Goal: Task Accomplishment & Management: Manage account settings

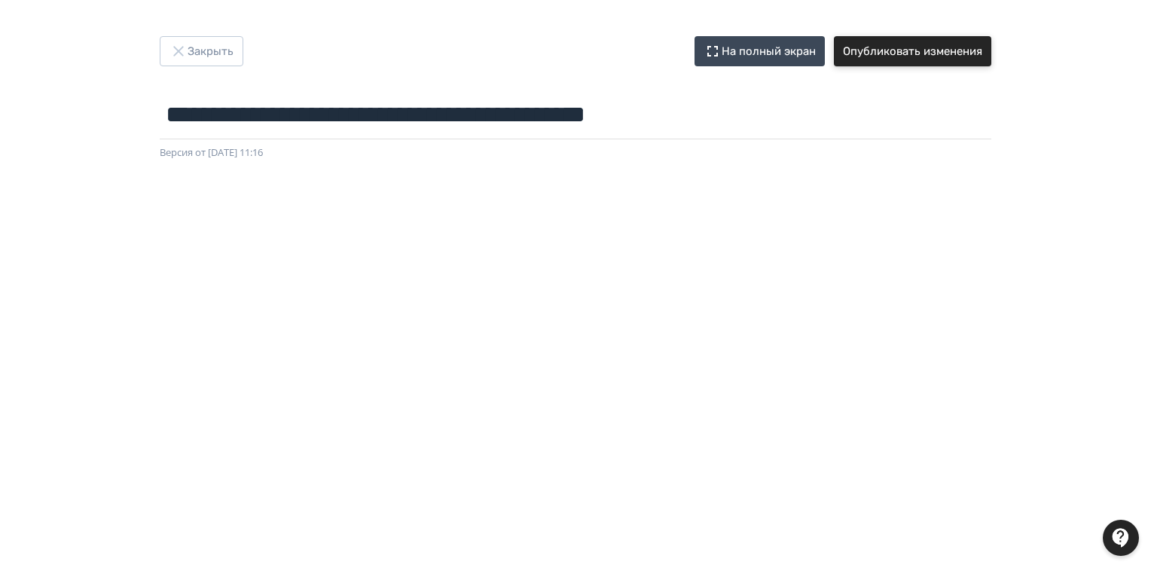
click at [915, 46] on button "Опубликовать изменения" at bounding box center [912, 51] width 157 height 30
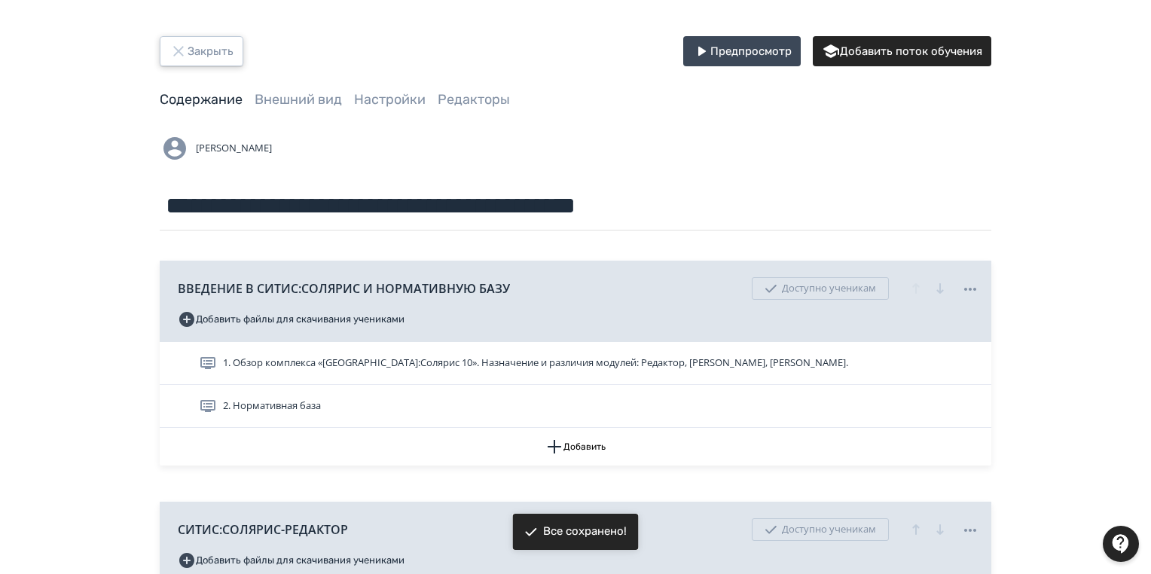
click at [192, 46] on button "Закрыть" at bounding box center [202, 51] width 84 height 30
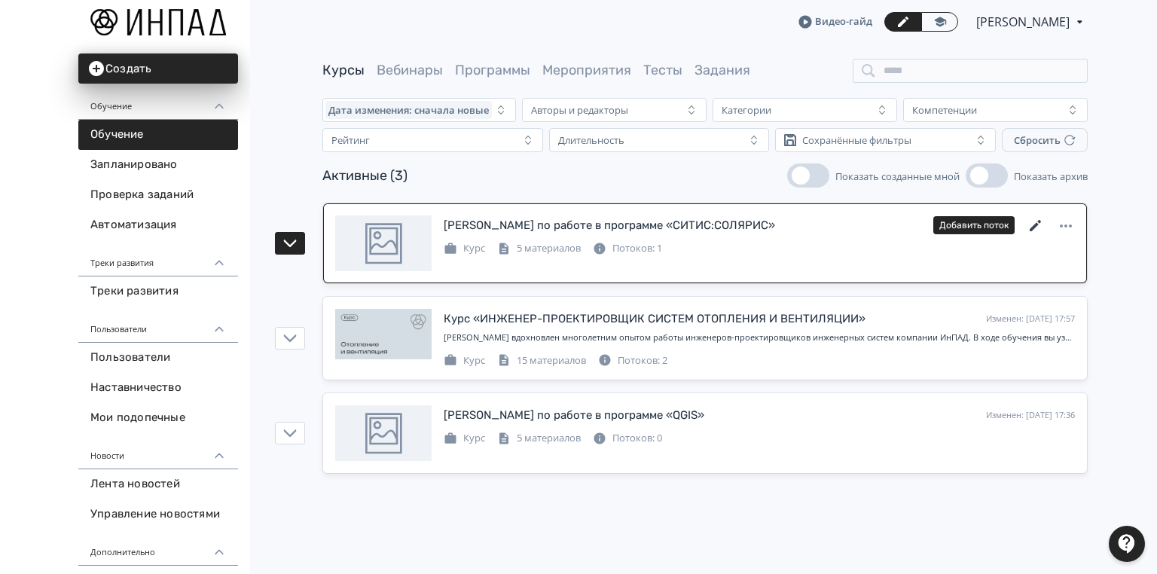
click at [1029, 231] on icon at bounding box center [1035, 226] width 18 height 18
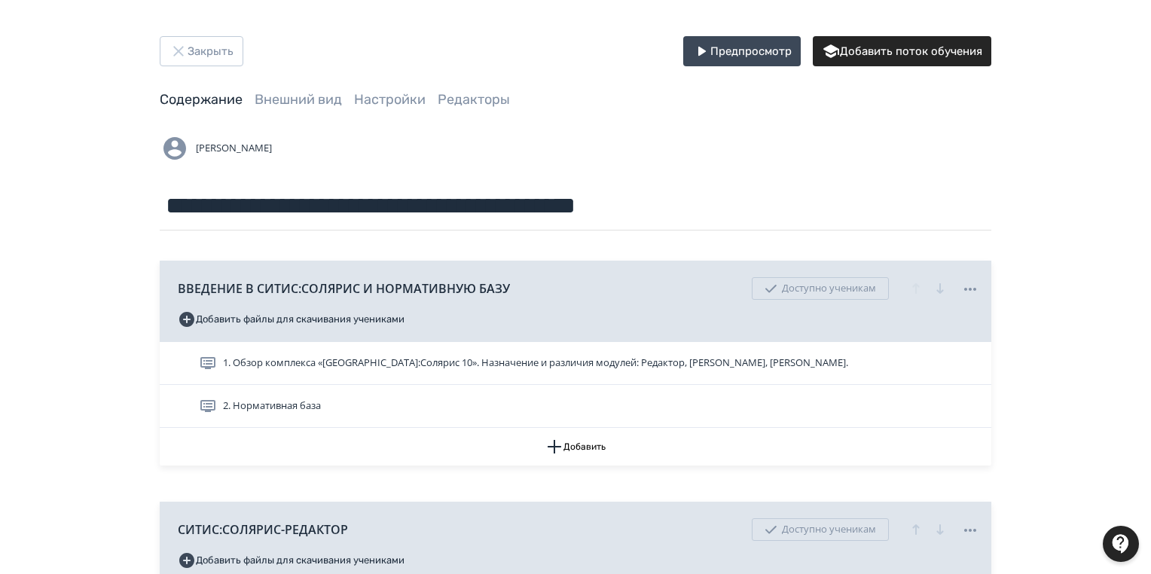
scroll to position [241, 0]
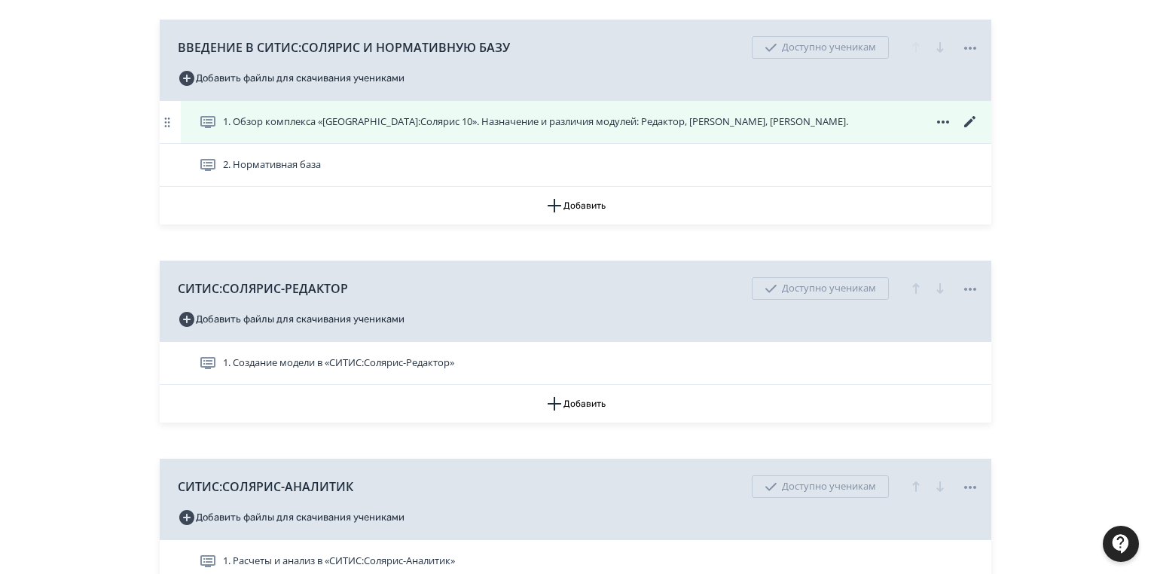
click at [976, 117] on icon at bounding box center [970, 122] width 18 height 18
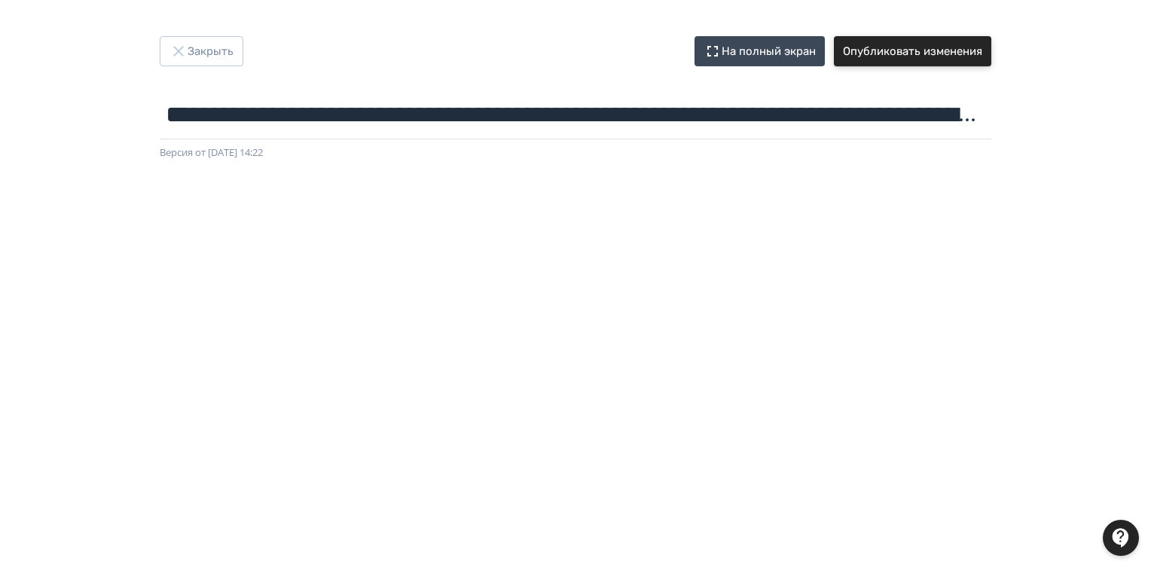
click at [950, 52] on button "Опубликовать изменения" at bounding box center [912, 51] width 157 height 30
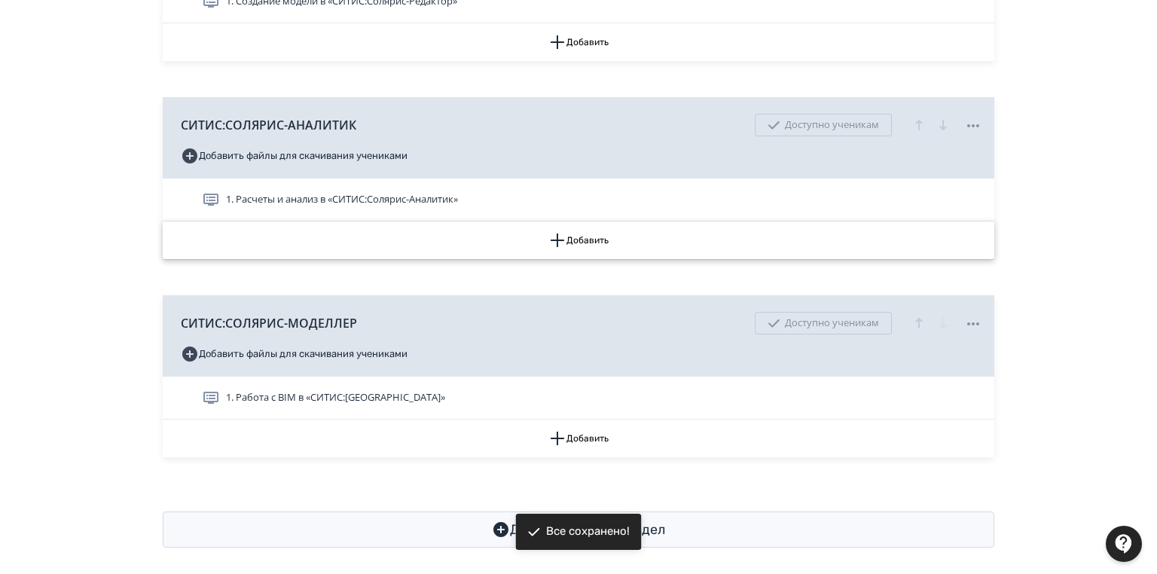
scroll to position [612, 0]
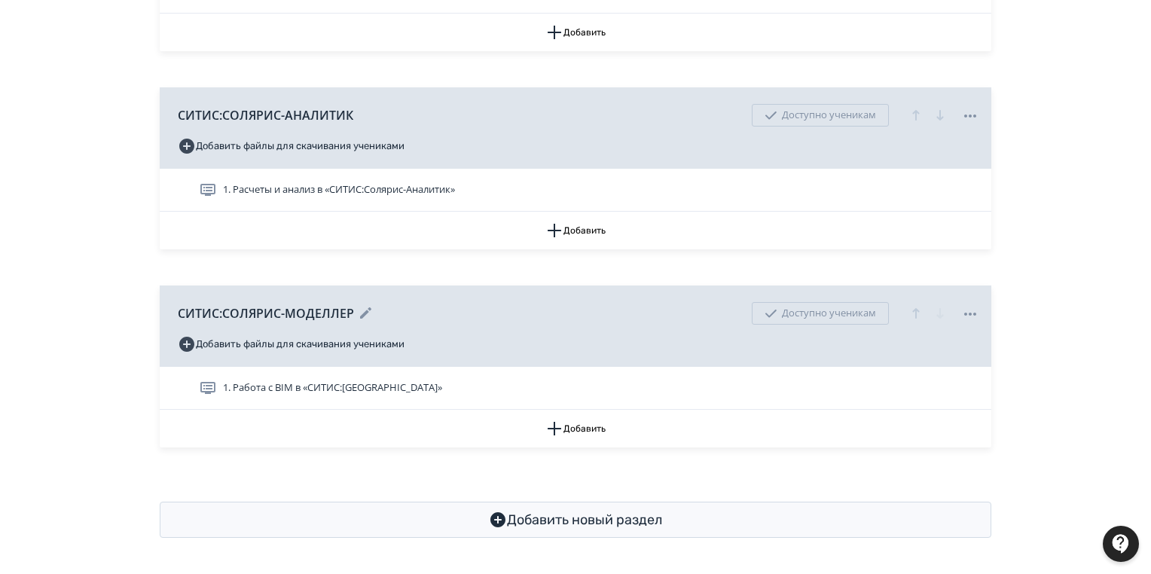
click at [968, 309] on icon at bounding box center [970, 314] width 18 height 18
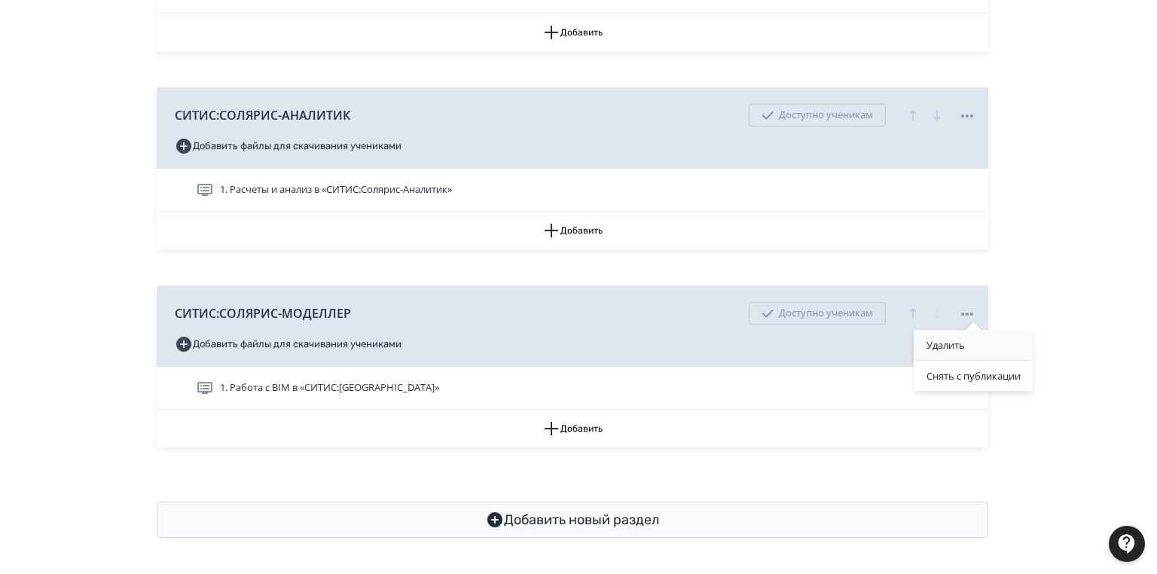
click at [955, 344] on div "Удалить" at bounding box center [973, 345] width 118 height 30
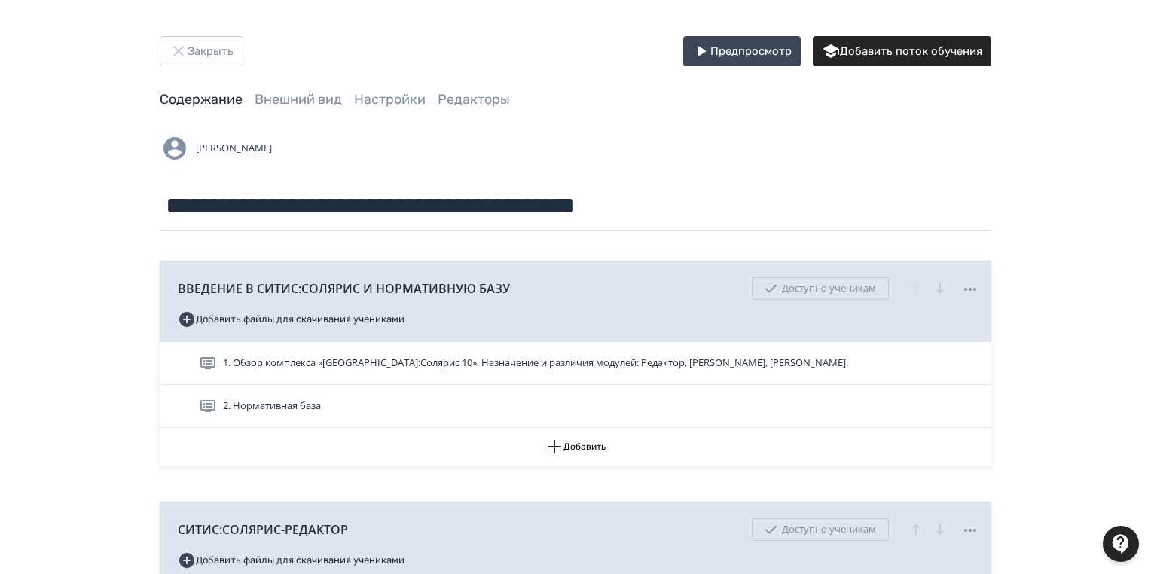
scroll to position [414, 0]
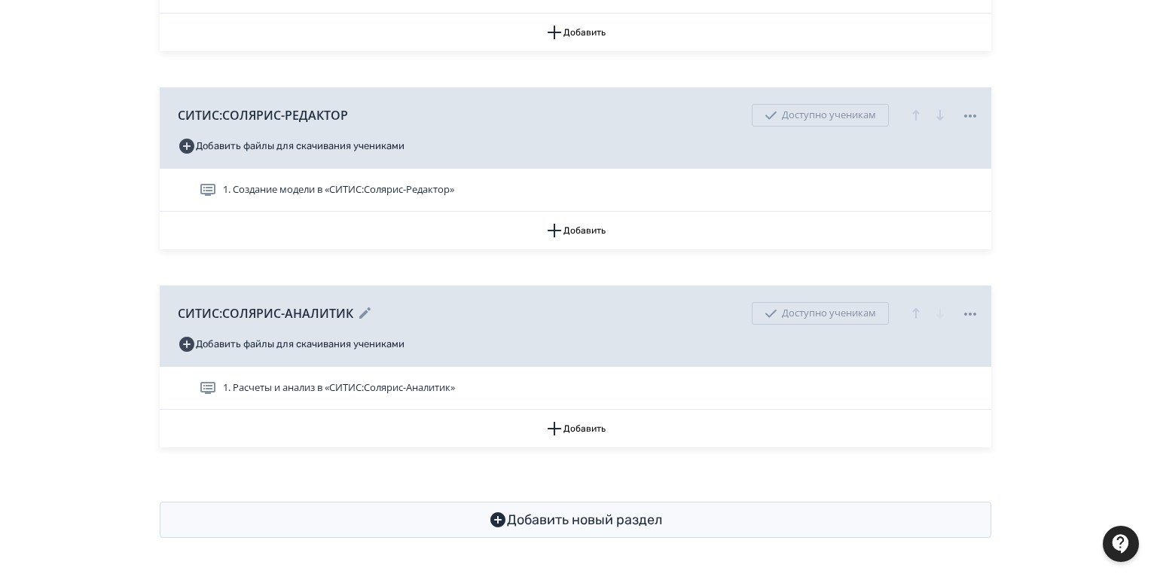
click at [973, 313] on icon at bounding box center [970, 314] width 18 height 18
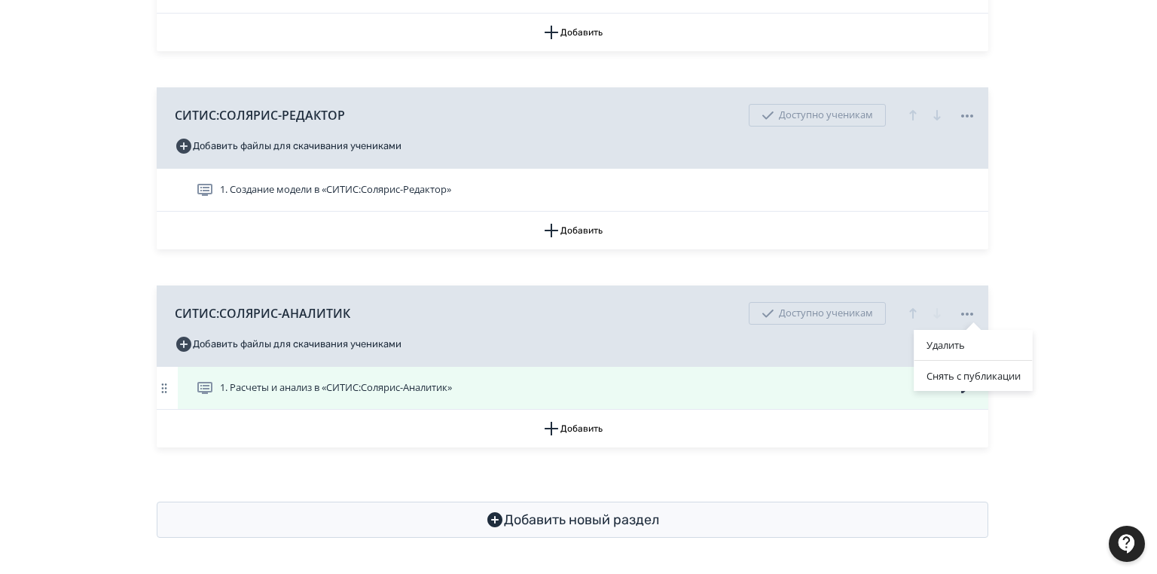
click at [385, 388] on div "Удалить Снять с публикации" at bounding box center [578, 287] width 1157 height 574
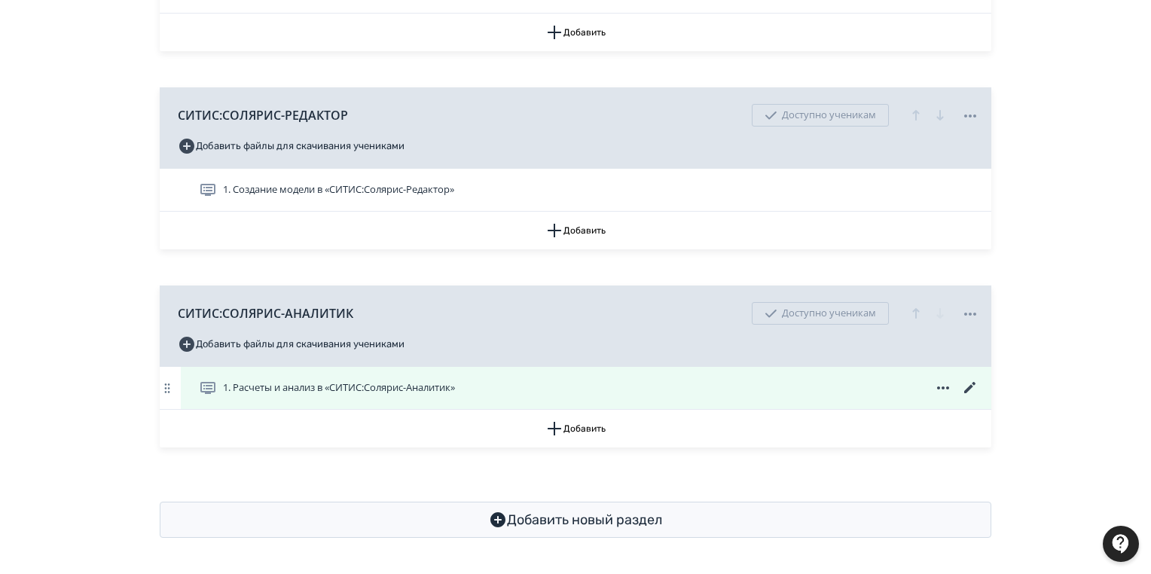
click at [807, 392] on div "1. Расчеты и анализ в «СИТИС:Солярис-Аналитик»" at bounding box center [589, 388] width 780 height 18
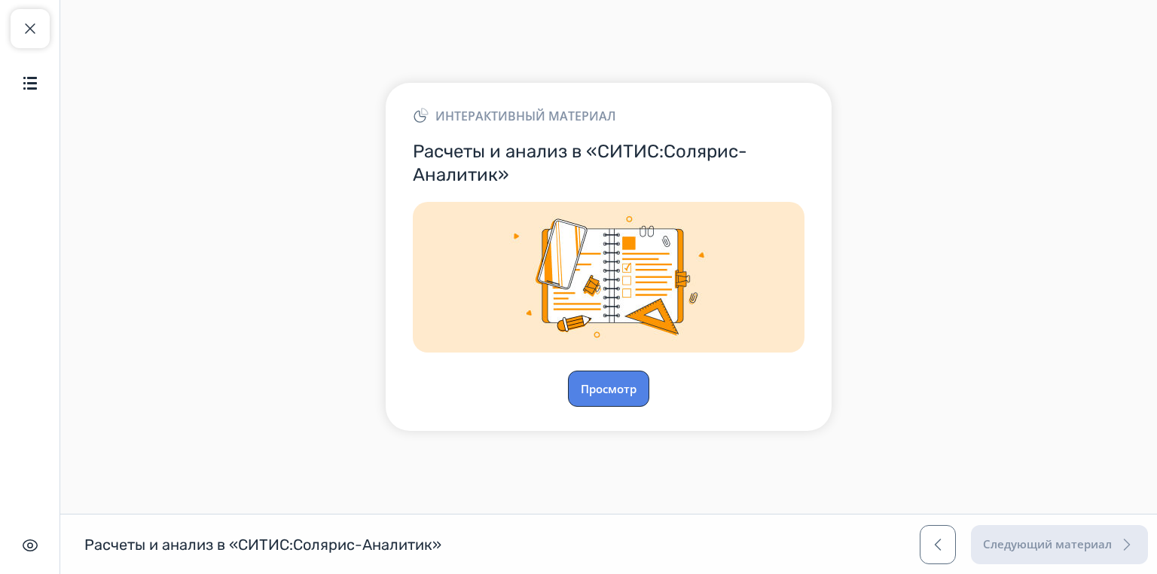
click at [578, 392] on button "Просмотр" at bounding box center [608, 389] width 81 height 36
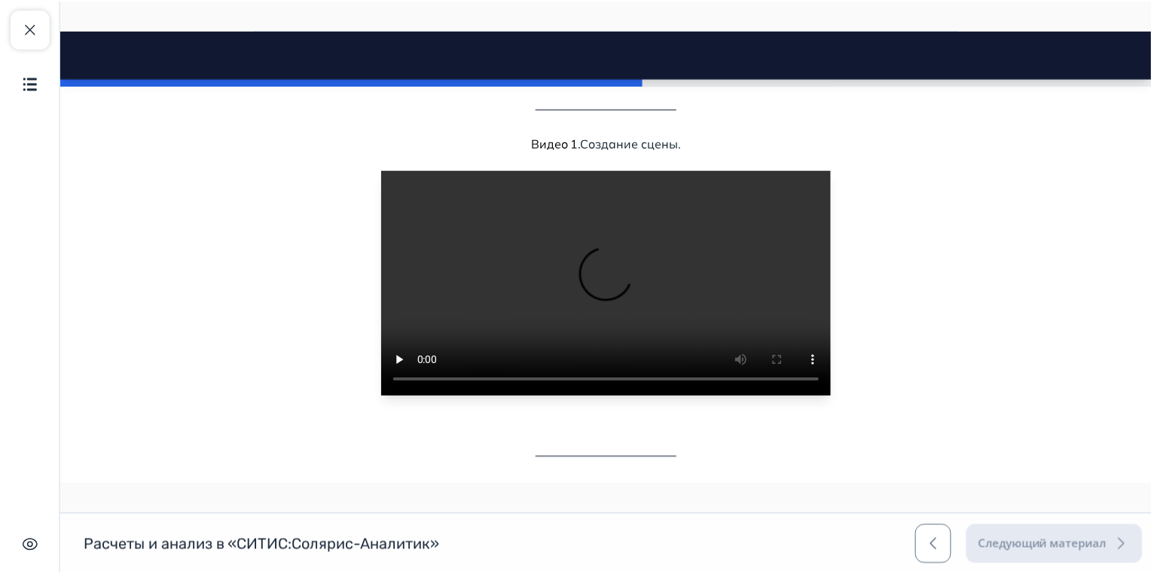
scroll to position [843, 0]
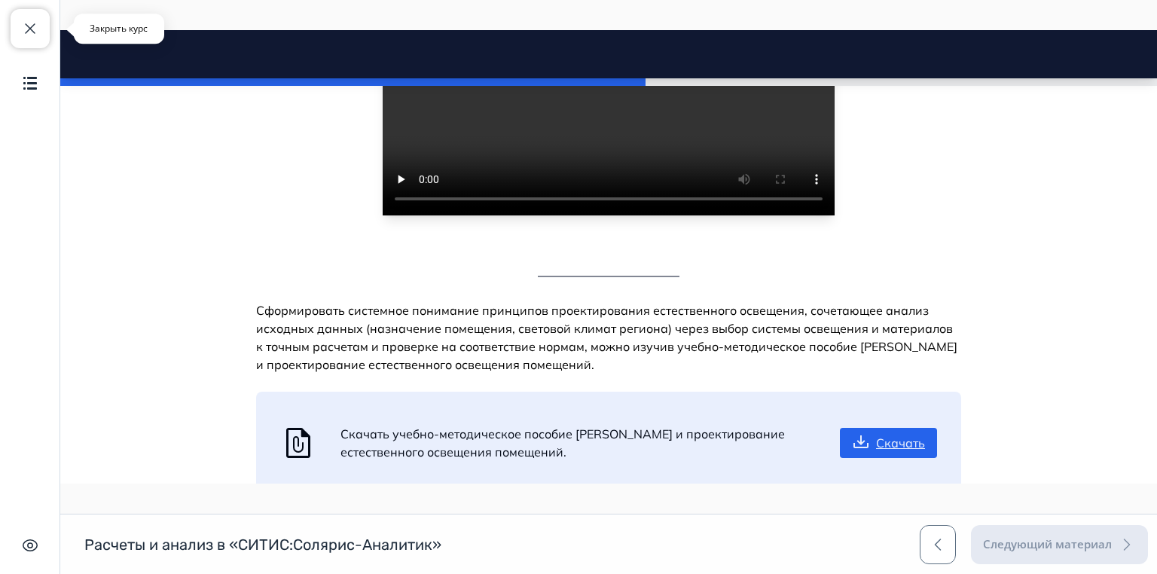
click at [25, 33] on span "button" at bounding box center [30, 29] width 18 height 18
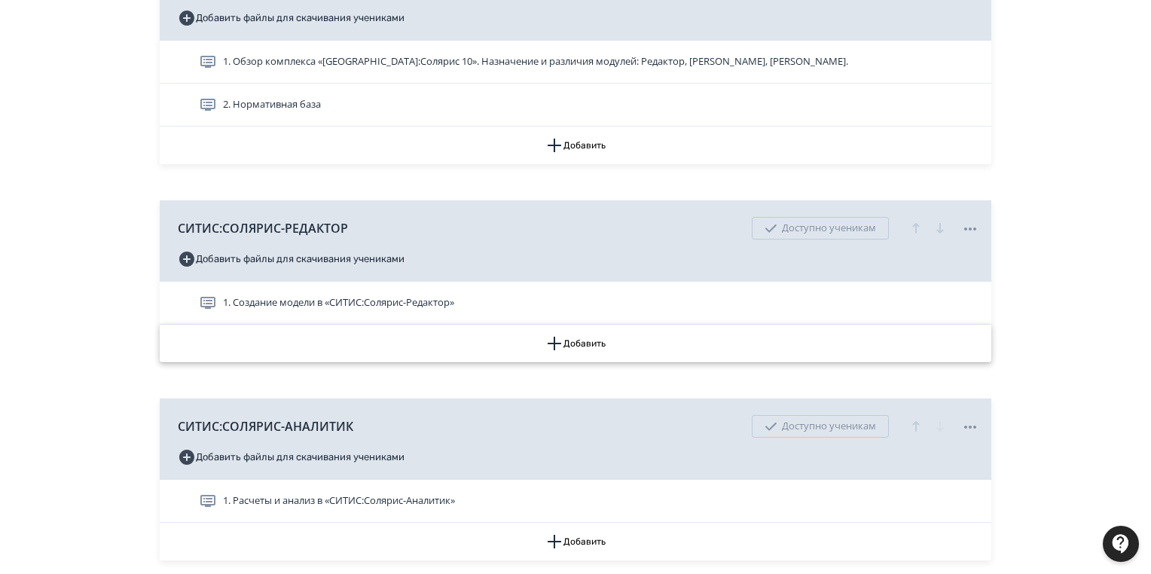
scroll to position [361, 0]
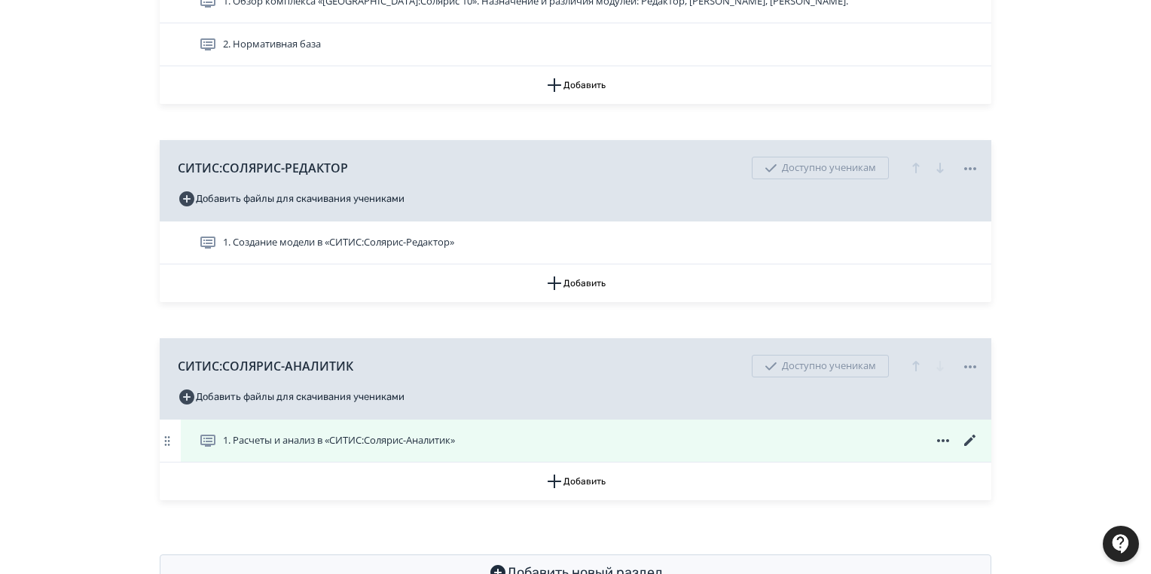
click at [970, 438] on icon at bounding box center [969, 440] width 11 height 11
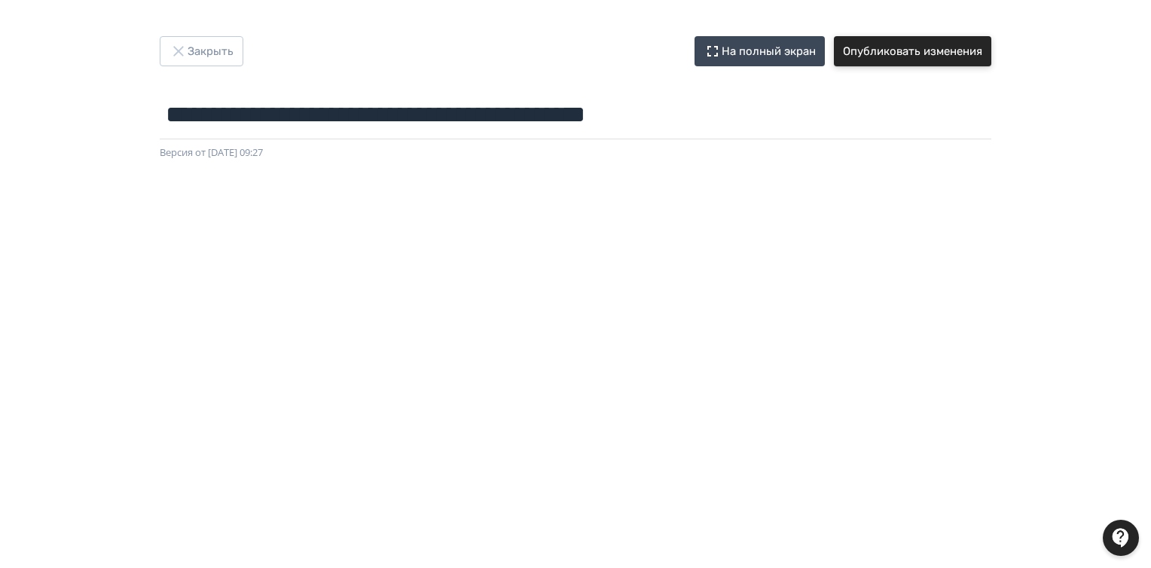
click at [902, 55] on button "Опубликовать изменения" at bounding box center [912, 51] width 157 height 30
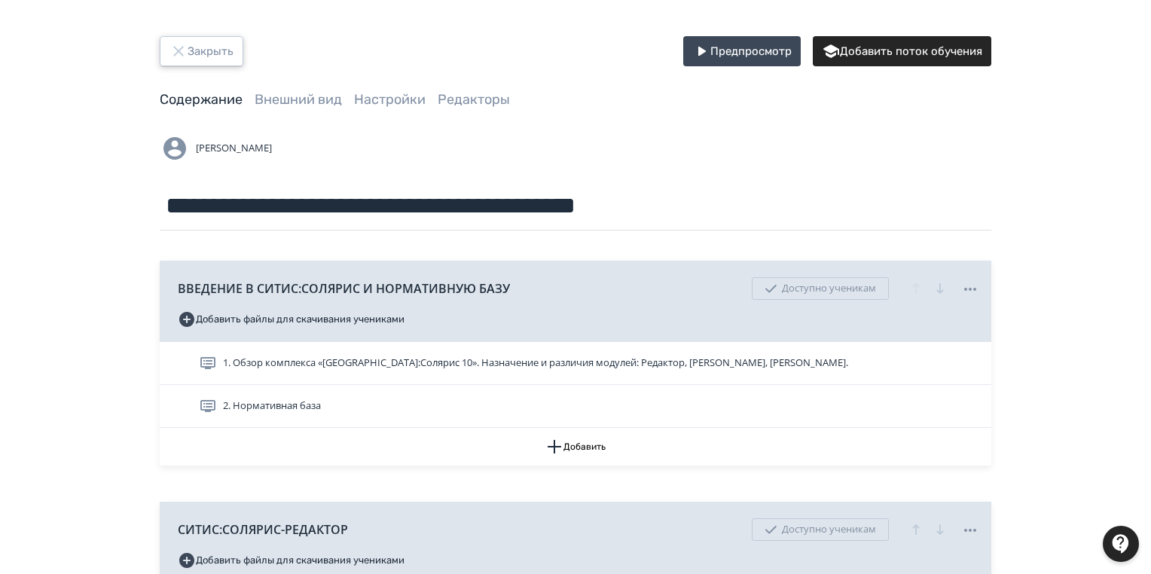
click at [205, 48] on button "Закрыть" at bounding box center [202, 51] width 84 height 30
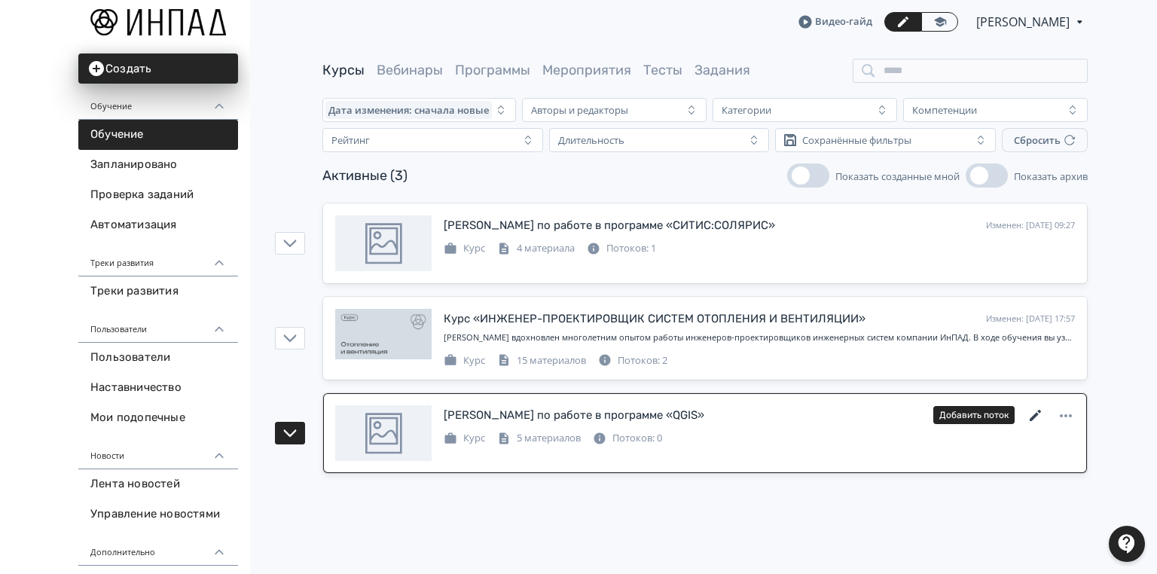
click at [1032, 410] on icon at bounding box center [1035, 416] width 18 height 18
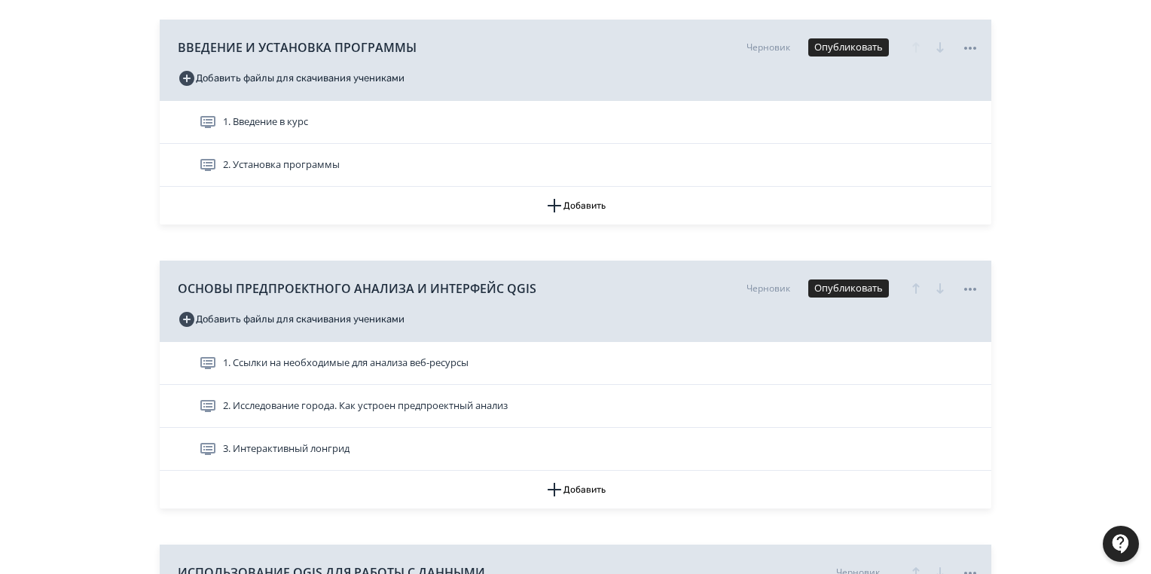
scroll to position [422, 0]
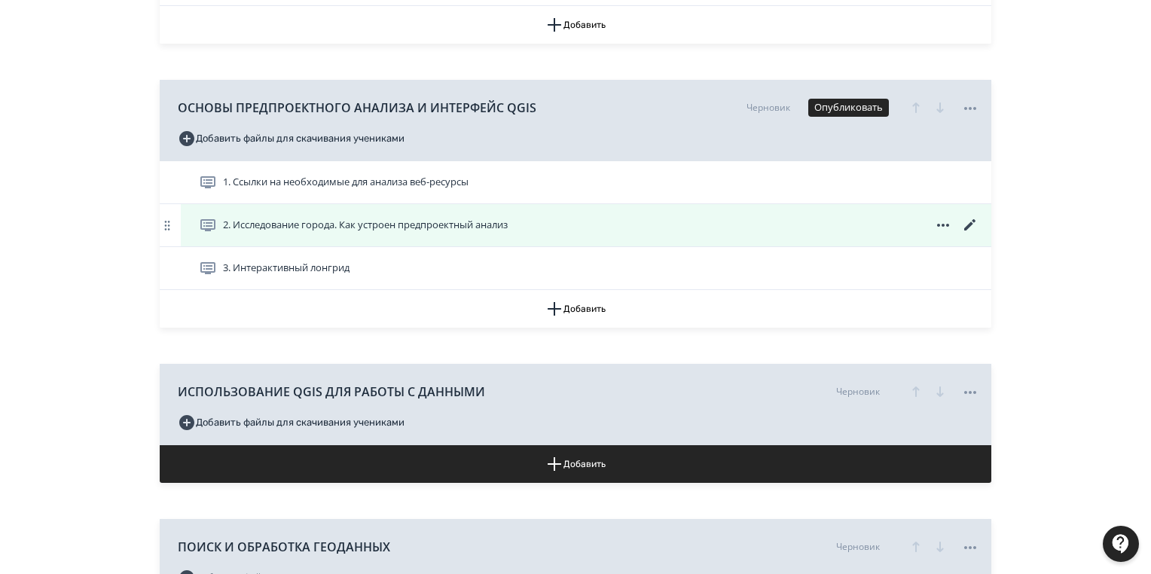
click at [966, 227] on icon at bounding box center [969, 224] width 11 height 11
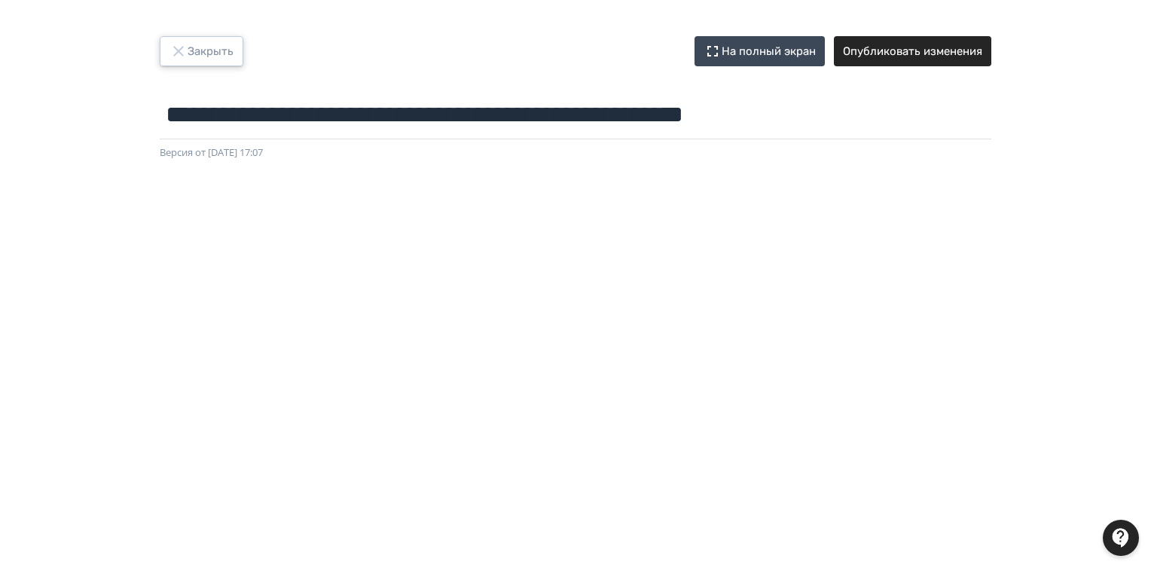
click at [232, 50] on button "Закрыть" at bounding box center [202, 51] width 84 height 30
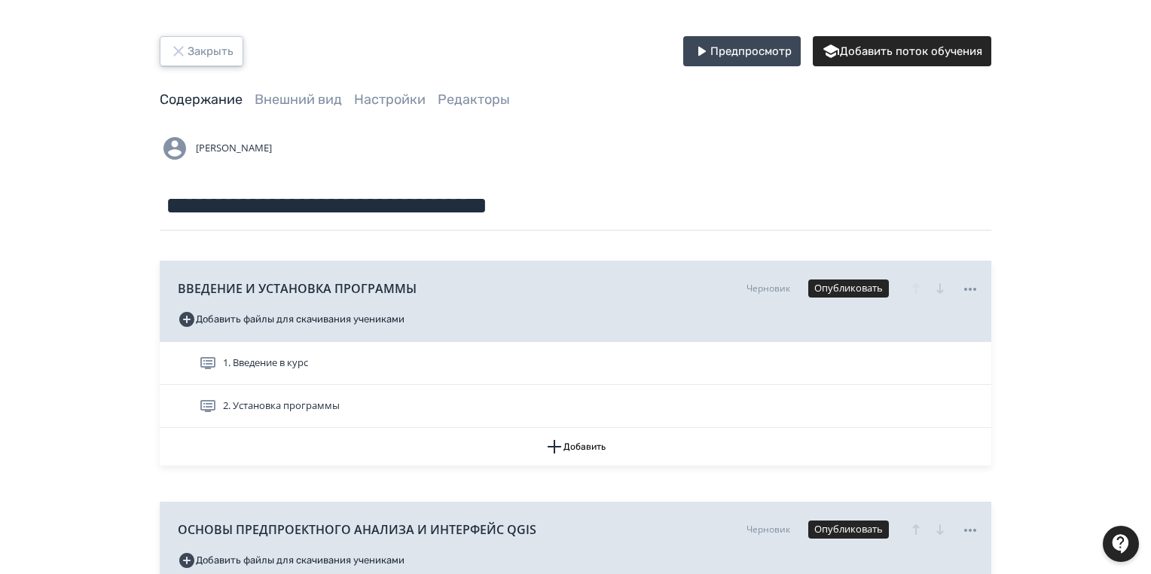
click at [224, 45] on button "Закрыть" at bounding box center [202, 51] width 84 height 30
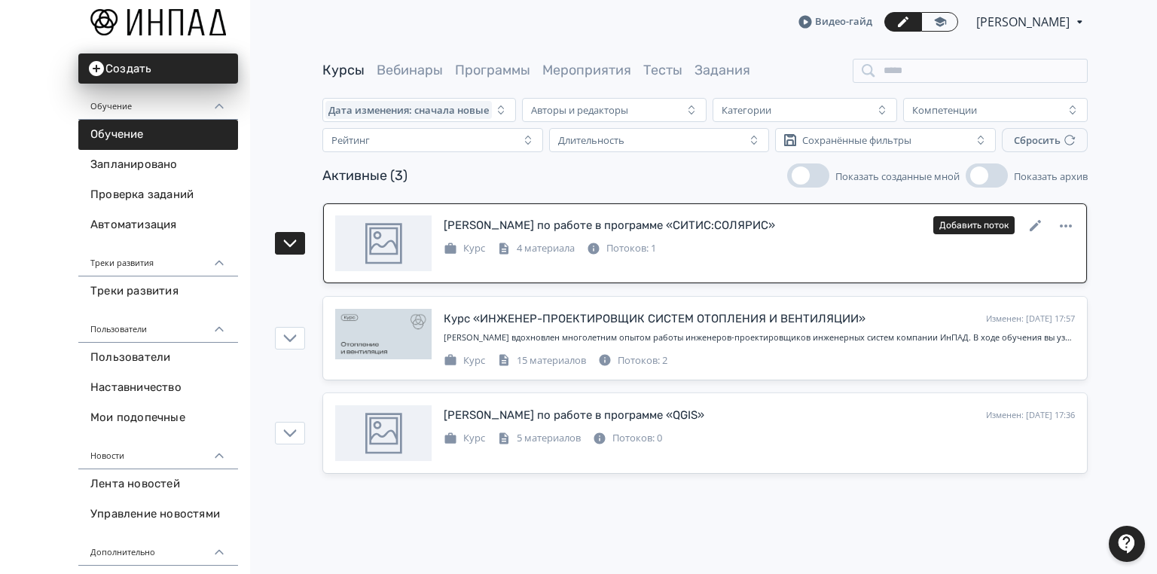
click at [681, 224] on div "[PERSON_NAME] по работе в программе «СИТИС:СОЛЯРИС»" at bounding box center [609, 225] width 331 height 17
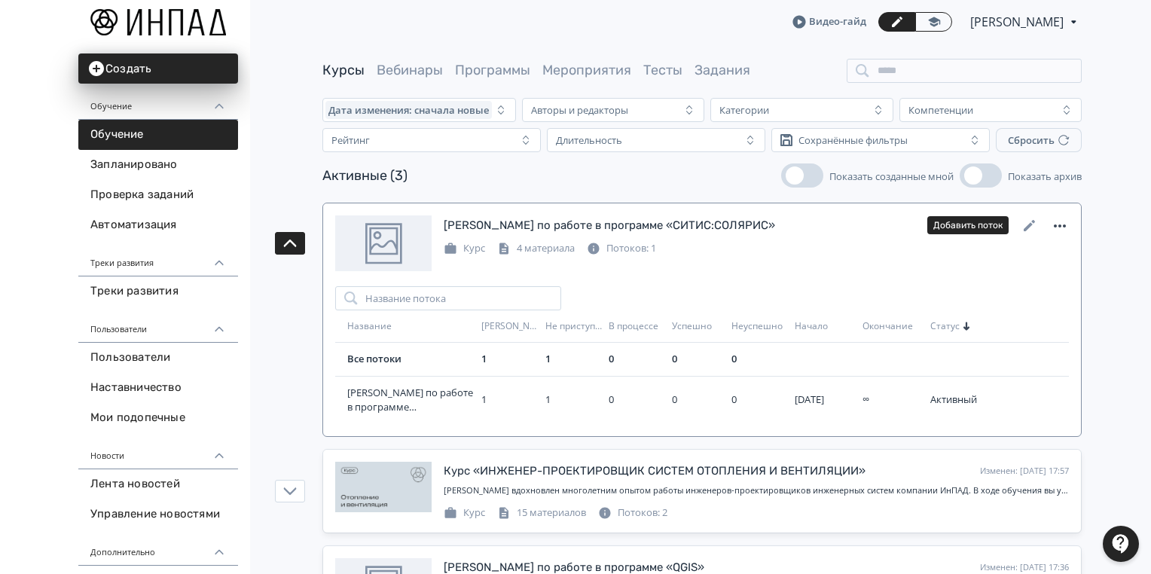
click at [1055, 229] on icon at bounding box center [1060, 226] width 18 height 18
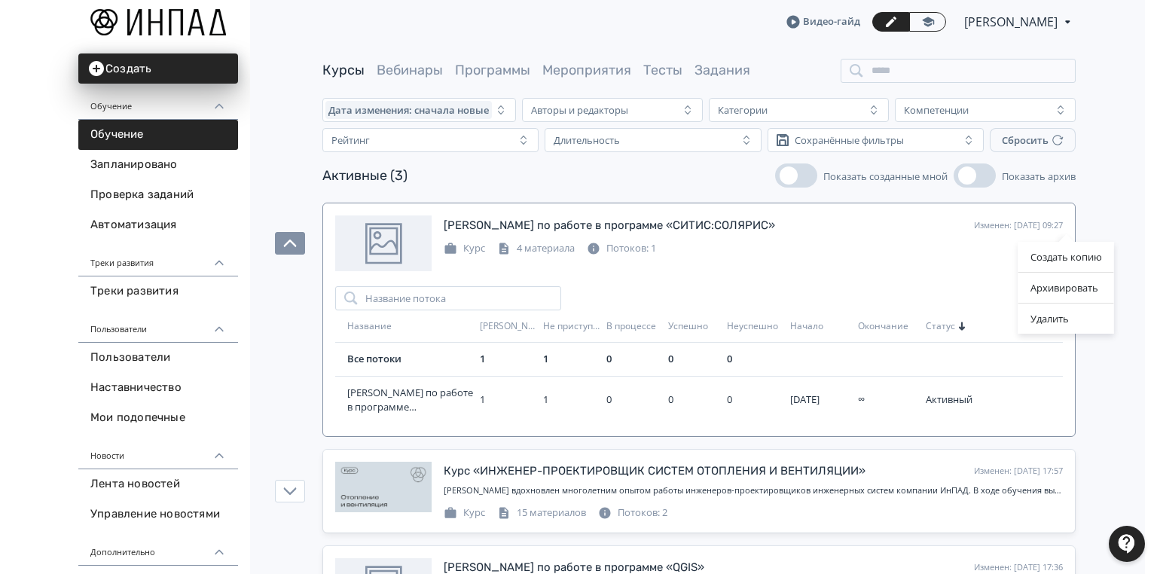
click at [920, 264] on div "Создать копию Архивировать Удалить" at bounding box center [578, 287] width 1157 height 574
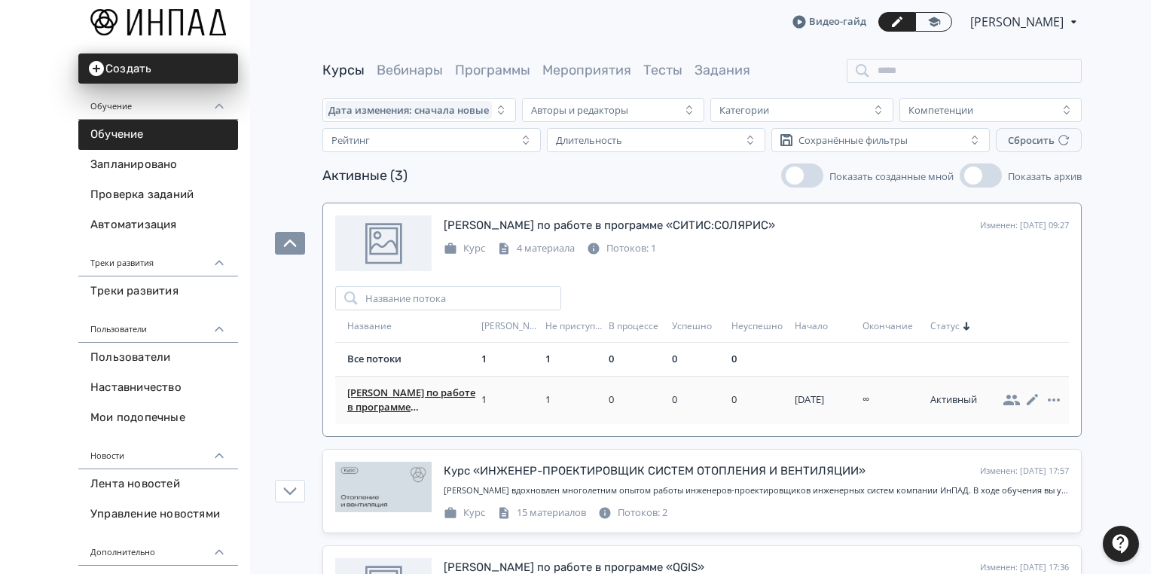
click at [395, 392] on span "Курс по работе в программе «СИТИС:Солярис 10»" at bounding box center [411, 400] width 128 height 29
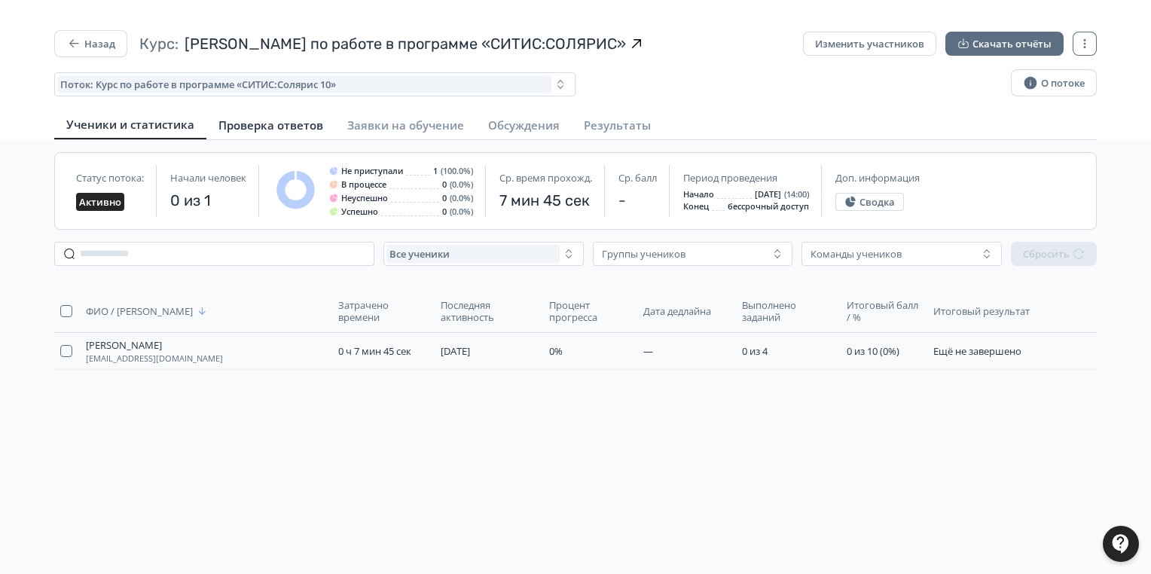
click at [296, 123] on span "Проверка ответов" at bounding box center [270, 124] width 105 height 15
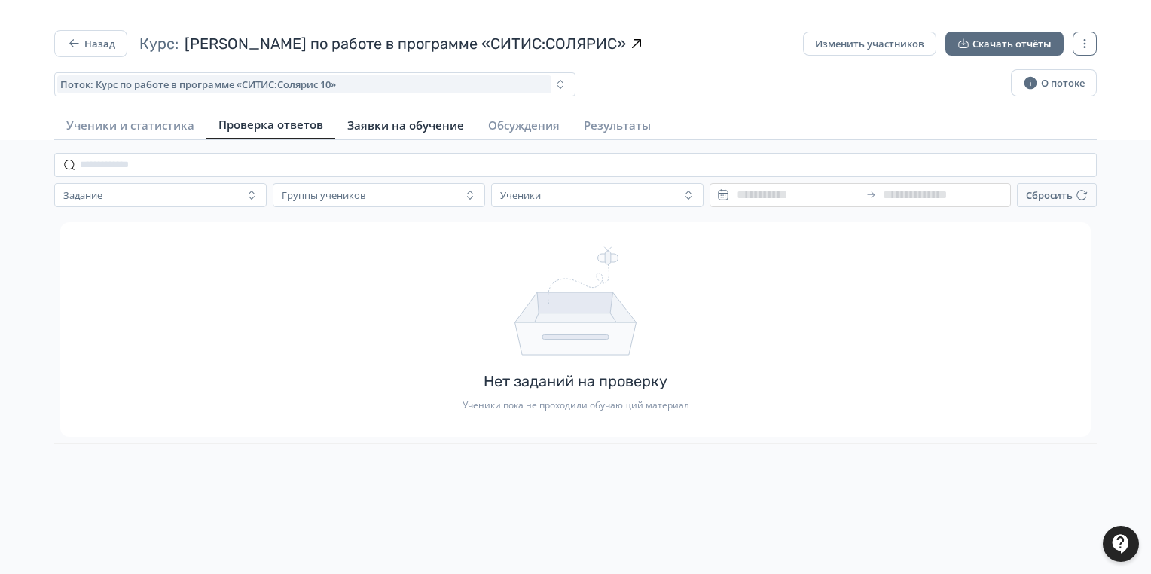
click at [371, 120] on span "Заявки на обучение" at bounding box center [405, 124] width 117 height 15
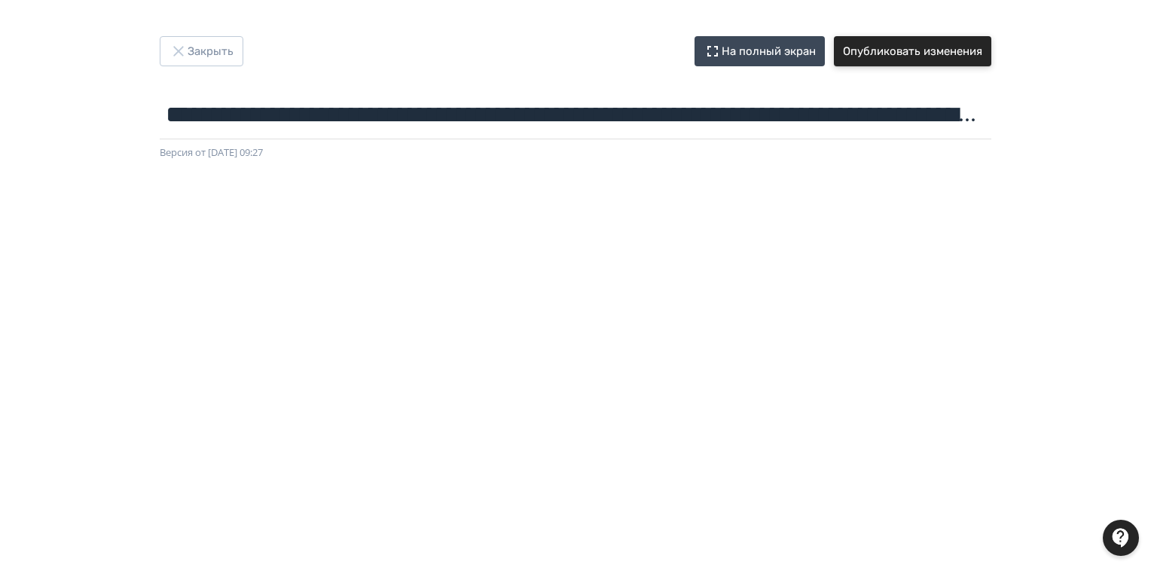
click at [892, 50] on button "Опубликовать изменения" at bounding box center [912, 51] width 157 height 30
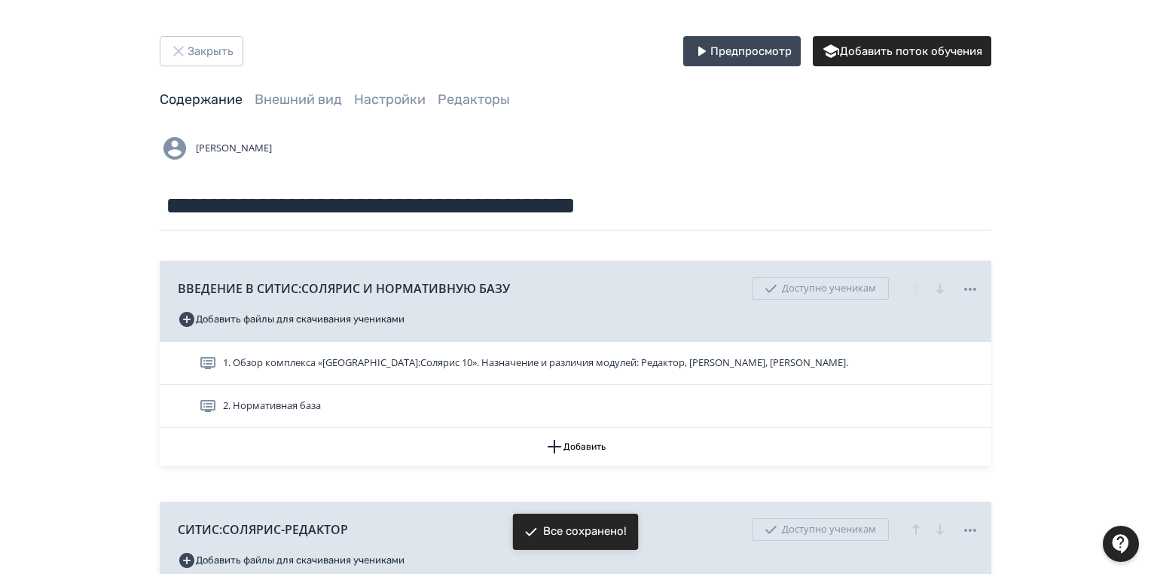
scroll to position [60, 0]
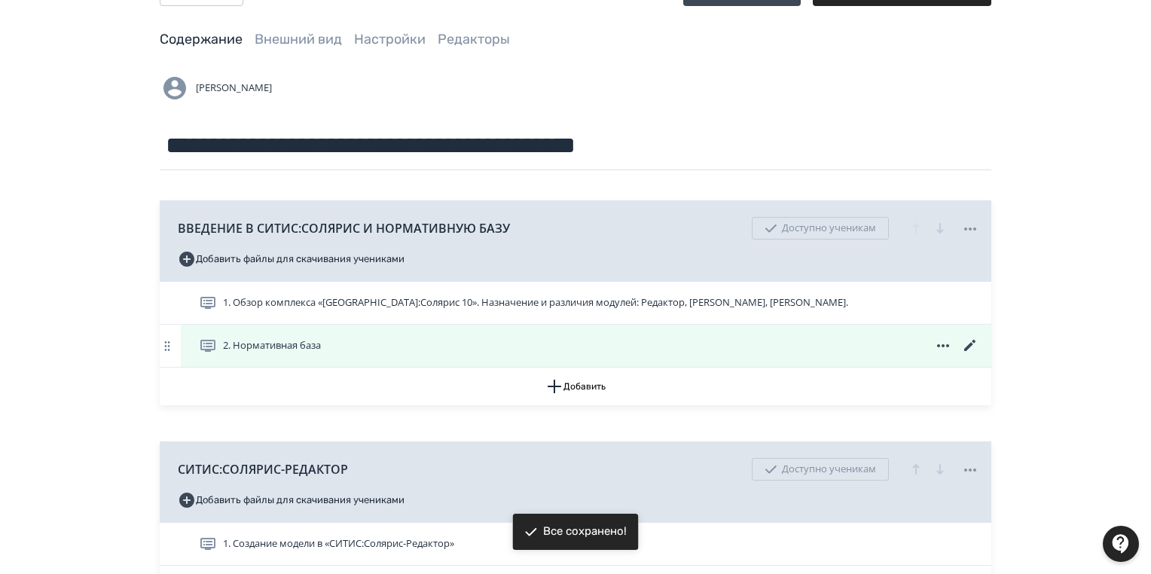
click at [969, 343] on icon at bounding box center [969, 345] width 11 height 11
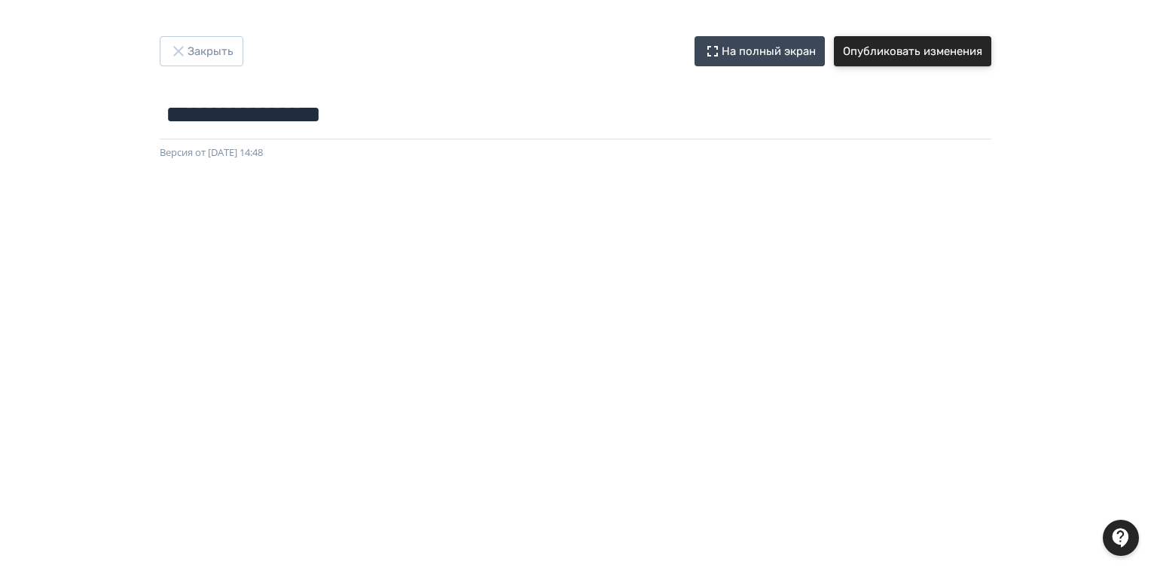
click at [889, 45] on button "Опубликовать изменения" at bounding box center [912, 51] width 157 height 30
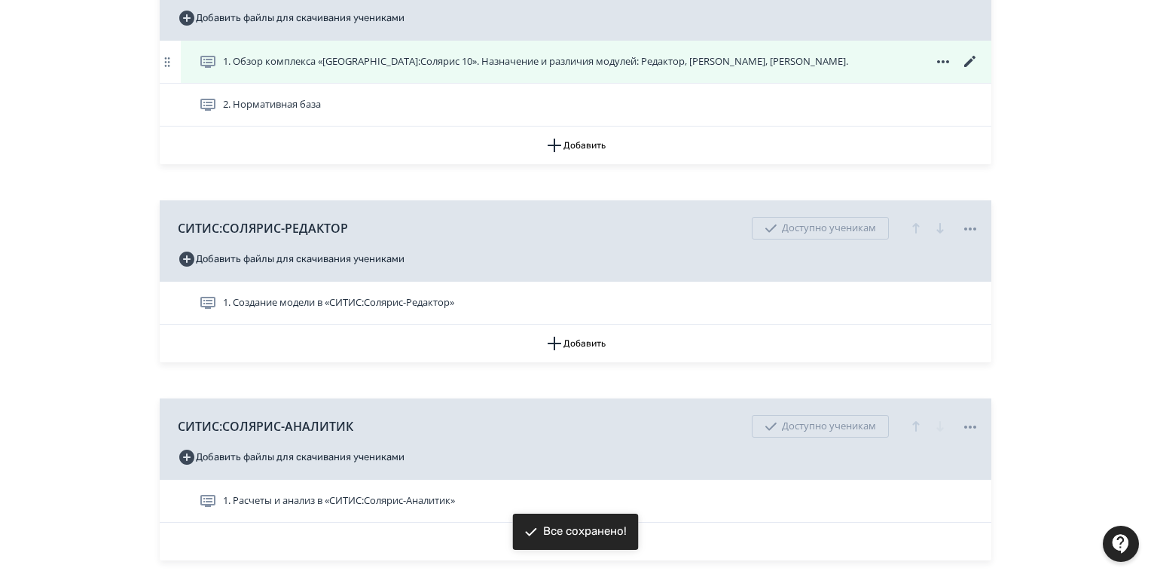
scroll to position [361, 0]
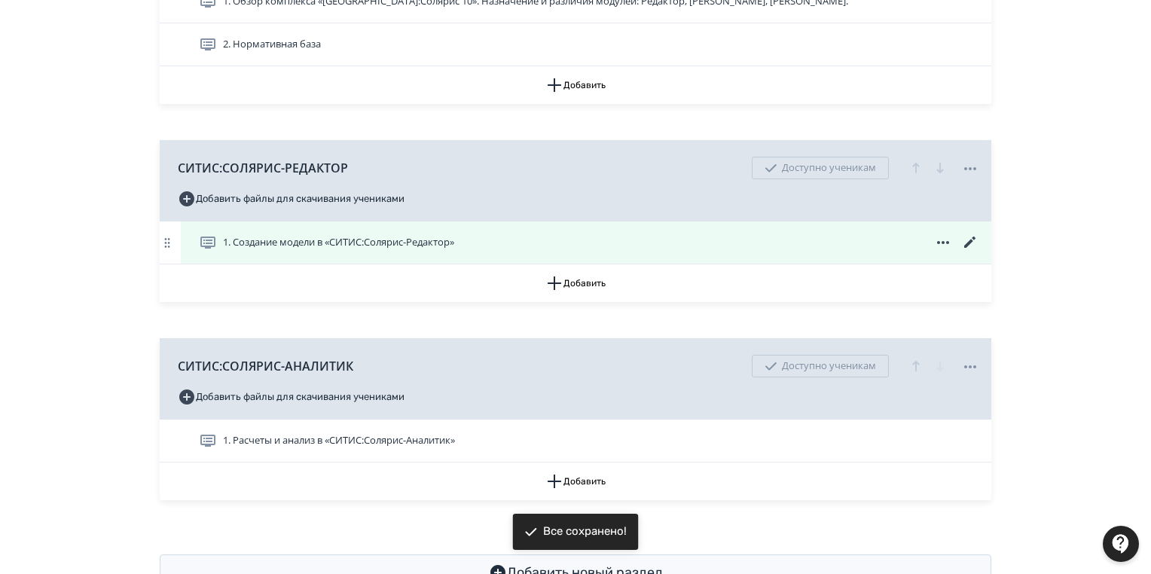
click at [967, 236] on icon at bounding box center [970, 242] width 18 height 18
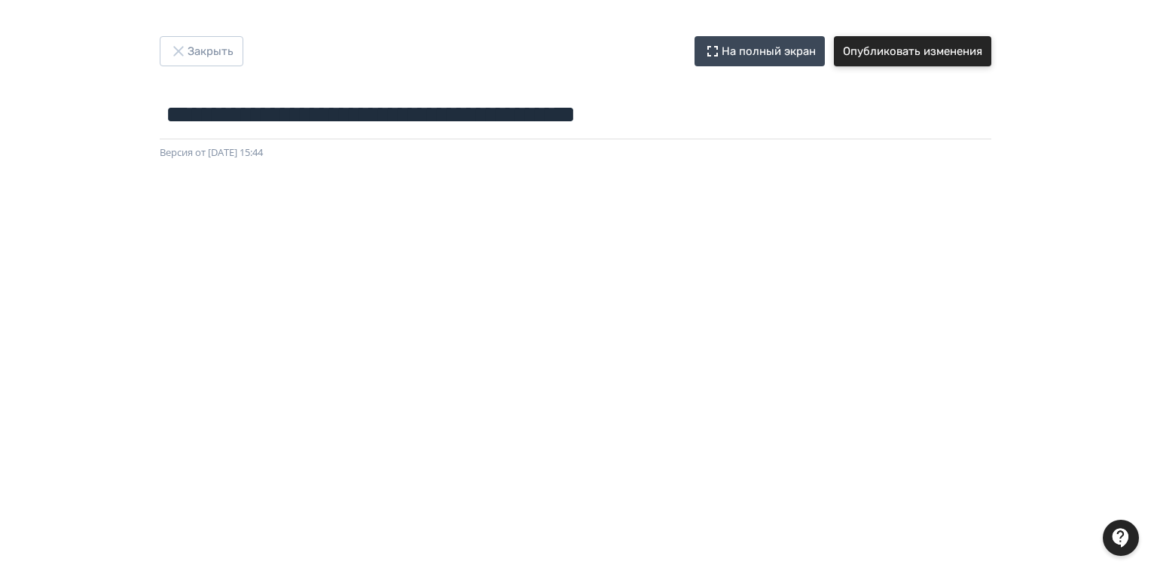
click at [898, 44] on button "Опубликовать изменения" at bounding box center [912, 51] width 157 height 30
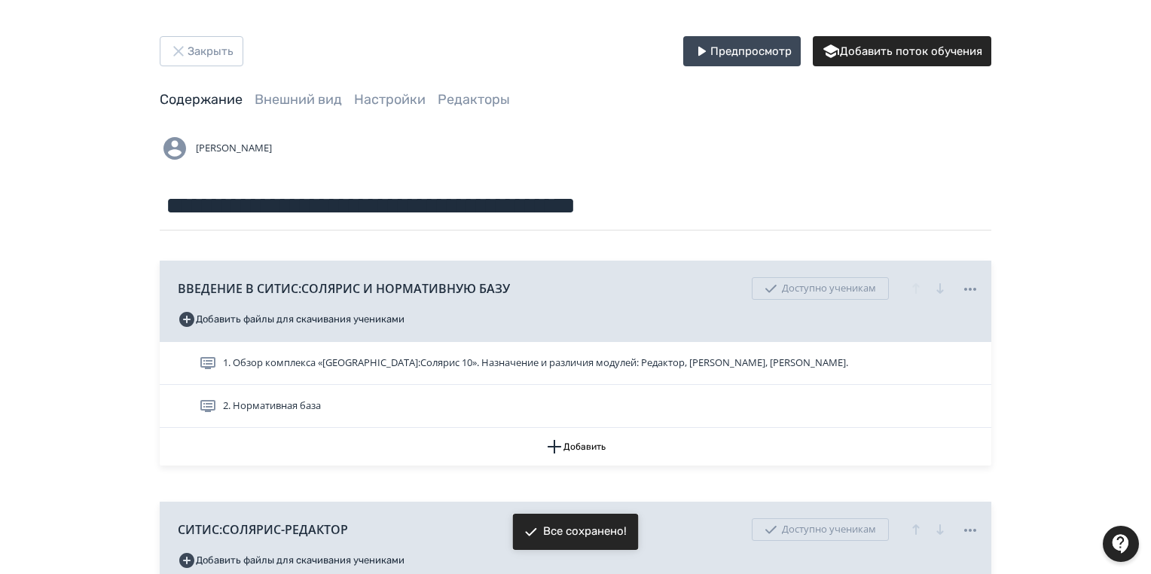
scroll to position [361, 0]
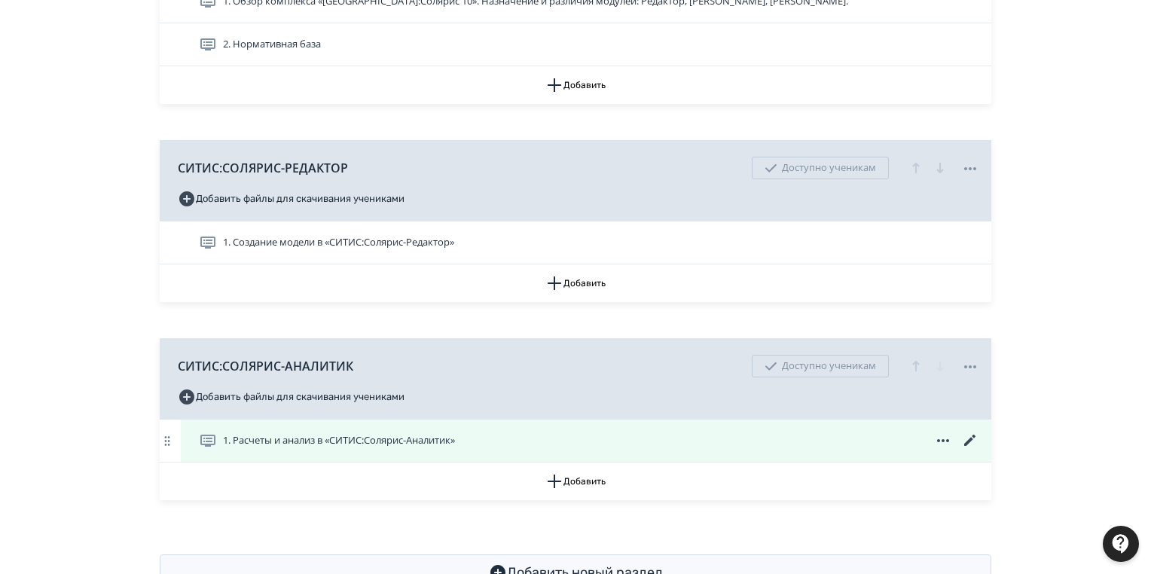
click at [964, 440] on icon at bounding box center [970, 440] width 18 height 18
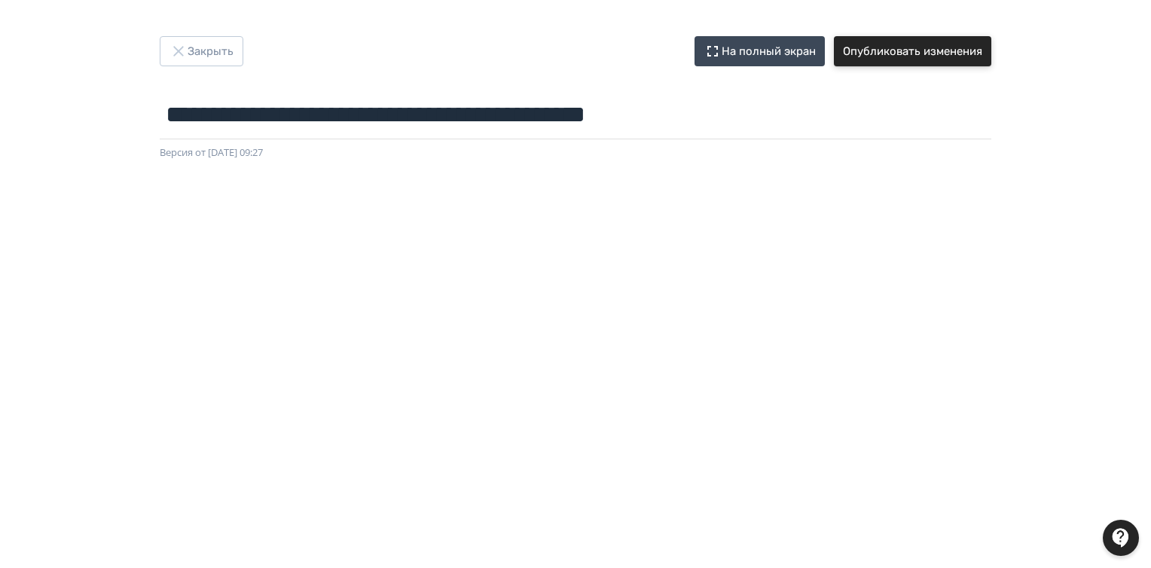
drag, startPoint x: 930, startPoint y: 51, endPoint x: 972, endPoint y: 90, distance: 57.0
click at [929, 51] on button "Опубликовать изменения" at bounding box center [912, 51] width 157 height 30
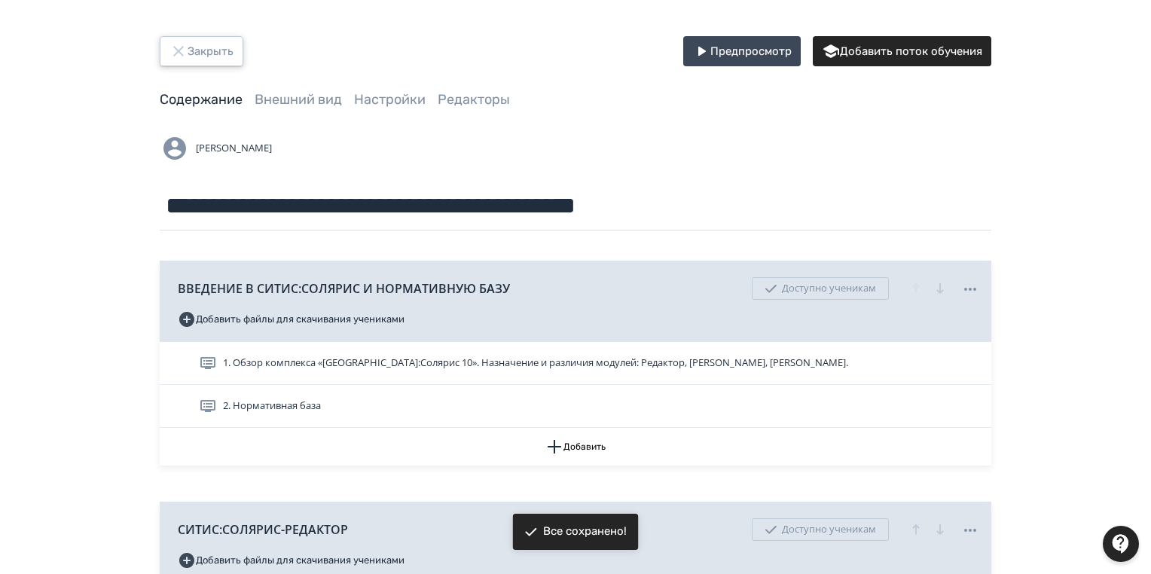
click at [219, 55] on button "Закрыть" at bounding box center [202, 51] width 84 height 30
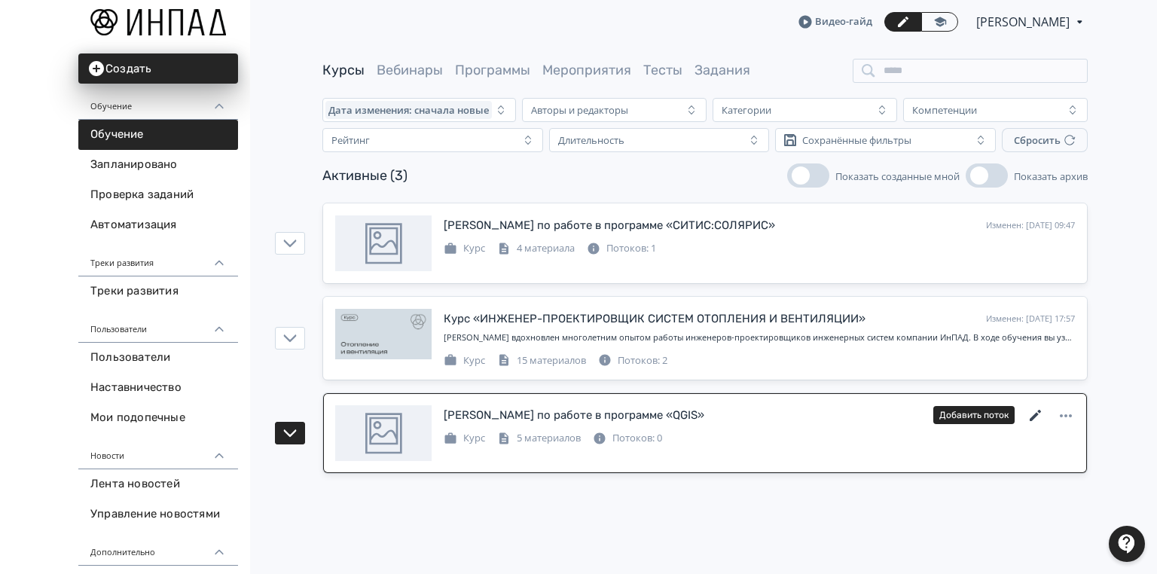
click at [1035, 413] on icon at bounding box center [1034, 415] width 11 height 11
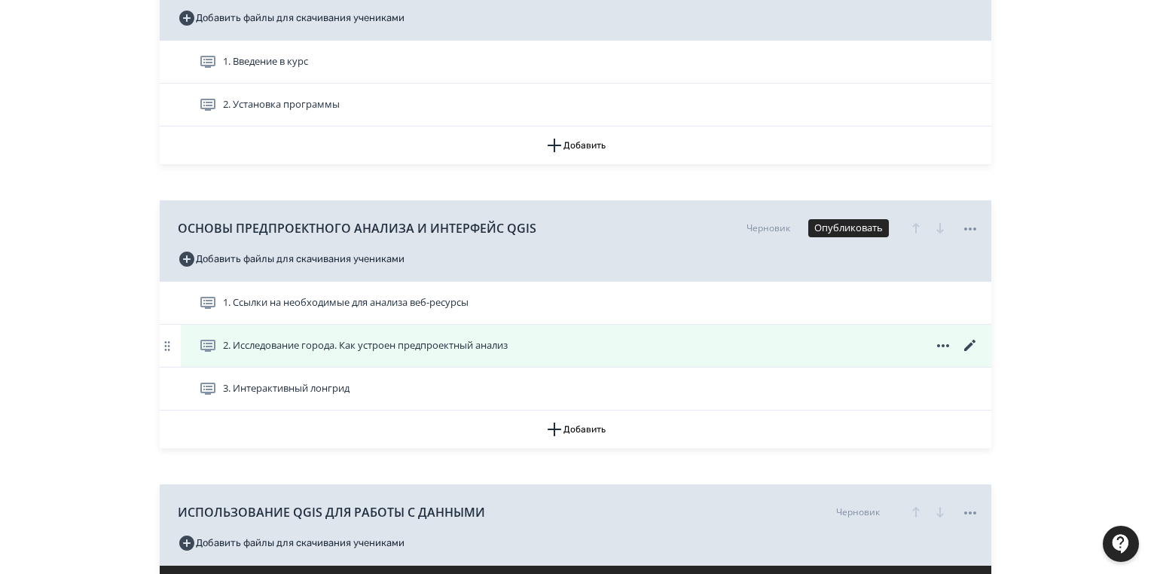
scroll to position [422, 0]
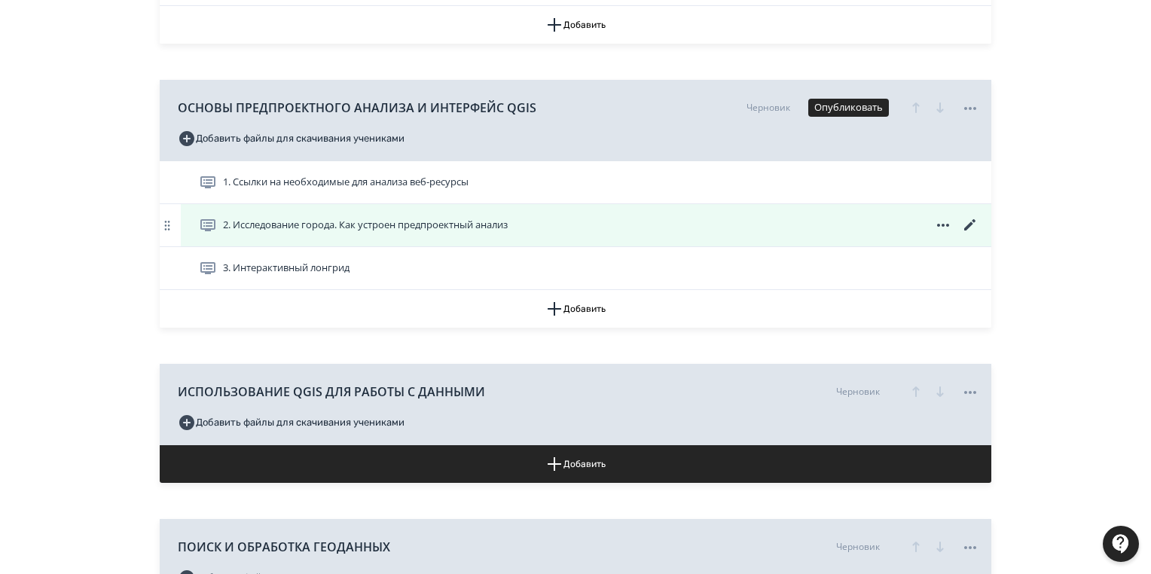
click at [968, 225] on icon at bounding box center [969, 224] width 11 height 11
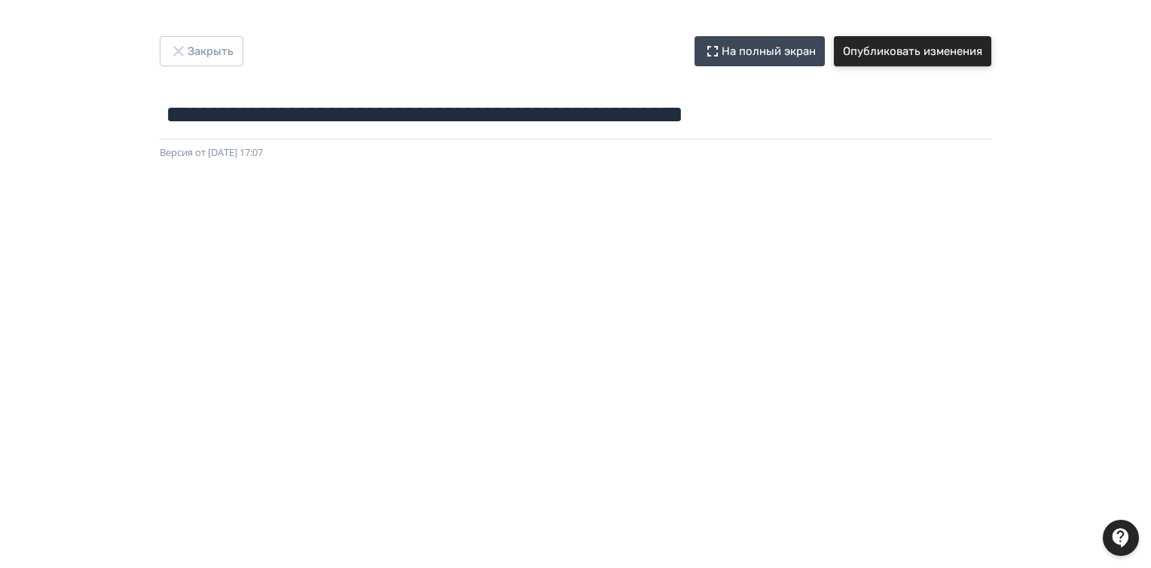
click at [931, 55] on button "Опубликовать изменения" at bounding box center [912, 51] width 157 height 30
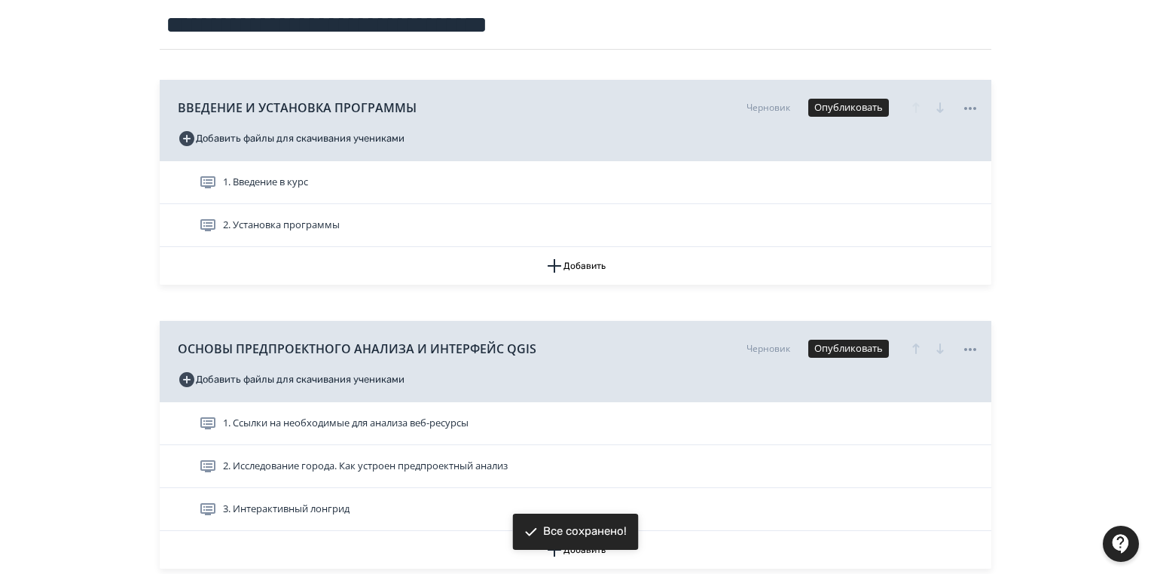
scroll to position [241, 0]
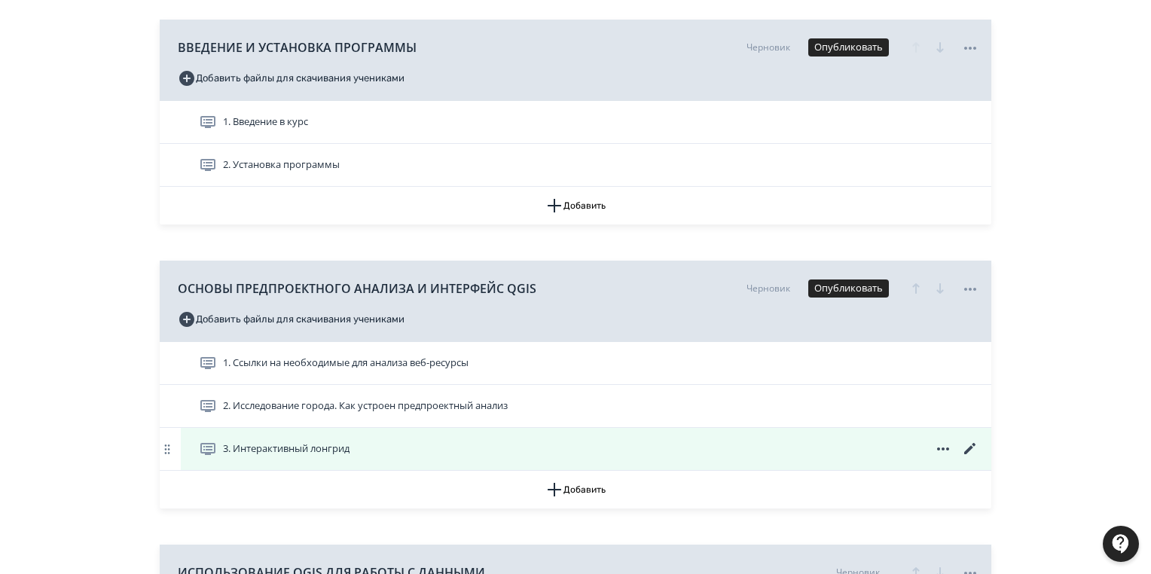
click at [968, 447] on icon at bounding box center [970, 449] width 18 height 18
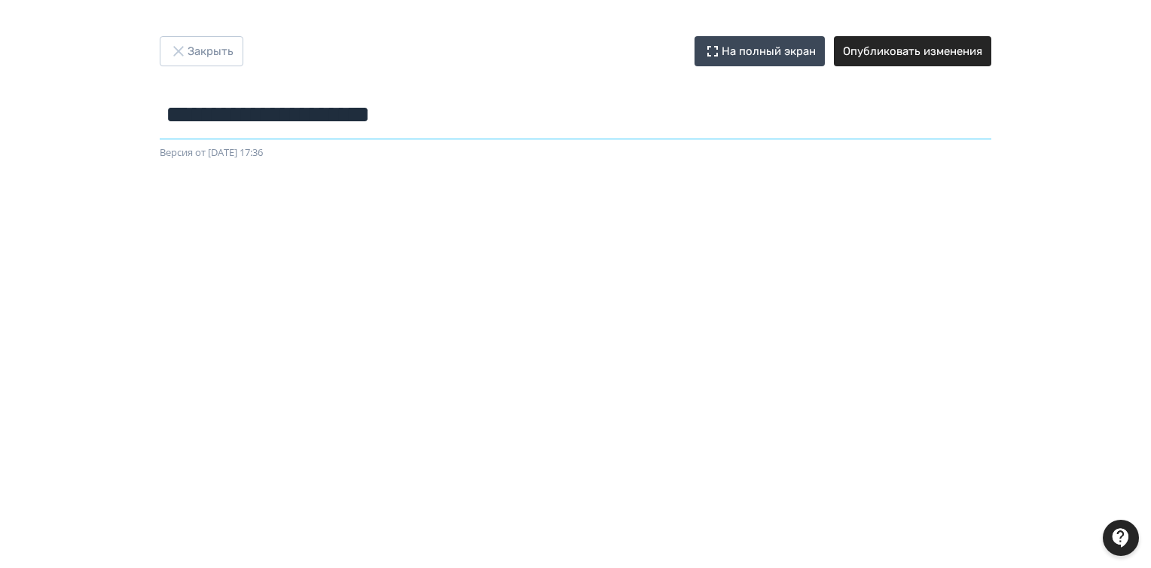
drag, startPoint x: 169, startPoint y: 114, endPoint x: 545, endPoint y: 108, distance: 376.6
click at [550, 107] on input "**********" at bounding box center [575, 114] width 831 height 49
paste input "**********"
click at [398, 109] on input "**********" at bounding box center [575, 114] width 831 height 49
drag, startPoint x: 672, startPoint y: 120, endPoint x: 178, endPoint y: 124, distance: 493.3
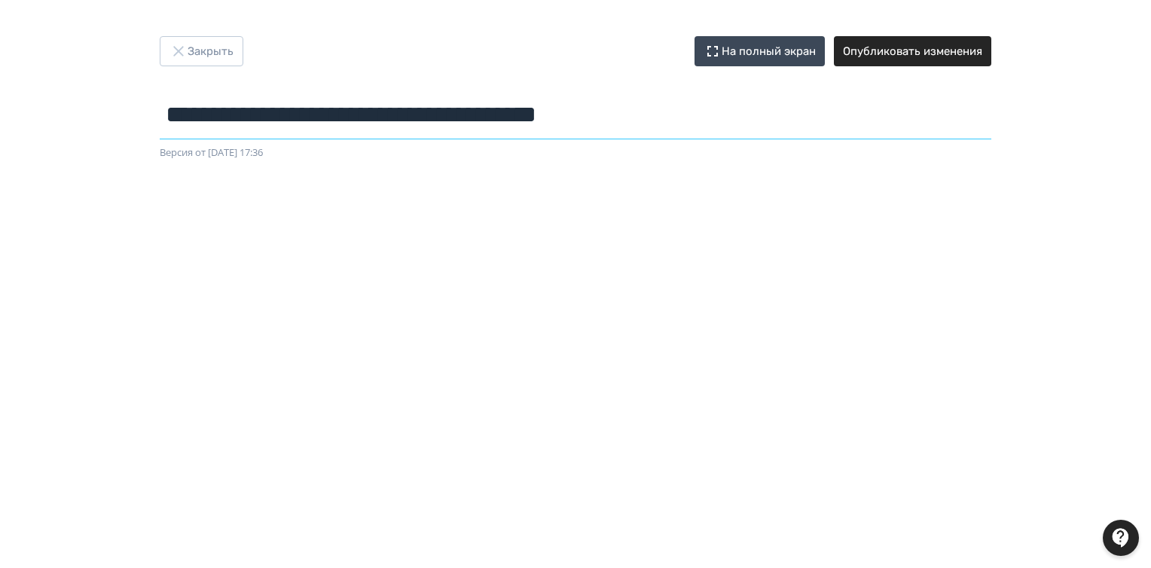
click at [178, 124] on input "**********" at bounding box center [575, 114] width 831 height 49
drag, startPoint x: 377, startPoint y: 118, endPoint x: 449, endPoint y: 102, distance: 74.2
click at [377, 118] on input "**********" at bounding box center [575, 114] width 831 height 49
drag, startPoint x: 645, startPoint y: 115, endPoint x: 674, endPoint y: 117, distance: 29.4
click at [645, 116] on input "**********" at bounding box center [575, 114] width 831 height 49
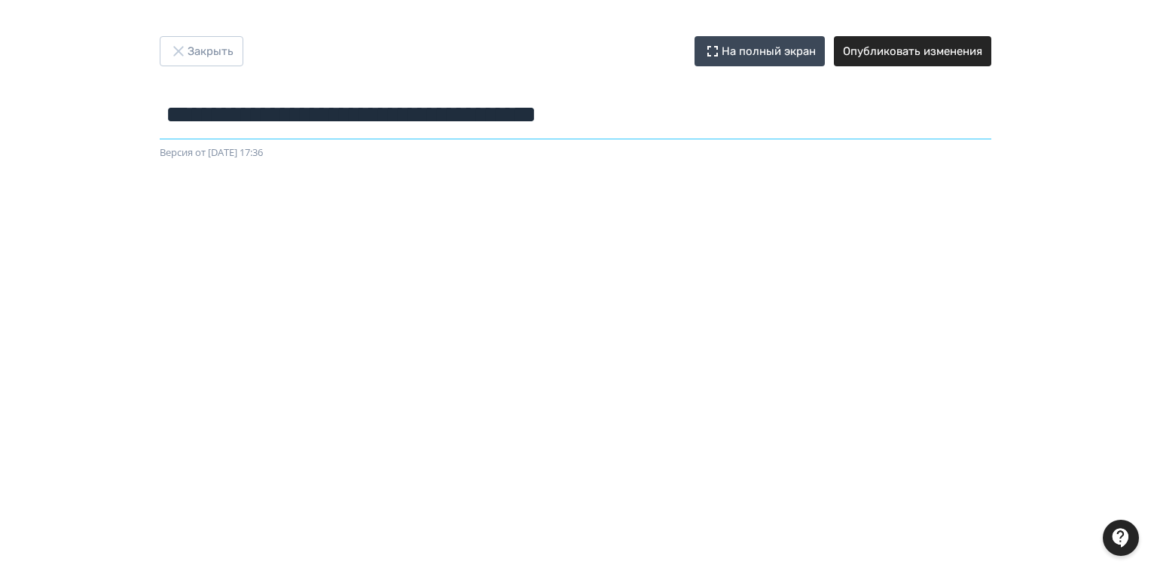
click at [694, 117] on input "**********" at bounding box center [575, 114] width 831 height 49
drag, startPoint x: 672, startPoint y: 114, endPoint x: 147, endPoint y: 124, distance: 525.7
click at [147, 124] on div "**********" at bounding box center [576, 98] width 904 height 124
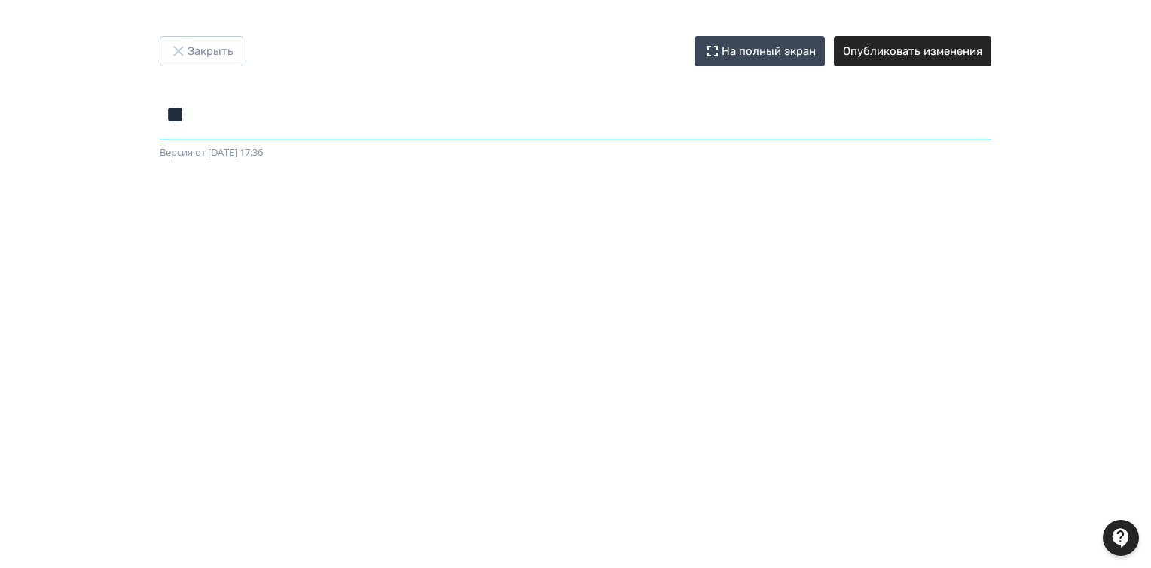
type input "*"
click at [247, 119] on input "**********" at bounding box center [575, 114] width 831 height 49
click at [400, 126] on input "**********" at bounding box center [575, 114] width 831 height 49
drag, startPoint x: 380, startPoint y: 116, endPoint x: 180, endPoint y: 117, distance: 199.6
click at [167, 119] on input "**********" at bounding box center [575, 114] width 831 height 49
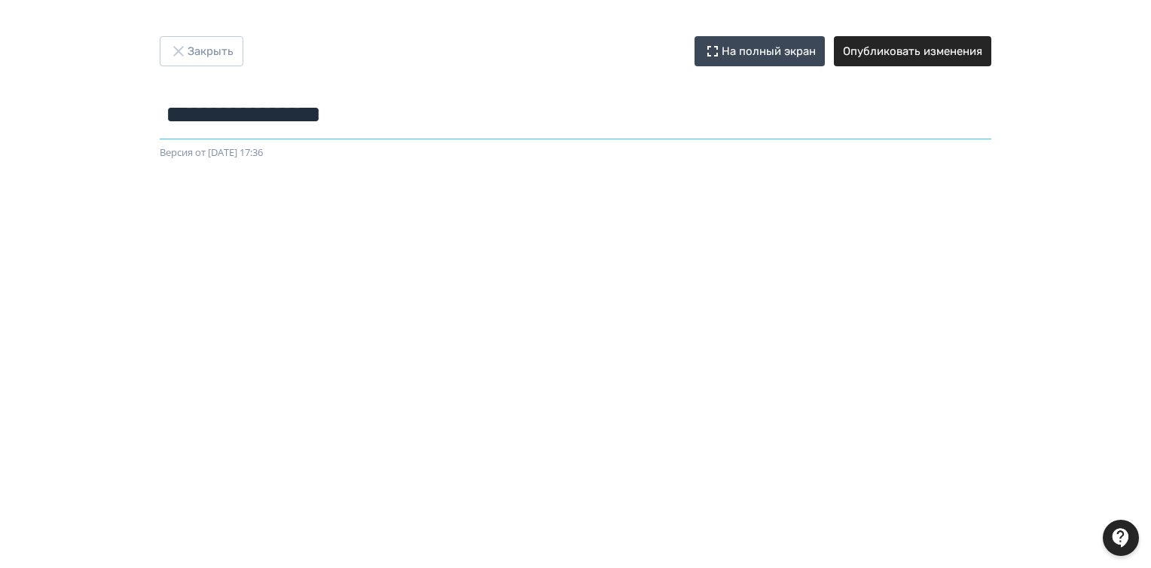
type input "**********"
drag, startPoint x: 962, startPoint y: 54, endPoint x: 339, endPoint y: 65, distance: 622.9
click at [961, 55] on button "Опубликовать изменения" at bounding box center [912, 51] width 157 height 30
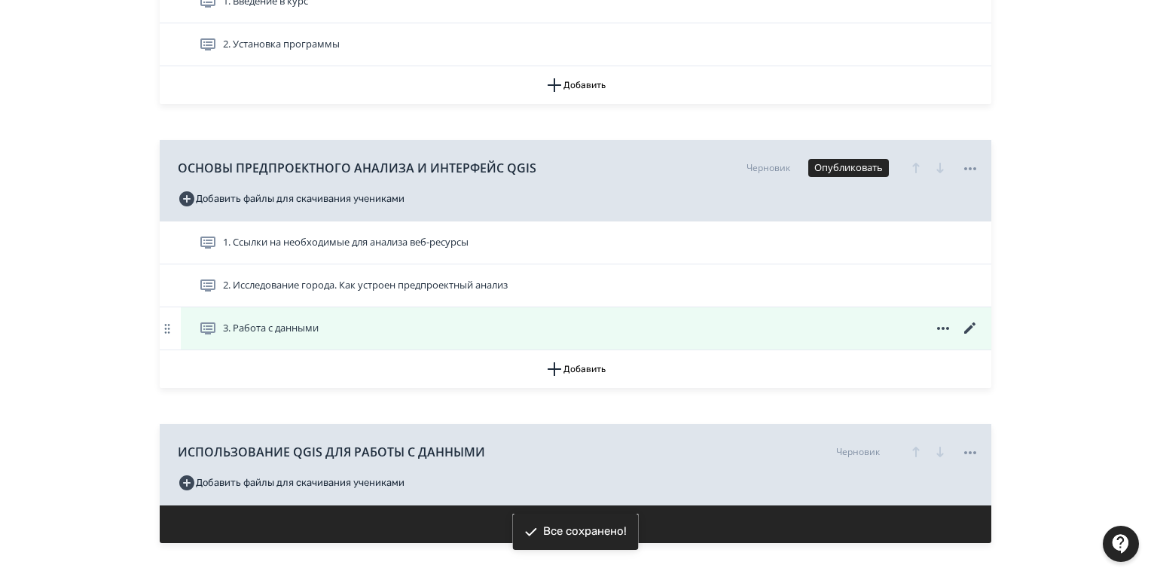
scroll to position [422, 0]
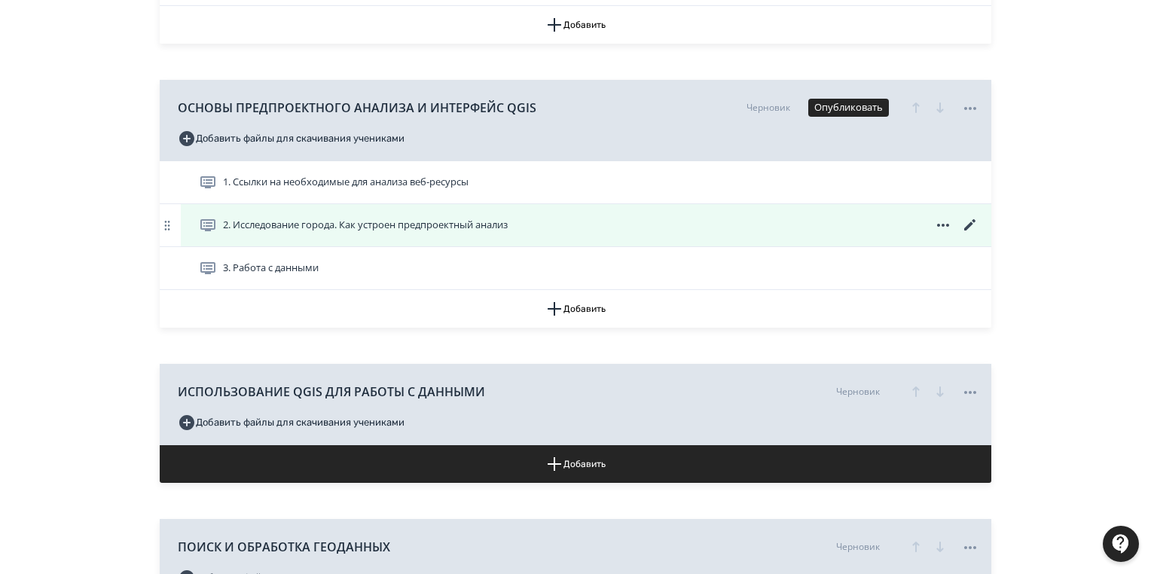
click at [965, 227] on icon at bounding box center [970, 225] width 18 height 18
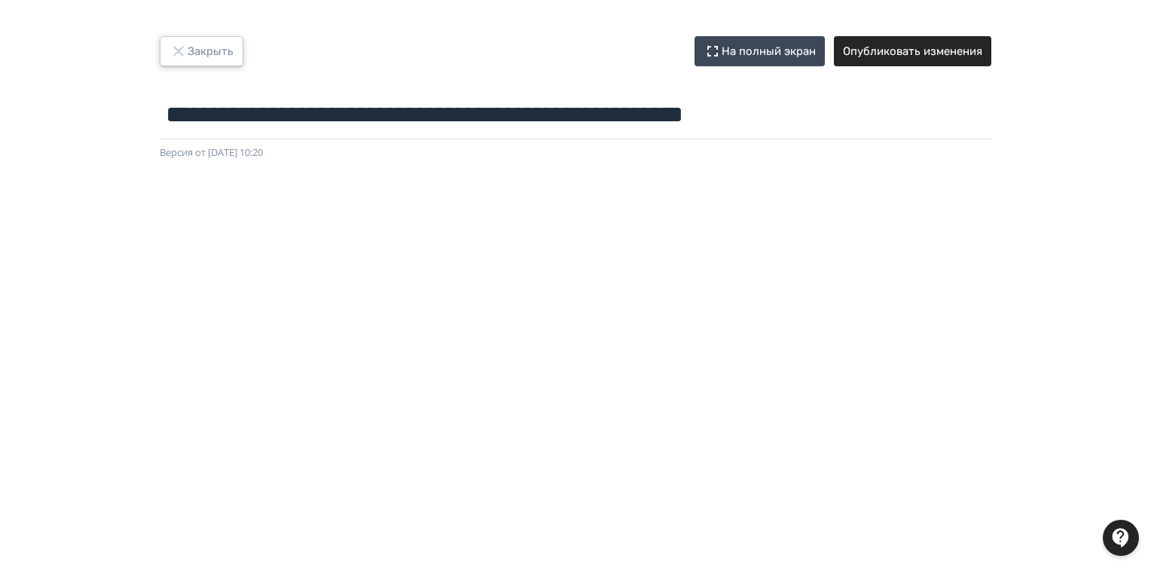
click at [178, 42] on icon "button" at bounding box center [178, 51] width 18 height 18
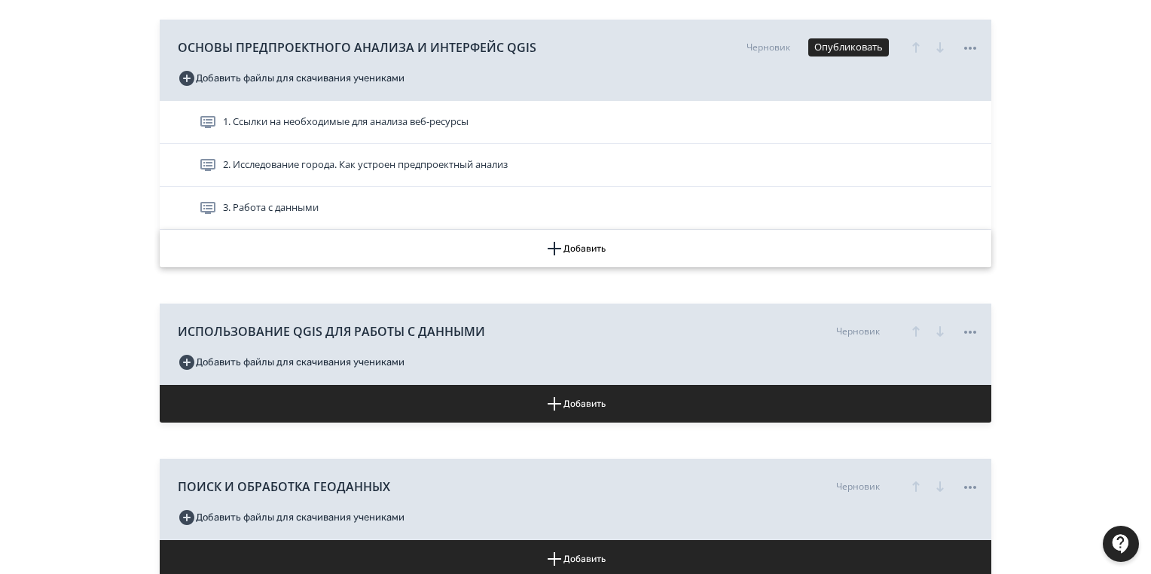
scroll to position [422, 0]
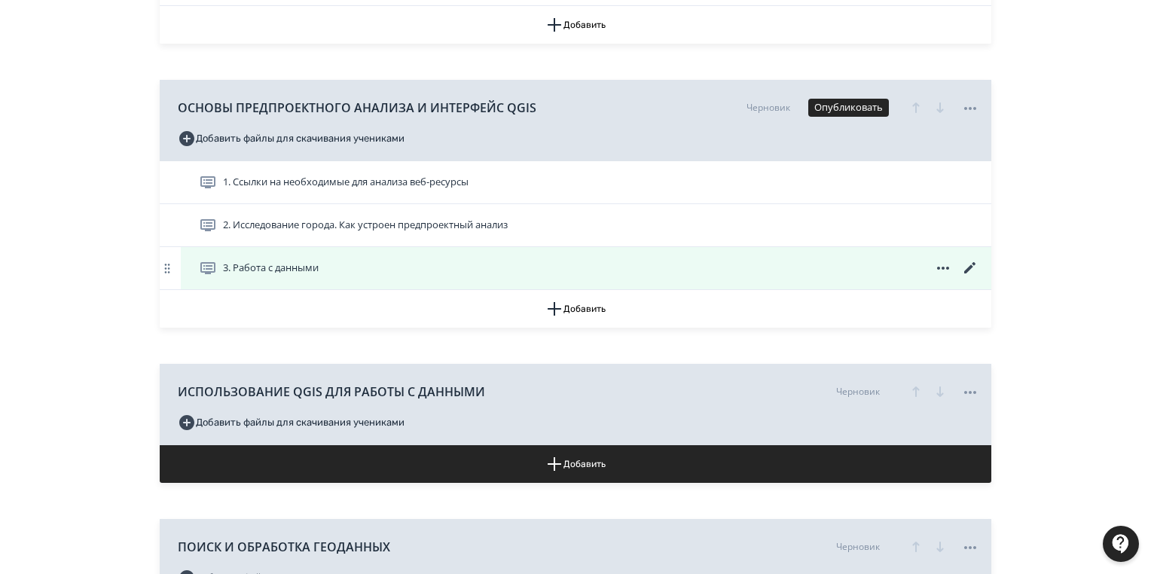
click at [971, 266] on icon at bounding box center [969, 267] width 11 height 11
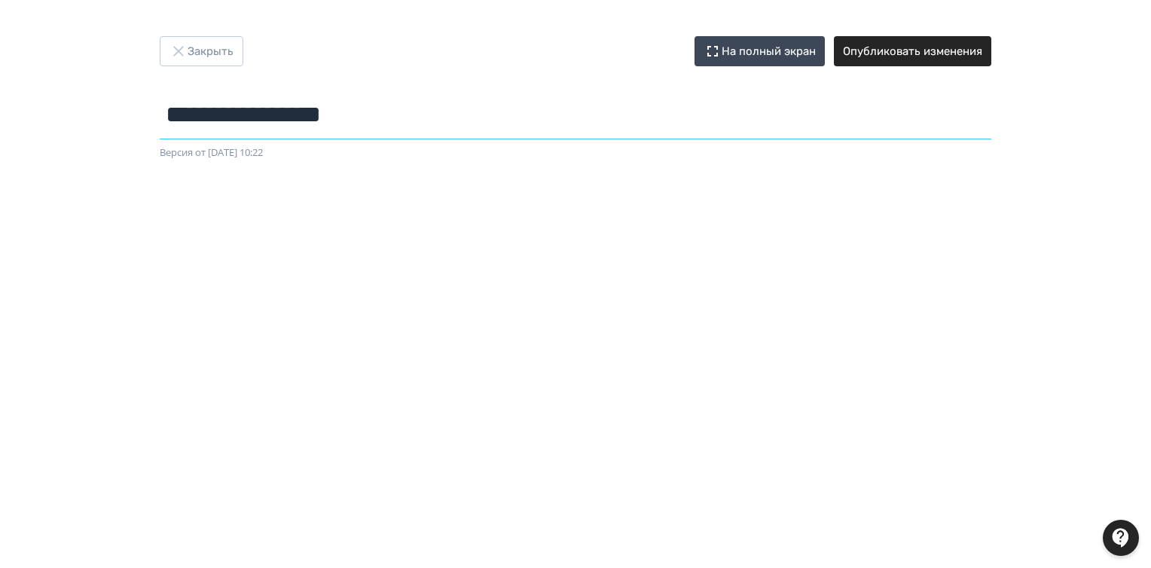
drag, startPoint x: 388, startPoint y: 121, endPoint x: 105, endPoint y: 110, distance: 282.6
click at [84, 110] on div "**********" at bounding box center [575, 284] width 1151 height 496
click at [214, 51] on button "Закрыть" at bounding box center [202, 51] width 84 height 30
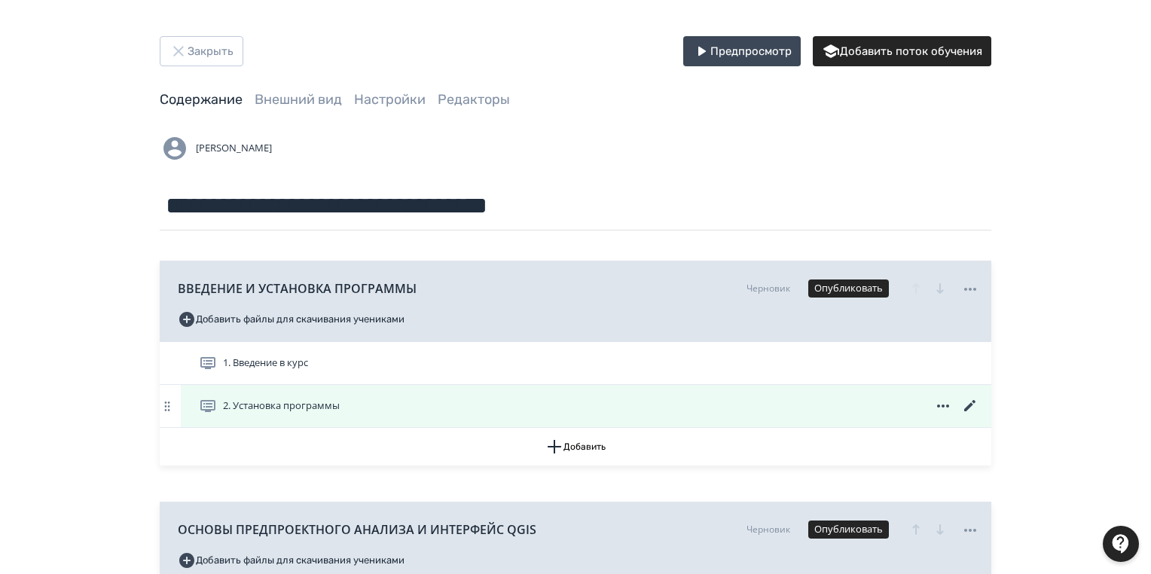
scroll to position [241, 0]
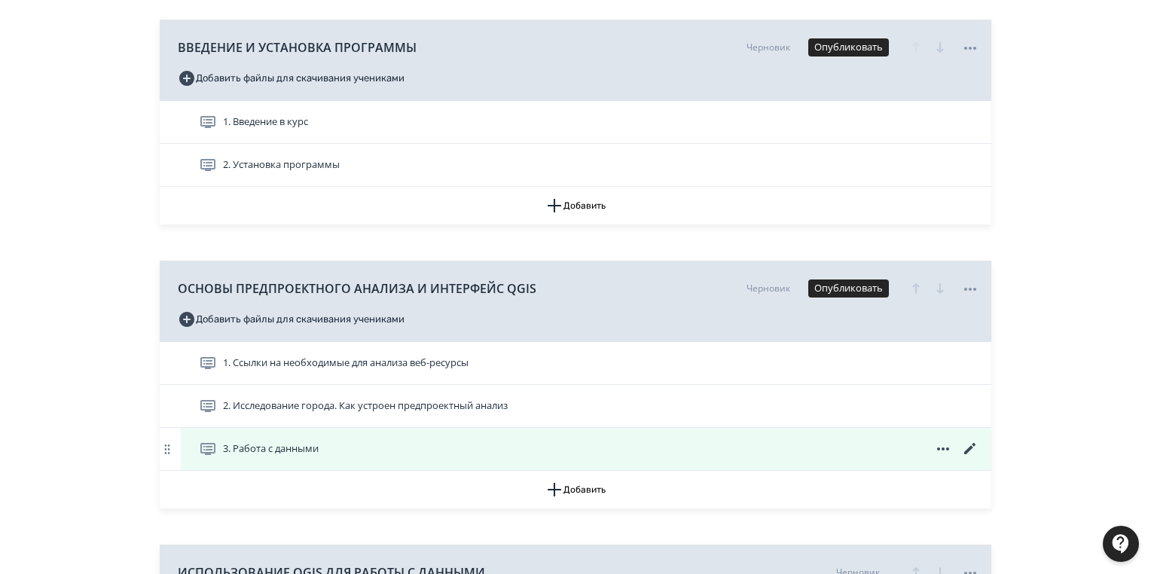
click at [946, 447] on icon at bounding box center [943, 449] width 18 height 18
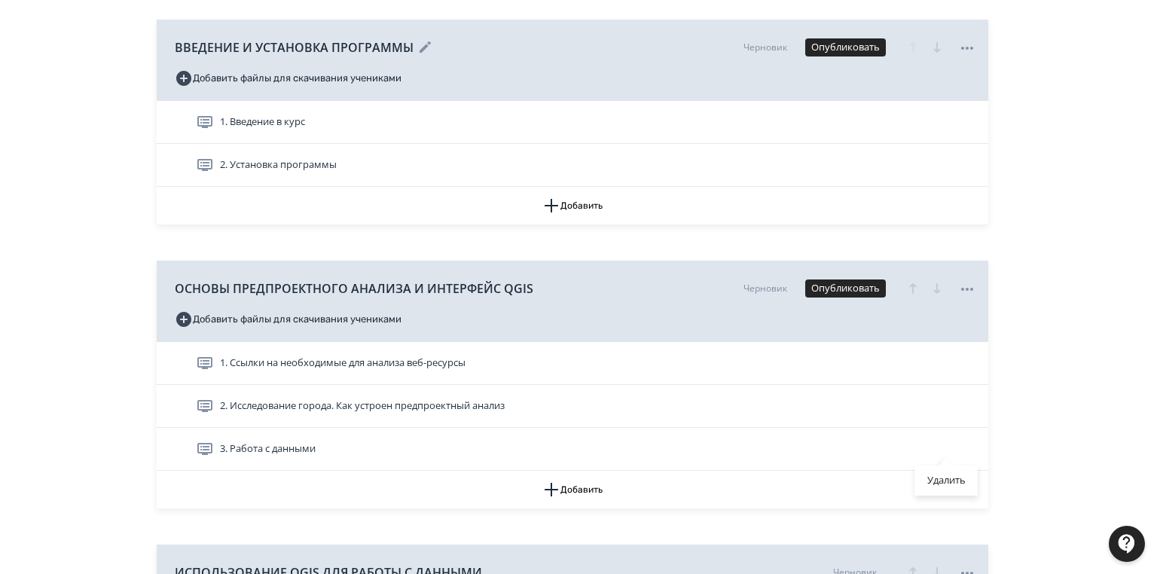
drag, startPoint x: 950, startPoint y: 477, endPoint x: 618, endPoint y: 59, distance: 534.4
click at [949, 477] on div "Удалить" at bounding box center [946, 480] width 63 height 30
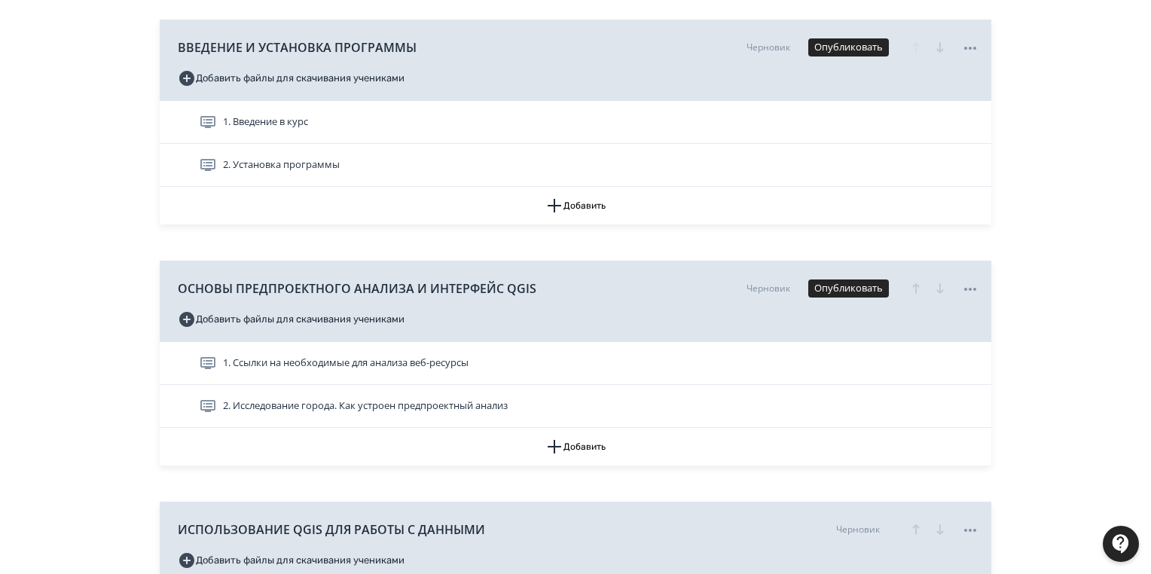
scroll to position [542, 0]
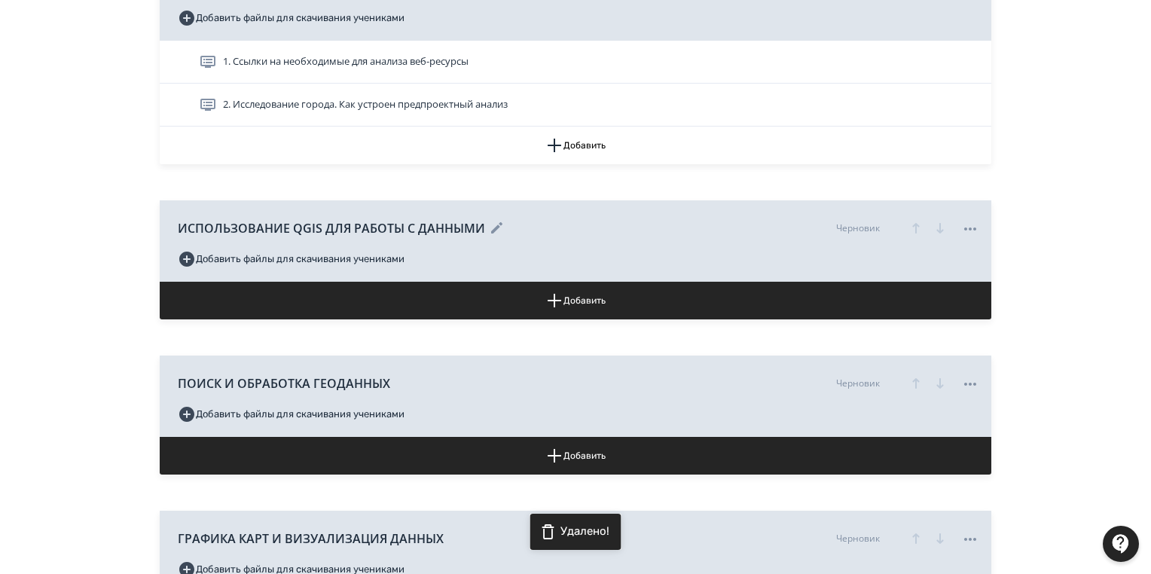
click at [489, 227] on icon at bounding box center [497, 228] width 18 height 18
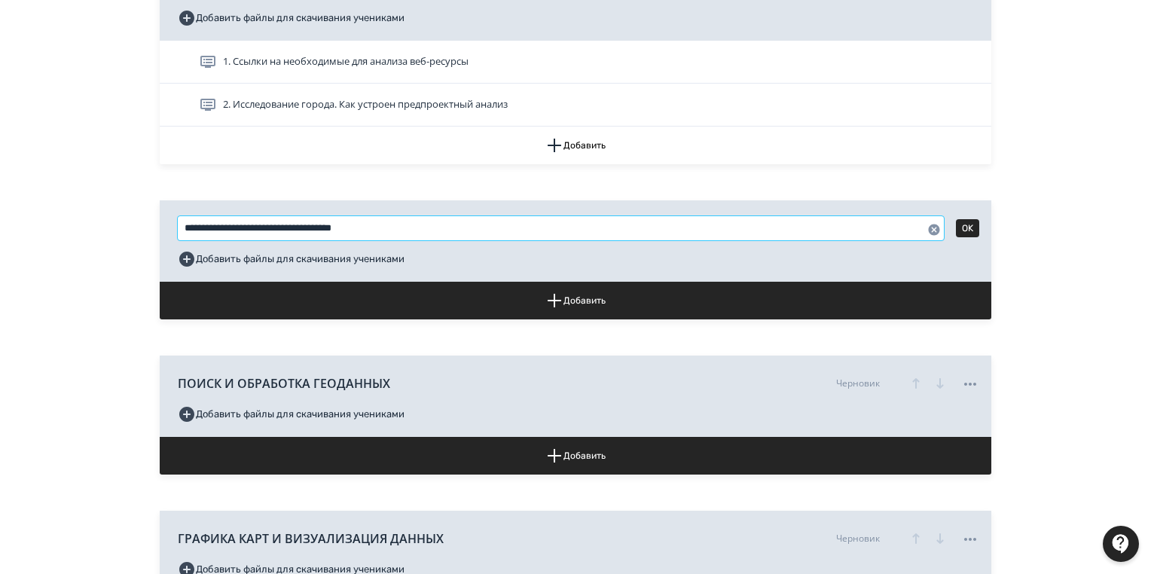
drag, startPoint x: 407, startPoint y: 226, endPoint x: 144, endPoint y: 224, distance: 263.6
click at [144, 224] on div "**********" at bounding box center [576, 184] width 904 height 1381
paste input "text"
click at [317, 224] on input "**********" at bounding box center [561, 228] width 766 height 24
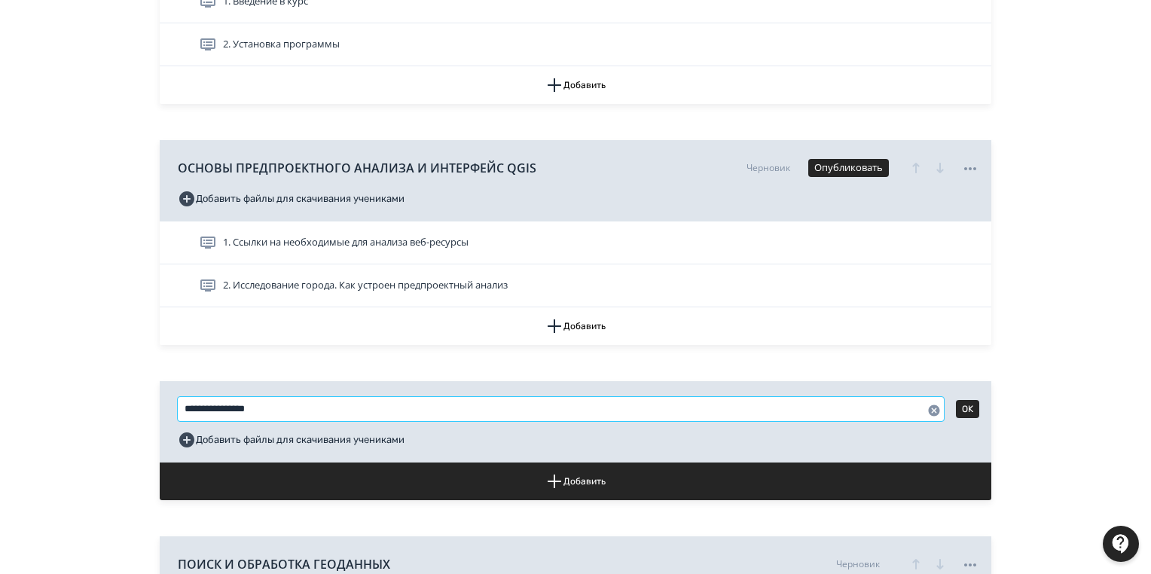
drag, startPoint x: 272, startPoint y: 407, endPoint x: 168, endPoint y: 398, distance: 104.4
click at [168, 398] on div "**********" at bounding box center [575, 421] width 831 height 81
type input "**********"
click at [398, 438] on button "Добавить файлы для скачивания учениками" at bounding box center [291, 440] width 227 height 24
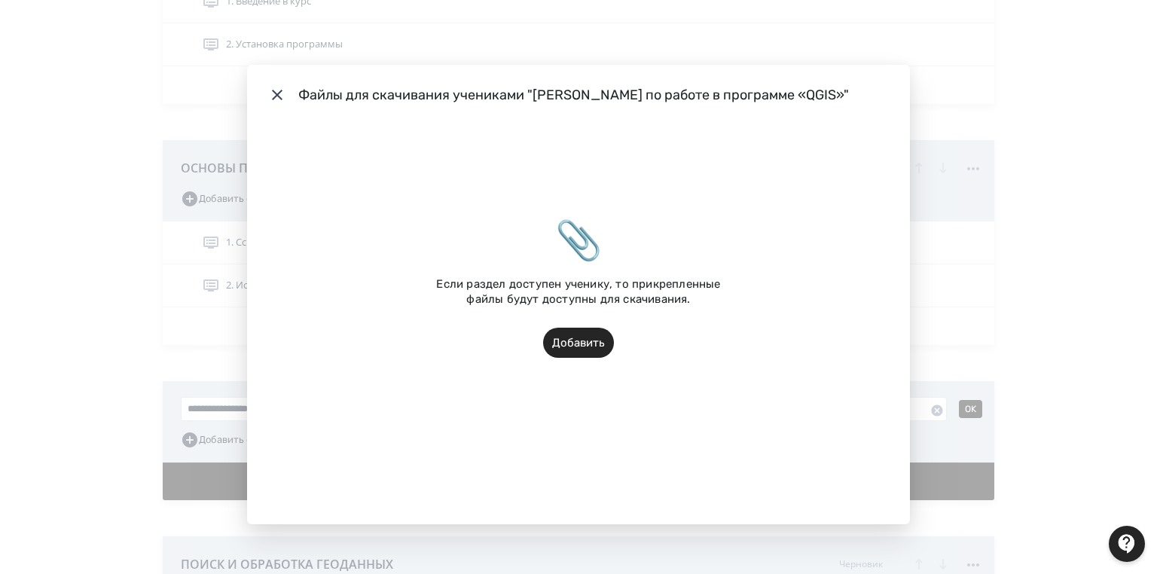
click at [678, 301] on div "Если раздел доступен ученику, то прикрепленные файлы будут доступны для скачива…" at bounding box center [578, 291] width 316 height 29
click at [276, 89] on icon "Modal" at bounding box center [277, 95] width 18 height 18
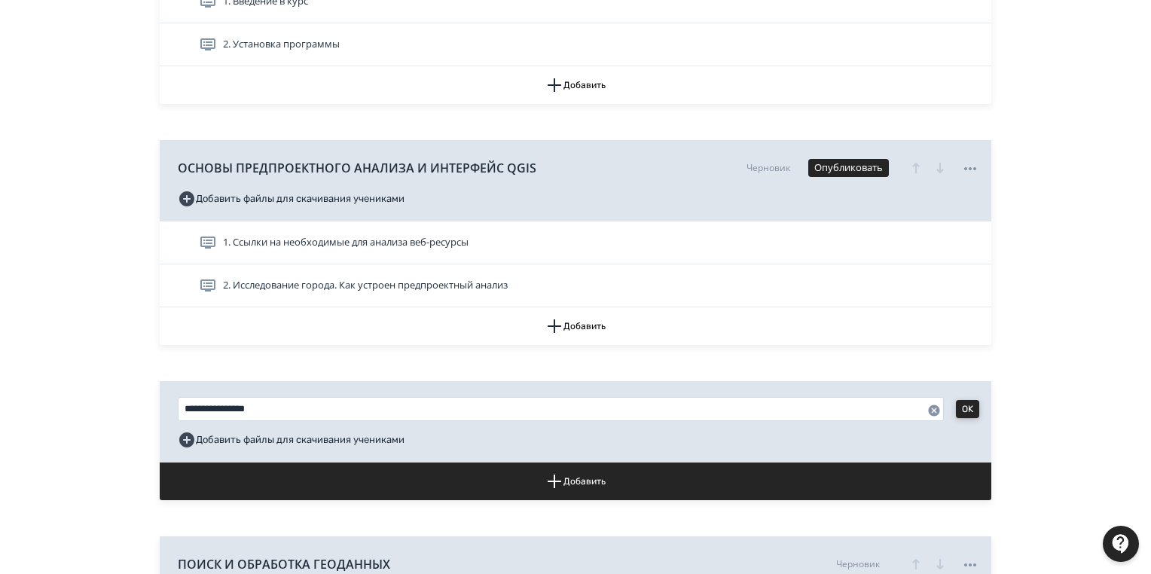
click at [968, 407] on button "OK" at bounding box center [967, 409] width 23 height 18
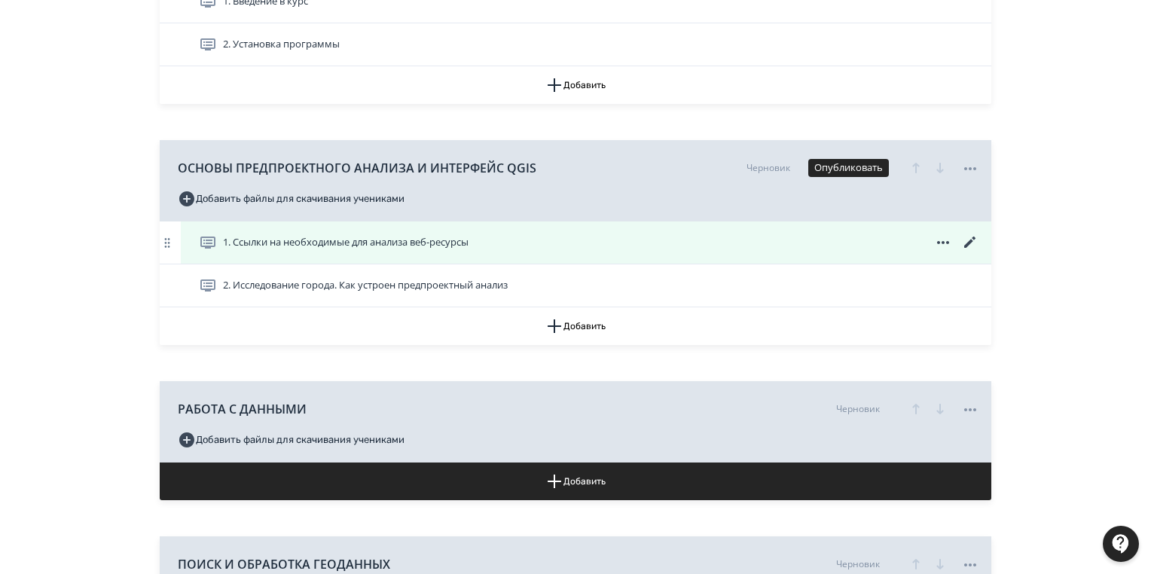
click at [962, 242] on icon at bounding box center [970, 242] width 18 height 18
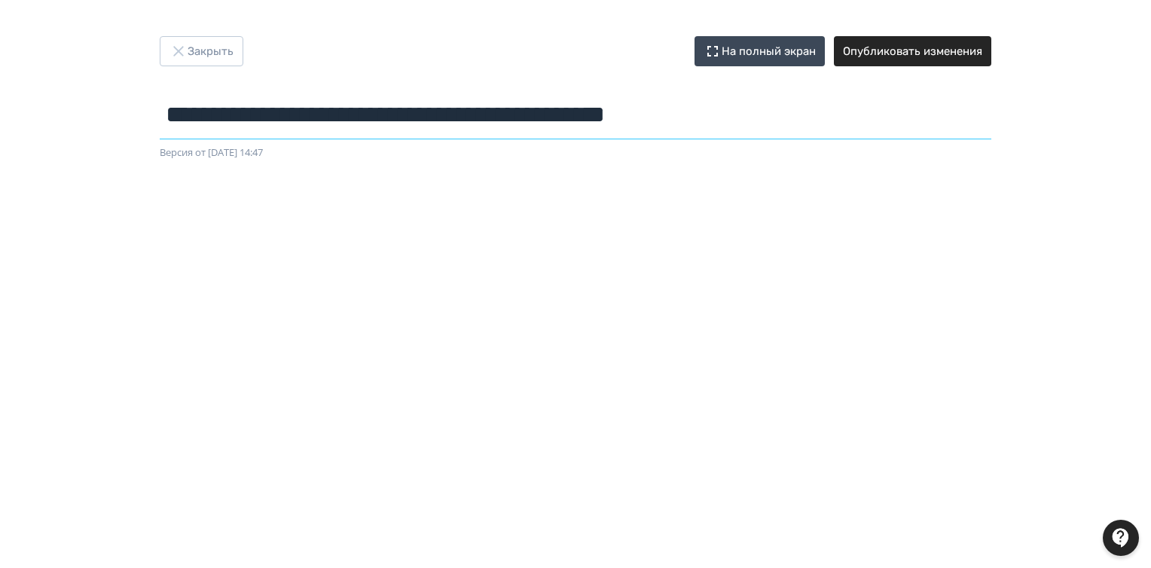
drag, startPoint x: 771, startPoint y: 120, endPoint x: 113, endPoint y: 120, distance: 658.2
click at [113, 120] on div "**********" at bounding box center [575, 284] width 1151 height 496
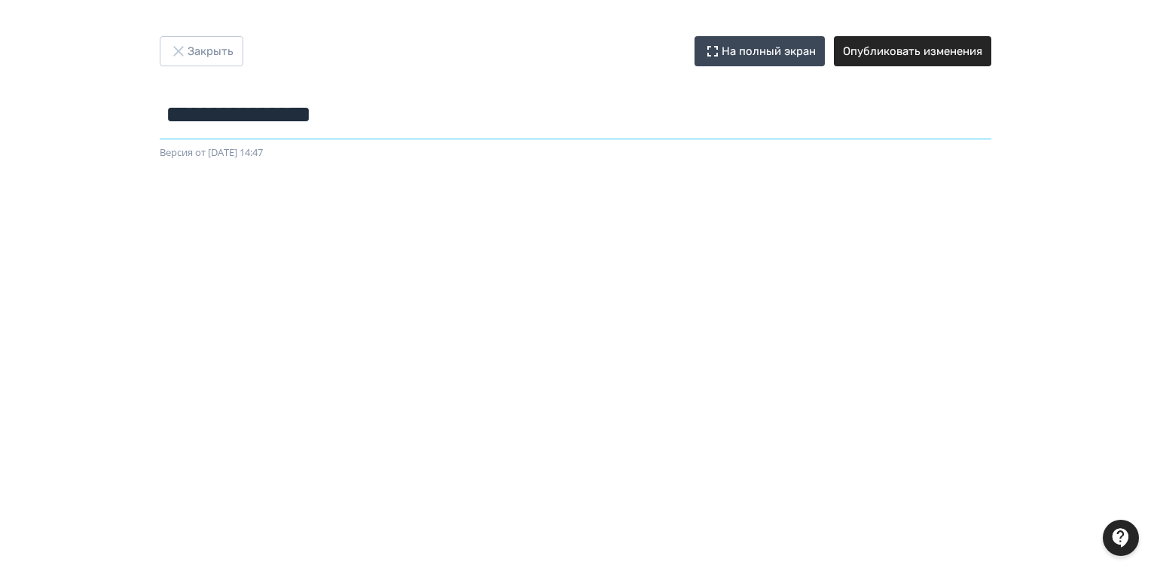
type input "**********"
click at [919, 44] on button "Опубликовать изменения" at bounding box center [912, 51] width 157 height 30
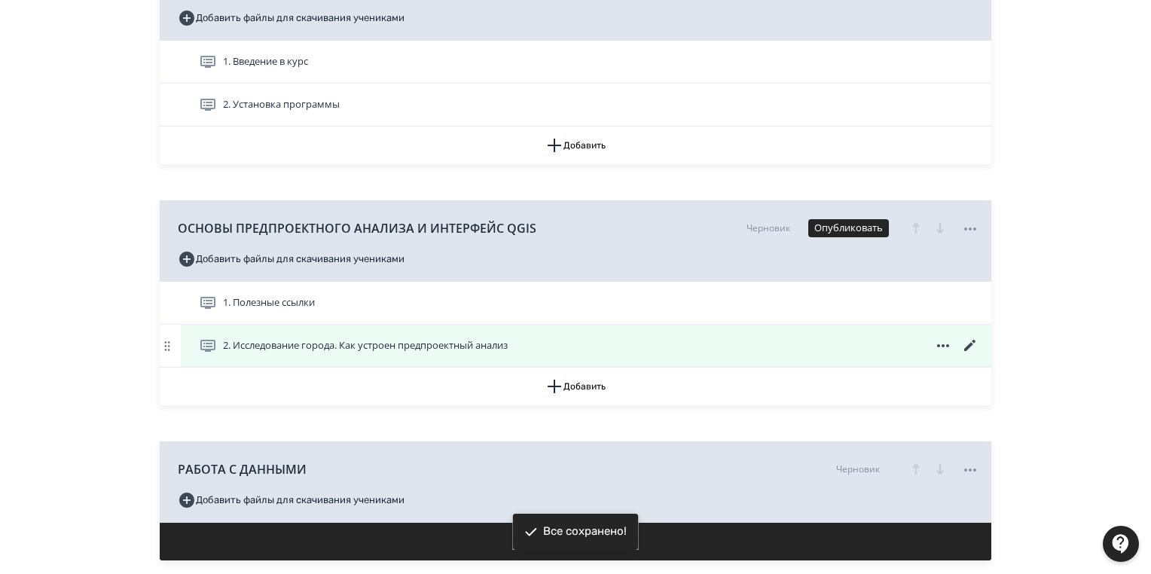
scroll to position [422, 0]
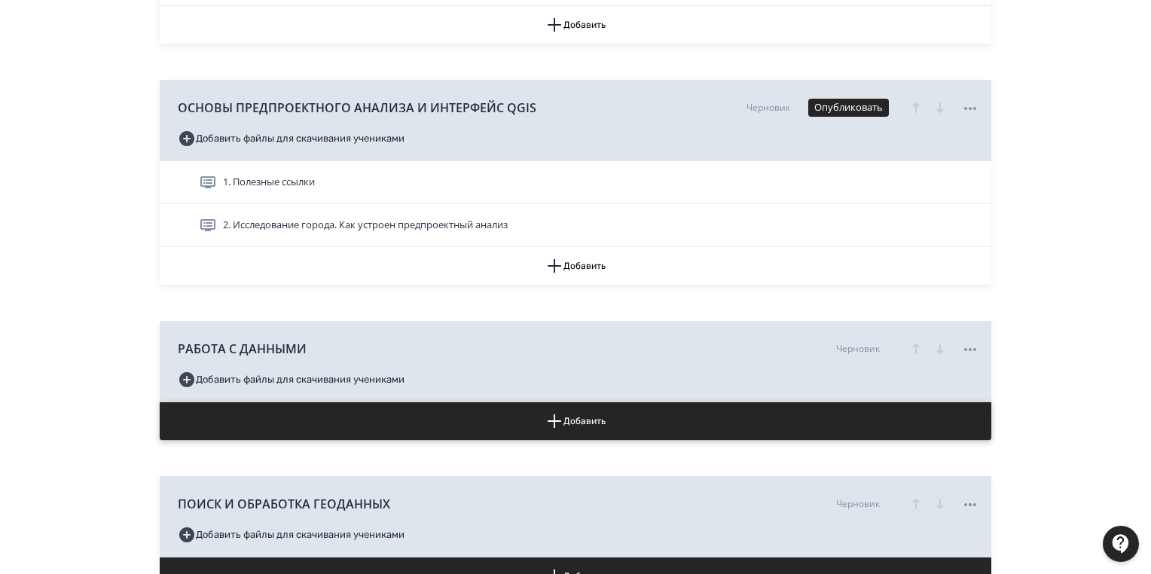
click at [565, 421] on button "Добавить" at bounding box center [575, 421] width 831 height 38
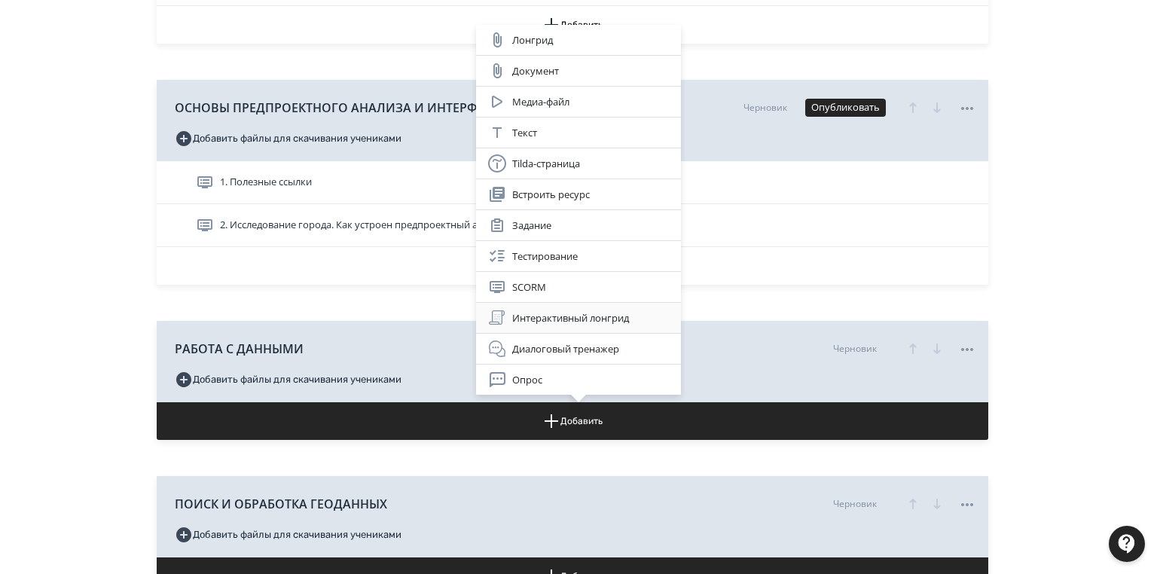
click at [572, 322] on div "Интерактивный лонгрид" at bounding box center [578, 318] width 181 height 18
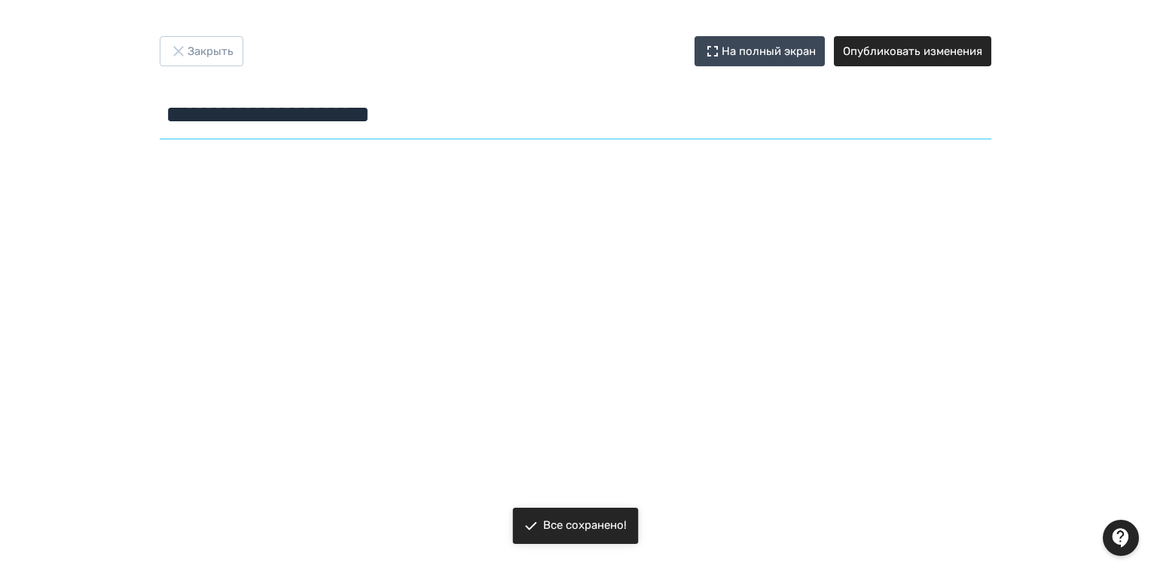
drag, startPoint x: 492, startPoint y: 123, endPoint x: 105, endPoint y: 127, distance: 387.1
click at [105, 127] on div "**********" at bounding box center [575, 284] width 1151 height 496
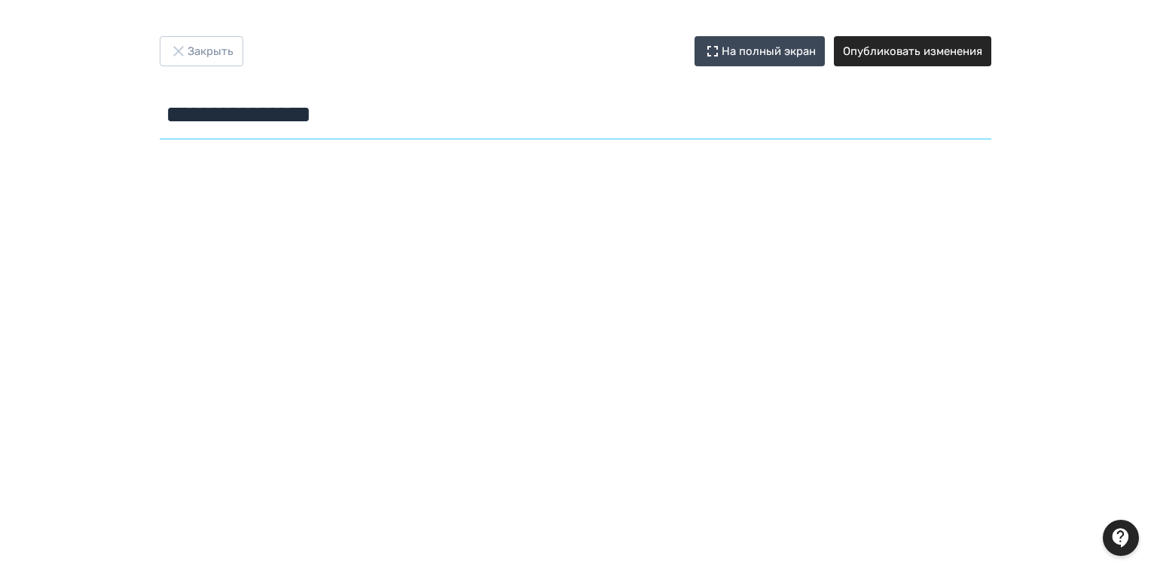
type input "**********"
click at [950, 54] on button "Опубликовать изменения" at bounding box center [912, 51] width 157 height 30
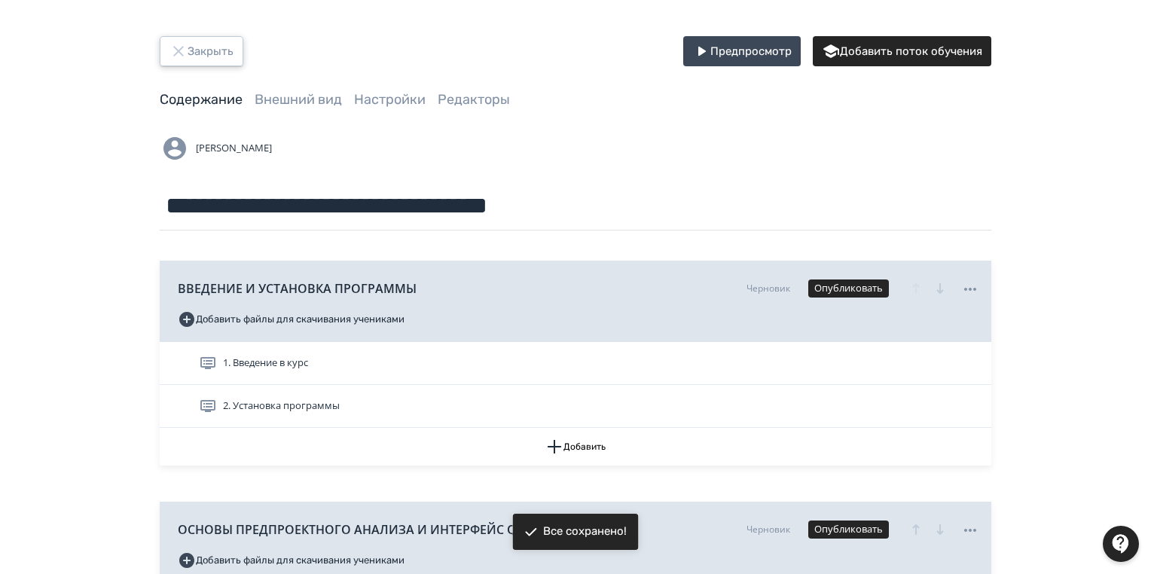
click at [212, 56] on button "Закрыть" at bounding box center [202, 51] width 84 height 30
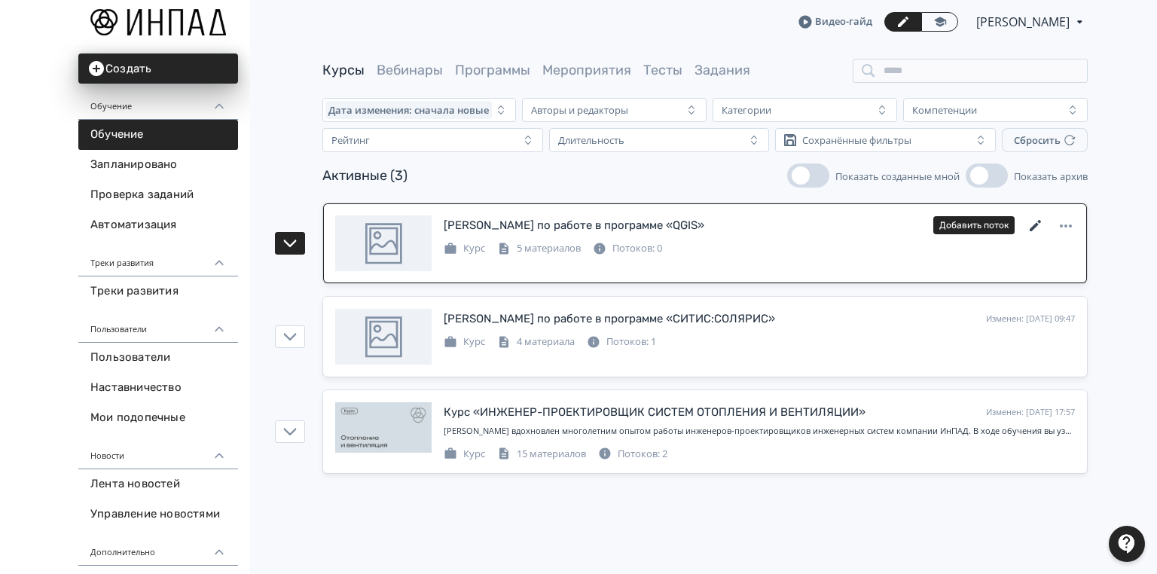
click at [1036, 219] on icon at bounding box center [1035, 226] width 18 height 18
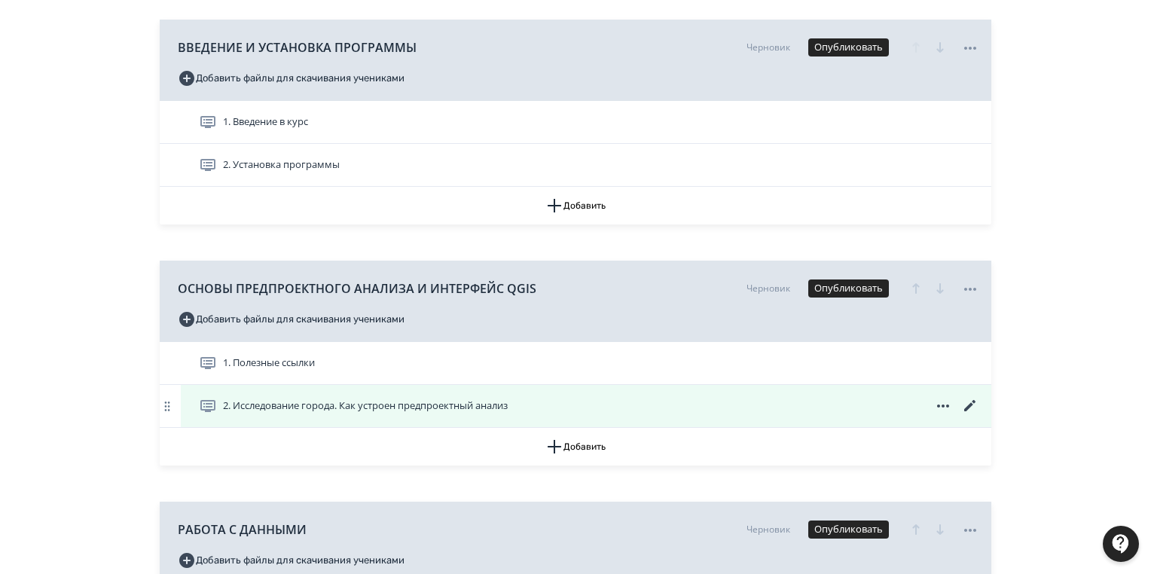
scroll to position [301, 0]
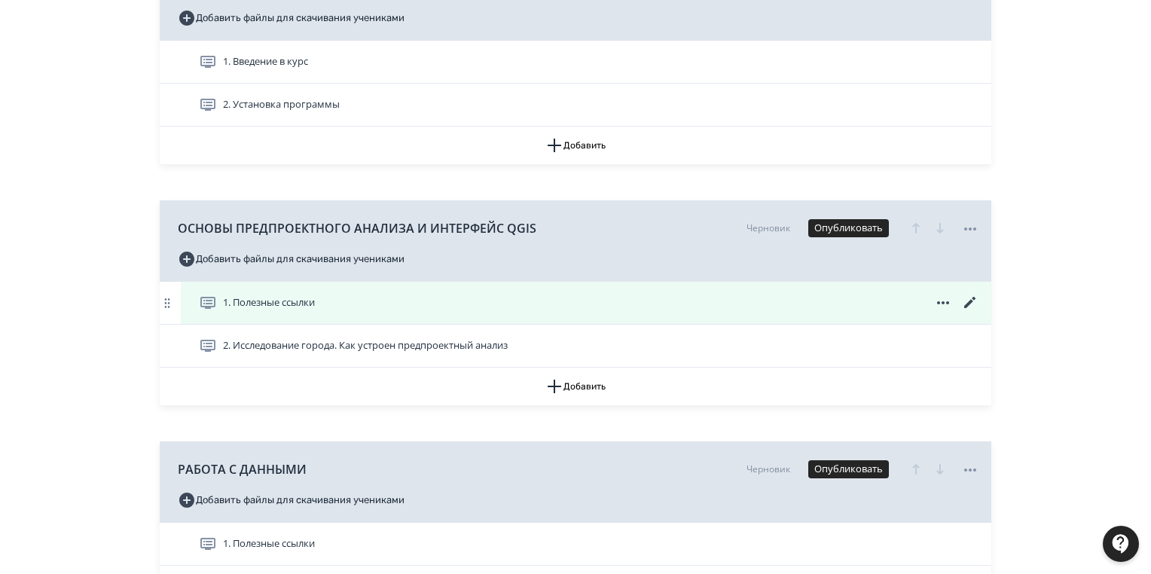
click at [963, 300] on icon at bounding box center [970, 303] width 18 height 18
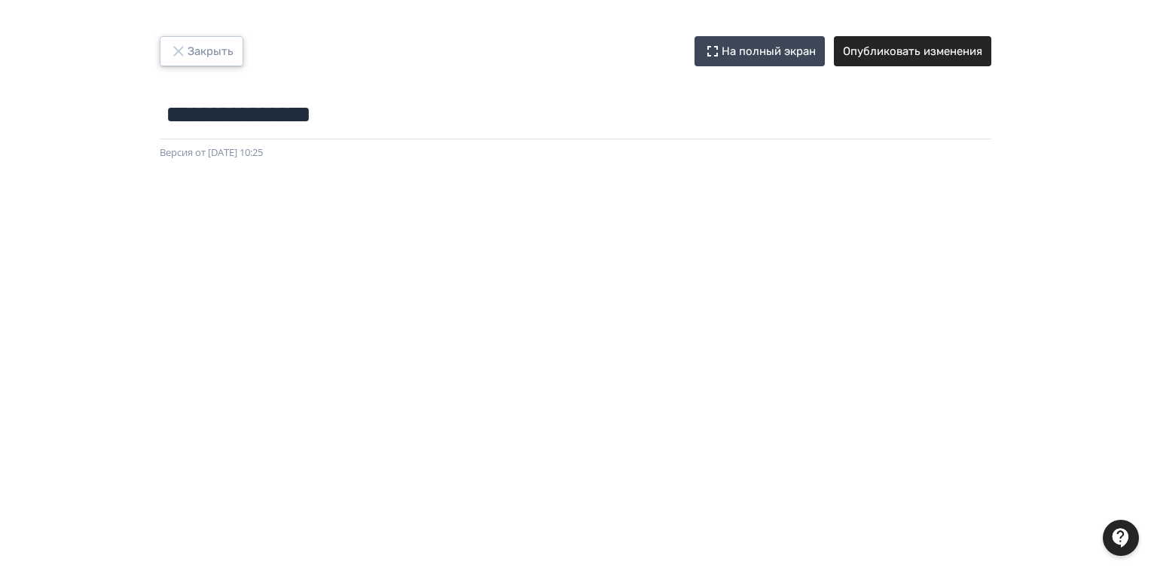
click at [198, 49] on button "Закрыть" at bounding box center [202, 51] width 84 height 30
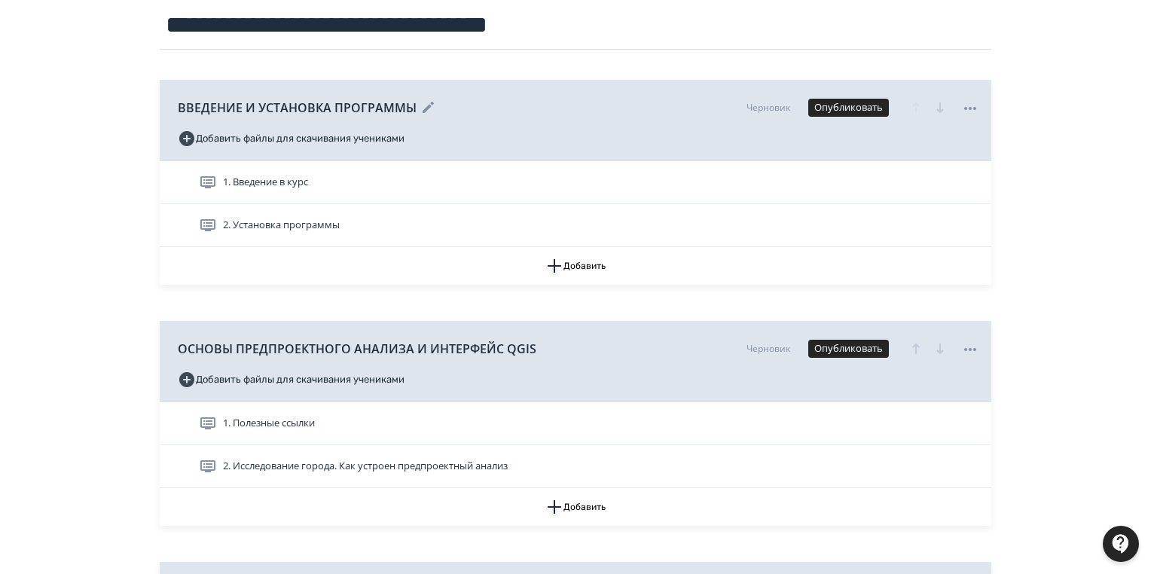
scroll to position [241, 0]
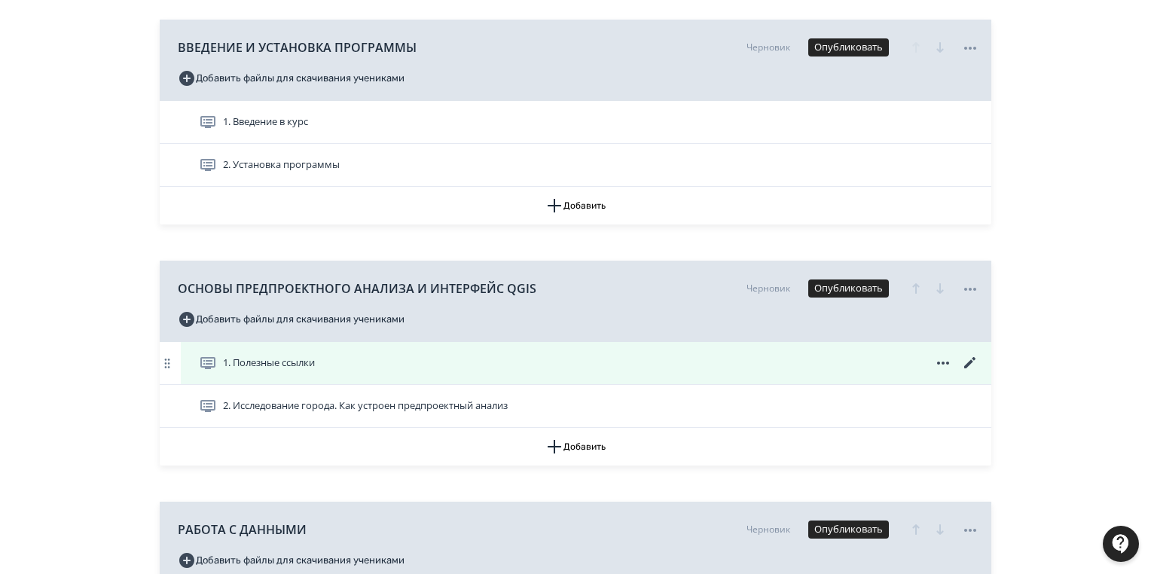
click at [969, 361] on icon at bounding box center [969, 362] width 11 height 11
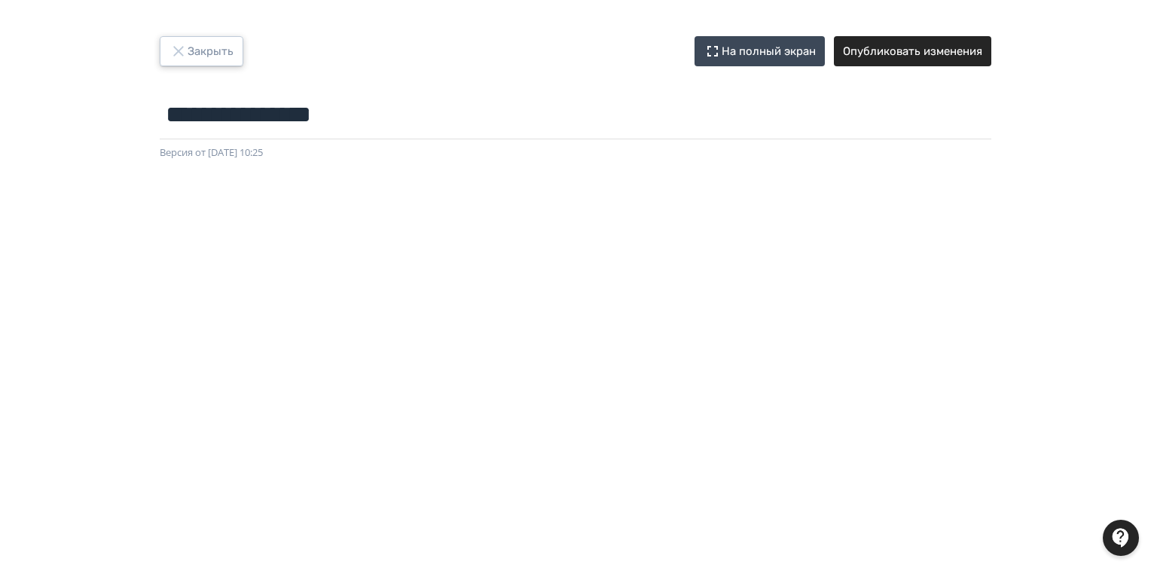
drag, startPoint x: 192, startPoint y: 45, endPoint x: 250, endPoint y: 51, distance: 58.3
click at [191, 45] on button "Закрыть" at bounding box center [202, 51] width 84 height 30
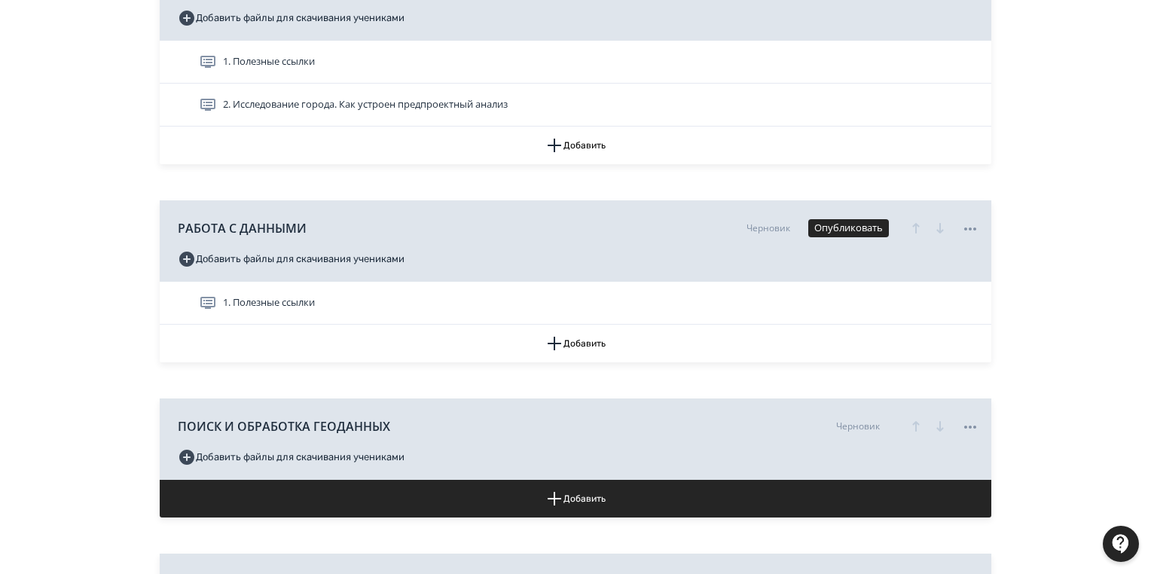
scroll to position [602, 0]
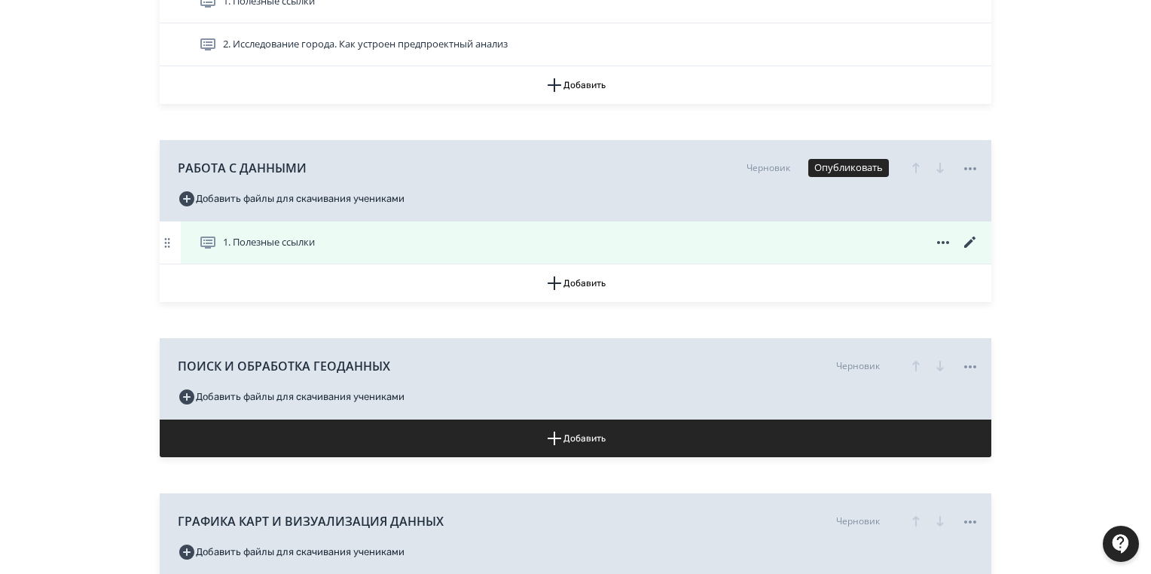
click at [973, 240] on icon at bounding box center [970, 242] width 18 height 18
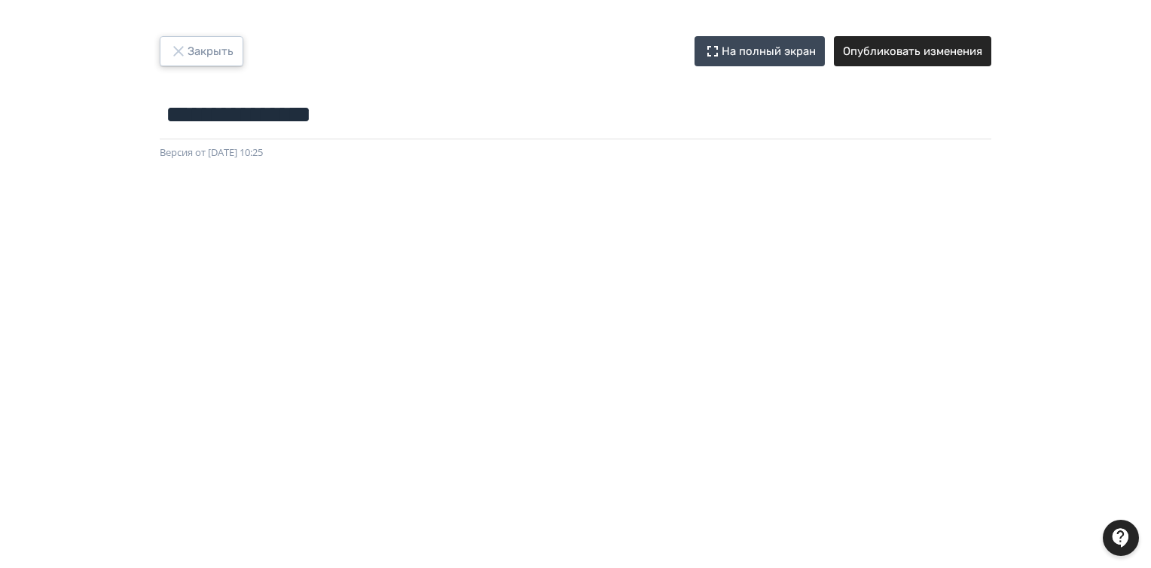
click at [211, 43] on button "Закрыть" at bounding box center [202, 51] width 84 height 30
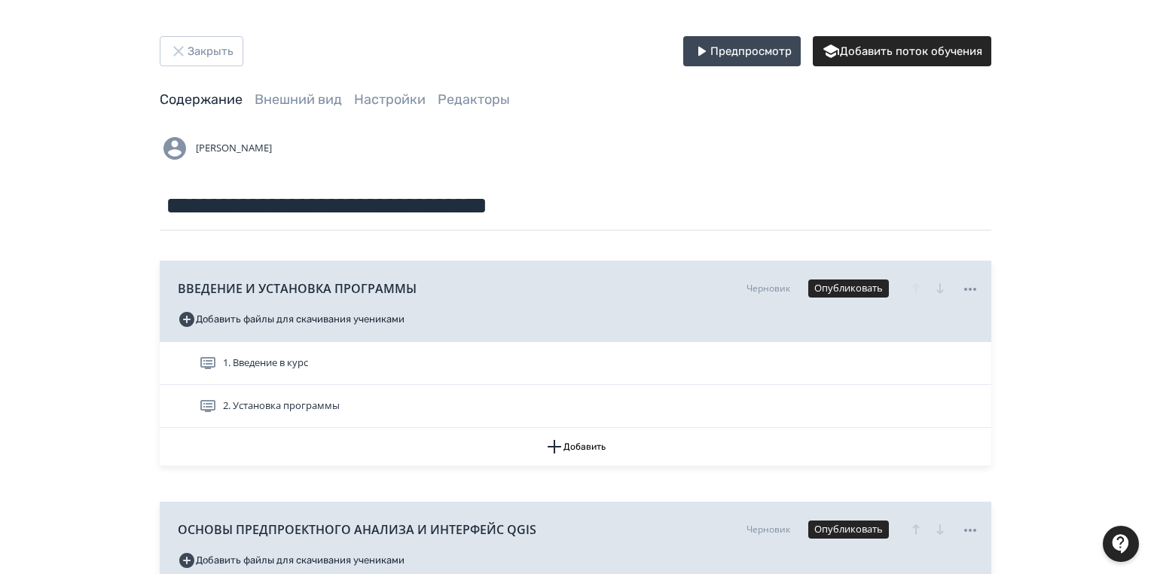
scroll to position [241, 0]
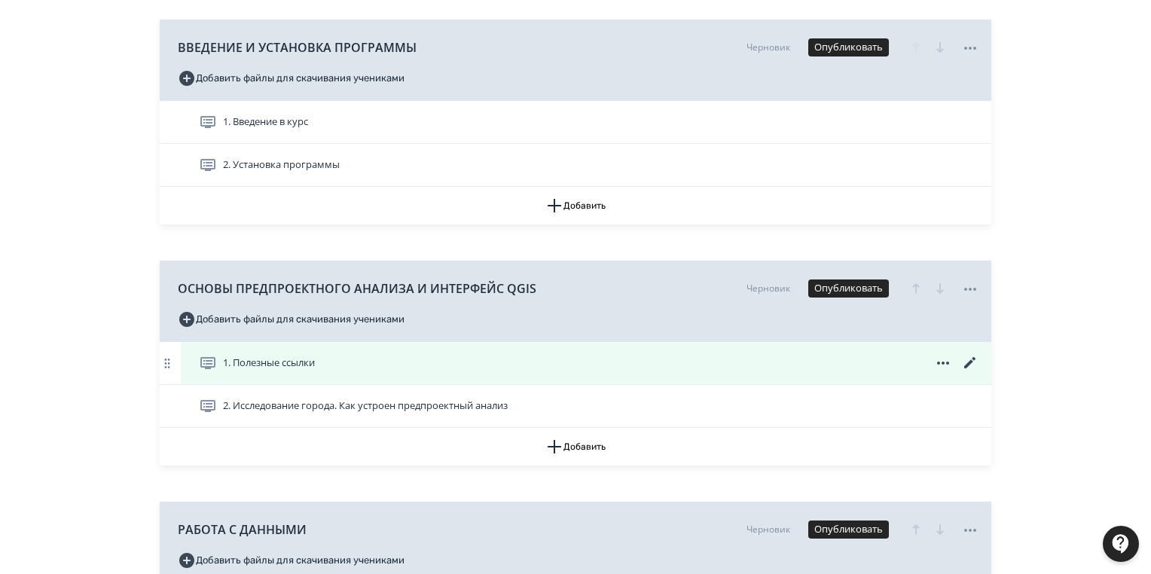
click at [974, 361] on icon at bounding box center [970, 363] width 18 height 18
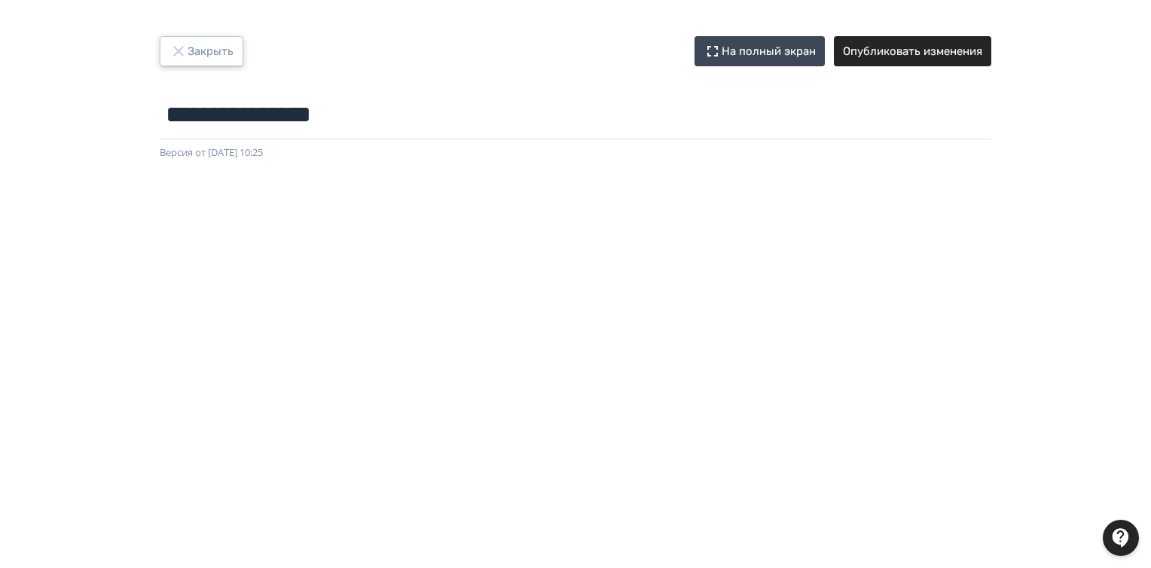
click at [200, 56] on button "Закрыть" at bounding box center [202, 51] width 84 height 30
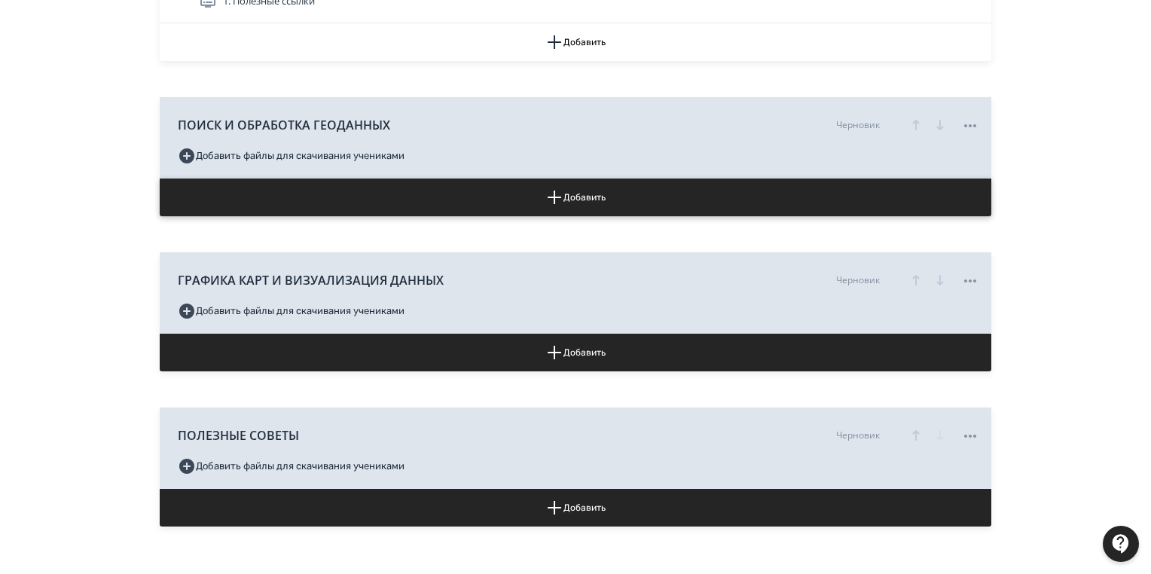
scroll to position [602, 0]
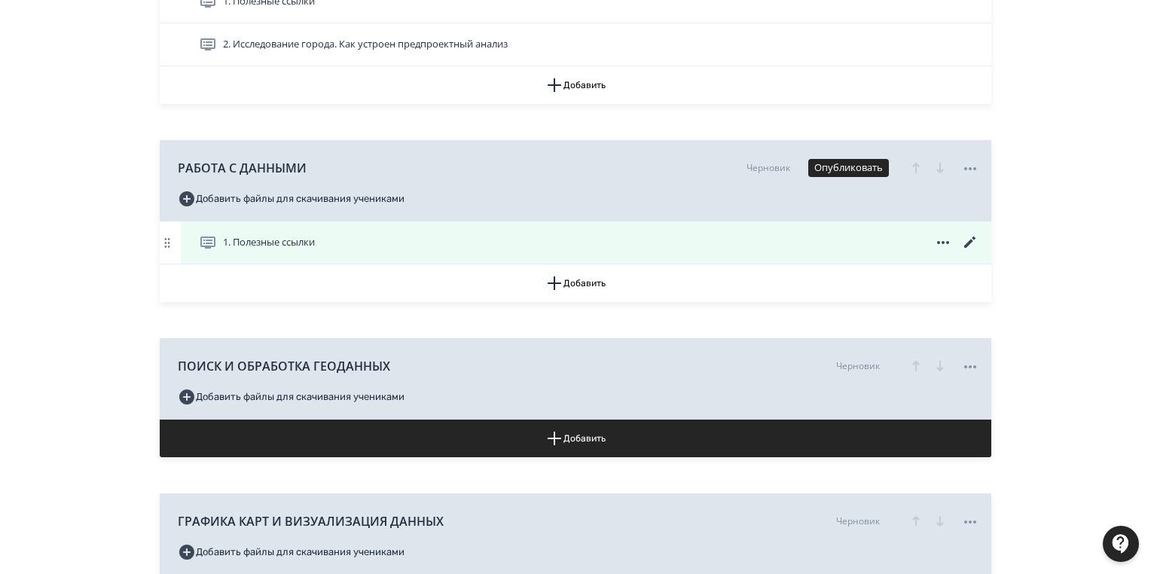
click at [971, 241] on icon at bounding box center [969, 241] width 11 height 11
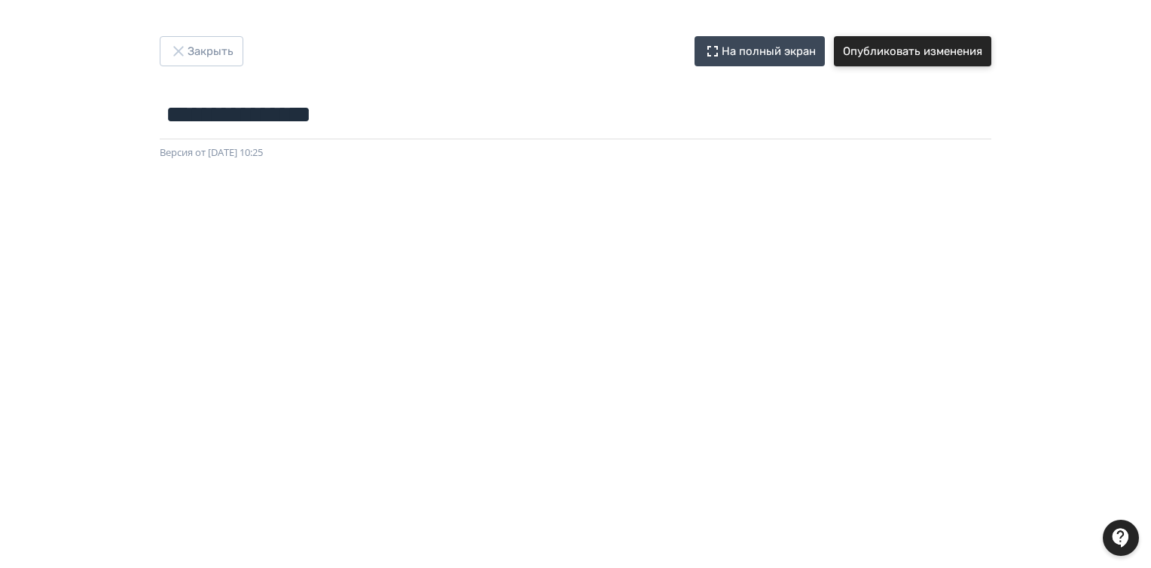
click at [904, 53] on button "Опубликовать изменения" at bounding box center [912, 51] width 157 height 30
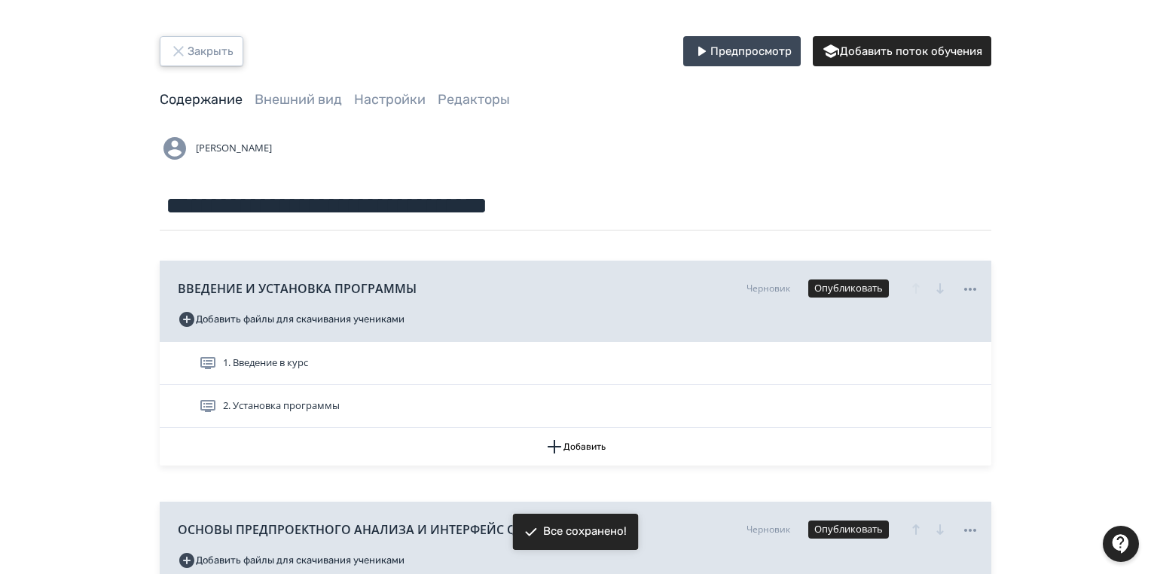
click at [212, 51] on button "Закрыть" at bounding box center [202, 51] width 84 height 30
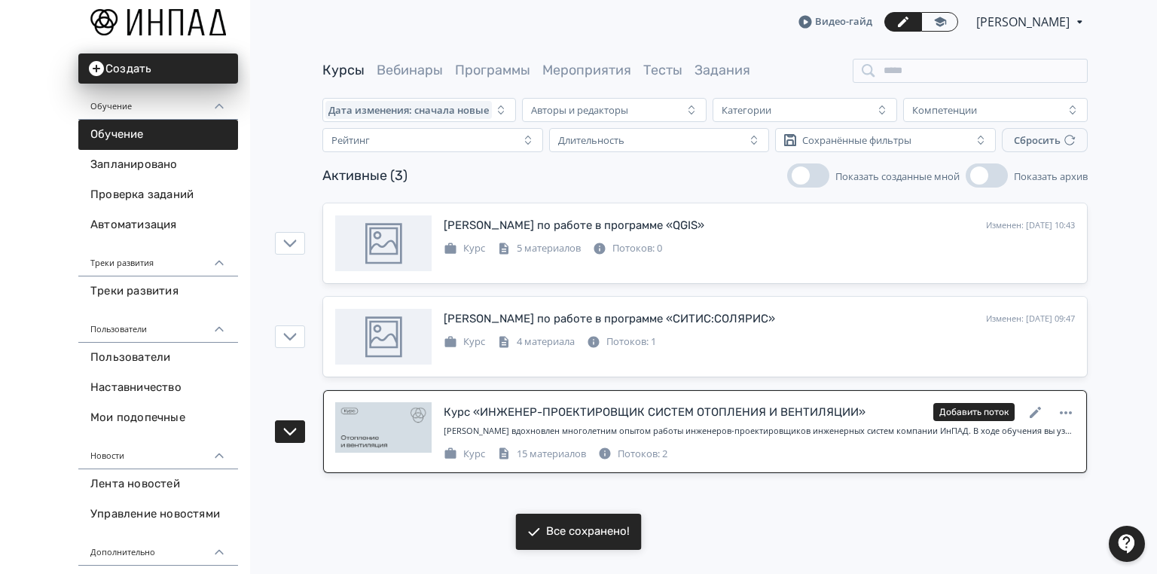
click at [654, 451] on div "Потоков: 2" at bounding box center [632, 454] width 69 height 15
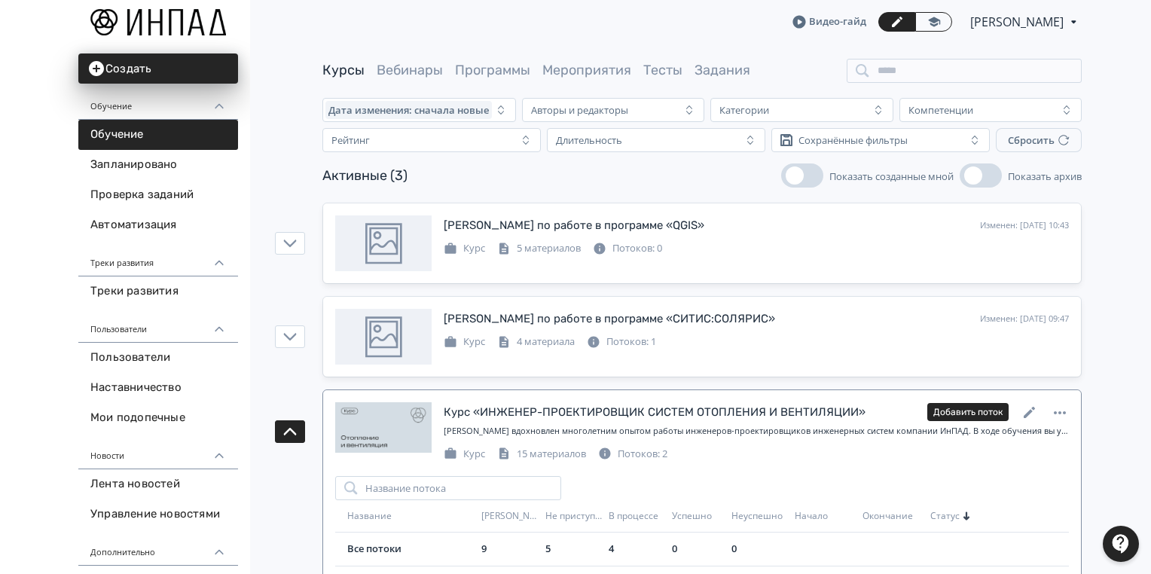
scroll to position [126, 0]
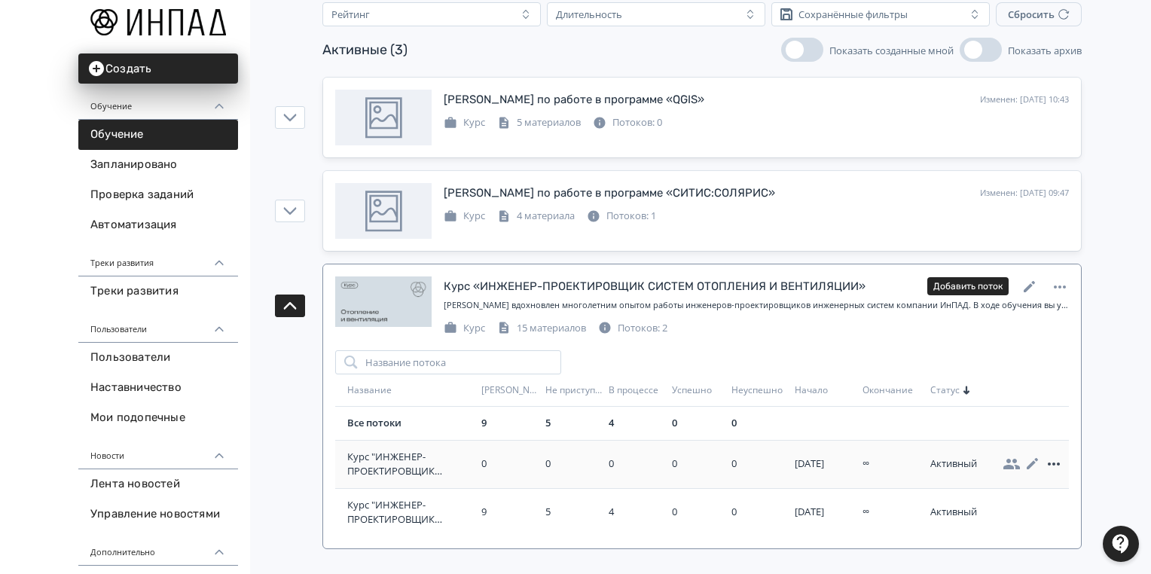
click at [1054, 459] on icon at bounding box center [1053, 464] width 18 height 18
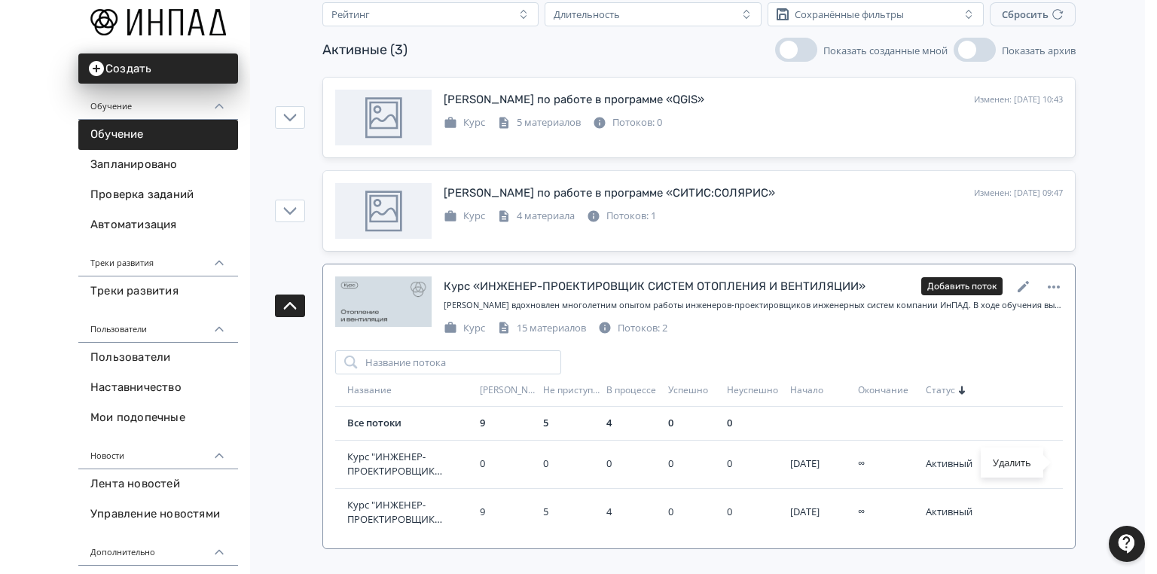
click at [932, 459] on div "Удалить" at bounding box center [578, 287] width 1157 height 574
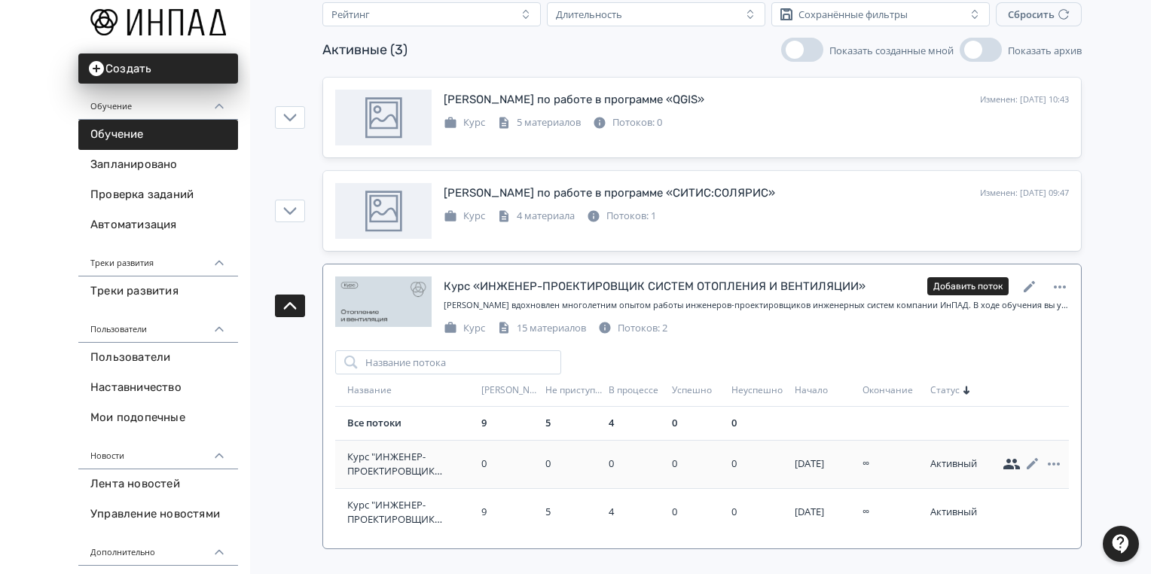
click at [1013, 457] on icon at bounding box center [1011, 464] width 18 height 18
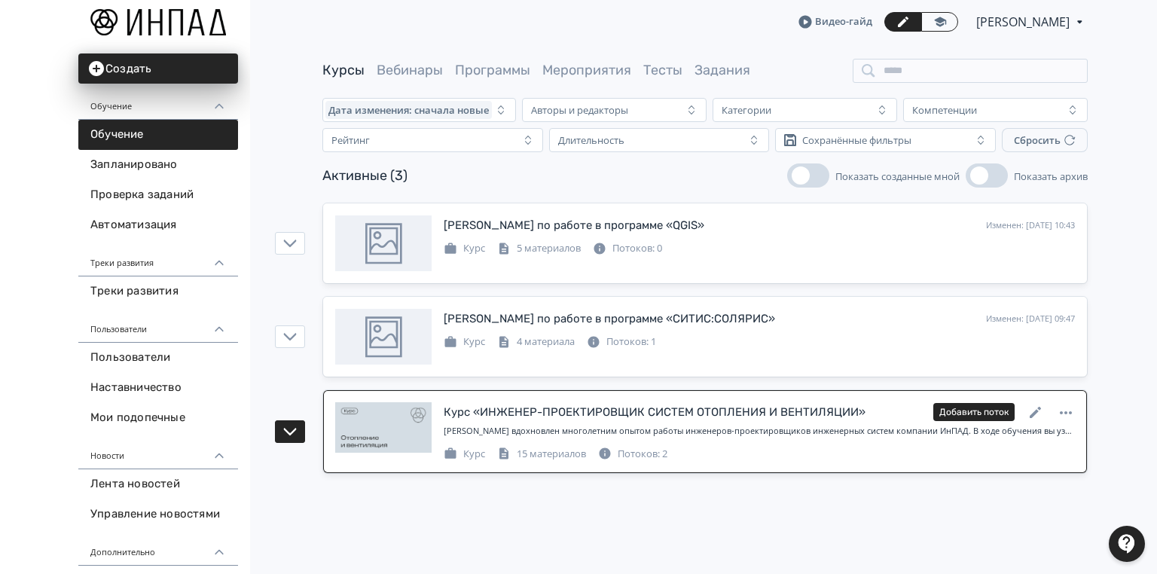
click at [654, 455] on div "Потоков: 2" at bounding box center [632, 454] width 69 height 15
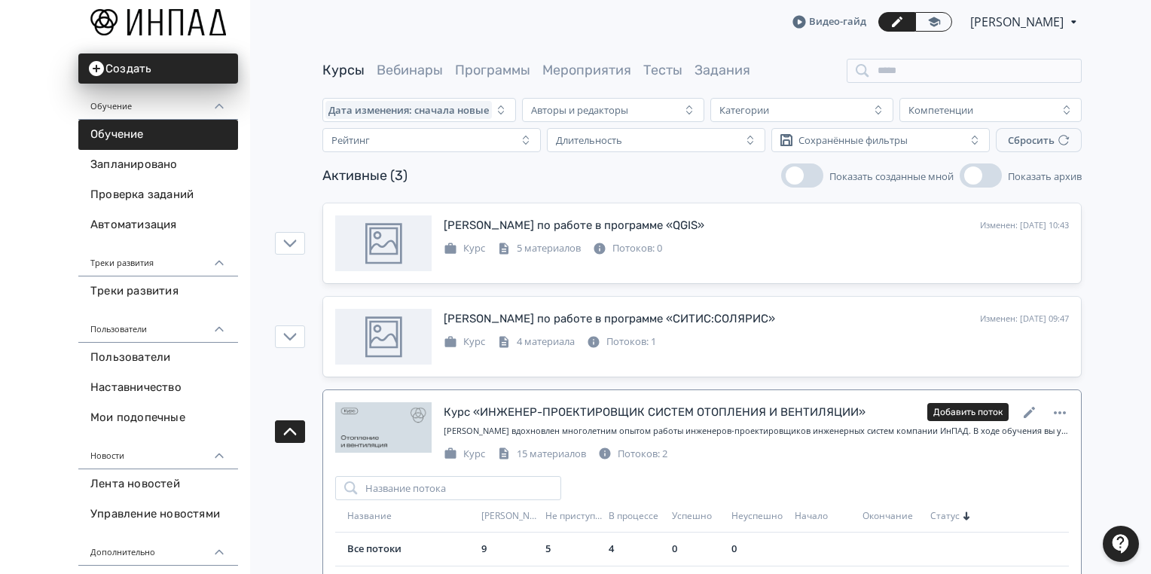
scroll to position [126, 0]
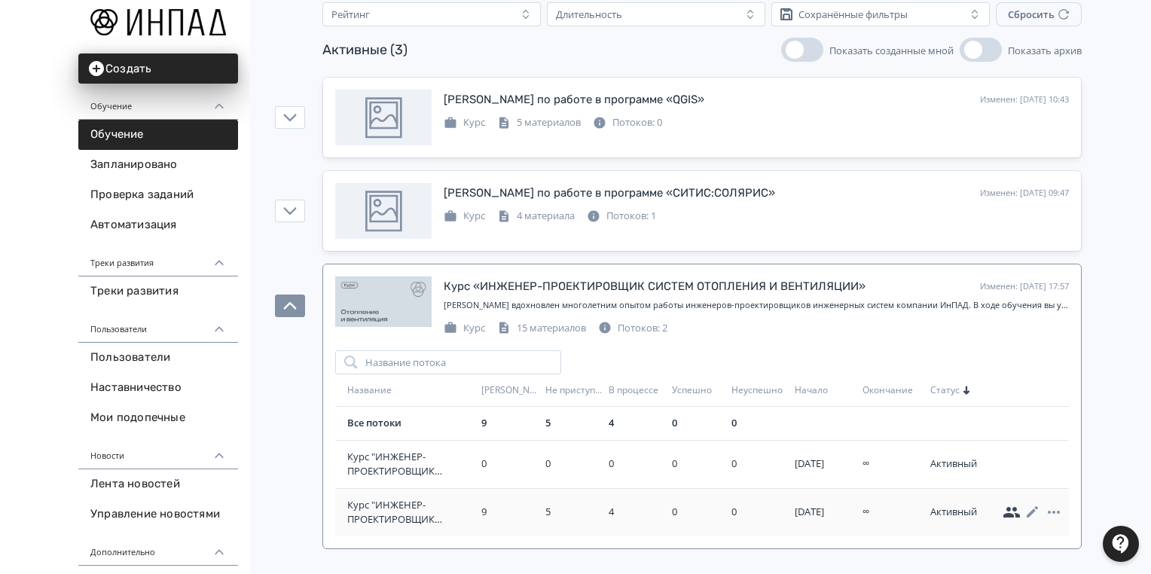
click at [1010, 514] on icon at bounding box center [1011, 512] width 17 height 11
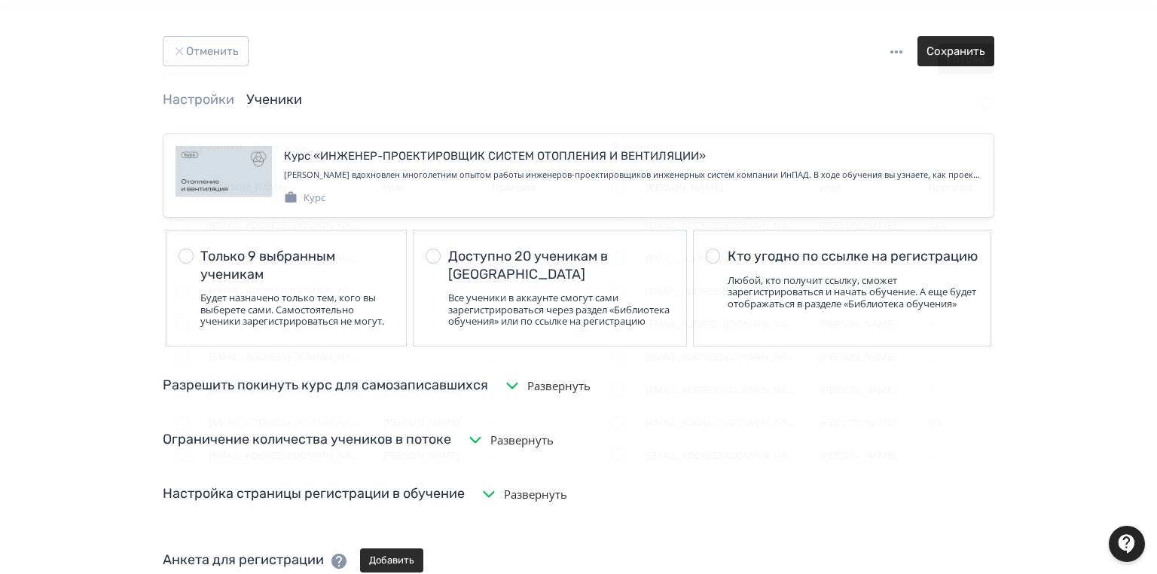
click at [209, 55] on button "Закрыть" at bounding box center [205, 59] width 84 height 30
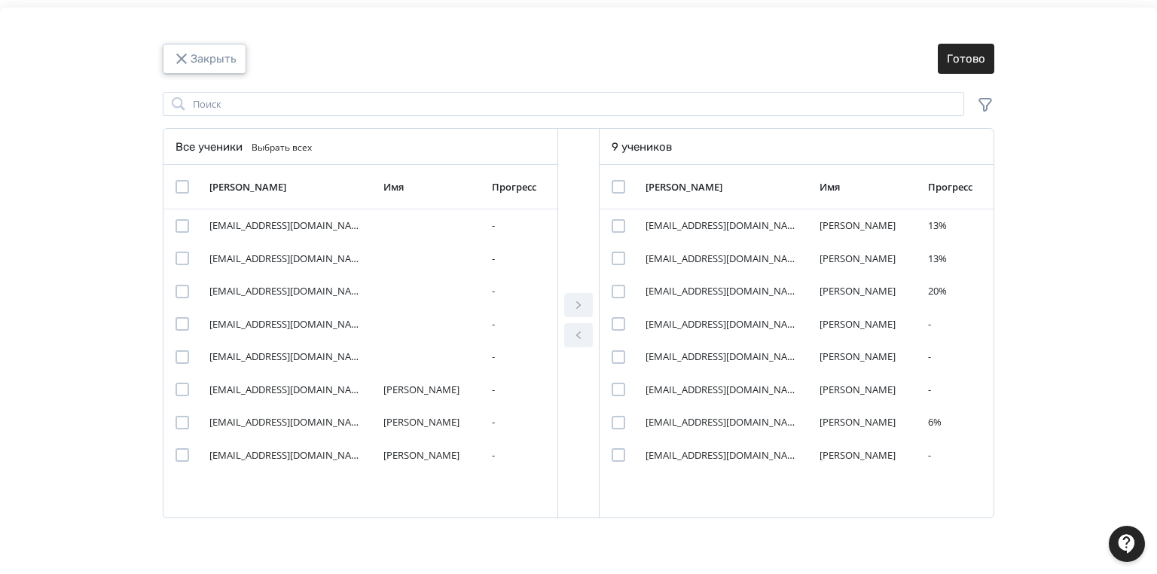
click at [199, 63] on button "Закрыть" at bounding box center [205, 59] width 84 height 30
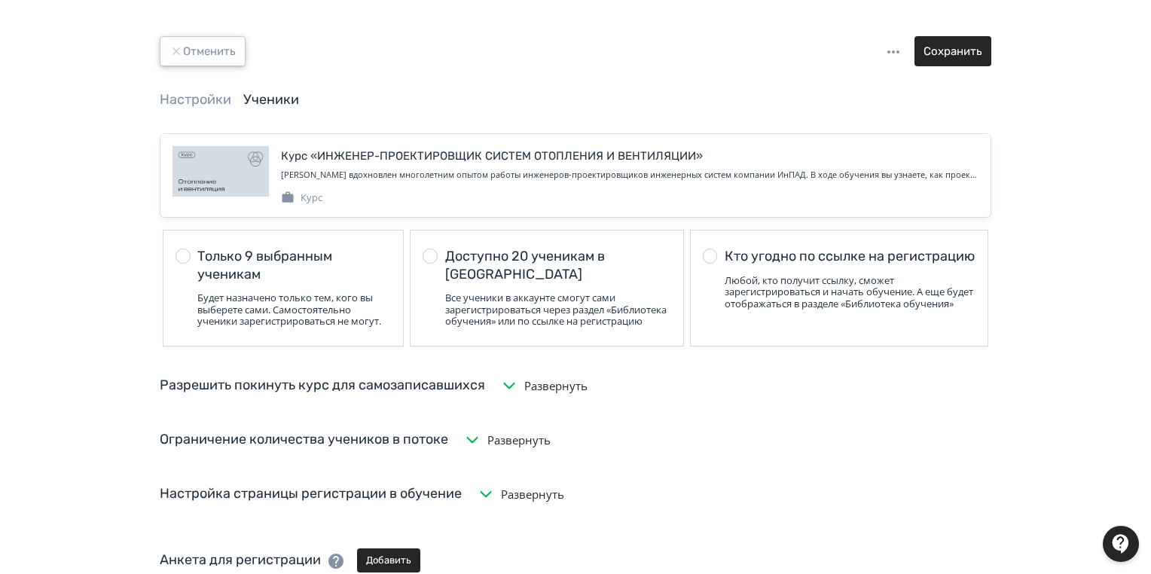
click at [217, 46] on button "Отменить" at bounding box center [203, 51] width 86 height 30
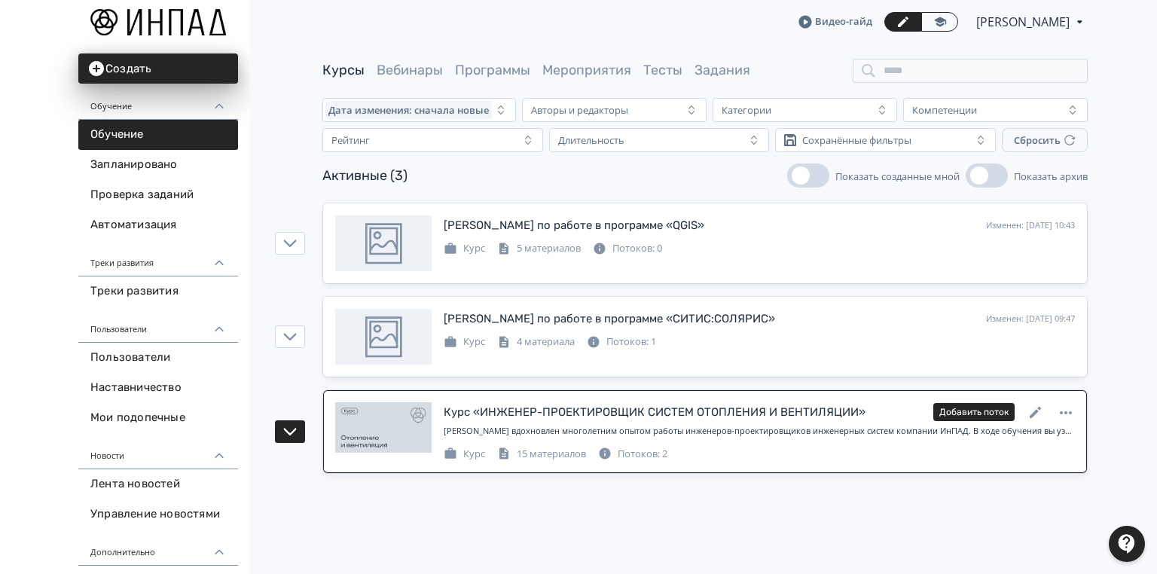
click at [638, 452] on div "Потоков: 2" at bounding box center [632, 454] width 69 height 15
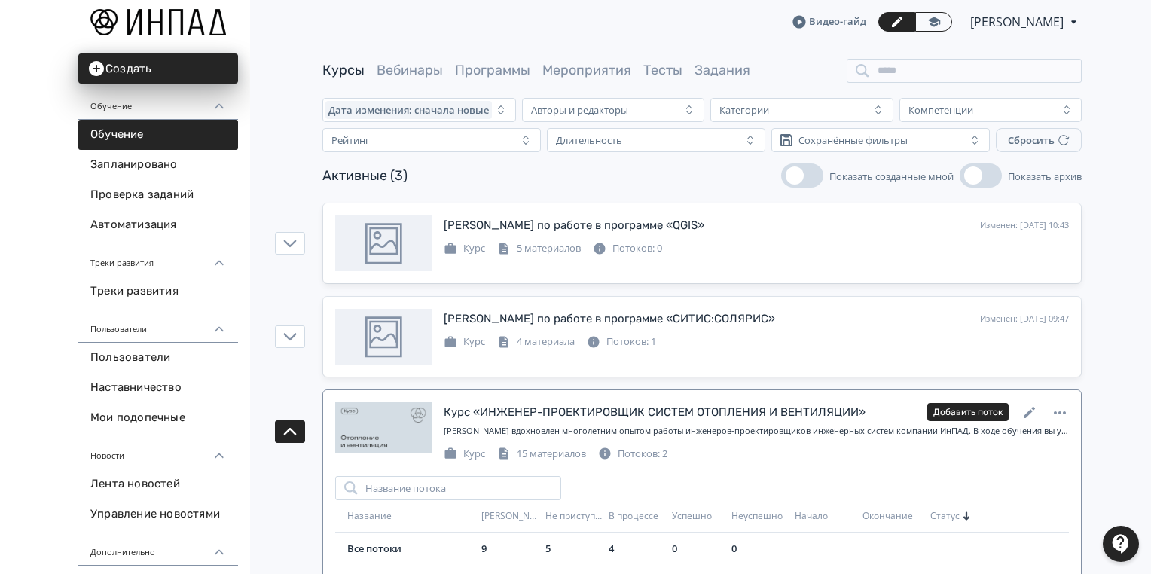
scroll to position [126, 0]
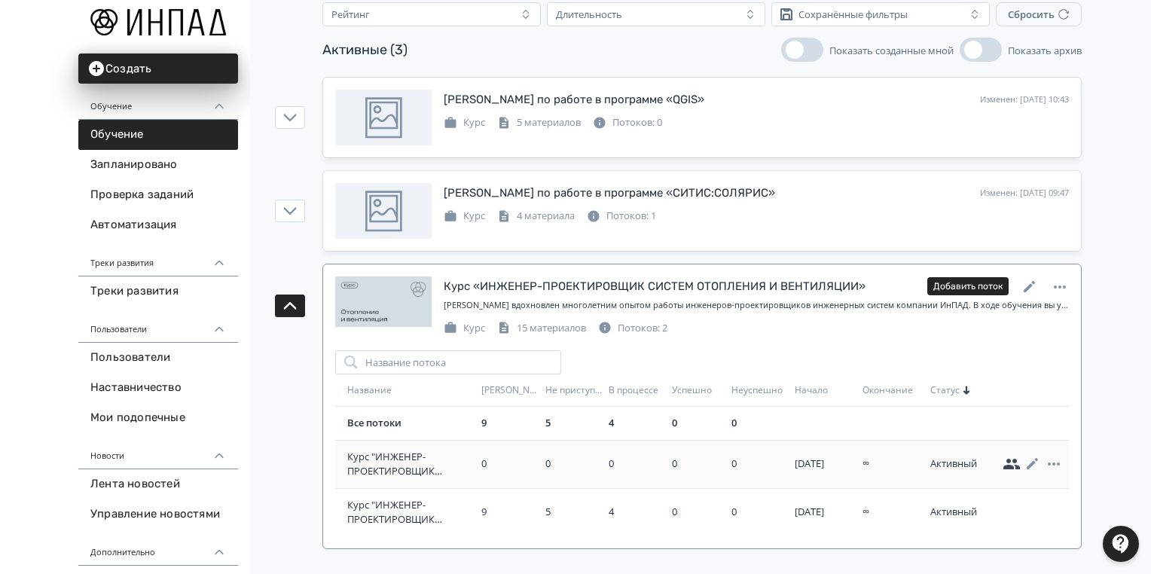
click at [1009, 462] on icon at bounding box center [1011, 464] width 18 height 18
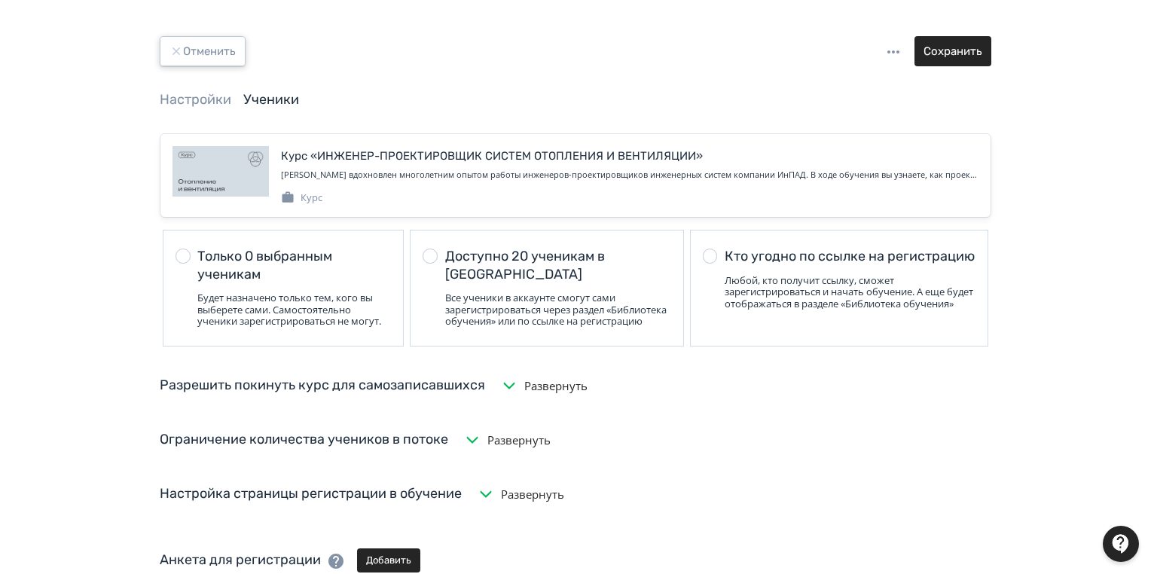
click at [184, 53] on button "Отменить" at bounding box center [203, 51] width 86 height 30
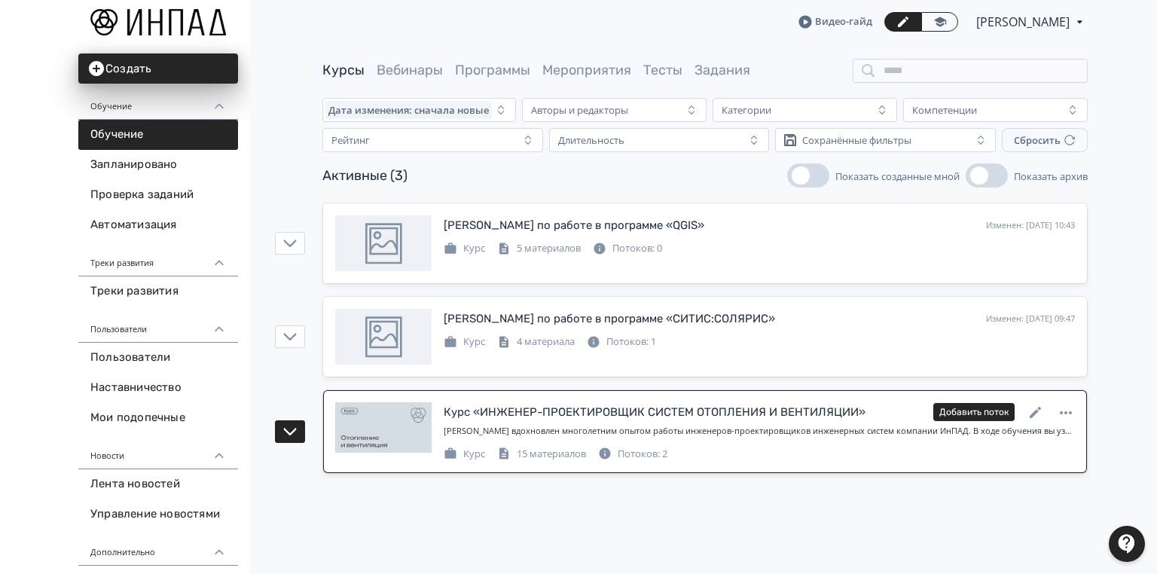
click at [636, 448] on div "Потоков: 2" at bounding box center [632, 454] width 69 height 15
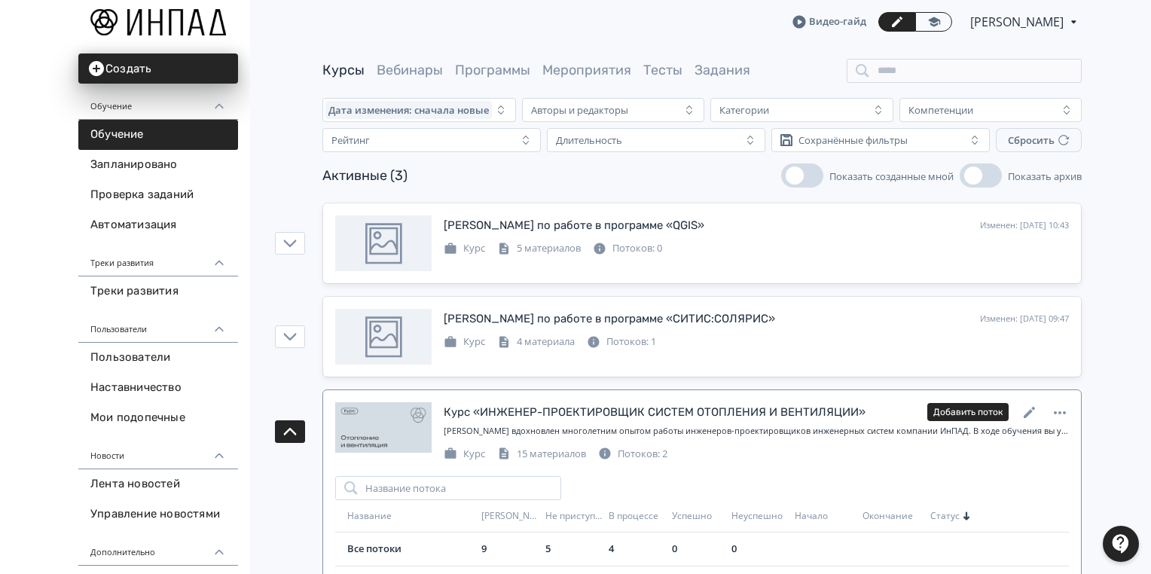
scroll to position [126, 0]
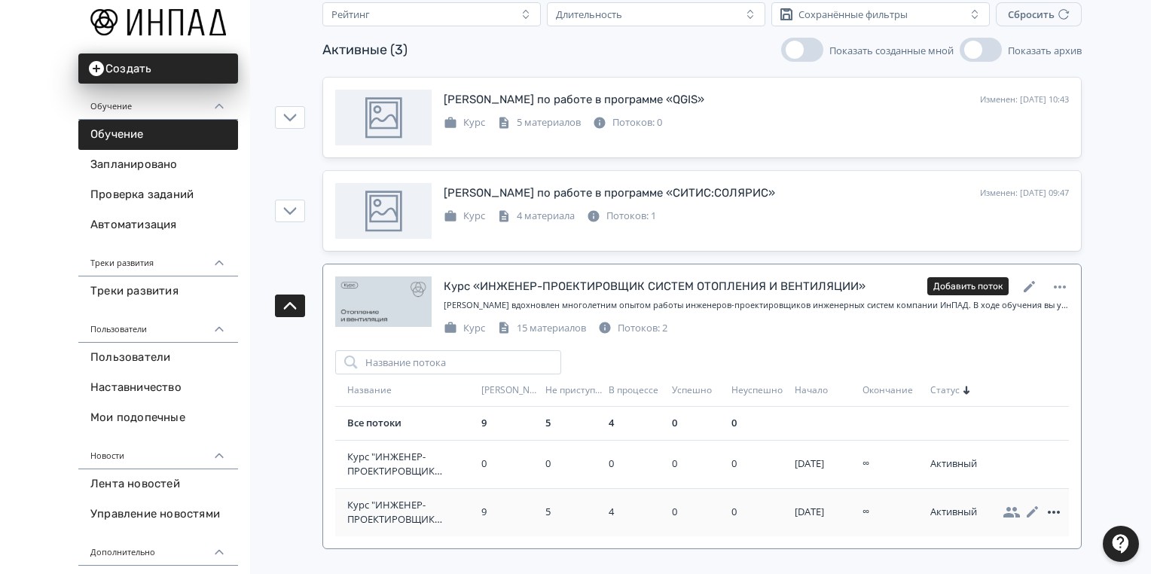
click at [1060, 509] on icon at bounding box center [1053, 512] width 18 height 18
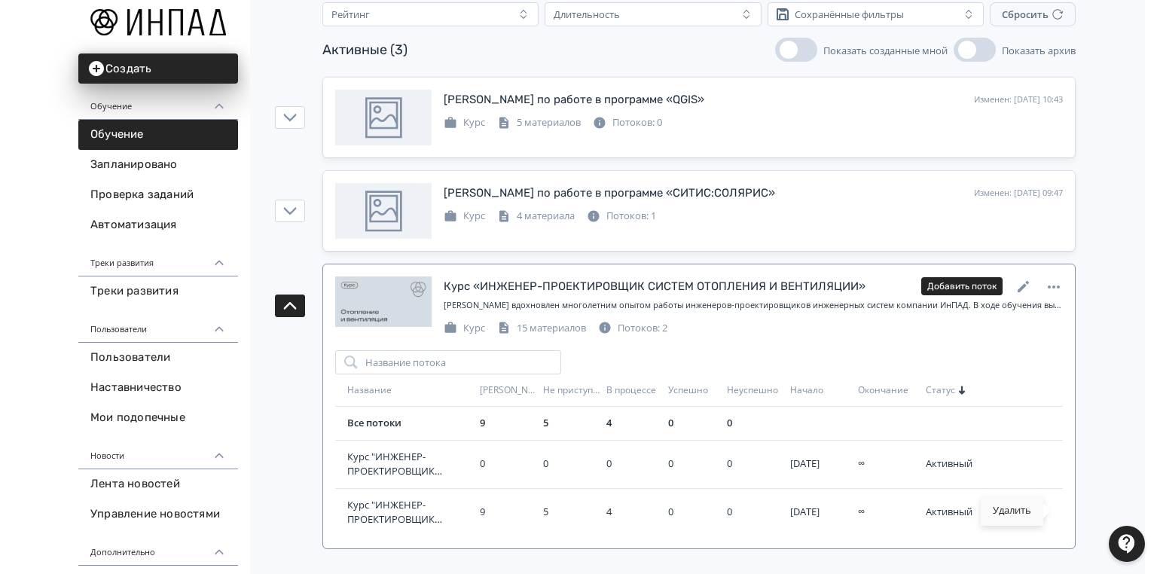
click at [1011, 512] on div "Удалить" at bounding box center [1011, 511] width 63 height 30
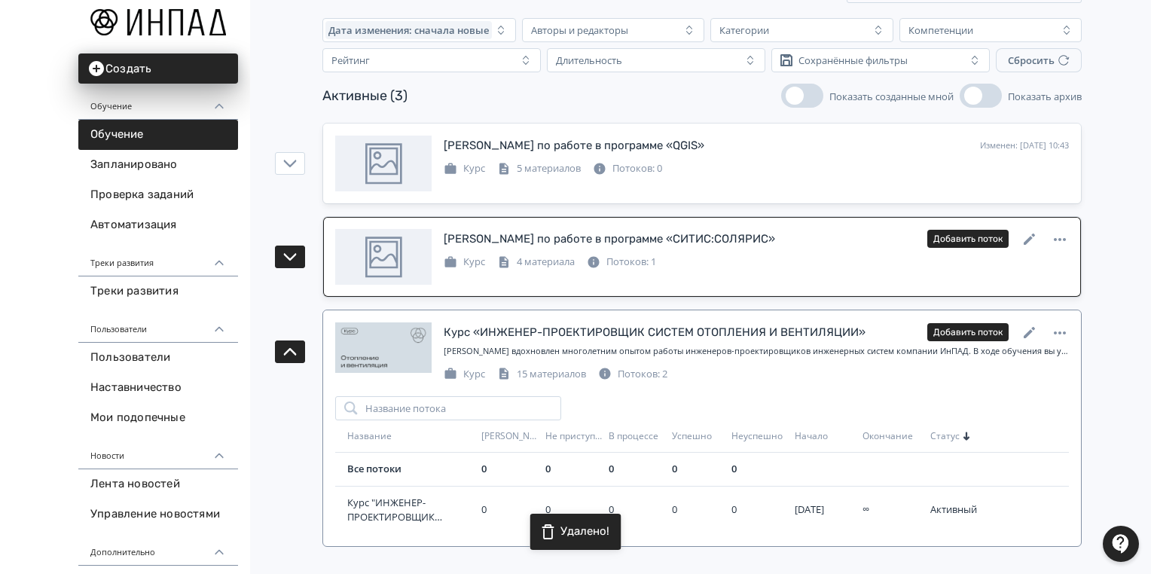
scroll to position [78, 0]
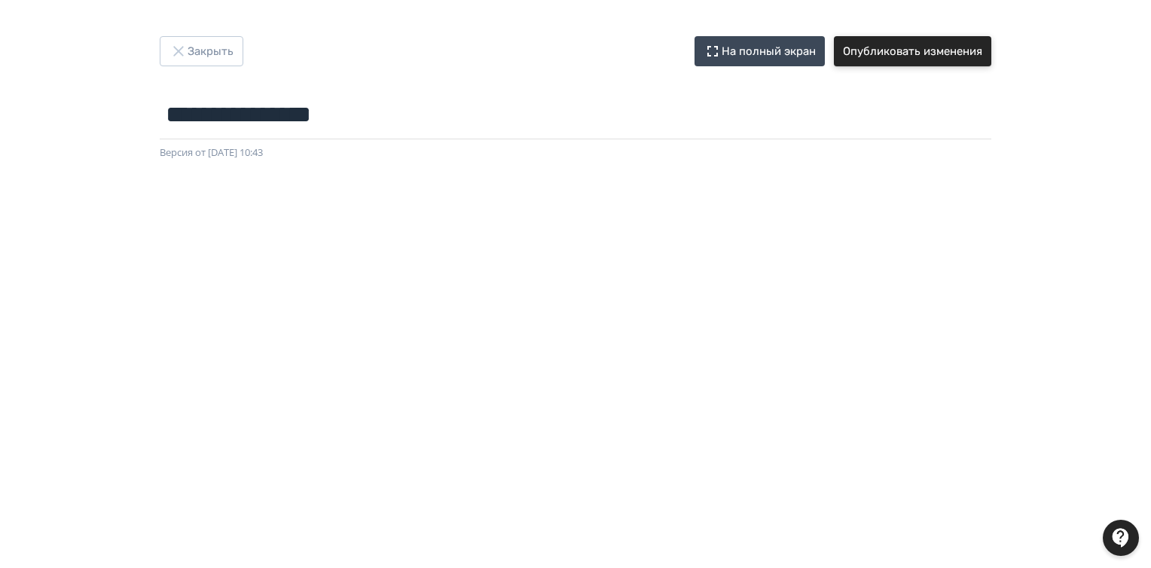
click at [935, 58] on button "Опубликовать изменения" at bounding box center [912, 51] width 157 height 30
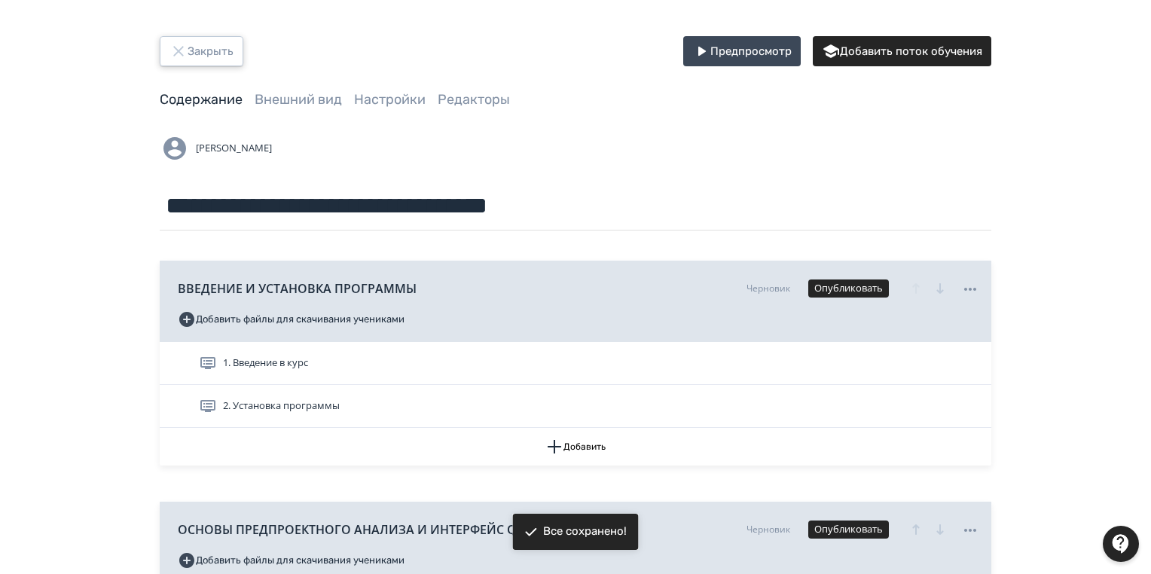
click at [222, 47] on button "Закрыть" at bounding box center [202, 51] width 84 height 30
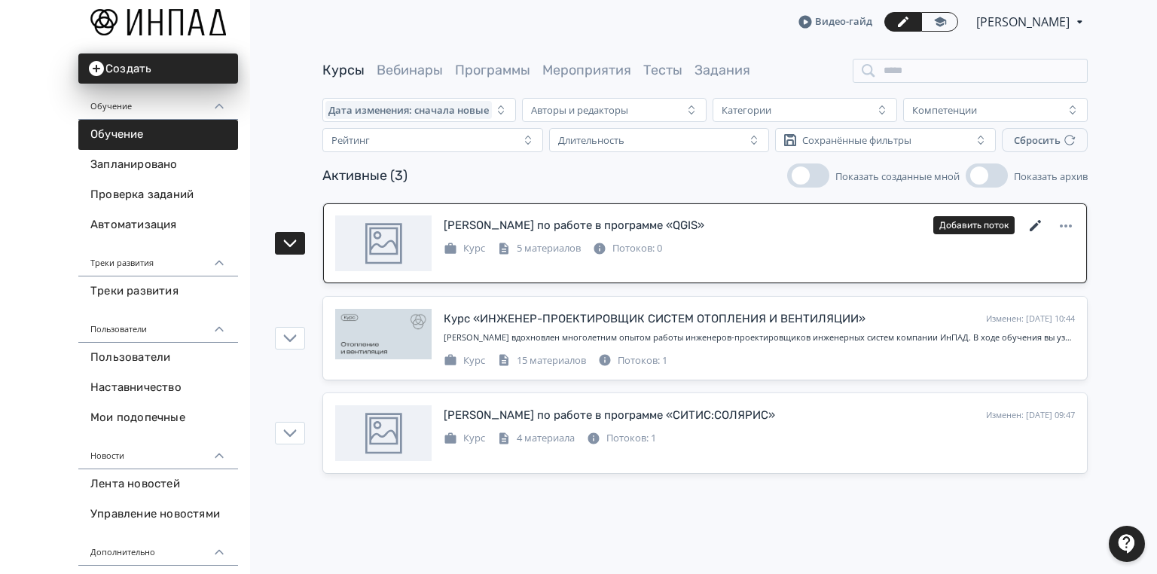
click at [1032, 226] on icon at bounding box center [1034, 225] width 11 height 11
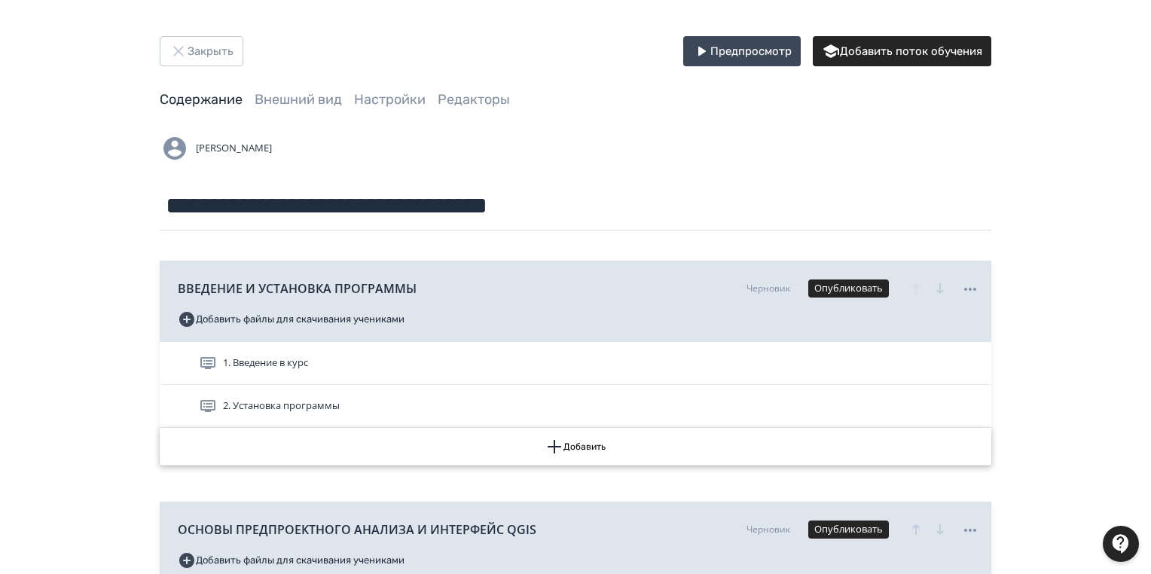
scroll to position [241, 0]
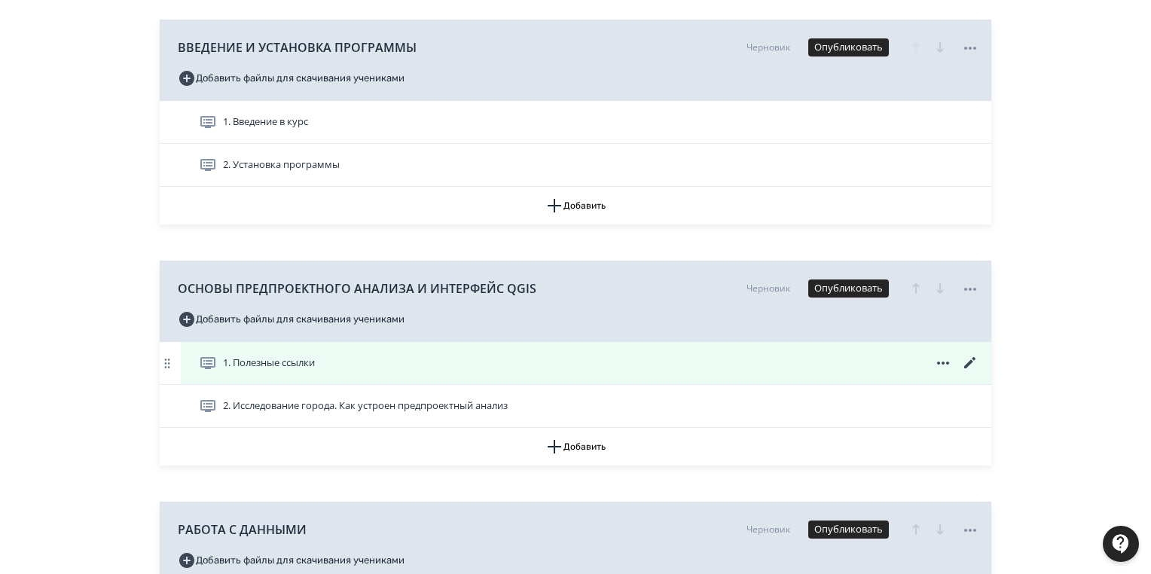
click at [373, 367] on div "1. Полезные ссылки" at bounding box center [589, 363] width 780 height 18
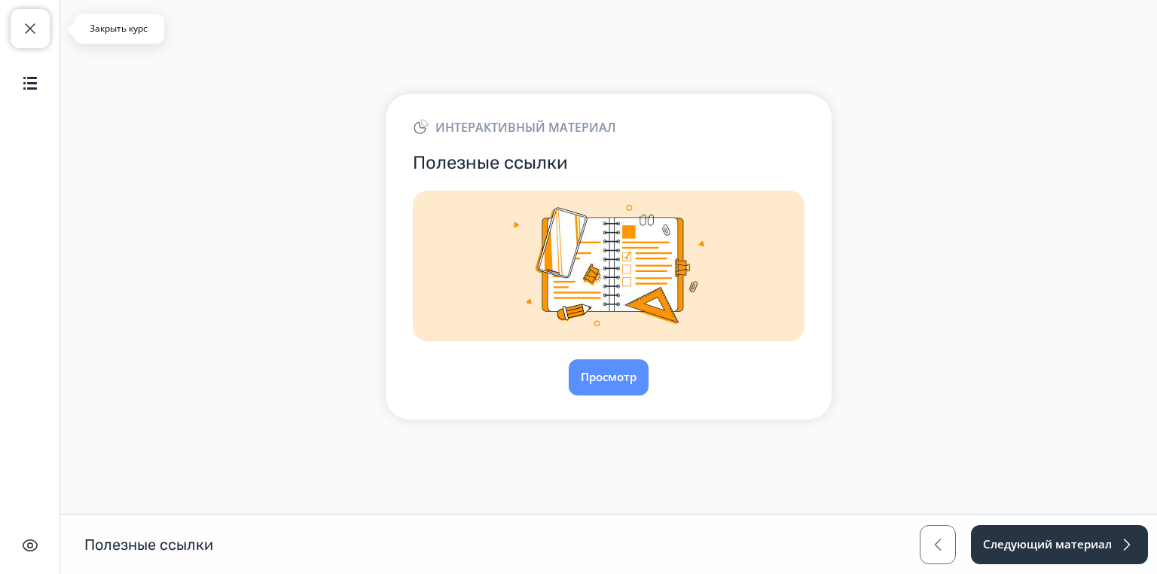
drag, startPoint x: 35, startPoint y: 20, endPoint x: 44, endPoint y: 25, distance: 10.1
click at [35, 23] on span "button" at bounding box center [30, 29] width 18 height 18
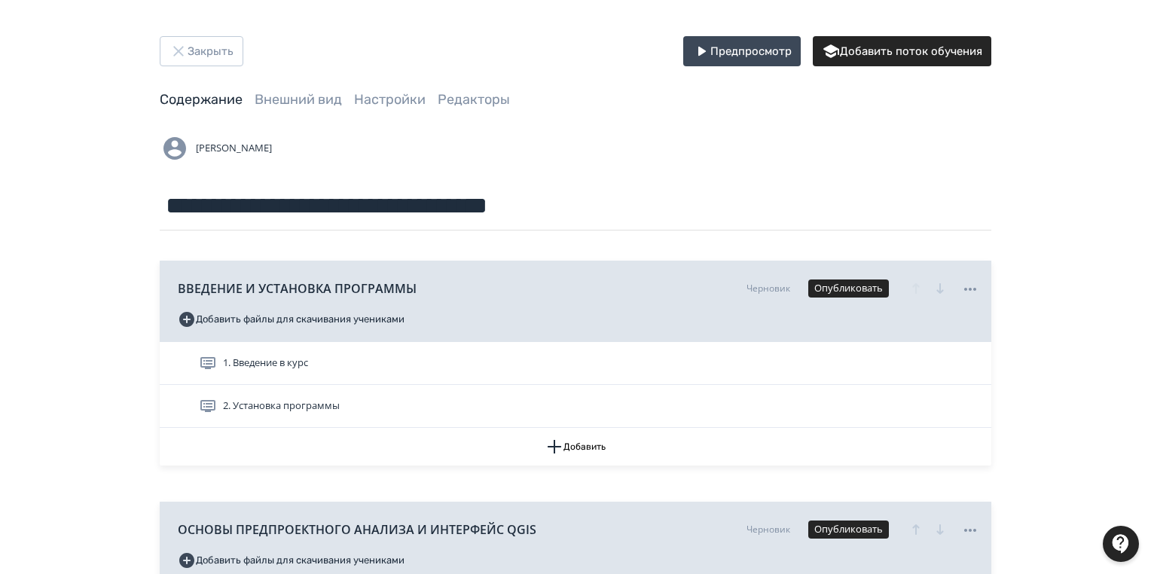
scroll to position [181, 0]
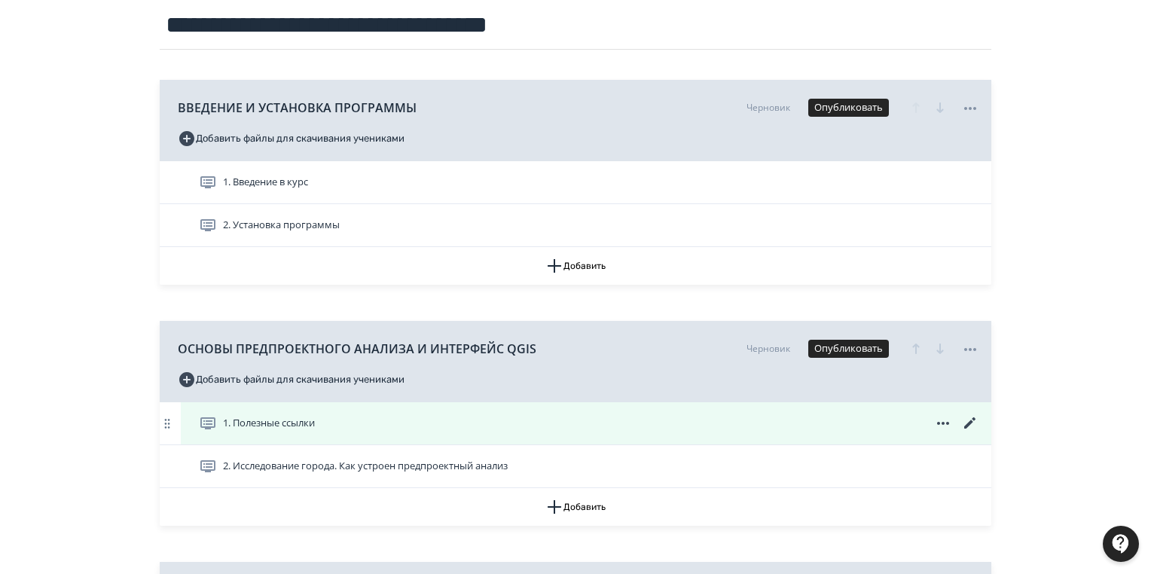
click at [973, 418] on icon at bounding box center [969, 422] width 11 height 11
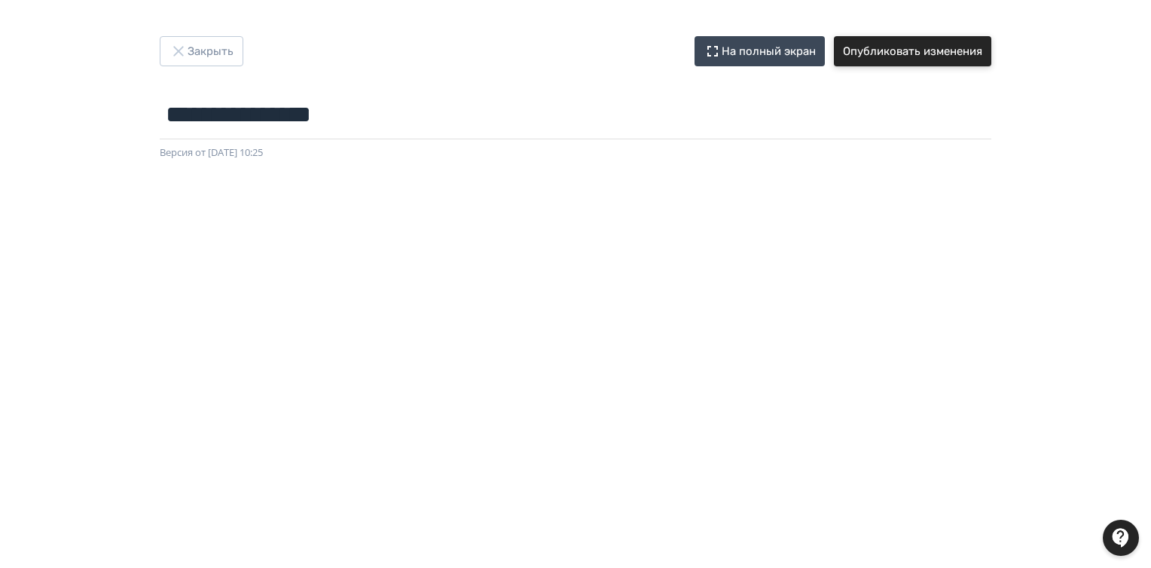
click at [949, 45] on button "Опубликовать изменения" at bounding box center [912, 51] width 157 height 30
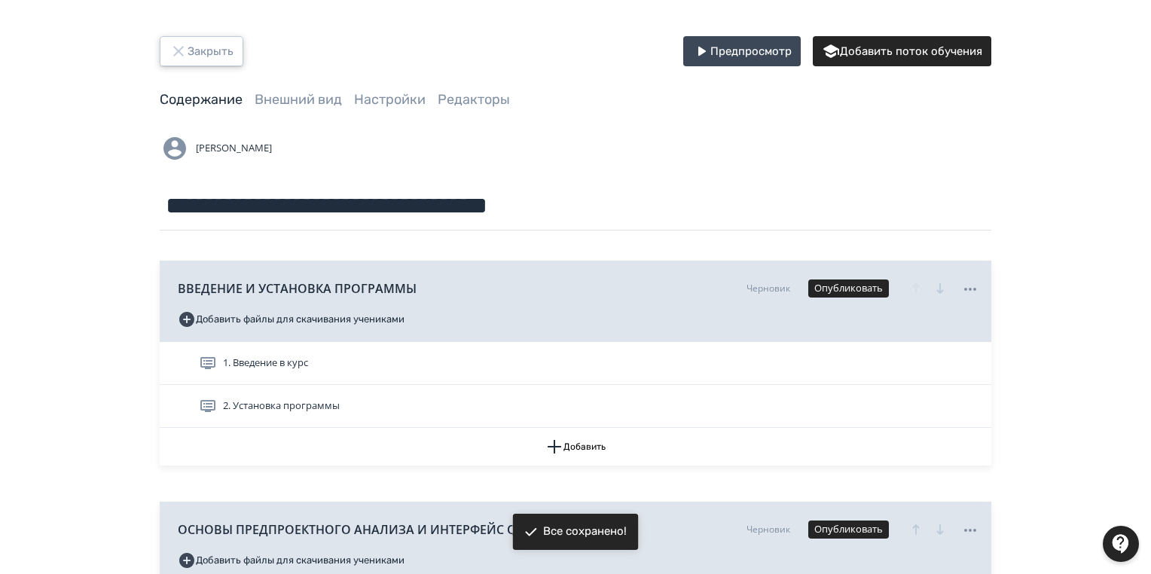
click at [197, 48] on button "Закрыть" at bounding box center [202, 51] width 84 height 30
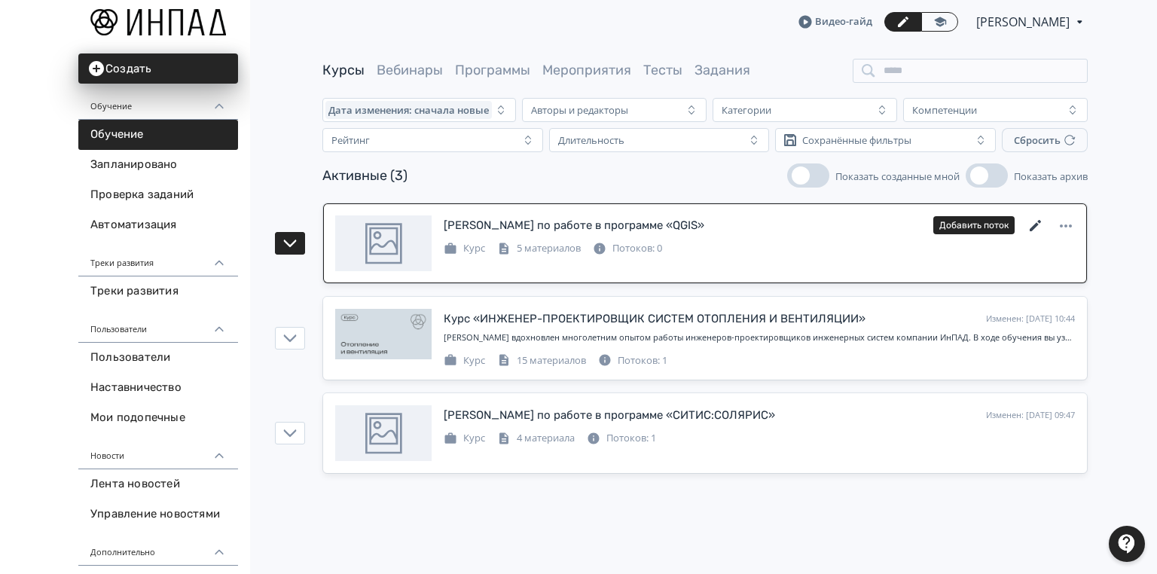
drag, startPoint x: 1035, startPoint y: 227, endPoint x: 1041, endPoint y: 238, distance: 13.2
click at [1034, 226] on icon at bounding box center [1034, 225] width 11 height 11
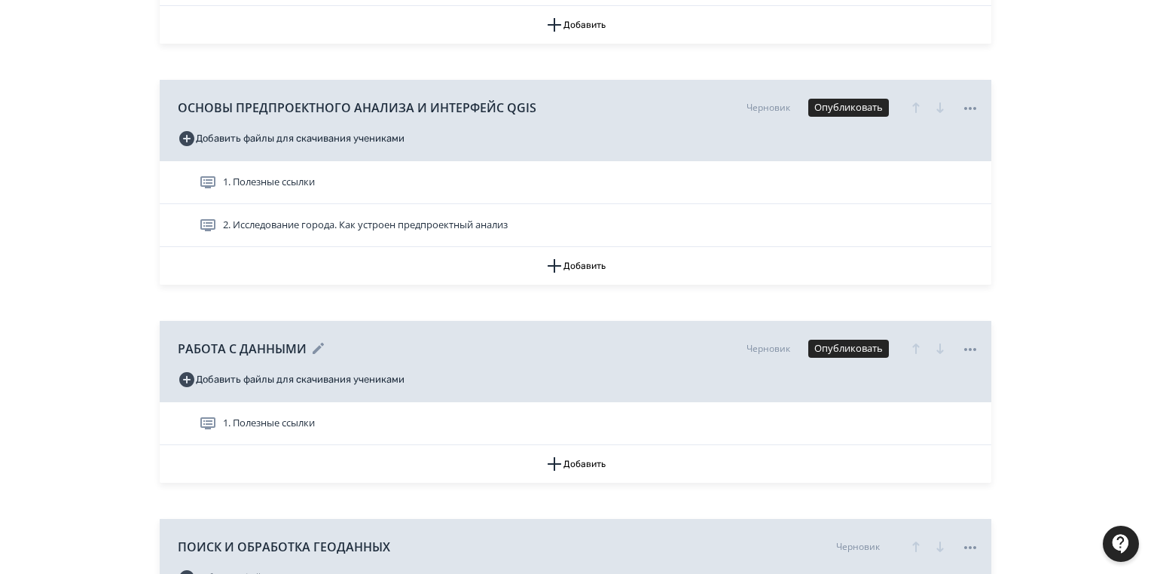
scroll to position [482, 0]
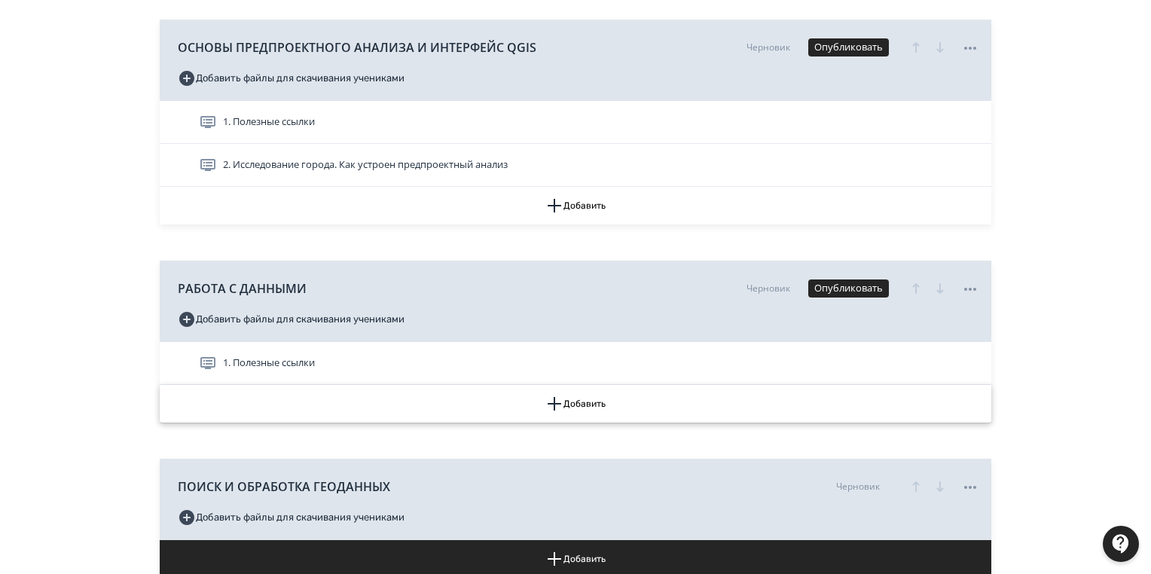
click at [586, 402] on button "Добавить" at bounding box center [575, 404] width 831 height 38
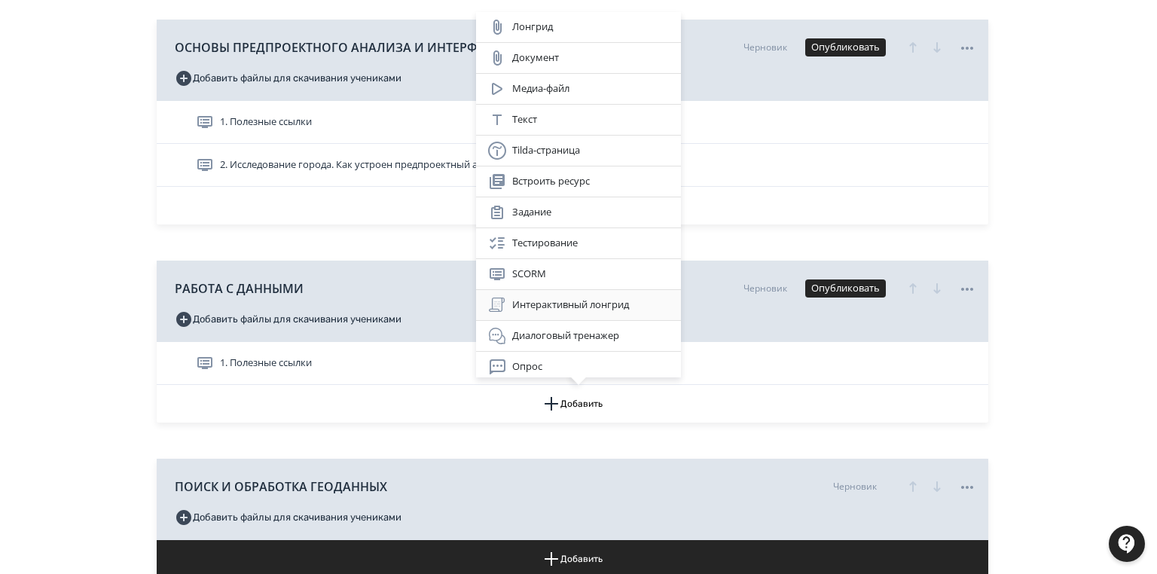
click at [581, 306] on div "Интерактивный лонгрид" at bounding box center [578, 305] width 181 height 18
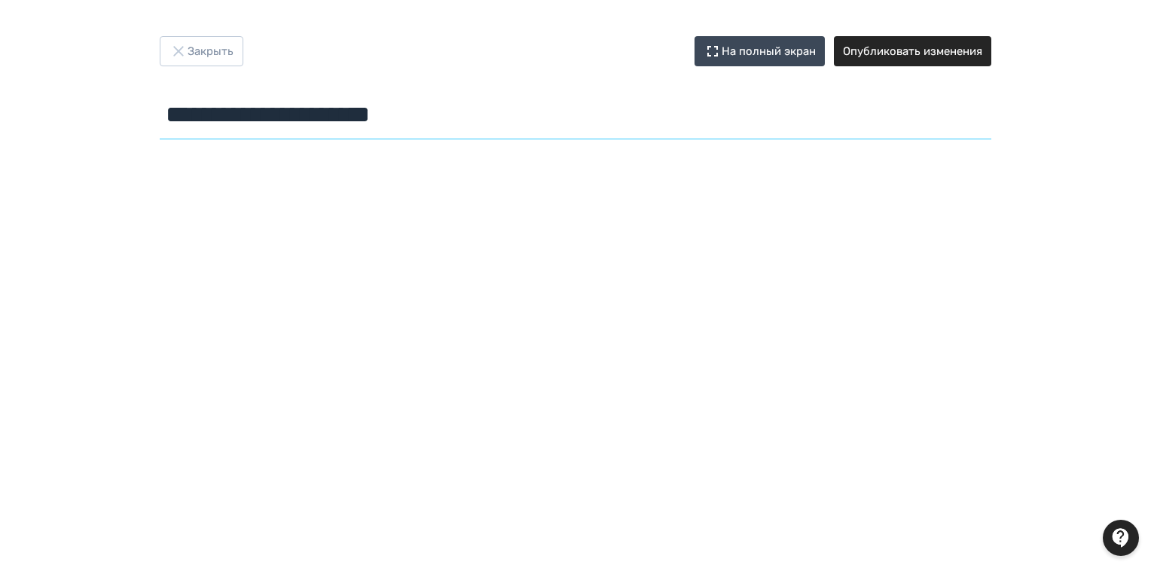
drag, startPoint x: 468, startPoint y: 114, endPoint x: 159, endPoint y: 120, distance: 309.6
click at [159, 120] on div "**********" at bounding box center [576, 90] width 904 height 109
paste input "**********"
type input "**********"
click at [194, 45] on button "Закрыть" at bounding box center [202, 51] width 84 height 30
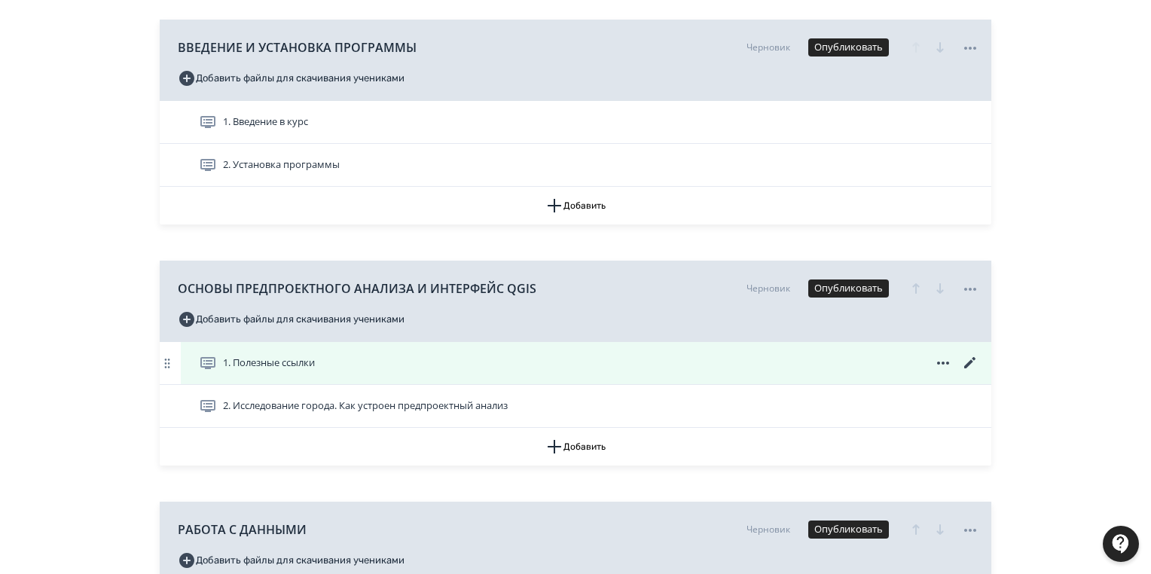
scroll to position [361, 0]
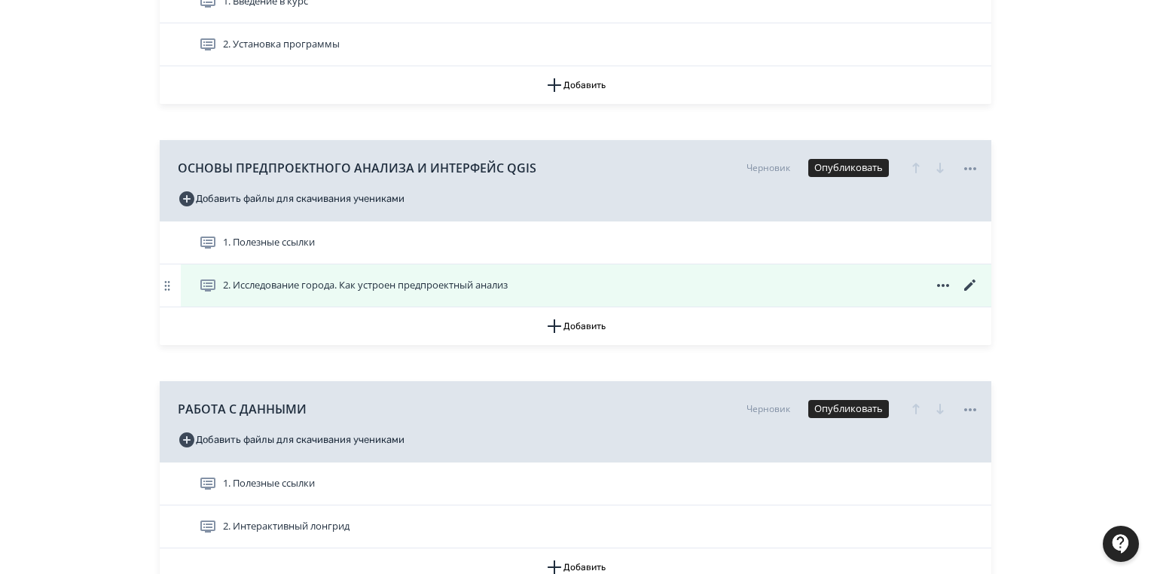
click at [970, 283] on icon at bounding box center [969, 284] width 11 height 11
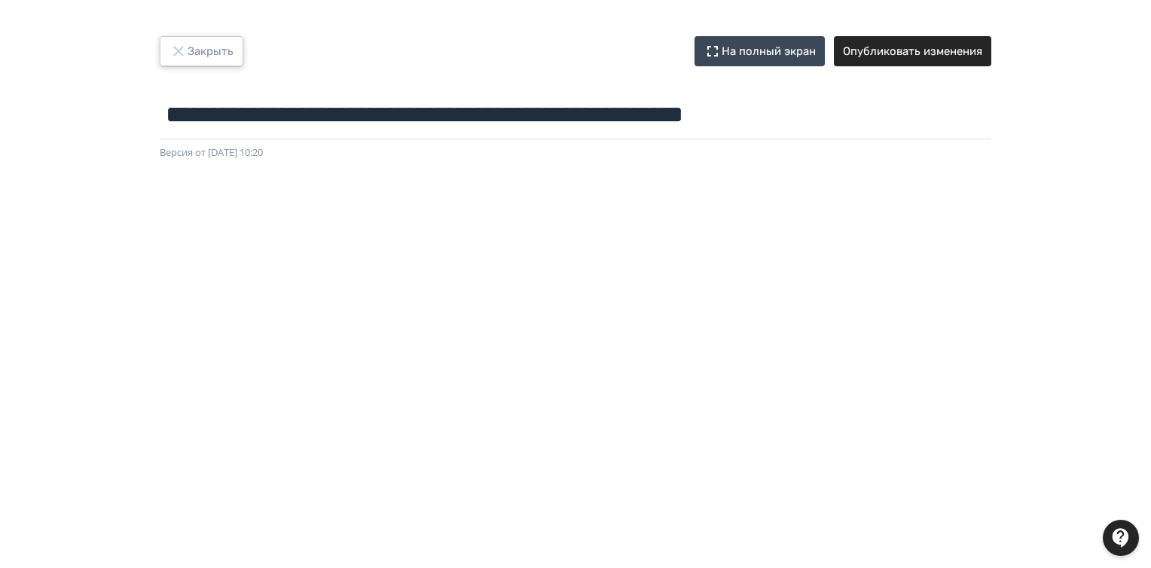
drag, startPoint x: 208, startPoint y: 49, endPoint x: 307, endPoint y: 8, distance: 107.4
click at [209, 46] on button "Закрыть" at bounding box center [202, 51] width 84 height 30
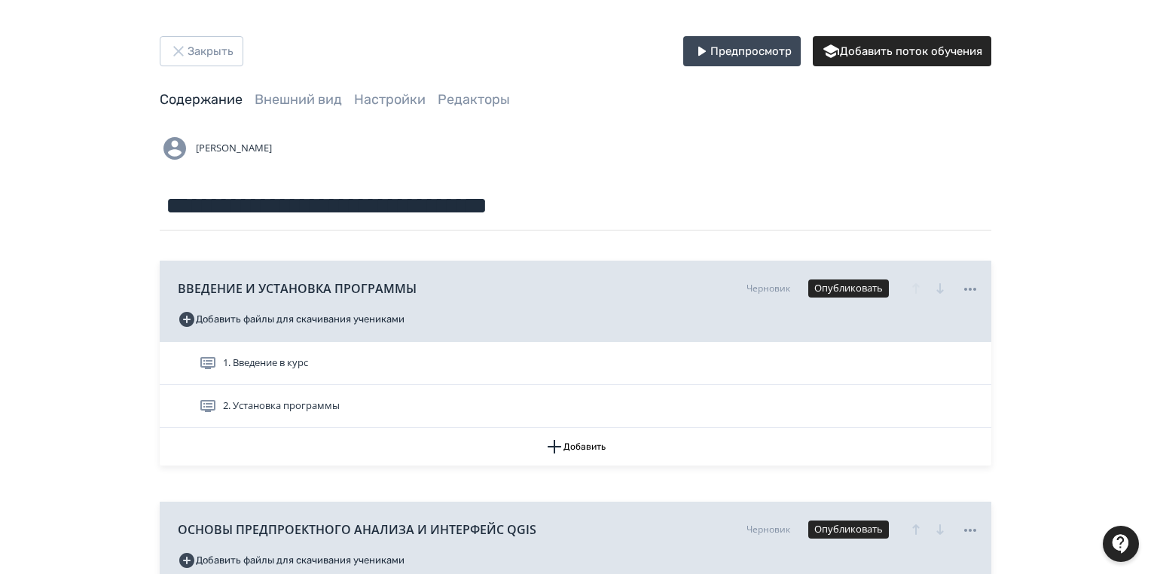
drag, startPoint x: 374, startPoint y: 292, endPoint x: 384, endPoint y: 334, distance: 43.3
drag, startPoint x: 384, startPoint y: 334, endPoint x: 20, endPoint y: 389, distance: 367.9
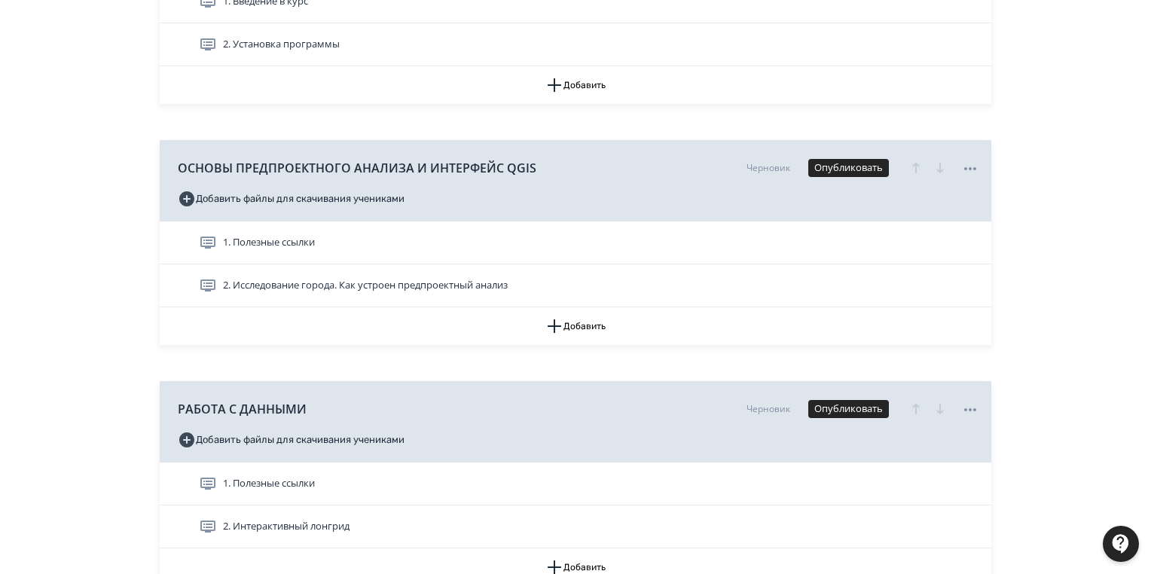
scroll to position [482, 0]
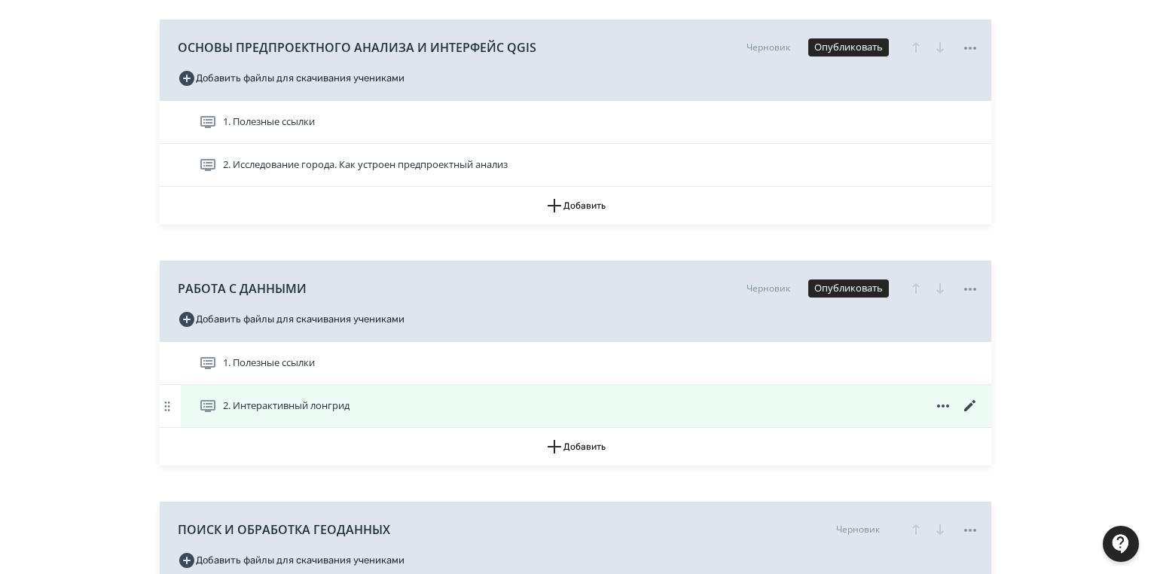
click at [968, 401] on icon at bounding box center [970, 406] width 18 height 18
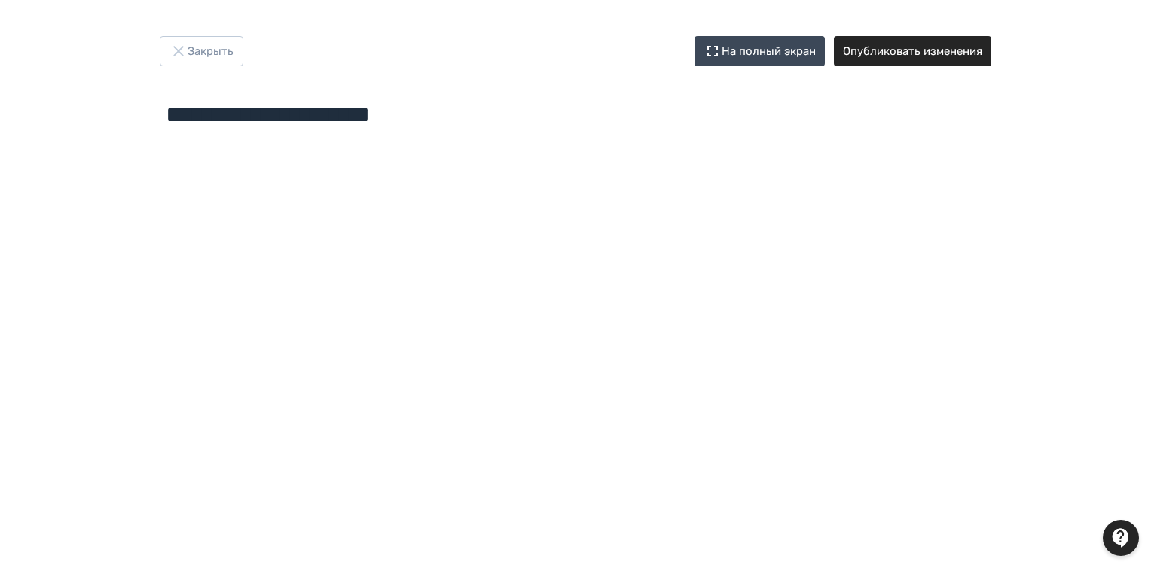
drag, startPoint x: 468, startPoint y: 111, endPoint x: 172, endPoint y: 113, distance: 295.2
click at [156, 116] on div "**********" at bounding box center [576, 90] width 904 height 109
paste input "**********"
type input "**********"
click at [941, 49] on button "Опубликовать изменения" at bounding box center [912, 51] width 157 height 30
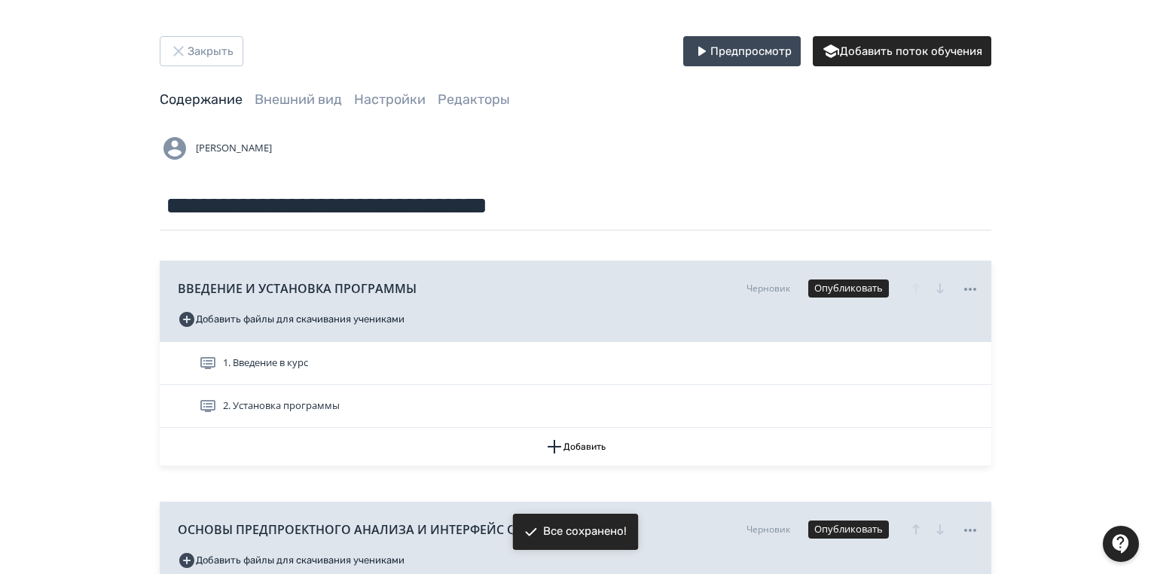
scroll to position [181, 0]
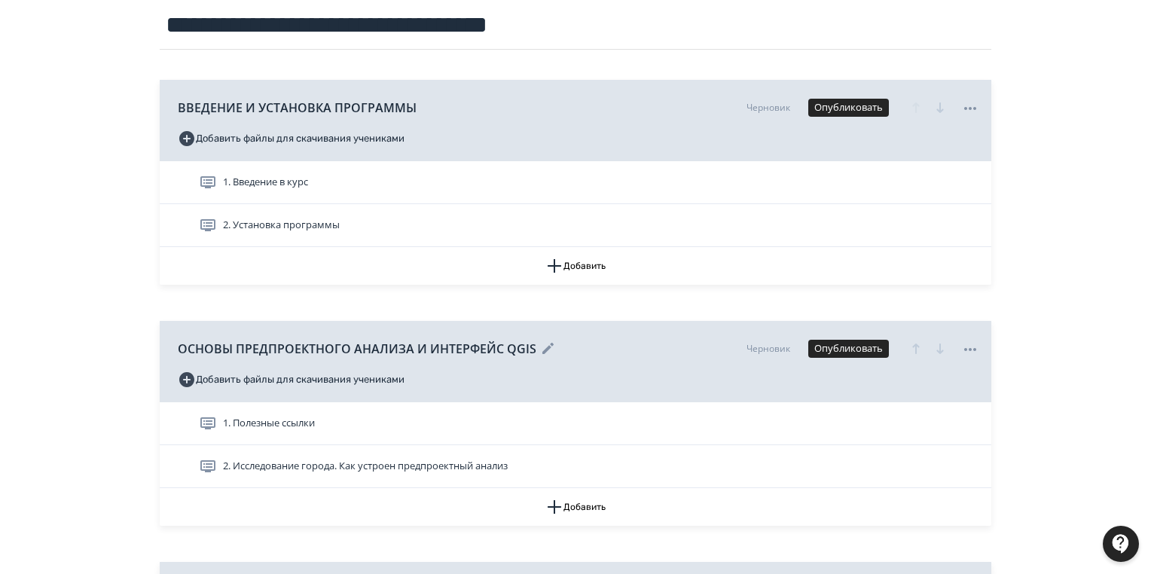
click at [539, 344] on icon at bounding box center [548, 349] width 18 height 18
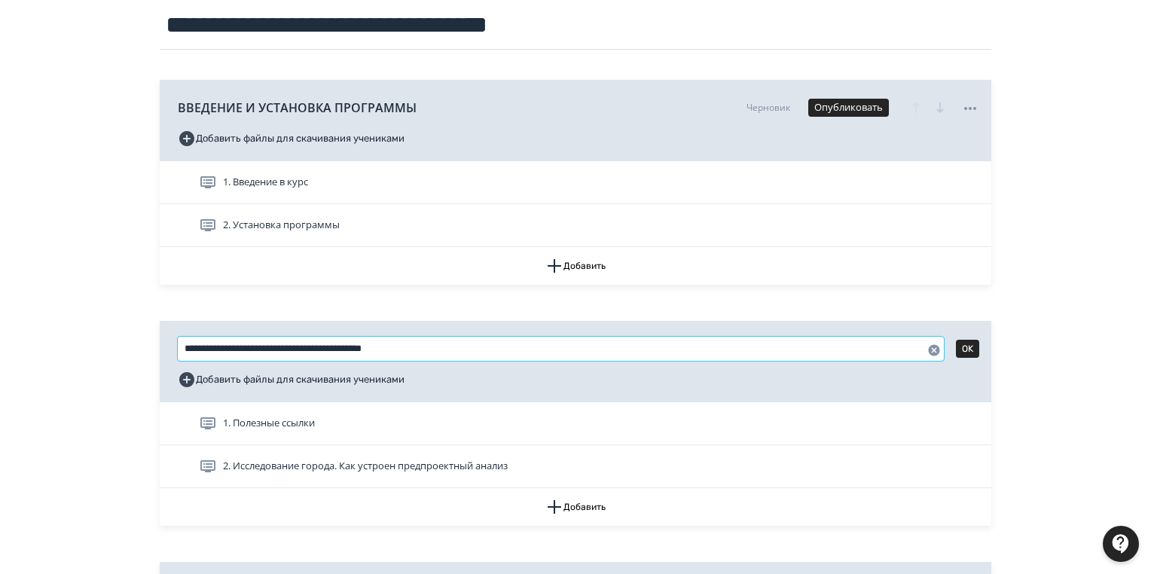
drag, startPoint x: 369, startPoint y: 347, endPoint x: 186, endPoint y: 355, distance: 183.2
click at [186, 355] on input "**********" at bounding box center [561, 349] width 766 height 24
drag, startPoint x: 466, startPoint y: 347, endPoint x: 181, endPoint y: 343, distance: 285.4
click at [181, 343] on input "**********" at bounding box center [561, 349] width 766 height 24
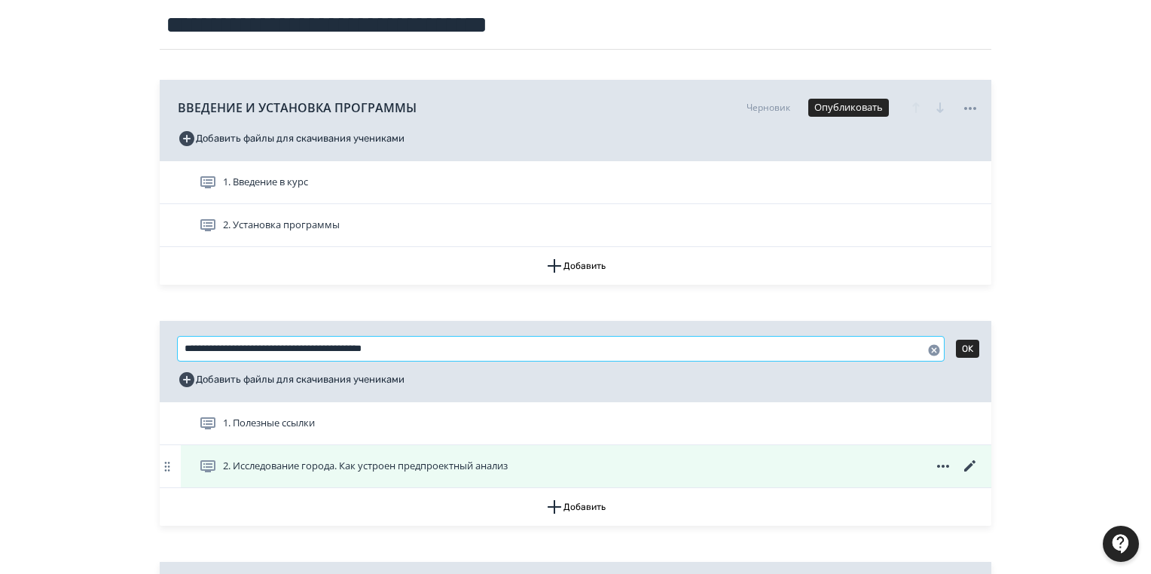
click at [483, 451] on div "2. Исследование города. Как устроен предпроектный анализ" at bounding box center [586, 466] width 810 height 42
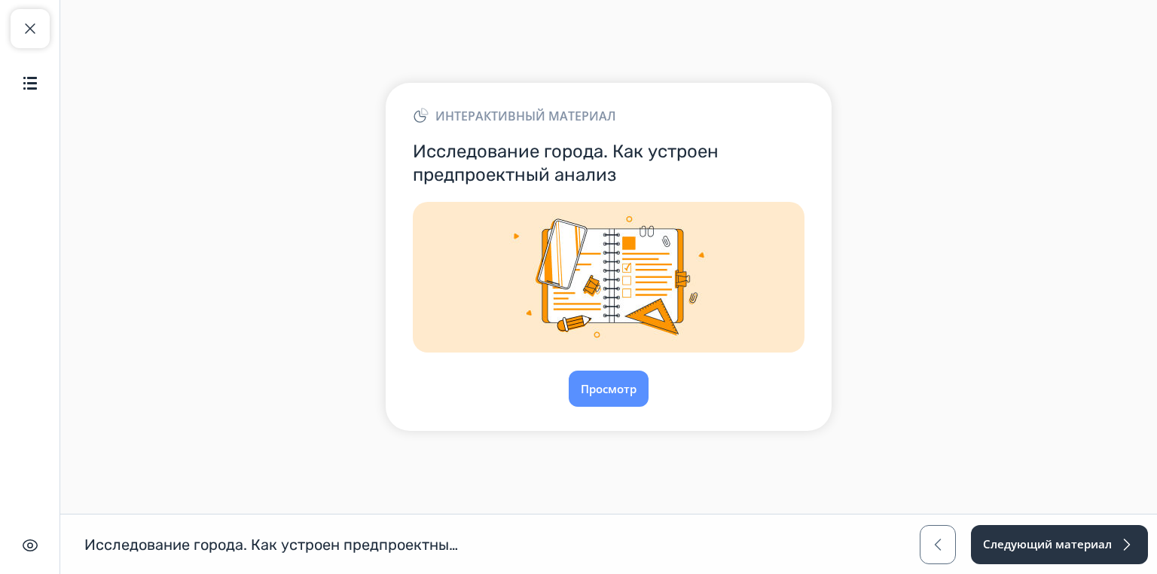
drag, startPoint x: 19, startPoint y: 26, endPoint x: 402, endPoint y: 97, distance: 389.8
click at [20, 26] on button "Закрыть курс" at bounding box center [30, 28] width 39 height 39
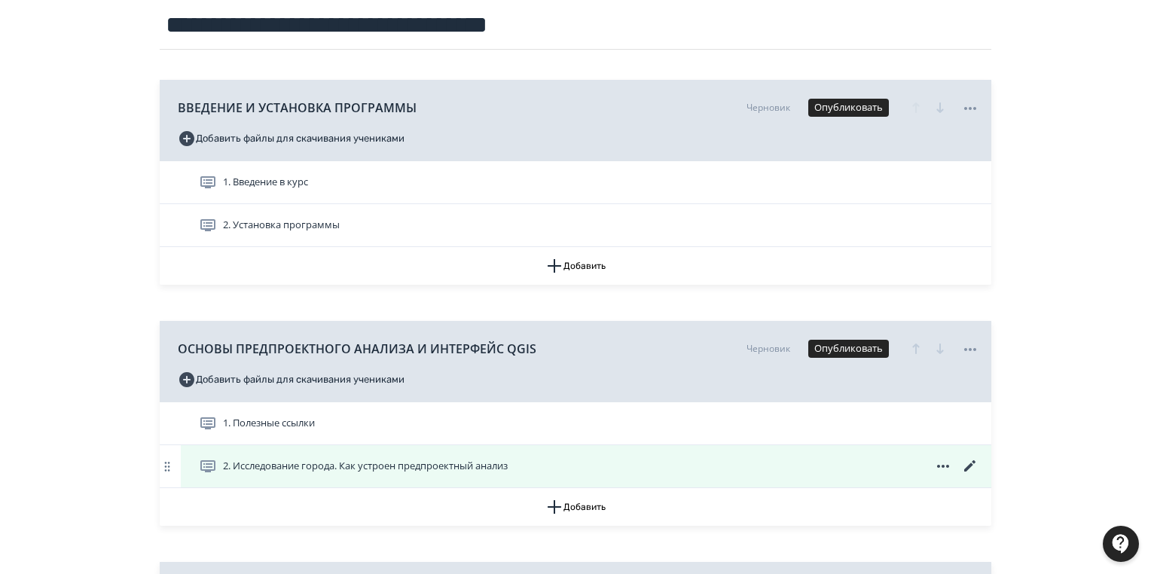
scroll to position [241, 0]
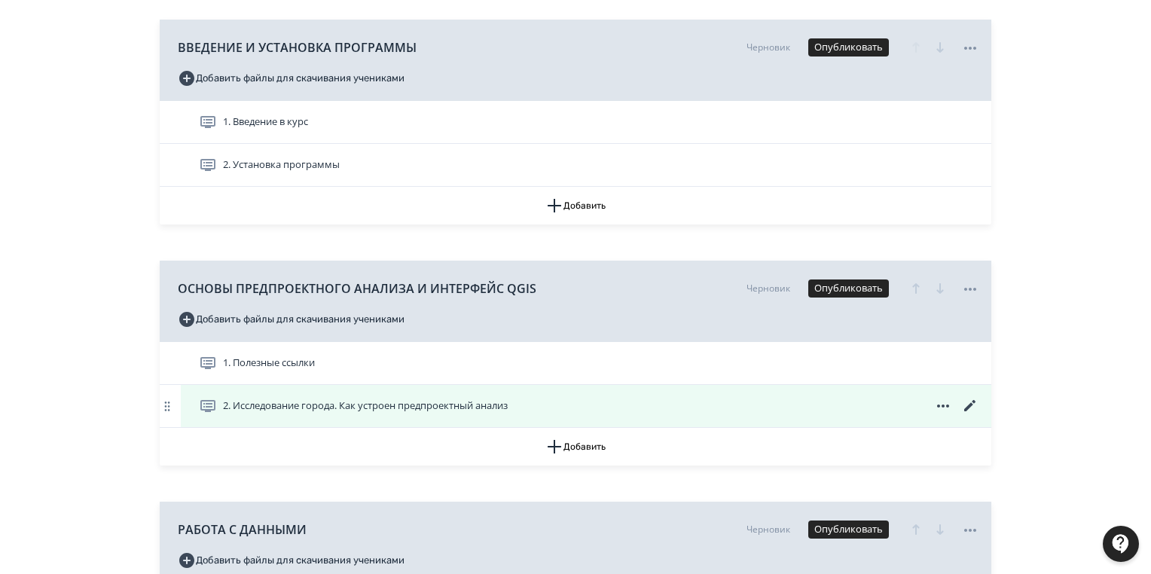
click at [965, 405] on icon at bounding box center [970, 406] width 18 height 18
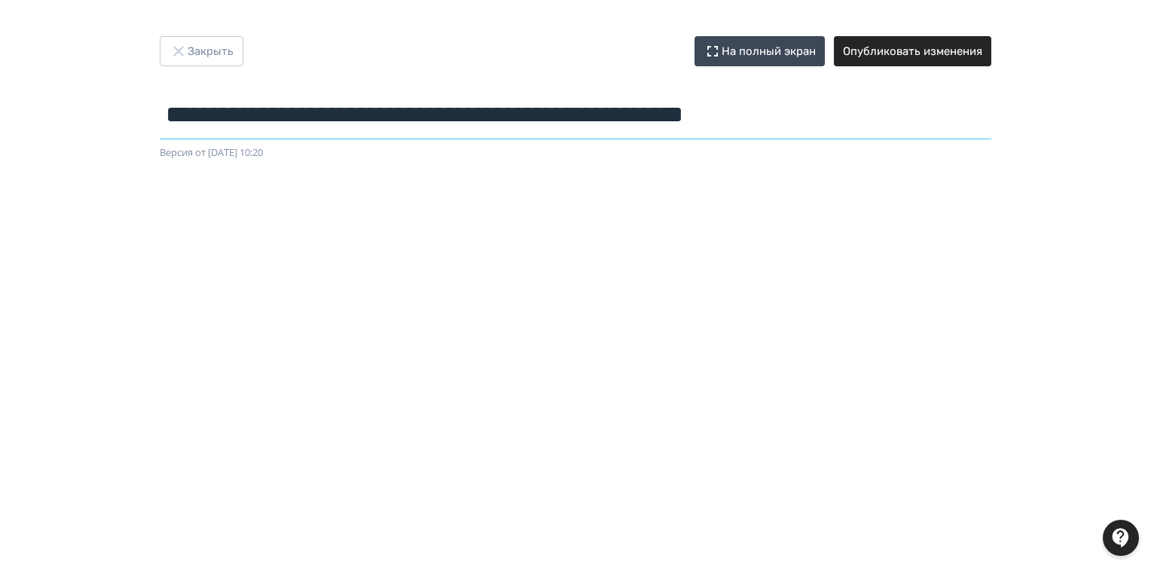
drag, startPoint x: 886, startPoint y: 114, endPoint x: 186, endPoint y: 78, distance: 701.2
click at [154, 82] on div "**********" at bounding box center [576, 98] width 904 height 124
paste input "text"
drag, startPoint x: 187, startPoint y: 114, endPoint x: 382, endPoint y: 106, distance: 195.2
click at [188, 114] on input "**********" at bounding box center [575, 114] width 831 height 49
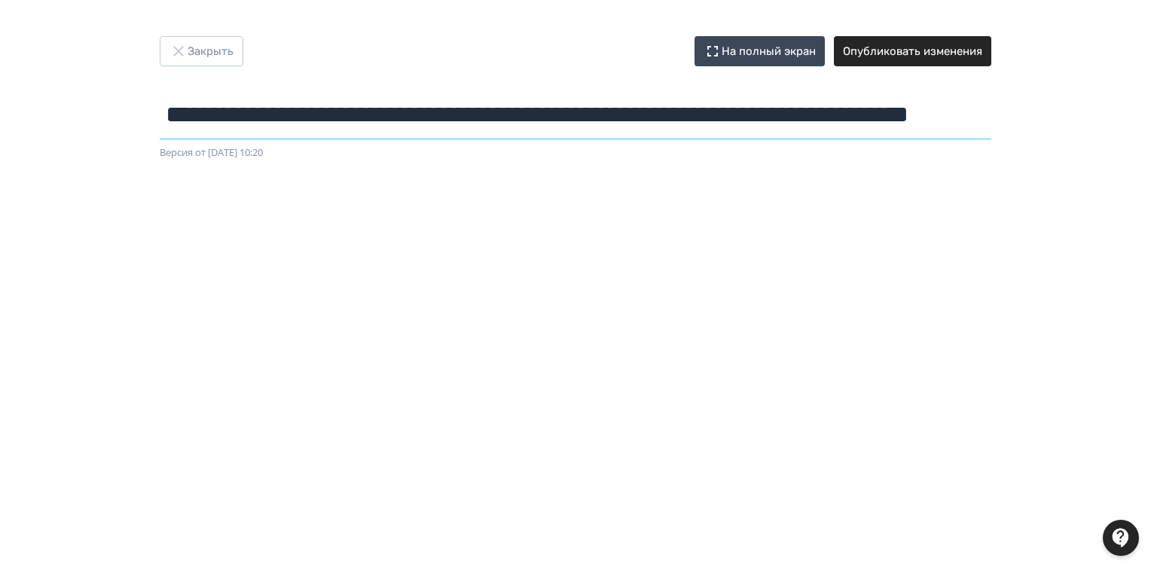
scroll to position [0, 259]
drag, startPoint x: 572, startPoint y: 112, endPoint x: 1021, endPoint y: 93, distance: 449.2
click at [1021, 93] on div "**********" at bounding box center [576, 98] width 904 height 124
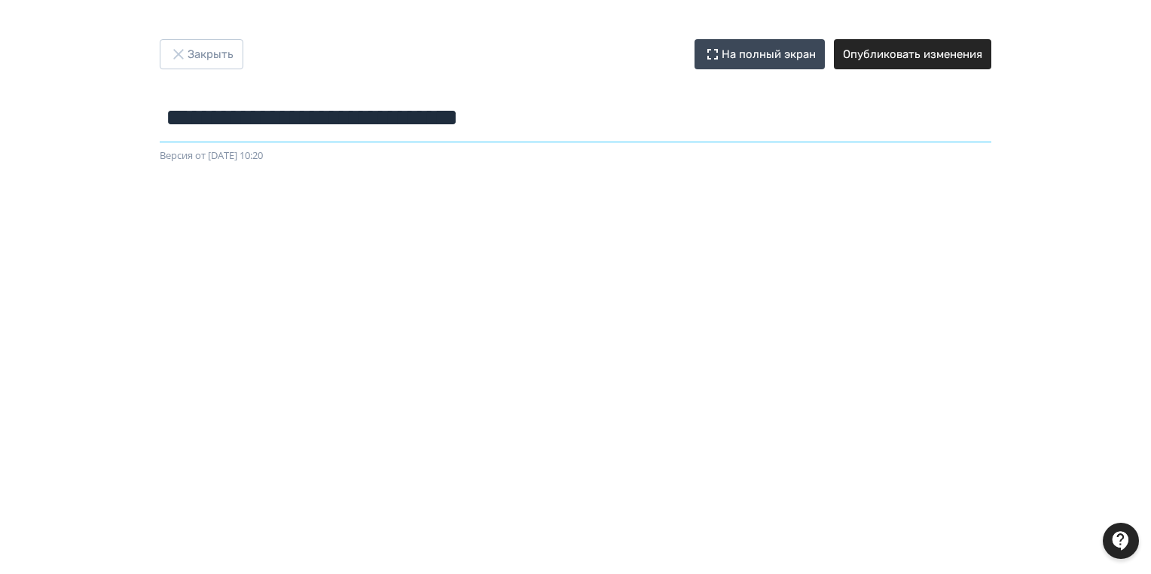
scroll to position [0, 0]
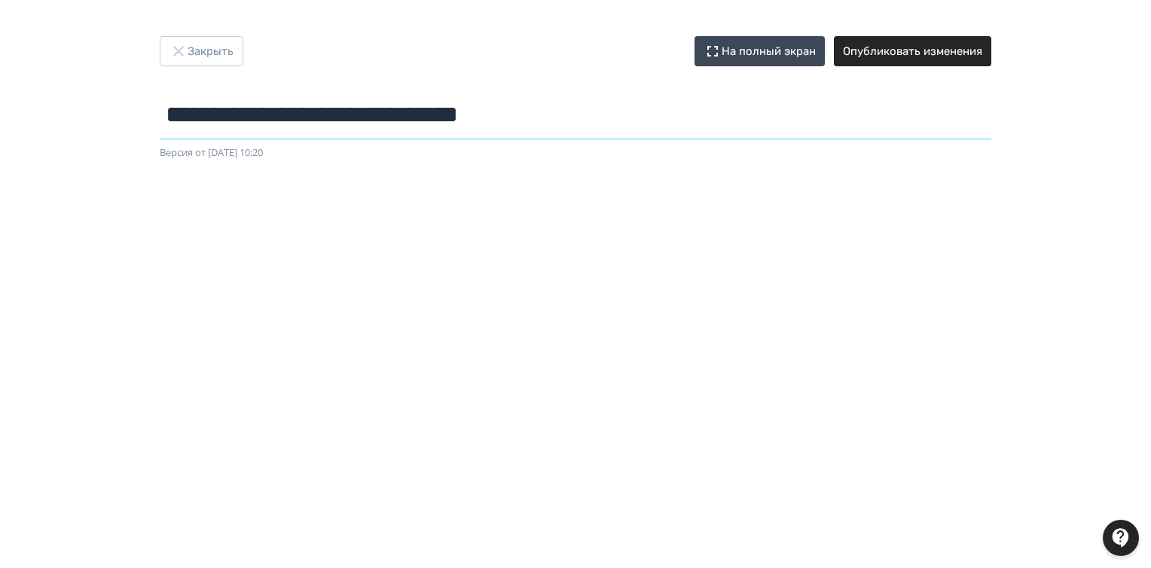
drag, startPoint x: 169, startPoint y: 114, endPoint x: 611, endPoint y: 108, distance: 442.8
click at [611, 108] on input "**********" at bounding box center [575, 114] width 831 height 49
type input "**********"
click at [938, 52] on button "Опубликовать изменения" at bounding box center [912, 51] width 157 height 30
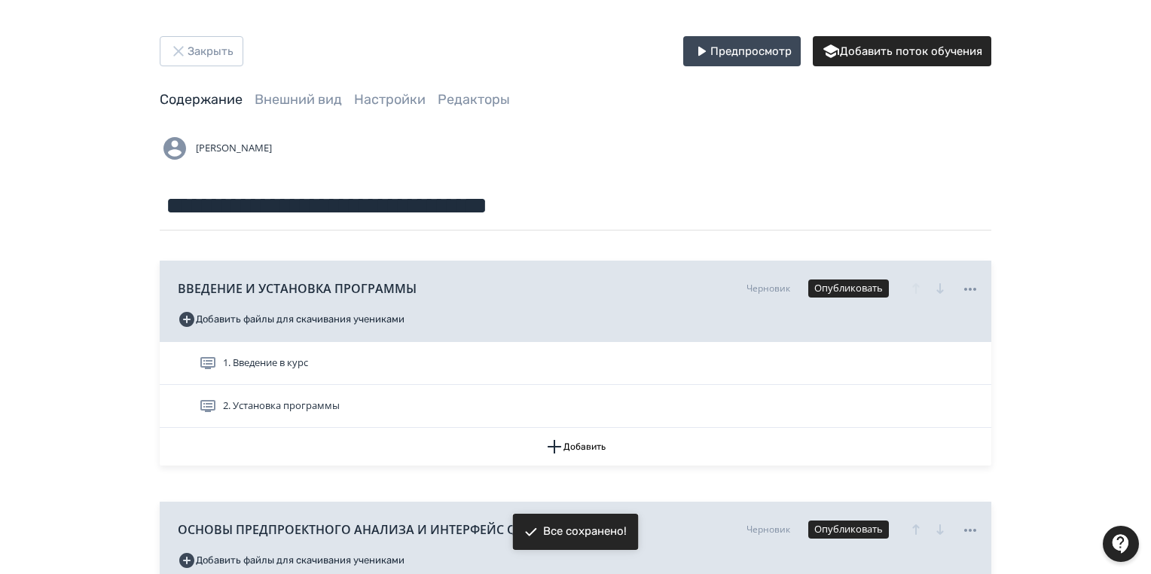
scroll to position [120, 0]
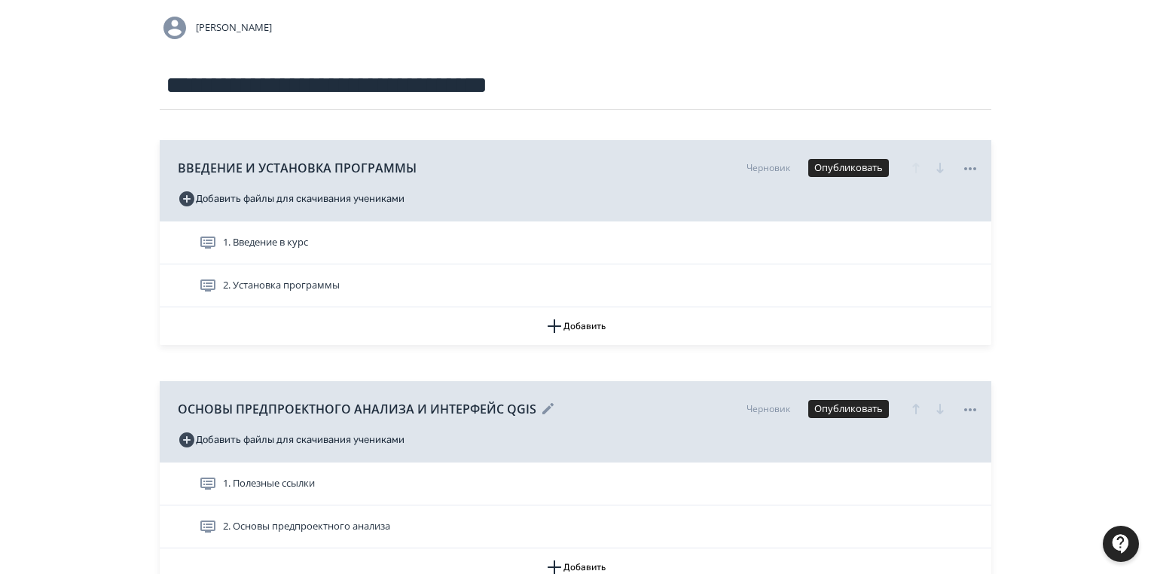
click at [544, 404] on icon at bounding box center [548, 409] width 18 height 18
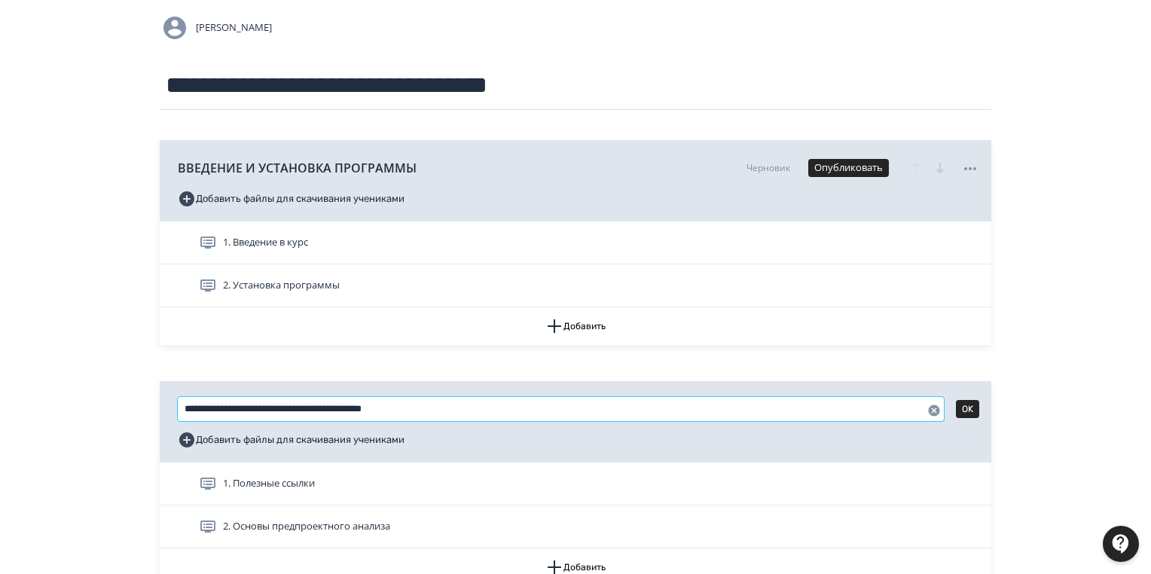
drag, startPoint x: 373, startPoint y: 409, endPoint x: 489, endPoint y: 406, distance: 116.0
click at [489, 406] on input "**********" at bounding box center [561, 409] width 766 height 24
type input "**********"
click at [973, 407] on button "OK" at bounding box center [967, 409] width 23 height 18
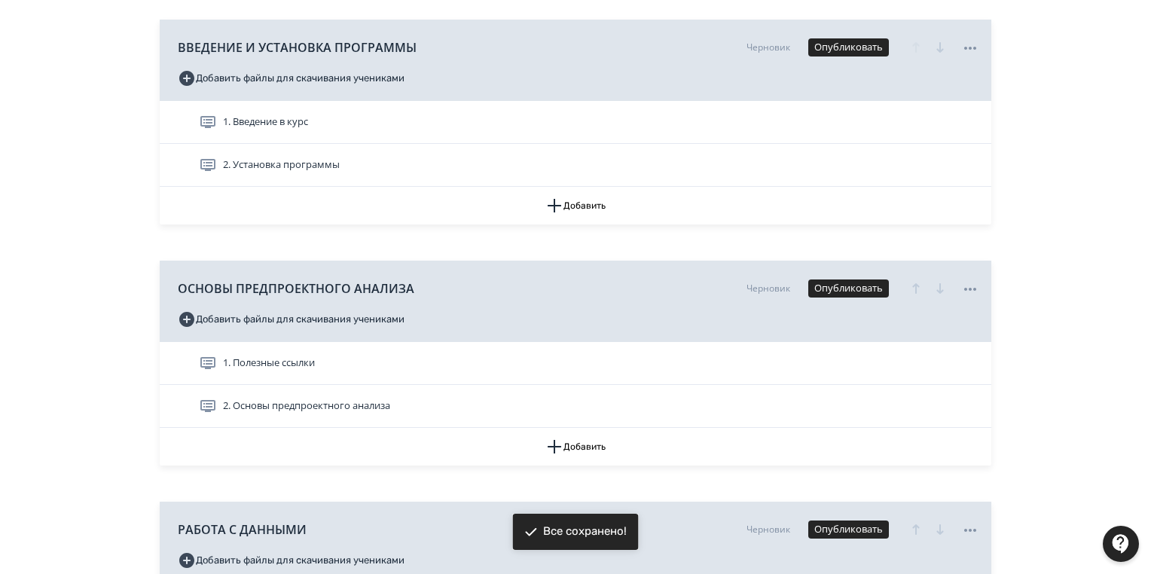
scroll to position [422, 0]
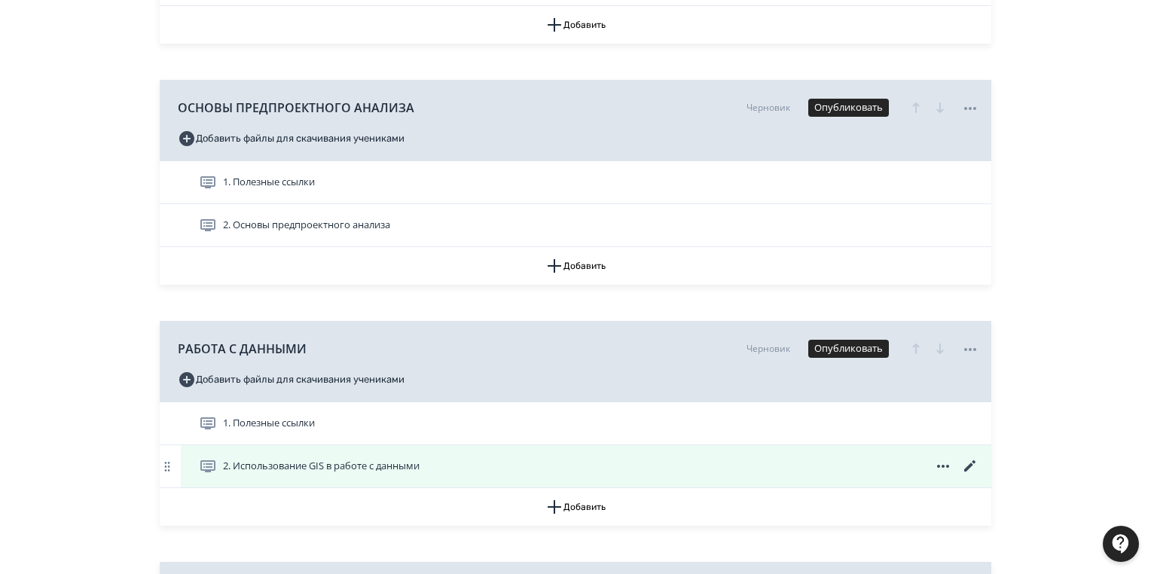
click at [970, 467] on icon at bounding box center [969, 465] width 11 height 11
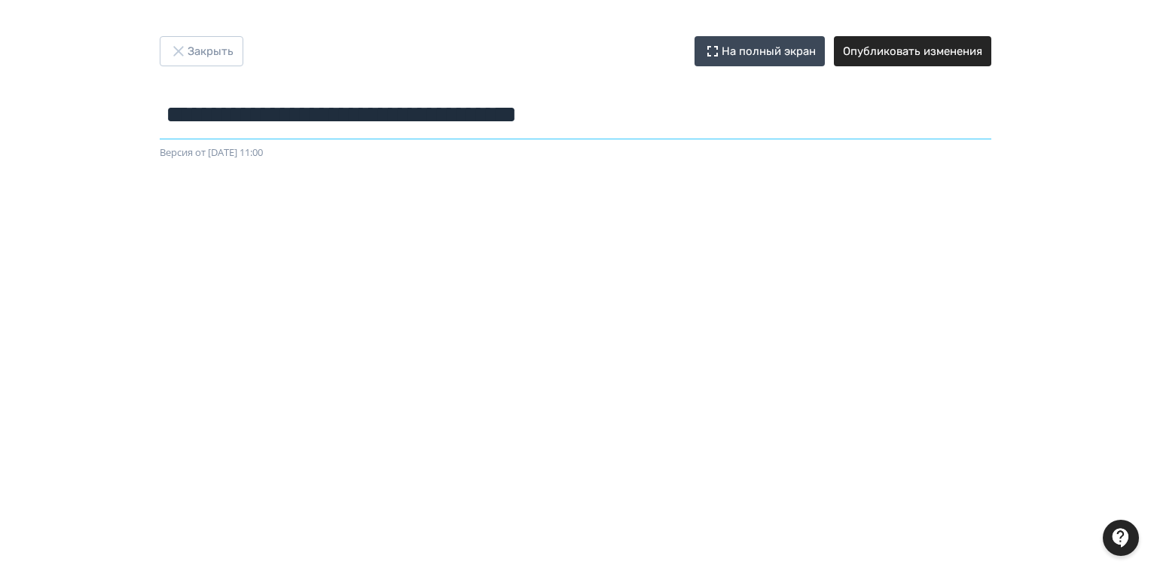
drag, startPoint x: 471, startPoint y: 122, endPoint x: 34, endPoint y: 133, distance: 436.9
click at [34, 133] on div "**********" at bounding box center [575, 284] width 1151 height 496
type input "**********"
click at [877, 57] on button "Опубликовать изменения" at bounding box center [912, 51] width 157 height 30
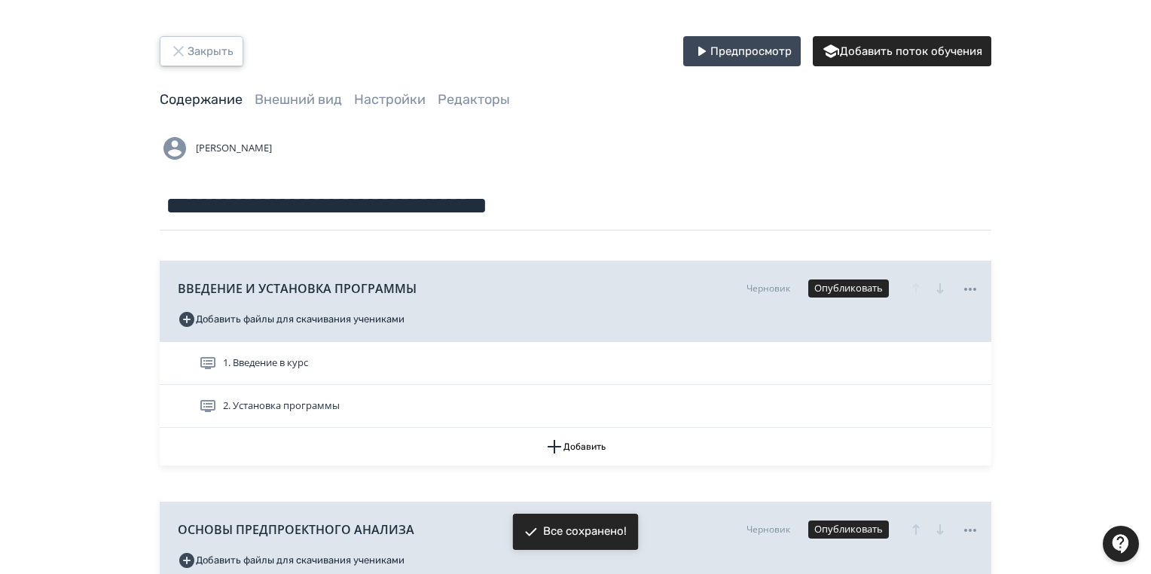
click at [184, 47] on icon "button" at bounding box center [178, 51] width 18 height 18
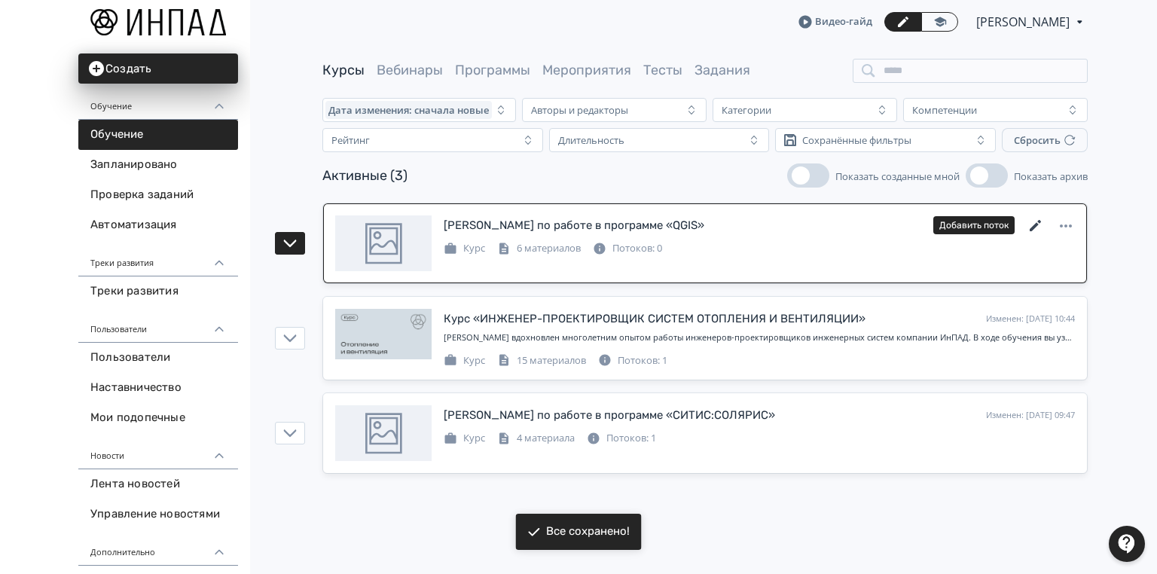
click at [1035, 222] on icon at bounding box center [1035, 226] width 18 height 18
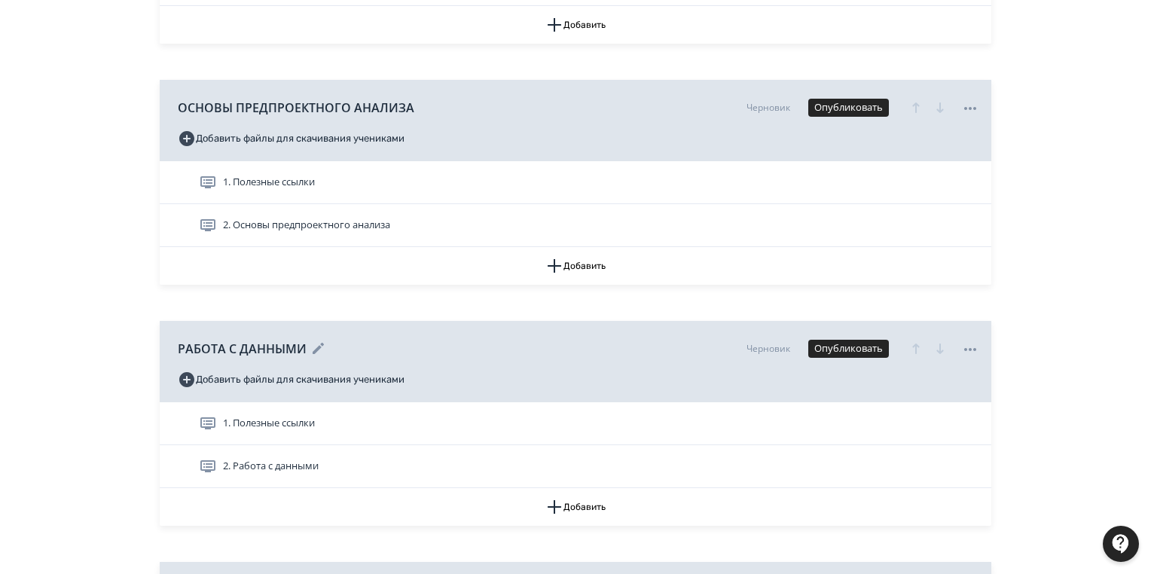
scroll to position [482, 0]
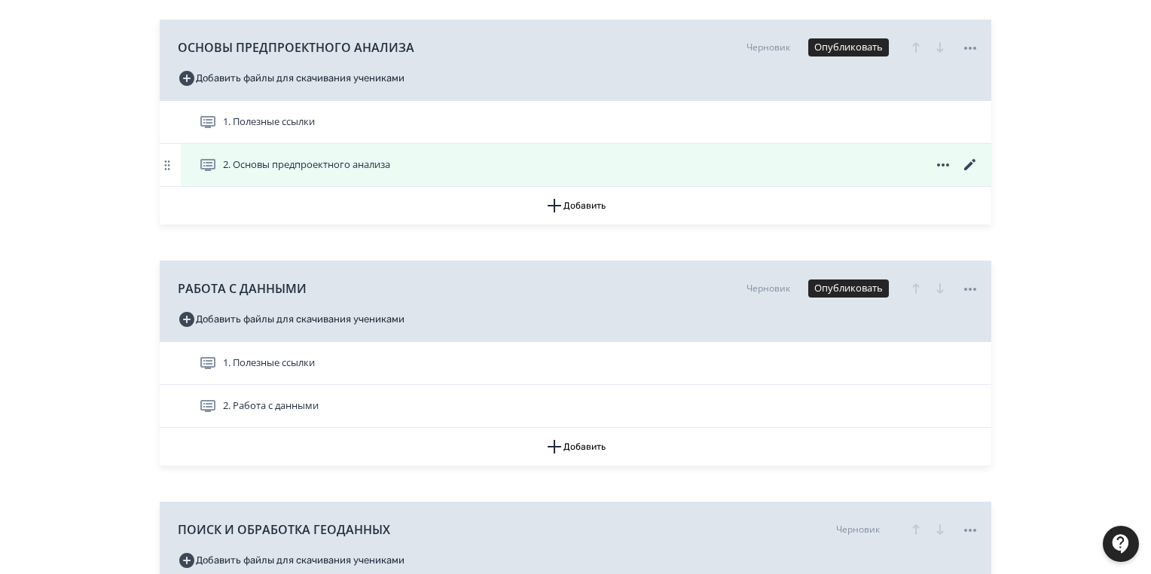
click at [965, 166] on icon at bounding box center [970, 165] width 18 height 18
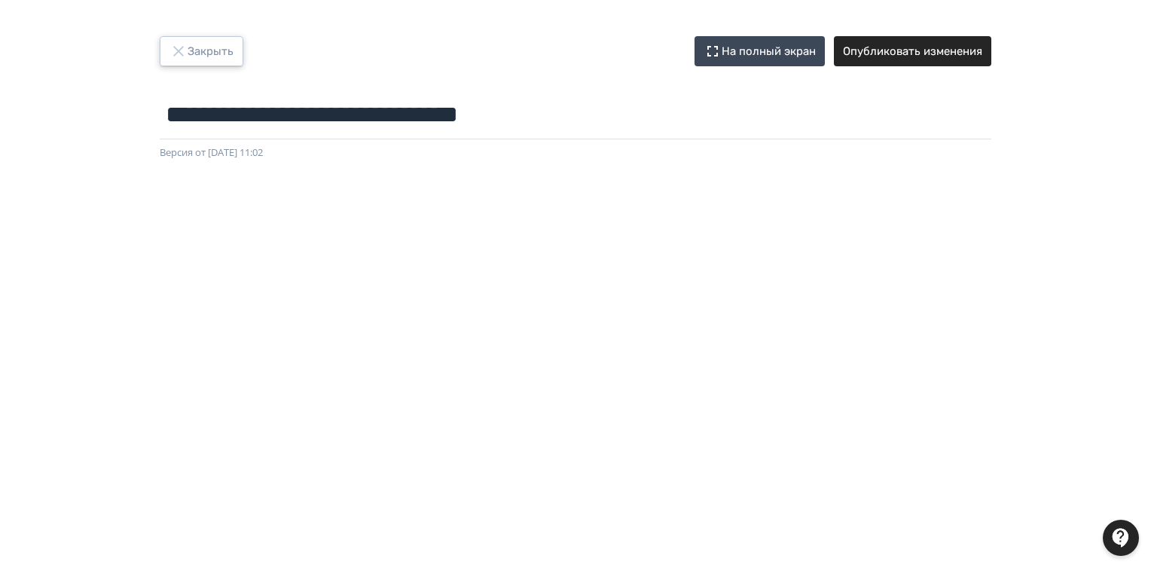
click at [192, 49] on button "Закрыть" at bounding box center [202, 51] width 84 height 30
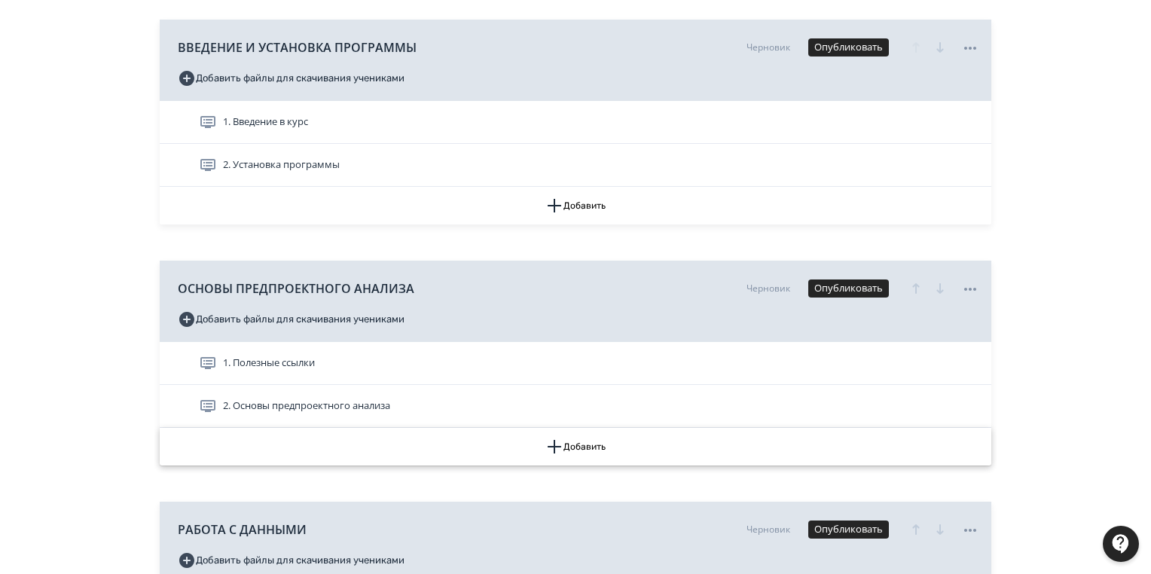
scroll to position [422, 0]
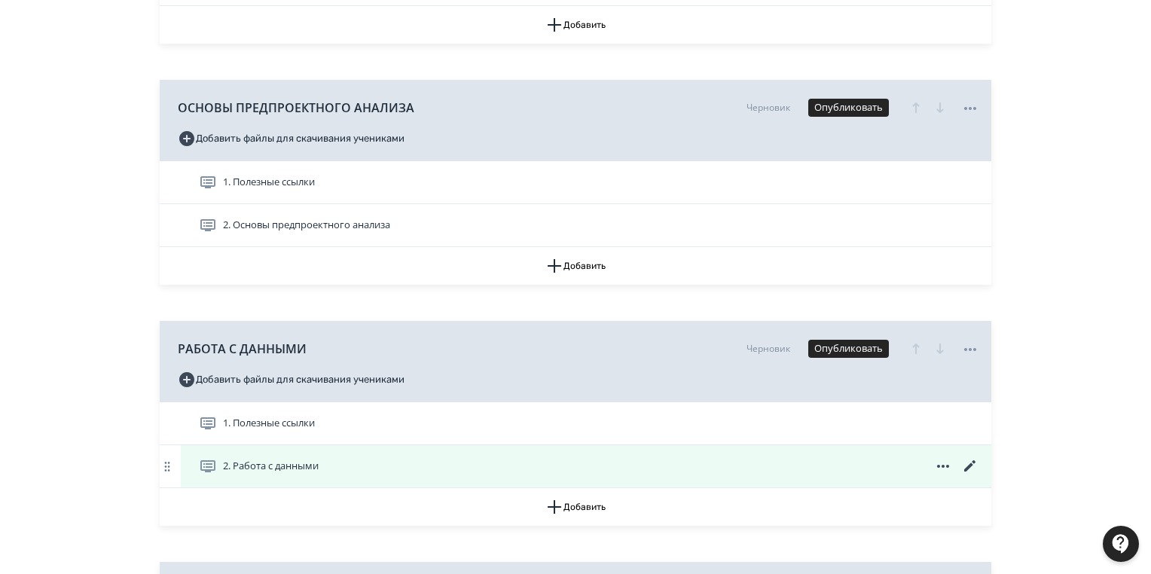
click at [974, 461] on icon at bounding box center [970, 466] width 18 height 18
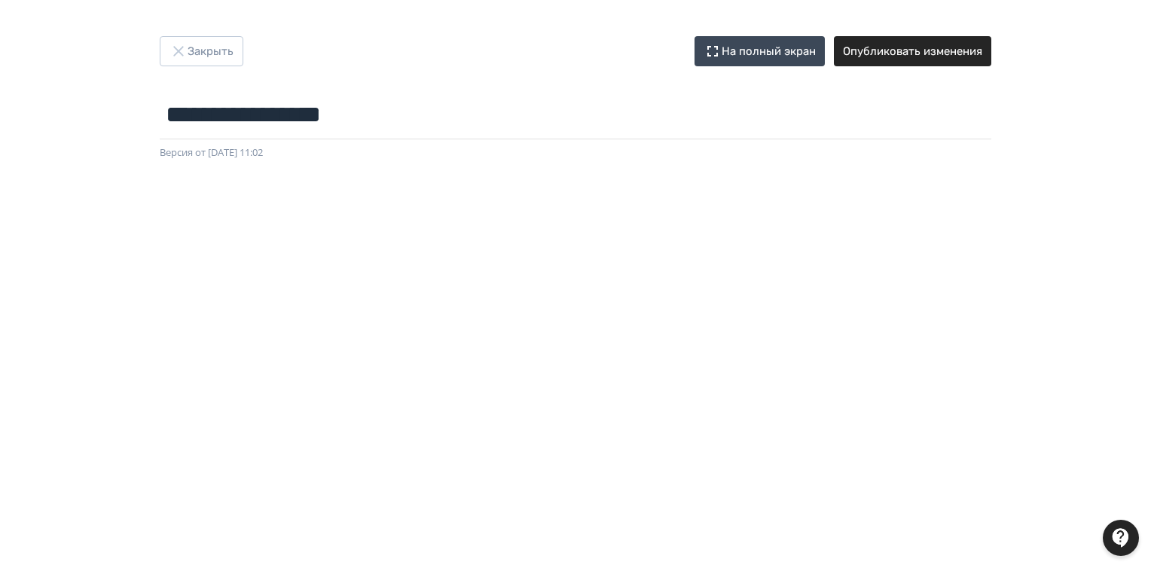
click at [199, 35] on div "**********" at bounding box center [575, 284] width 1151 height 568
click at [169, 40] on button "Закрыть" at bounding box center [202, 51] width 84 height 30
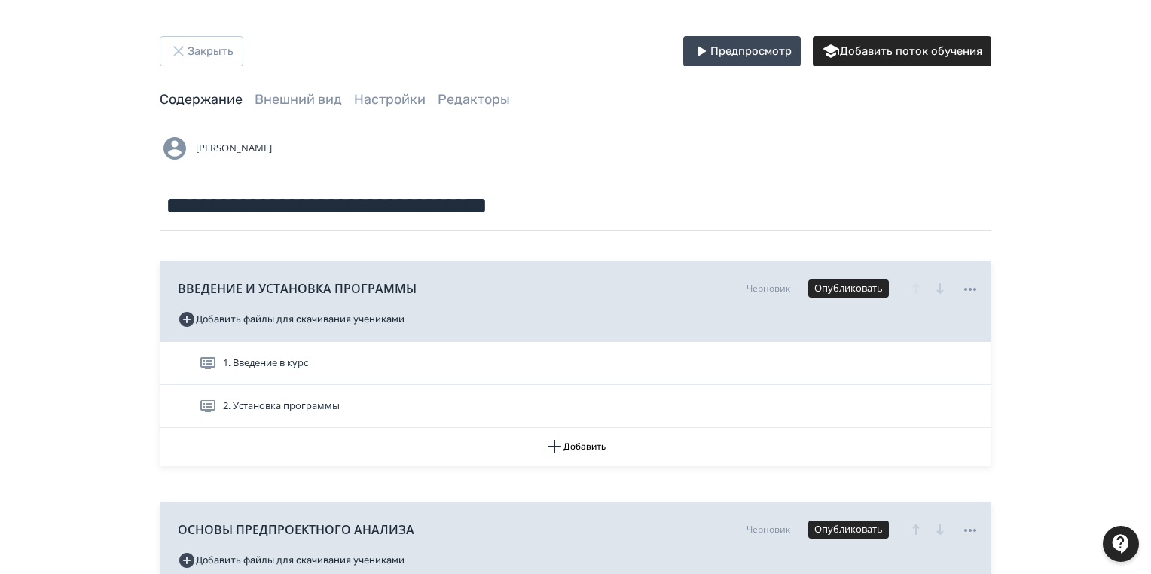
scroll to position [241, 0]
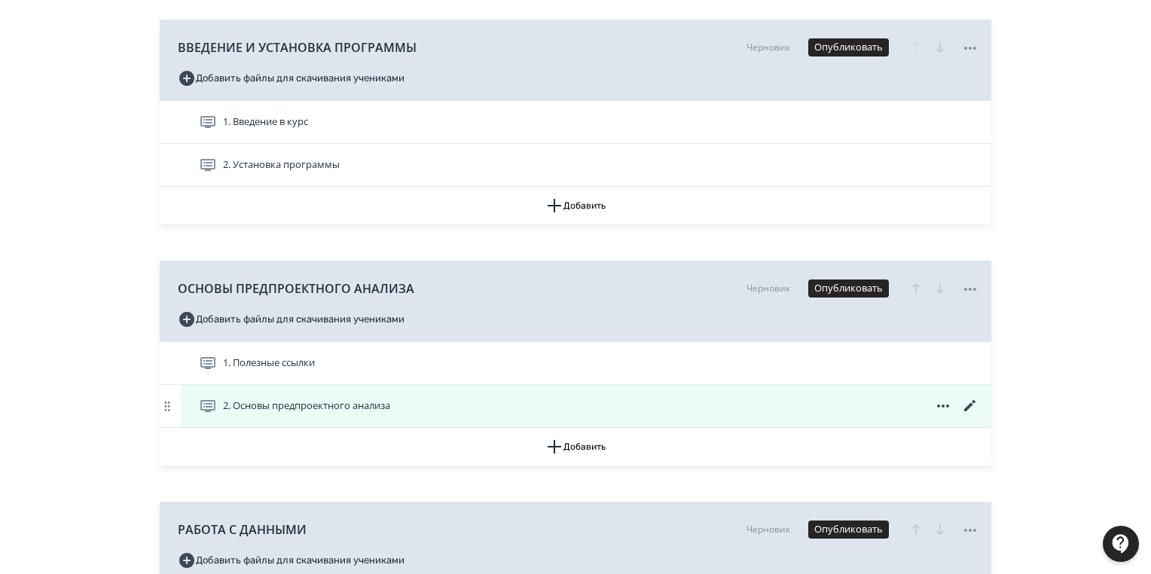
click at [971, 401] on icon at bounding box center [970, 406] width 18 height 18
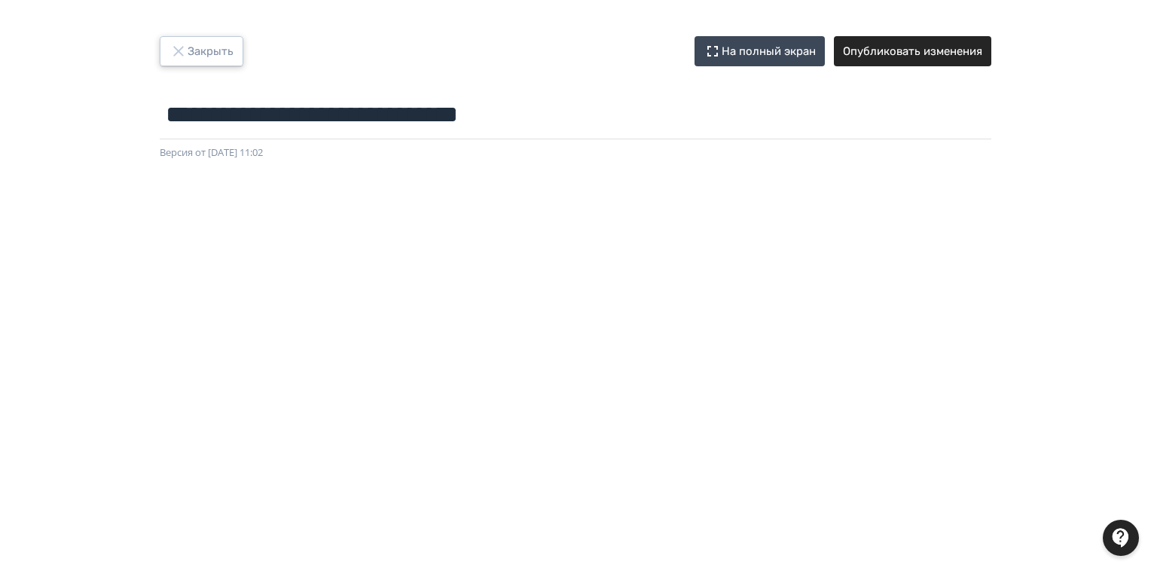
click at [207, 52] on button "Закрыть" at bounding box center [202, 51] width 84 height 30
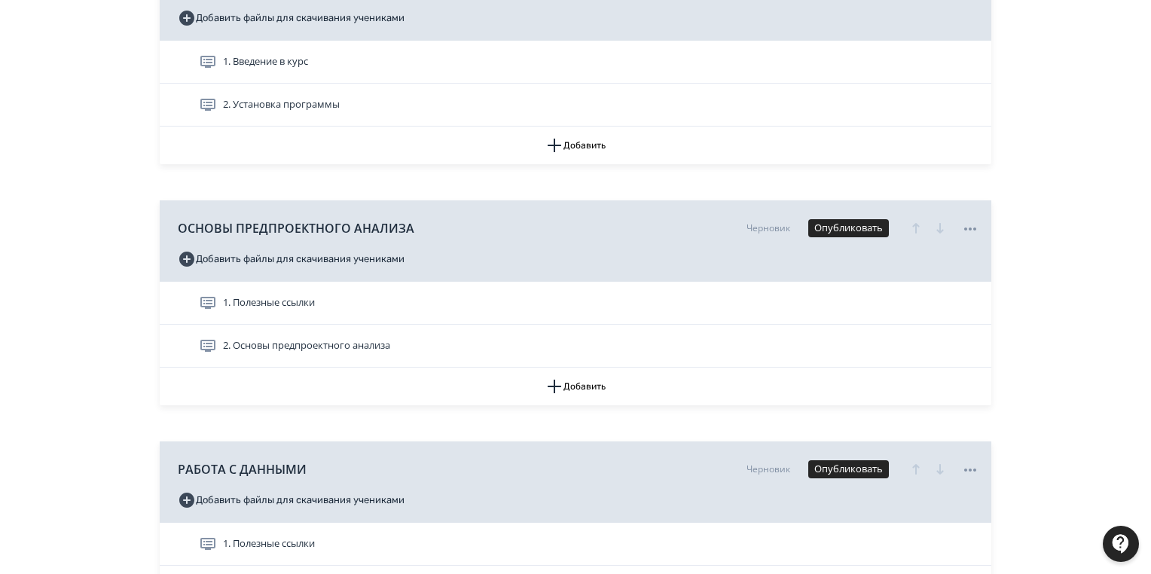
scroll to position [542, 0]
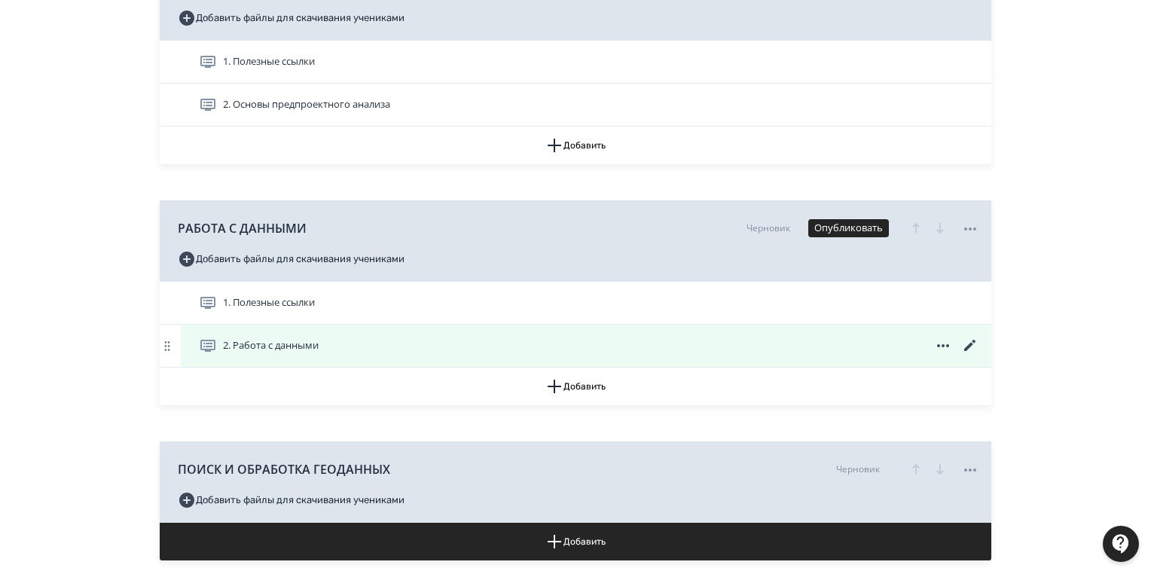
click at [966, 345] on icon at bounding box center [970, 346] width 18 height 18
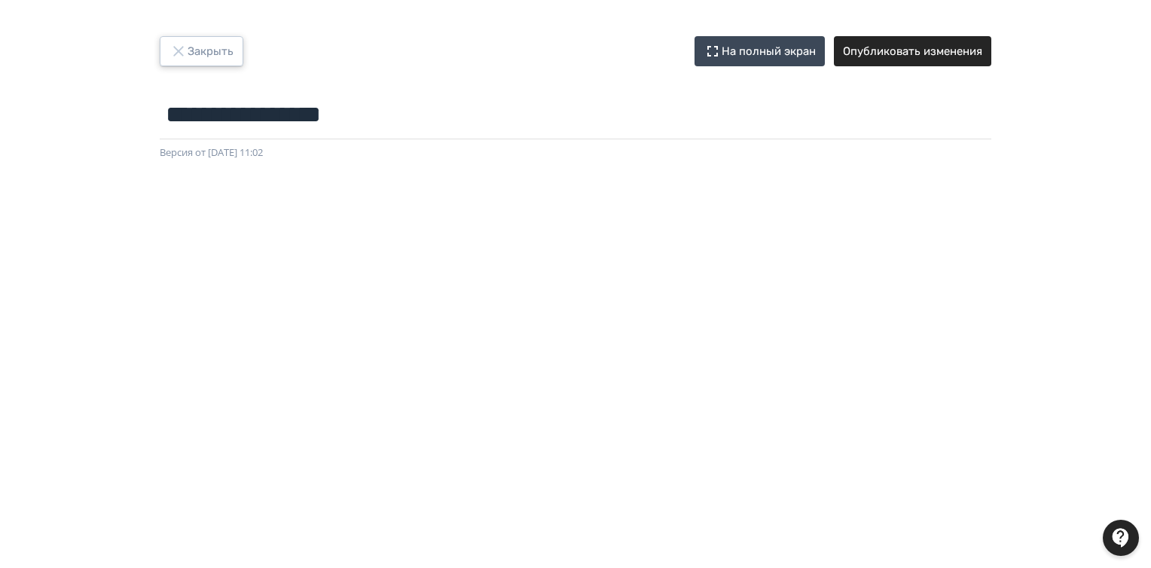
click at [214, 55] on button "Закрыть" at bounding box center [202, 51] width 84 height 30
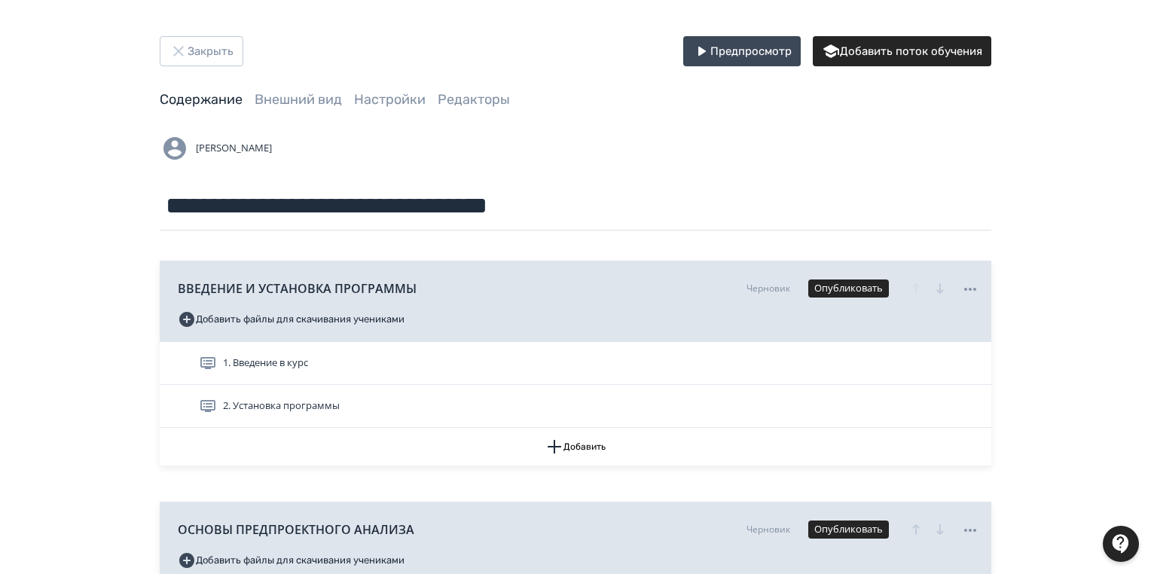
scroll to position [241, 0]
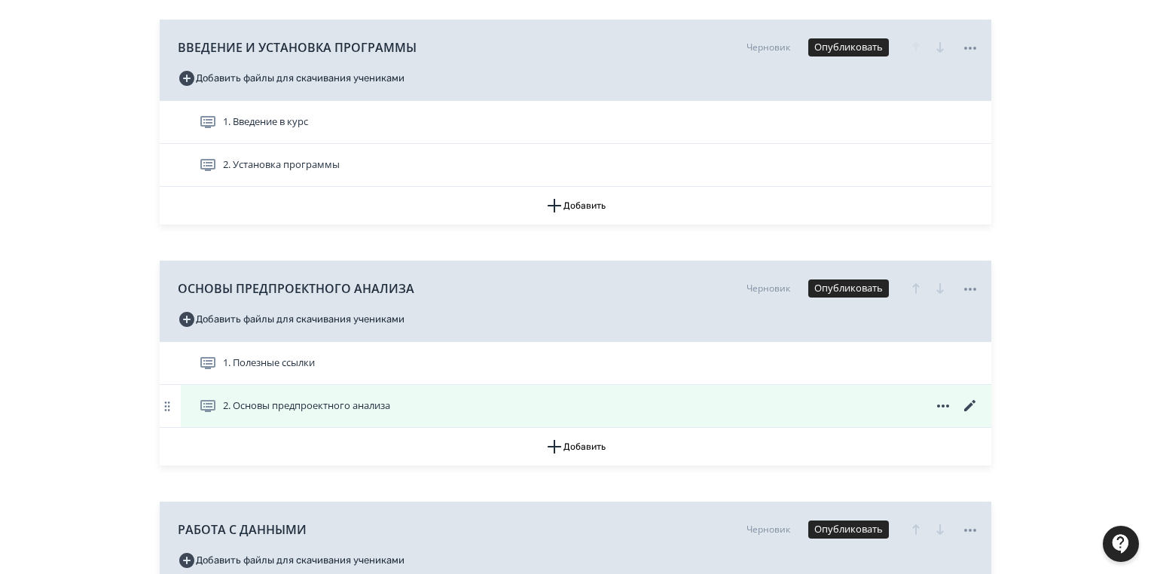
click at [969, 406] on icon at bounding box center [969, 405] width 11 height 11
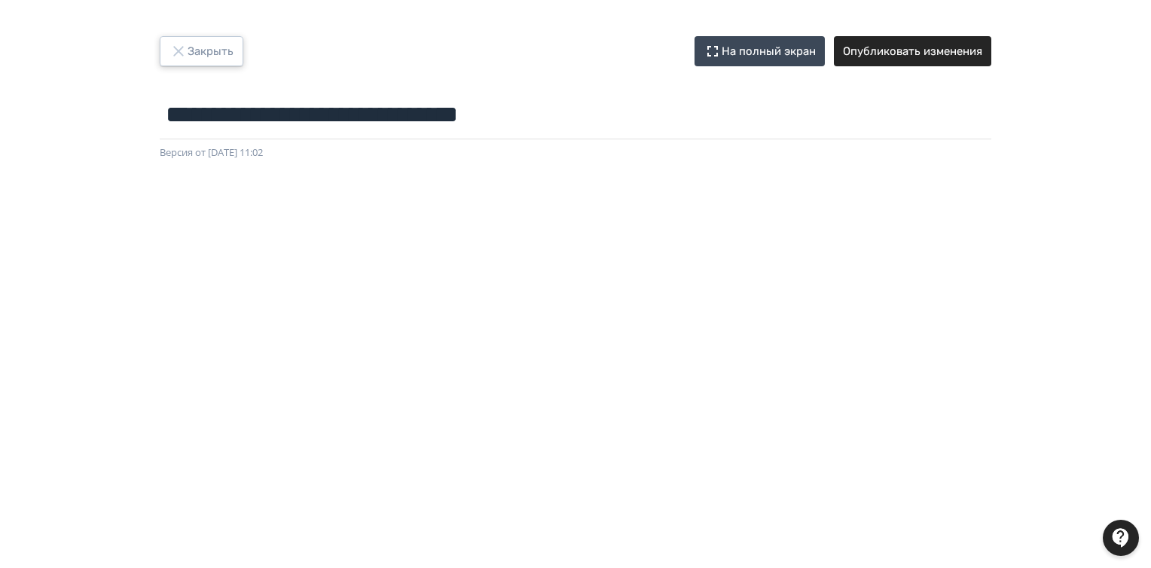
click at [221, 45] on button "Закрыть" at bounding box center [202, 51] width 84 height 30
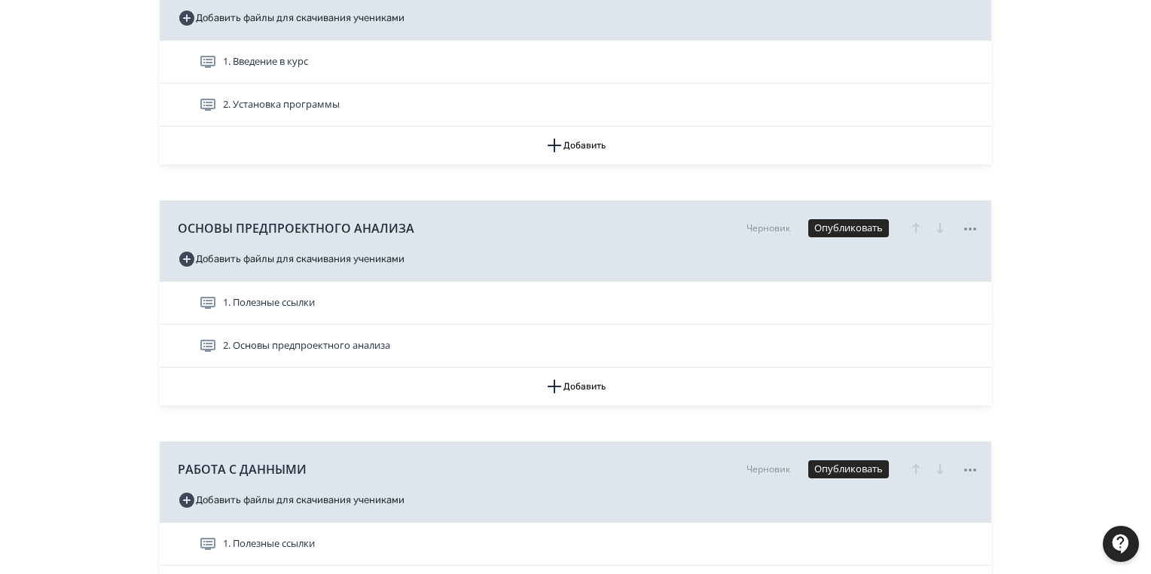
scroll to position [542, 0]
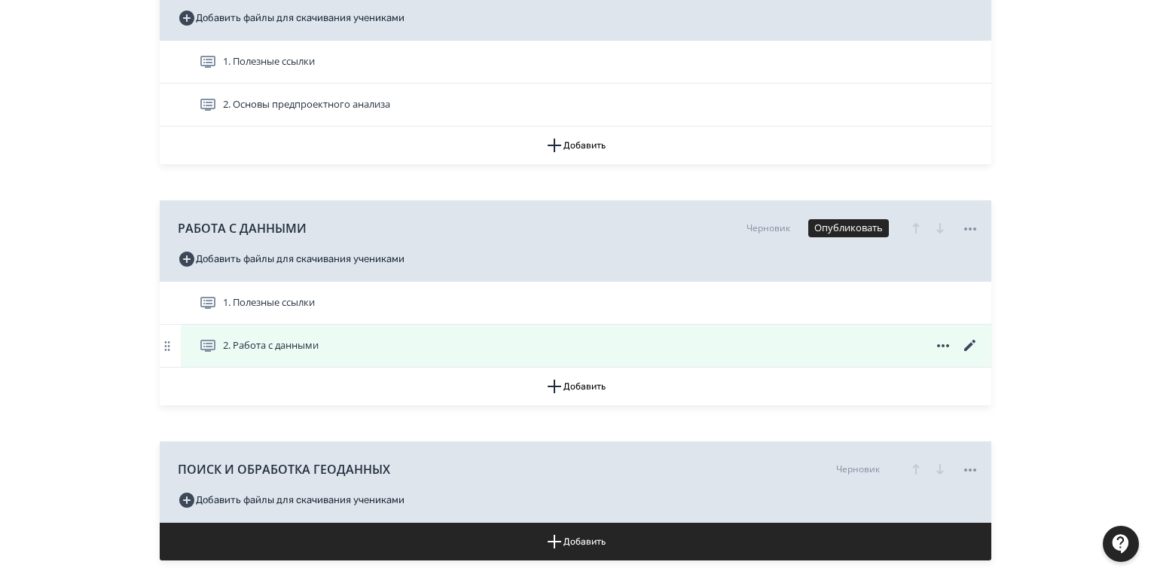
click at [968, 346] on icon at bounding box center [969, 345] width 11 height 11
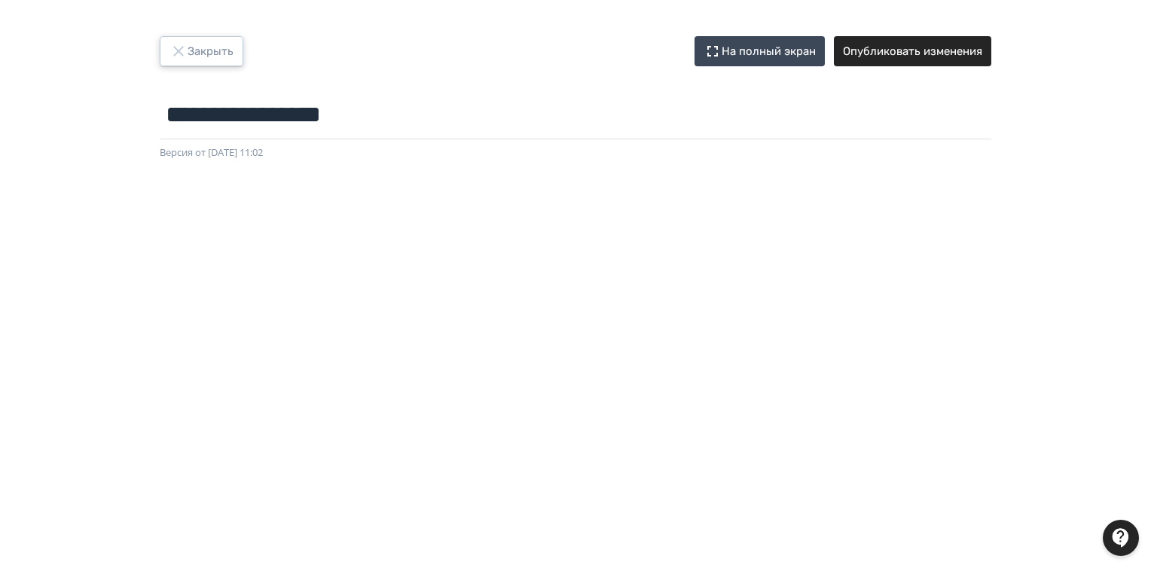
drag, startPoint x: 212, startPoint y: 48, endPoint x: 426, endPoint y: 64, distance: 214.5
click at [211, 48] on button "Закрыть" at bounding box center [202, 51] width 84 height 30
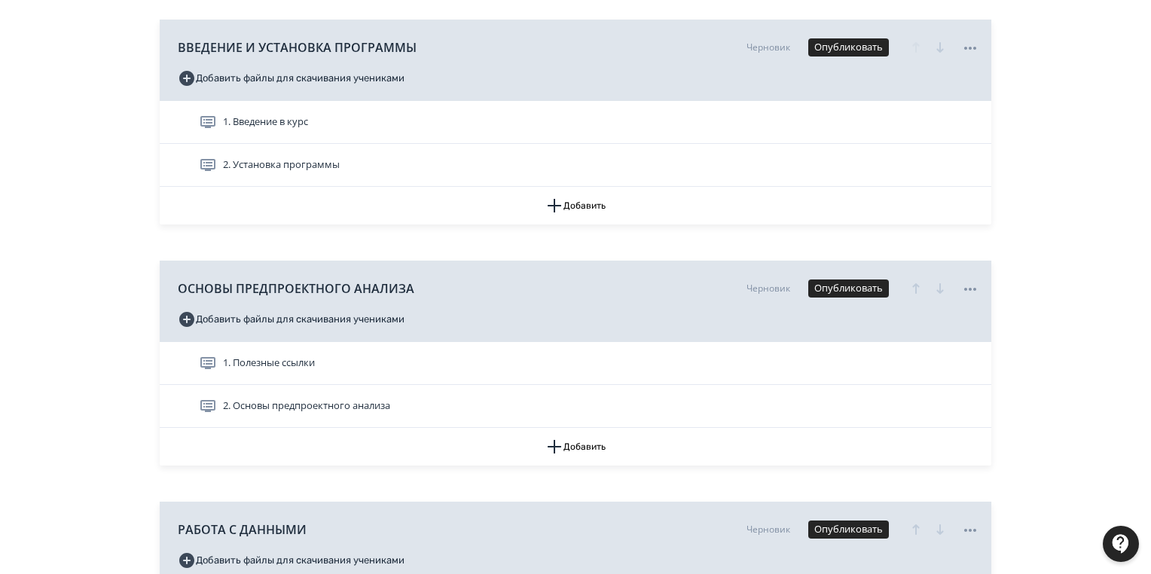
scroll to position [422, 0]
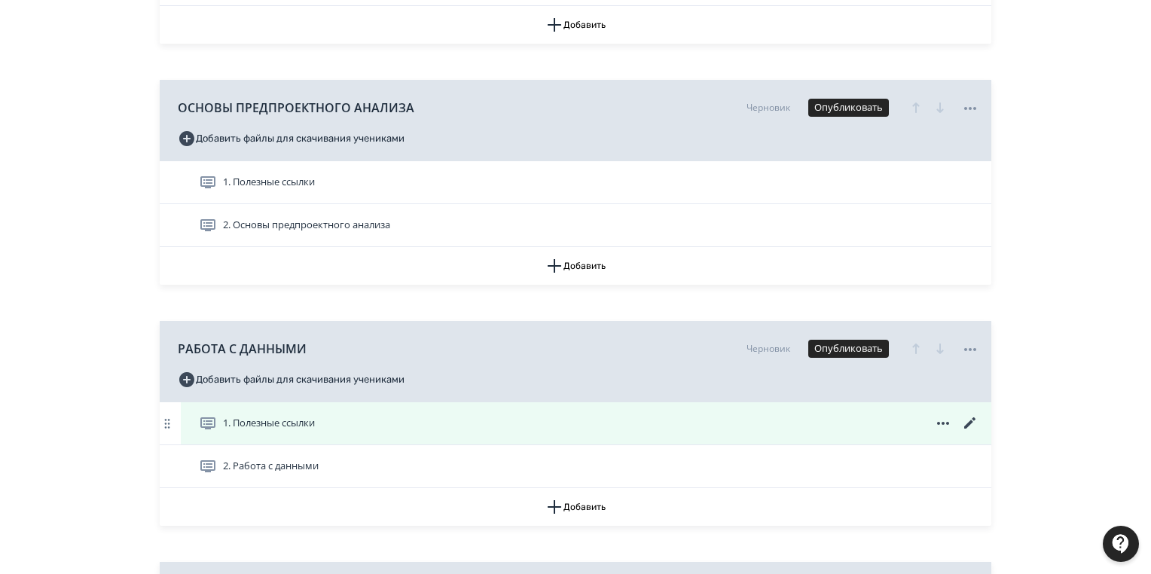
click at [968, 419] on icon at bounding box center [970, 423] width 18 height 18
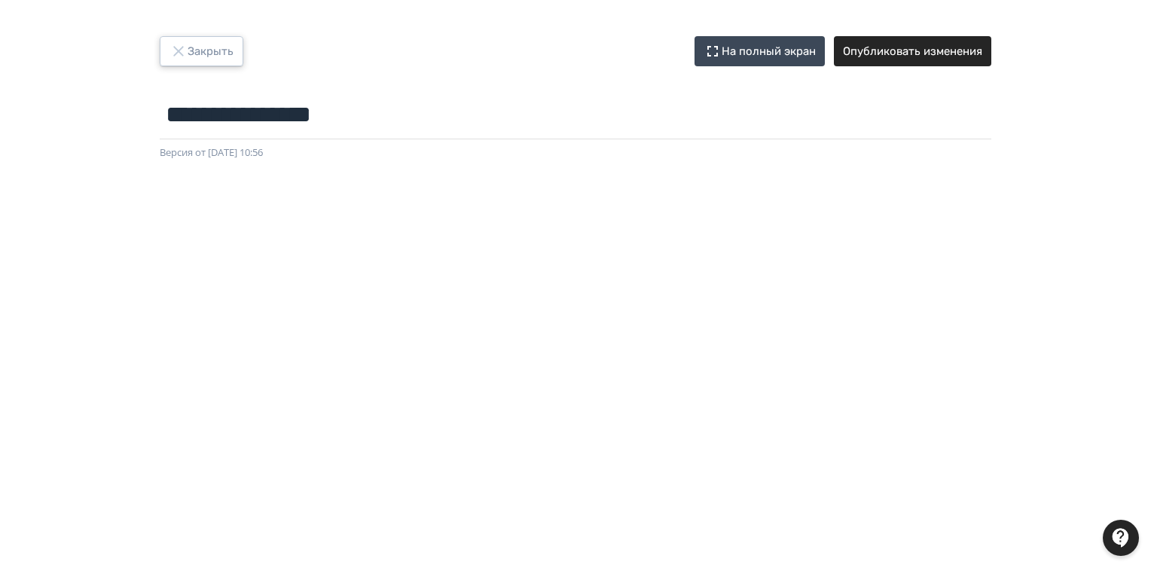
click at [194, 47] on button "Закрыть" at bounding box center [202, 51] width 84 height 30
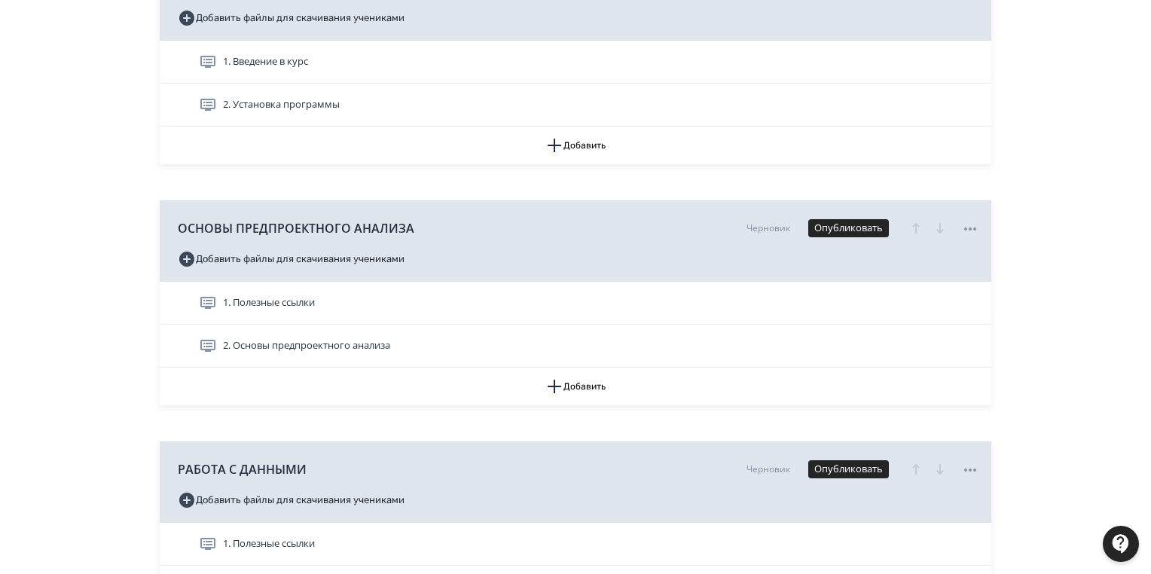
scroll to position [602, 0]
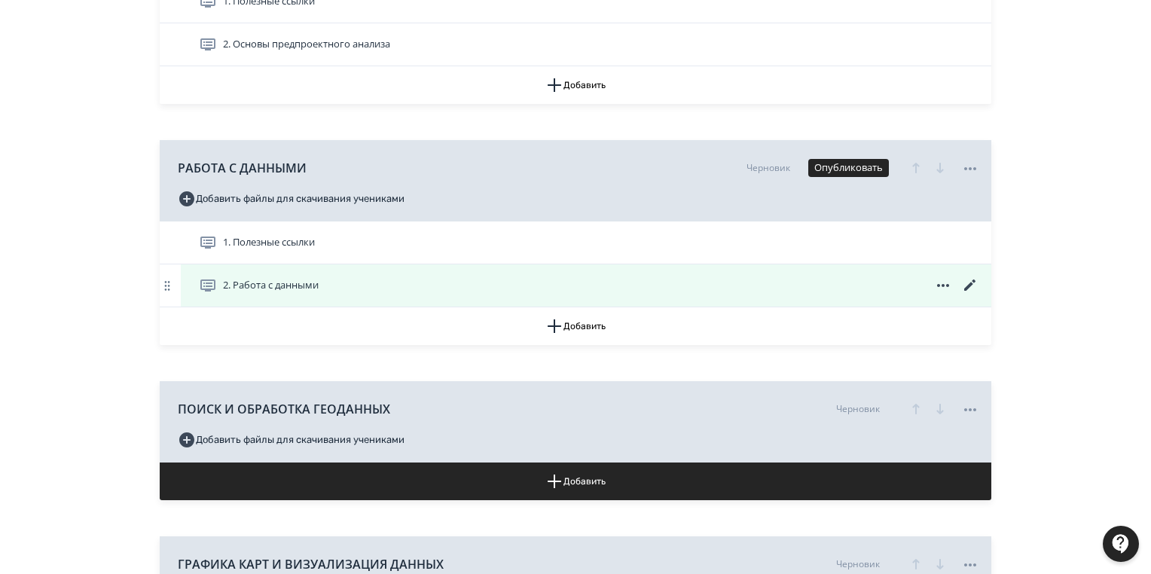
click at [970, 282] on icon at bounding box center [969, 284] width 11 height 11
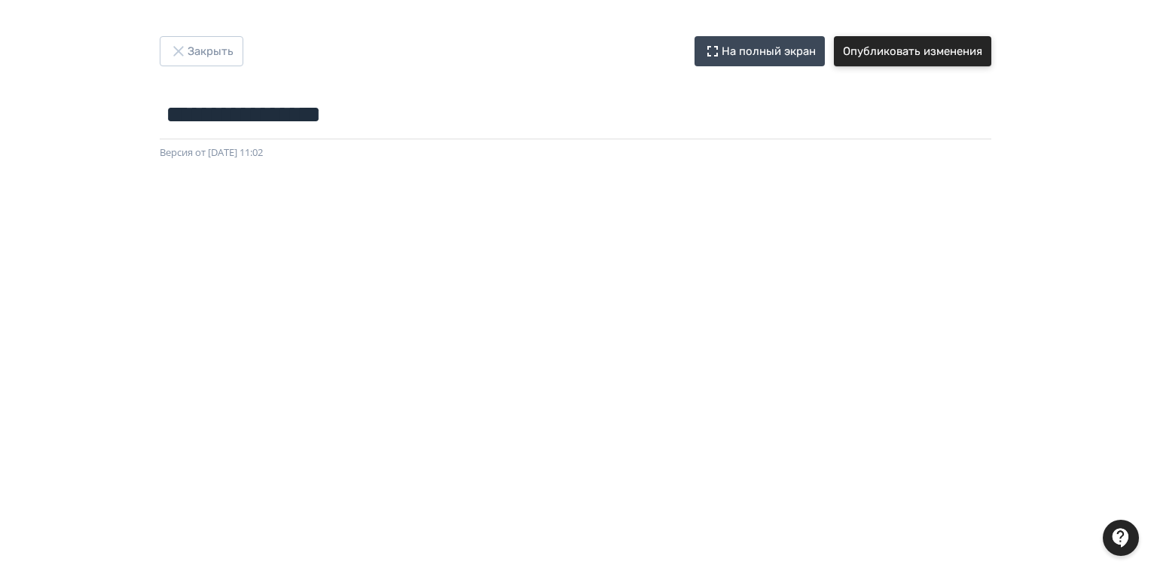
click at [894, 50] on button "Опубликовать изменения" at bounding box center [912, 51] width 157 height 30
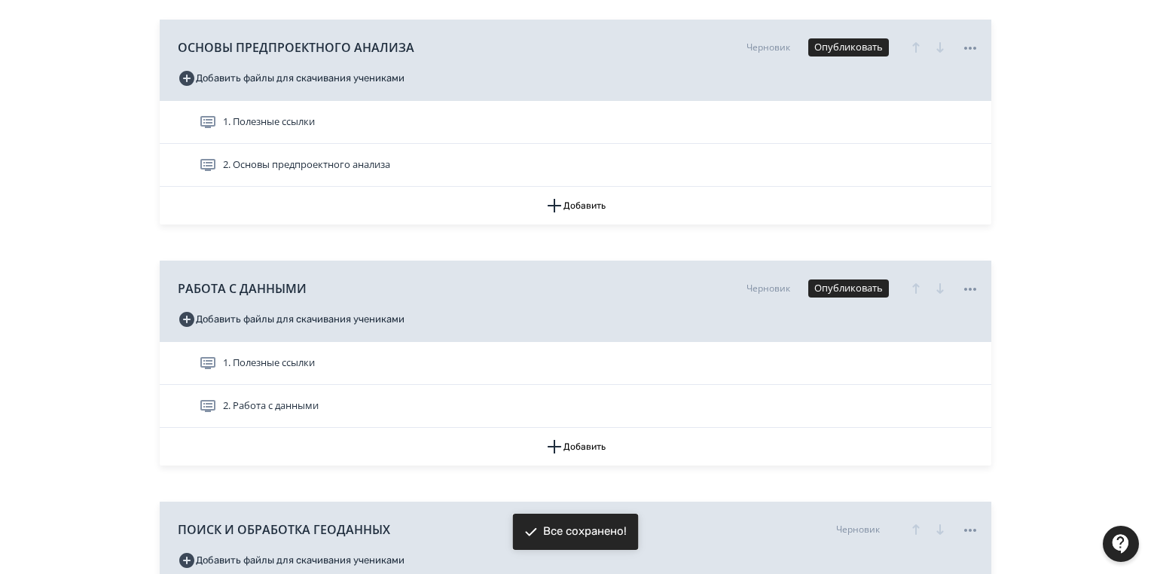
scroll to position [663, 0]
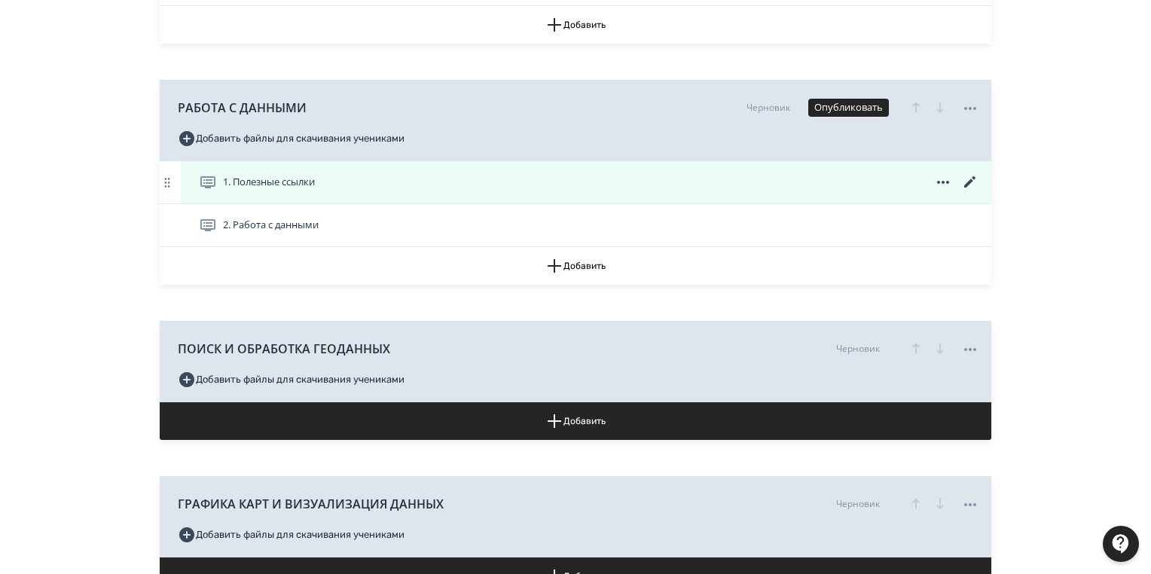
click at [967, 181] on icon at bounding box center [970, 182] width 18 height 18
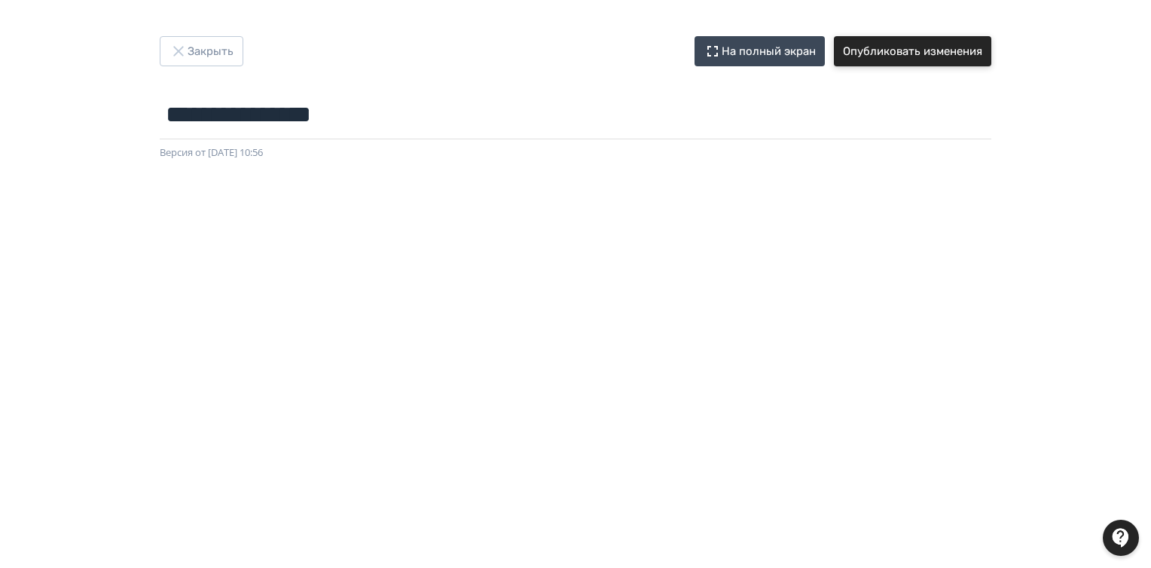
click at [918, 55] on button "Опубликовать изменения" at bounding box center [912, 51] width 157 height 30
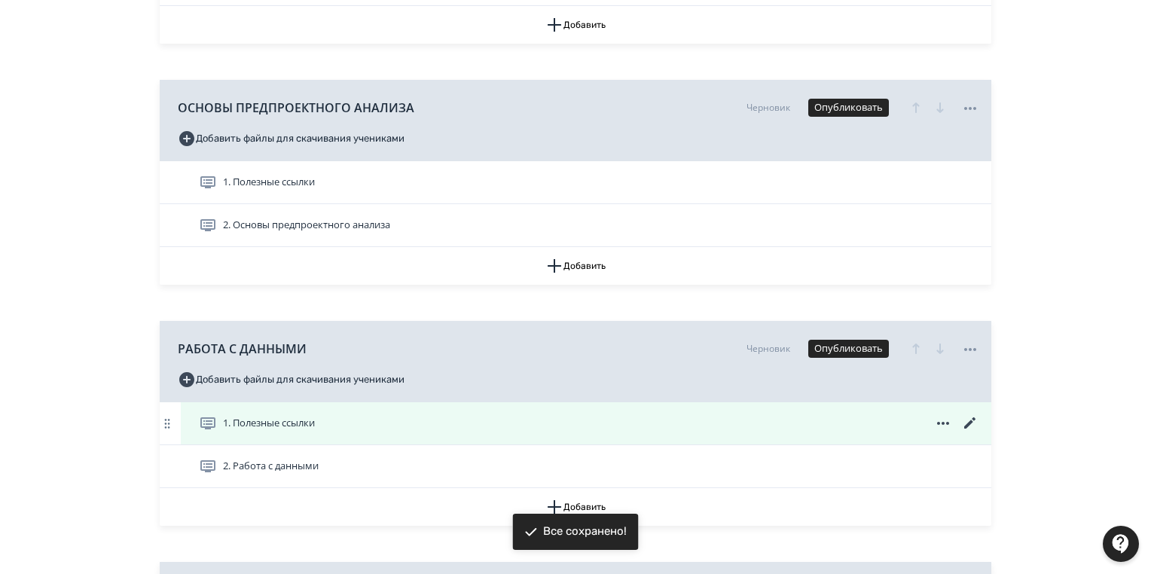
scroll to position [663, 0]
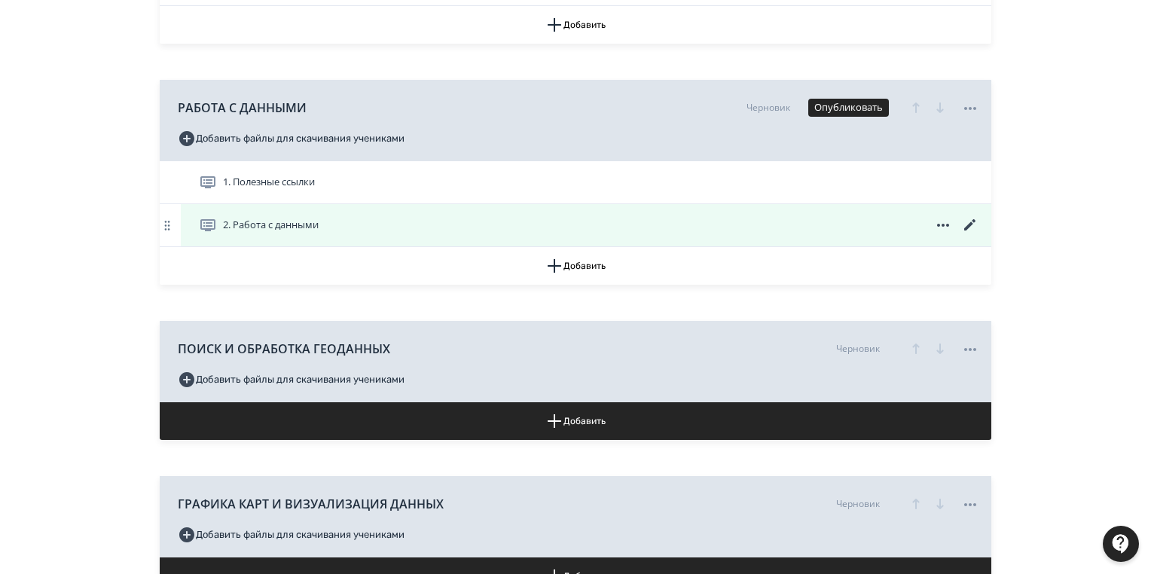
click at [968, 222] on icon at bounding box center [970, 225] width 18 height 18
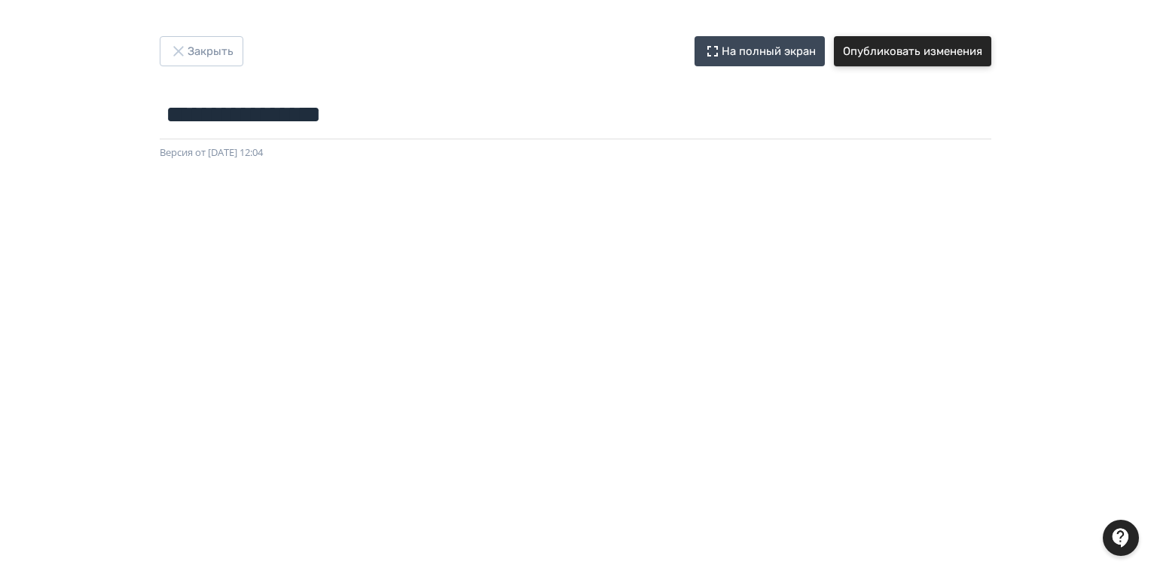
click at [910, 54] on button "Опубликовать изменения" at bounding box center [912, 51] width 157 height 30
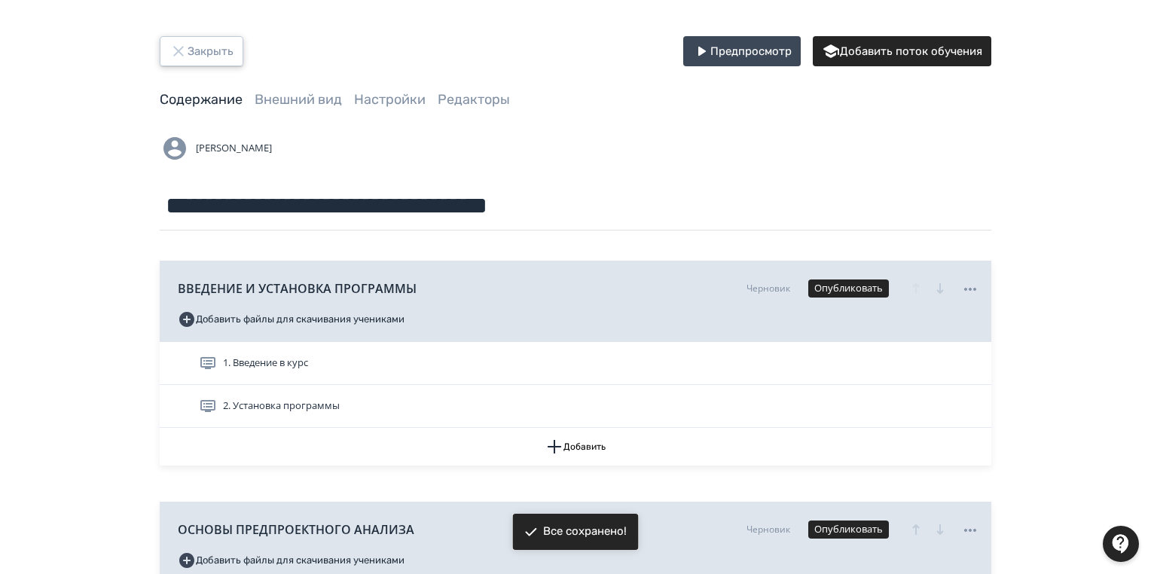
click at [213, 55] on button "Закрыть" at bounding box center [202, 51] width 84 height 30
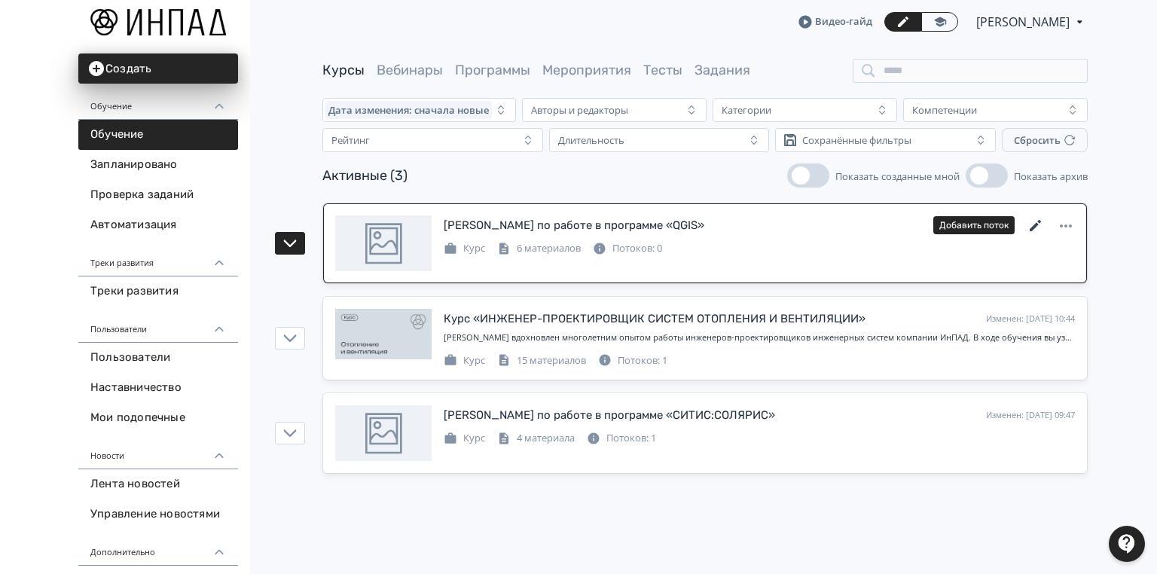
click at [1035, 226] on icon at bounding box center [1034, 225] width 11 height 11
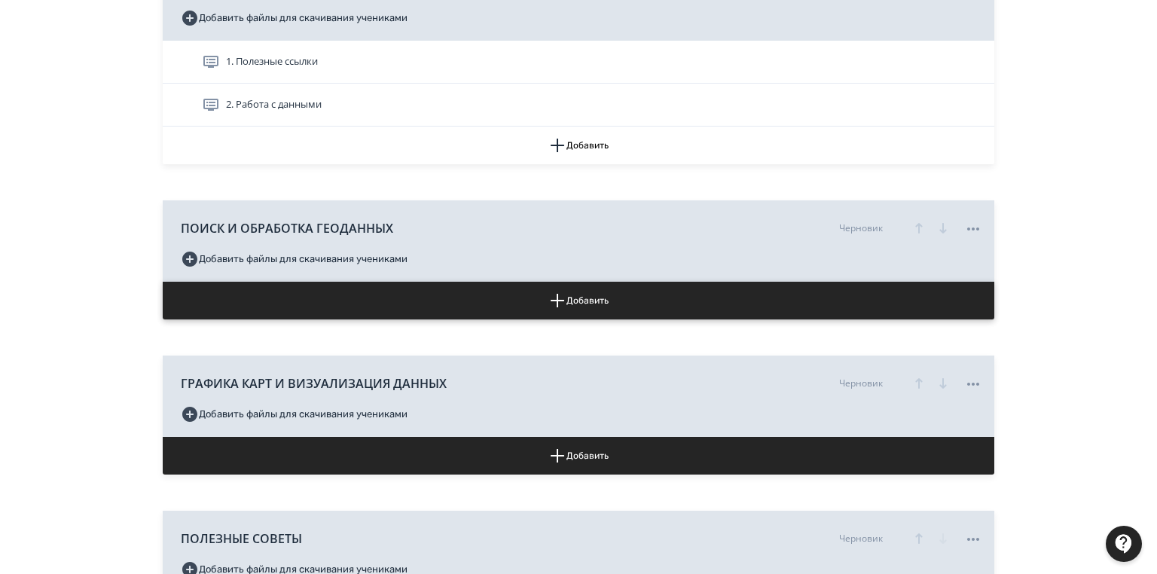
scroll to position [723, 0]
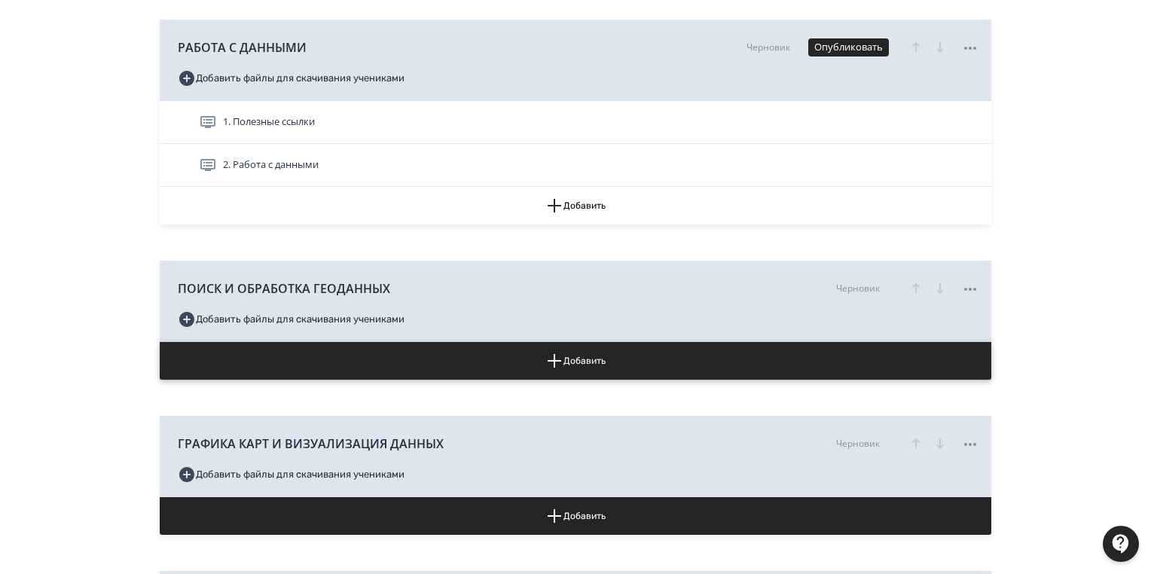
click at [582, 356] on button "Добавить" at bounding box center [575, 361] width 831 height 38
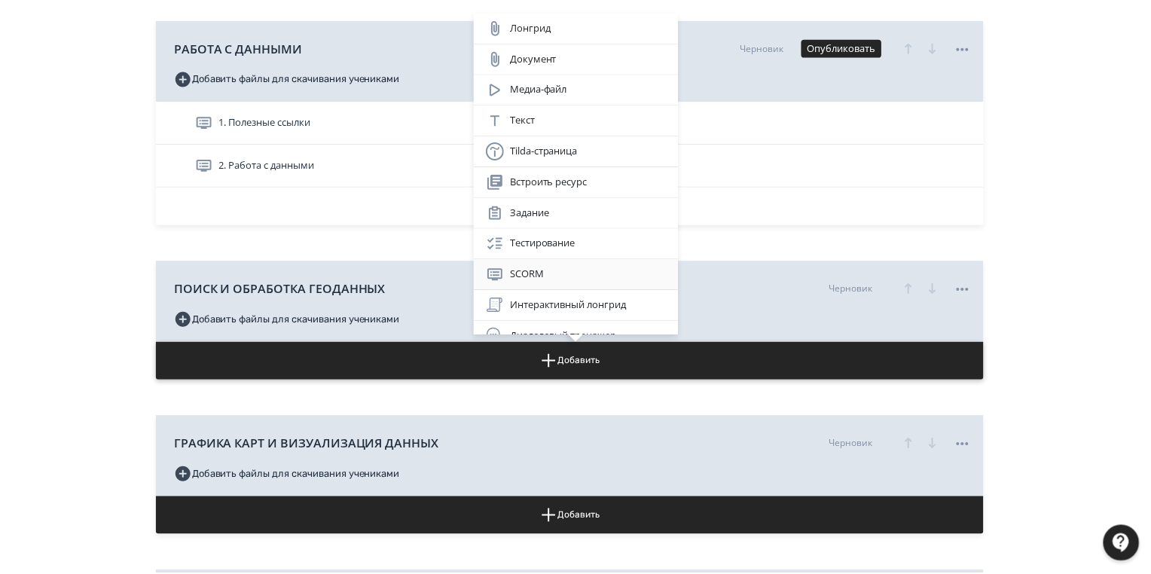
scroll to position [45, 0]
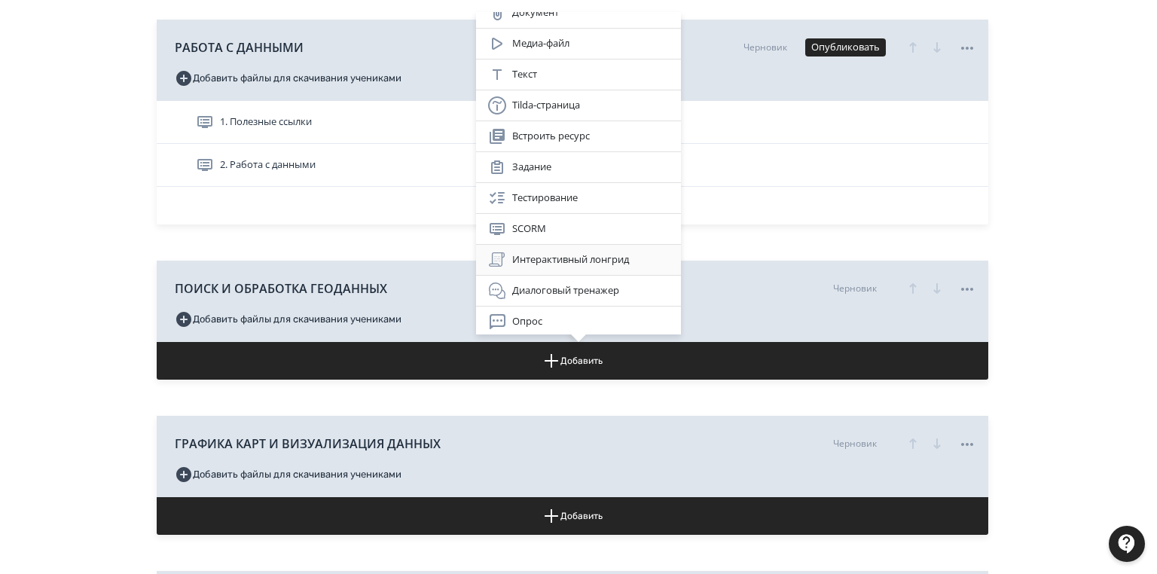
click at [575, 251] on div "Интерактивный лонгрид" at bounding box center [578, 260] width 181 height 18
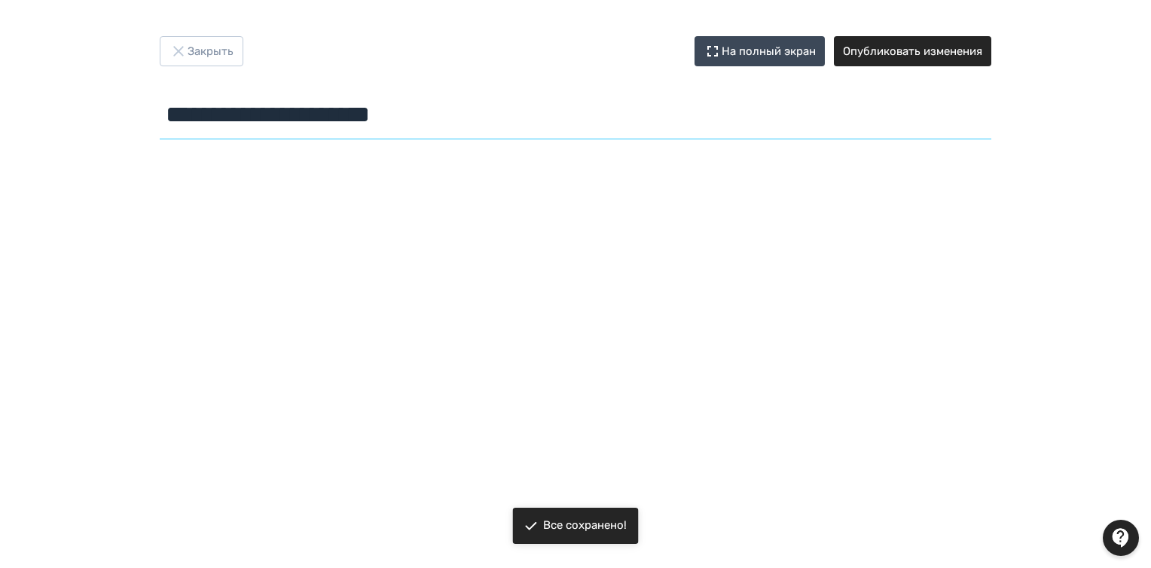
drag, startPoint x: 460, startPoint y: 118, endPoint x: 56, endPoint y: 109, distance: 403.7
click at [51, 117] on div "**********" at bounding box center [575, 284] width 1151 height 496
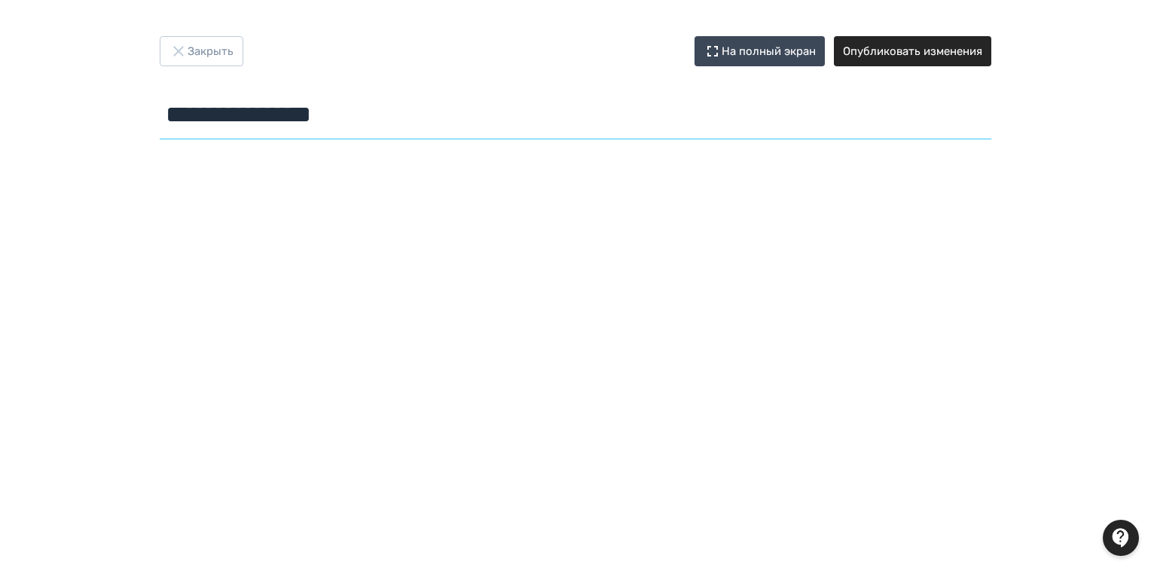
drag, startPoint x: 377, startPoint y: 112, endPoint x: 163, endPoint y: 119, distance: 214.0
click at [120, 119] on div "**********" at bounding box center [575, 284] width 1151 height 496
type input "**********"
click at [931, 48] on button "Опубликовать изменения" at bounding box center [912, 51] width 157 height 30
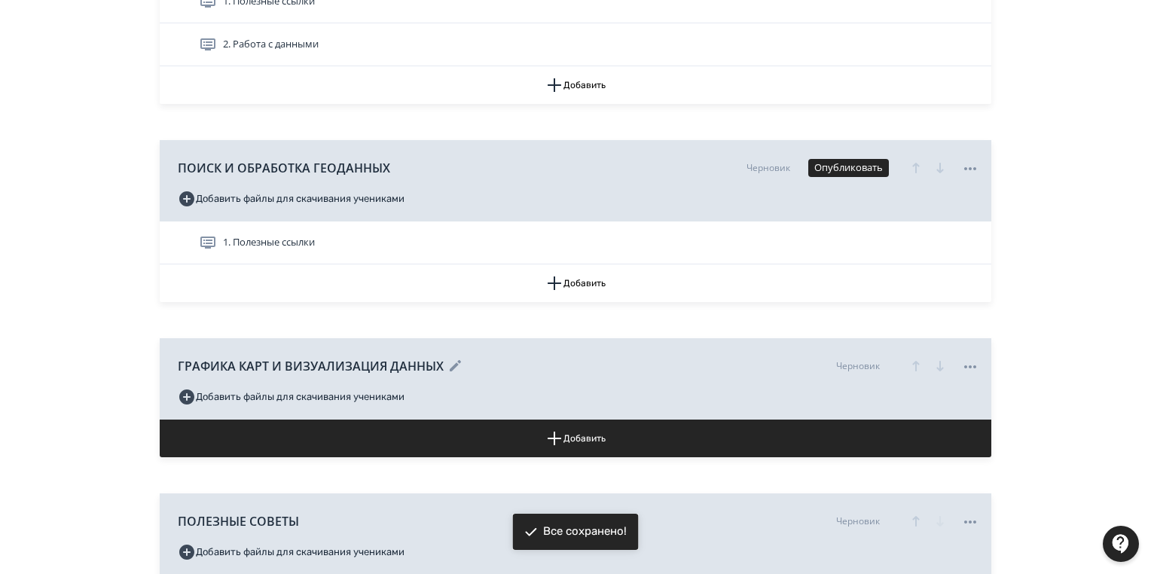
scroll to position [904, 0]
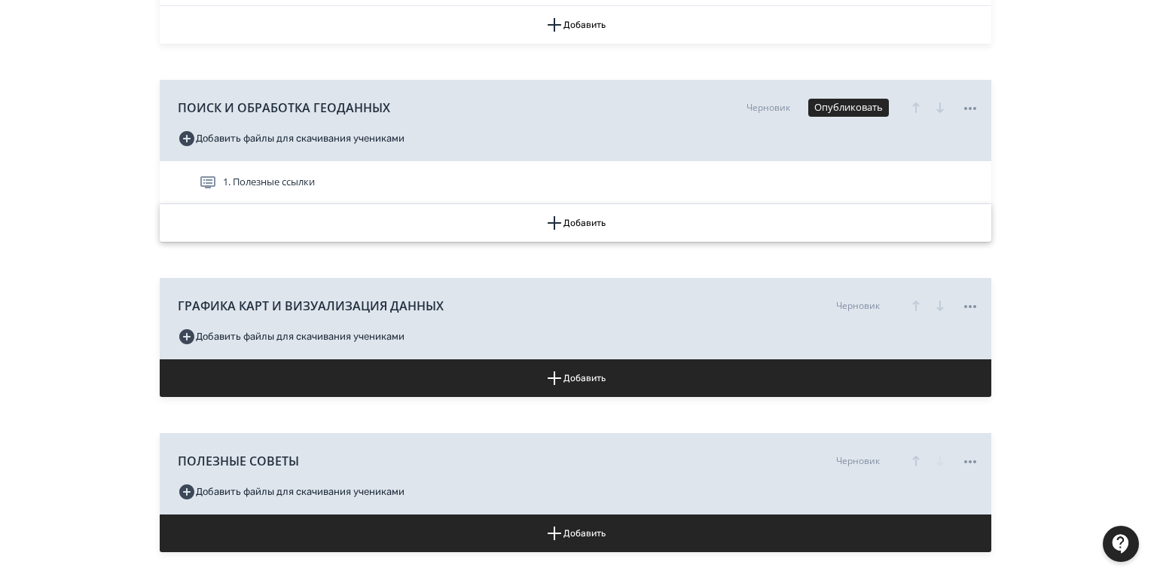
click at [584, 219] on button "Добавить" at bounding box center [575, 223] width 831 height 38
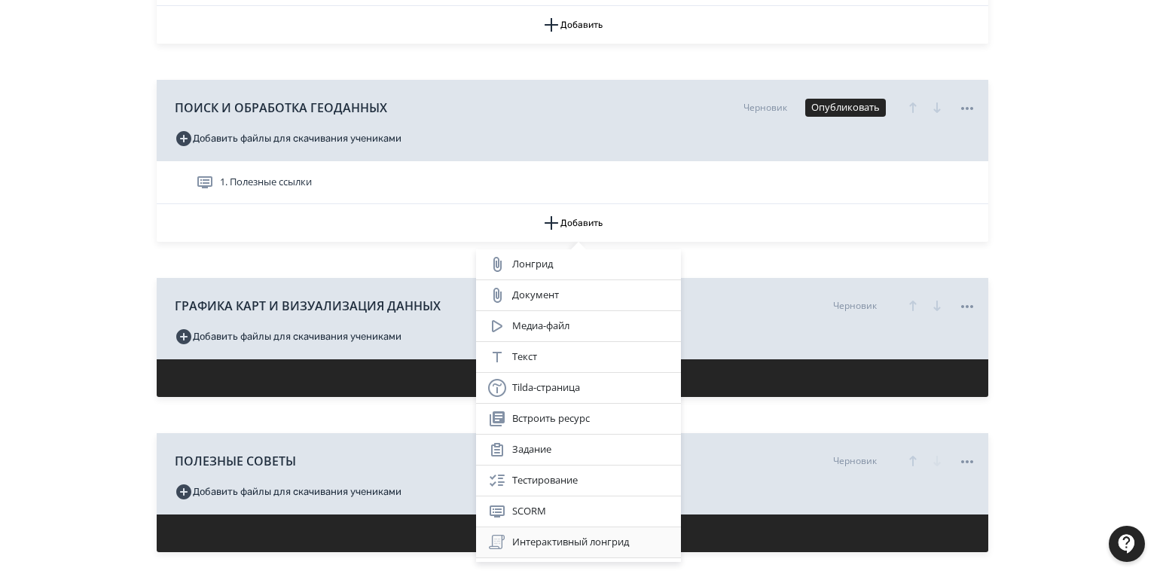
click at [560, 539] on div "Интерактивный лонгрид" at bounding box center [578, 542] width 181 height 18
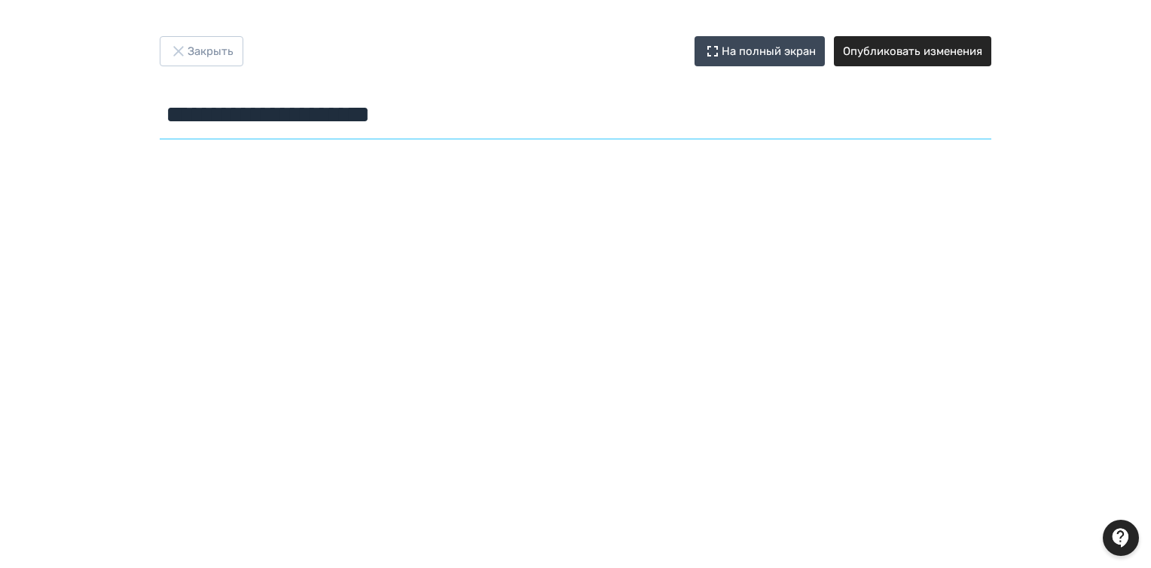
drag, startPoint x: 172, startPoint y: 115, endPoint x: 399, endPoint y: 115, distance: 227.4
click at [599, 102] on input "**********" at bounding box center [575, 114] width 831 height 49
paste input "******"
type input "**********"
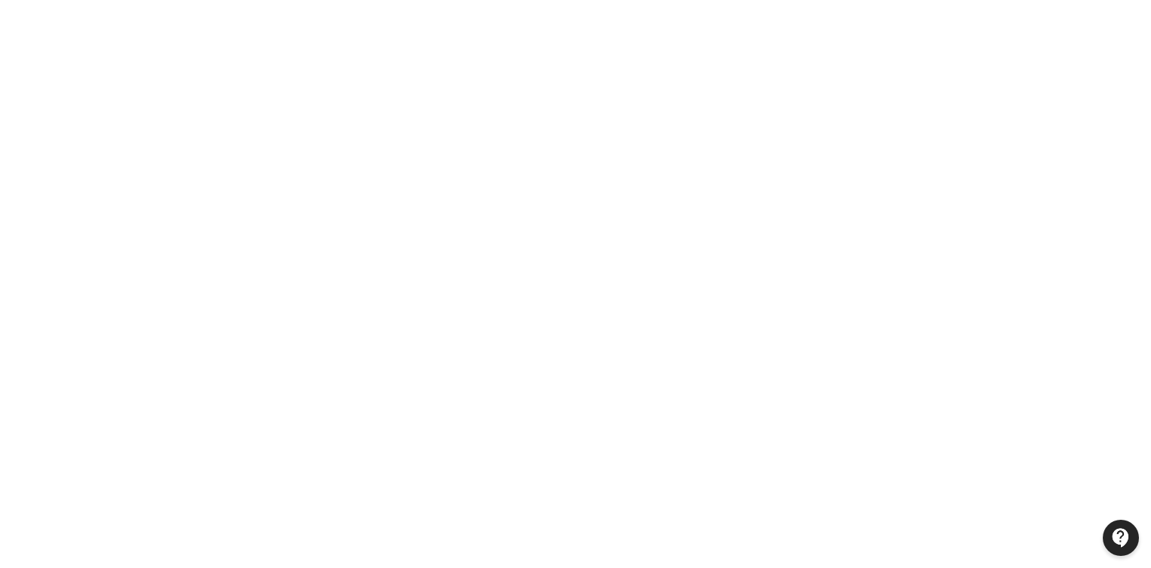
scroll to position [285, 0]
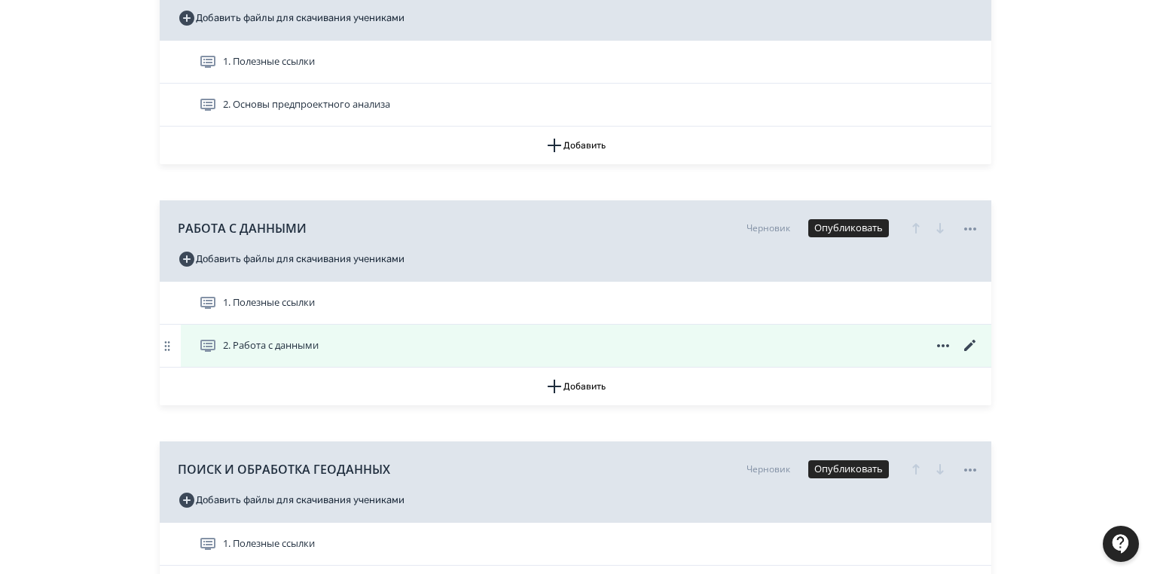
scroll to position [723, 0]
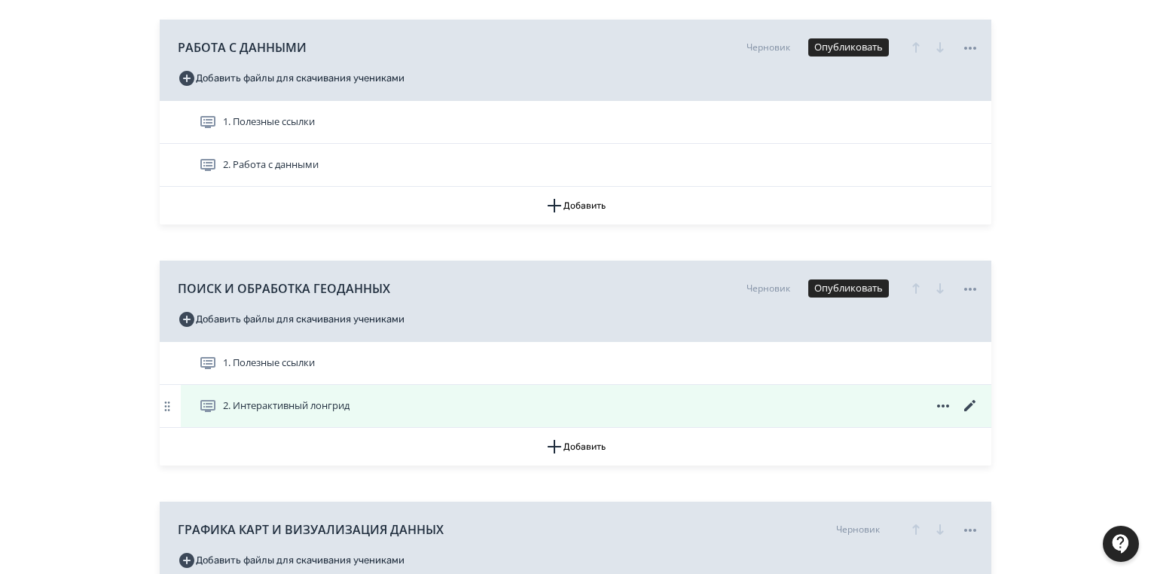
click at [971, 407] on icon at bounding box center [970, 406] width 18 height 18
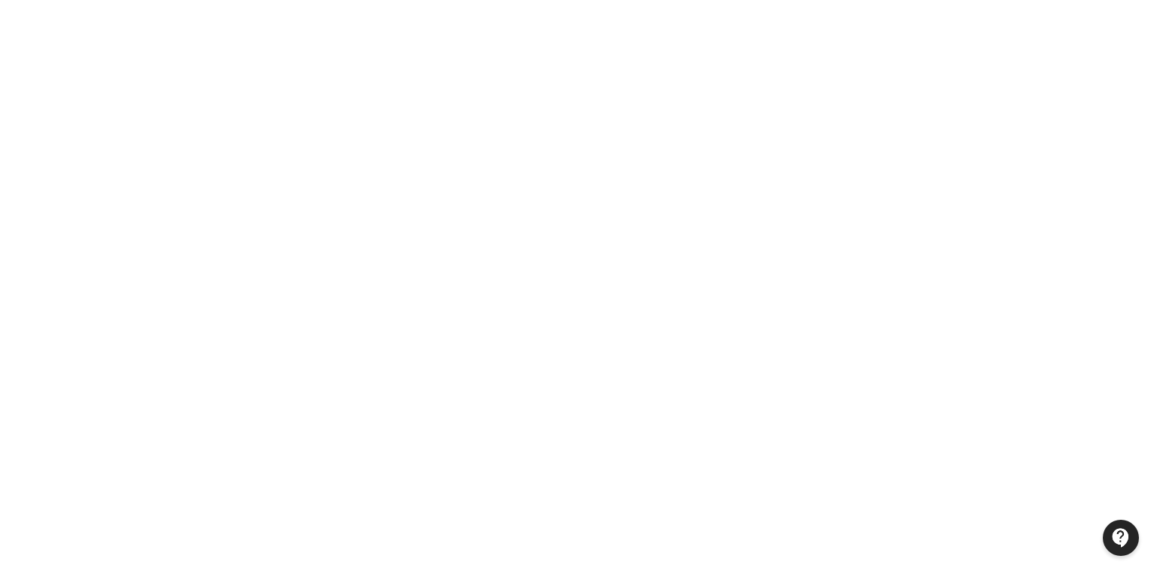
scroll to position [285, 0]
